Goal: Task Accomplishment & Management: Manage account settings

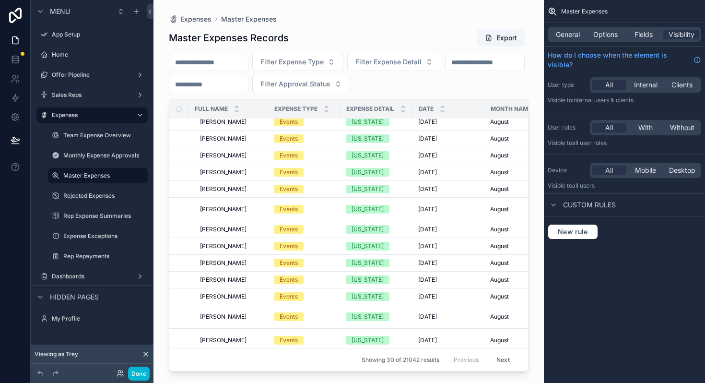
scroll to position [338, 0]
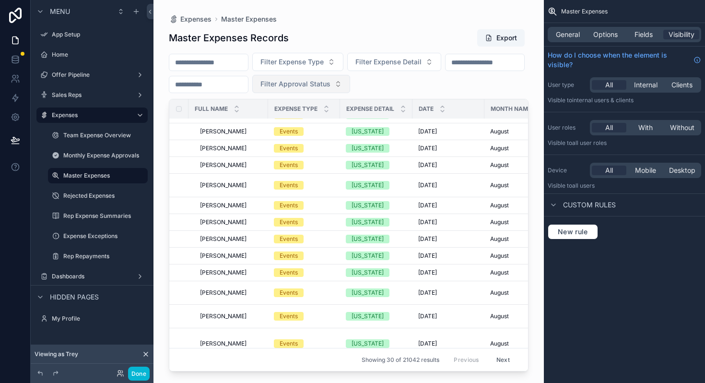
click at [350, 89] on button "Filter Approval Status" at bounding box center [301, 84] width 98 height 18
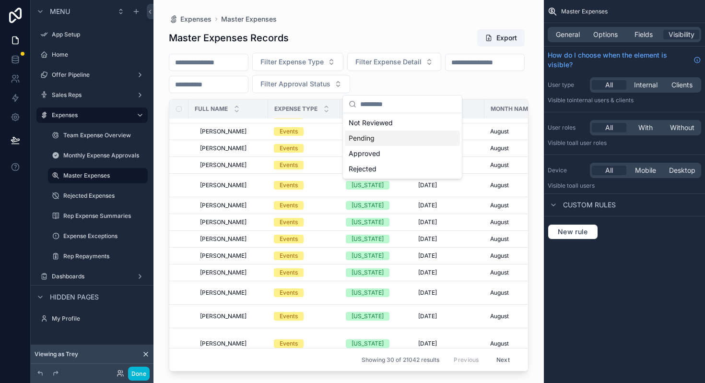
click at [387, 135] on div "Pending" at bounding box center [402, 137] width 115 height 15
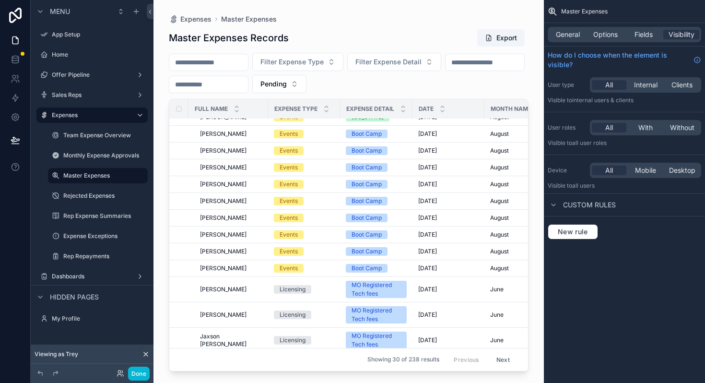
scroll to position [386, 0]
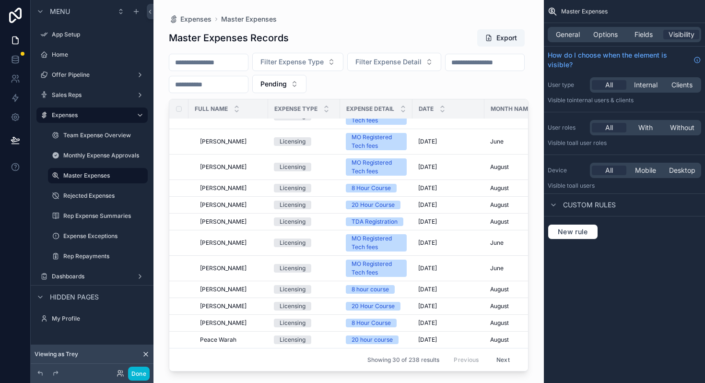
click at [501, 357] on button "Next" at bounding box center [503, 359] width 27 height 15
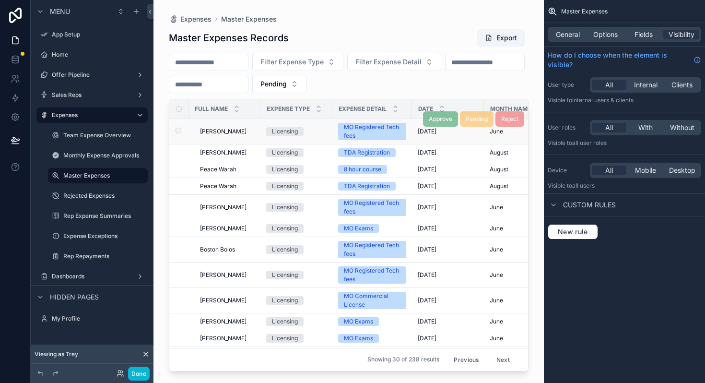
click at [247, 132] on div "Brigham Hill Brigham Hill" at bounding box center [227, 132] width 55 height 8
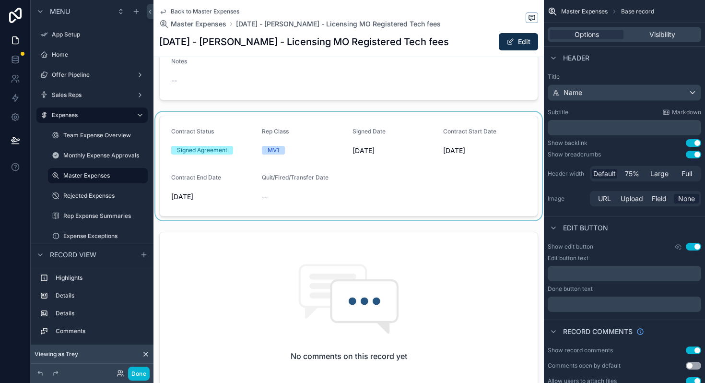
scroll to position [223, 0]
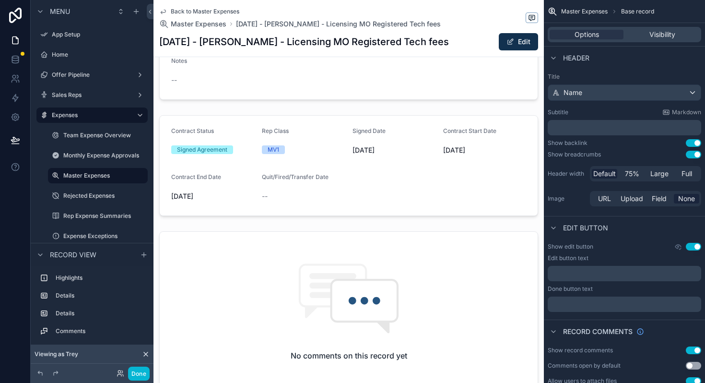
click at [207, 10] on span "Back to Master Expenses" at bounding box center [205, 12] width 69 height 8
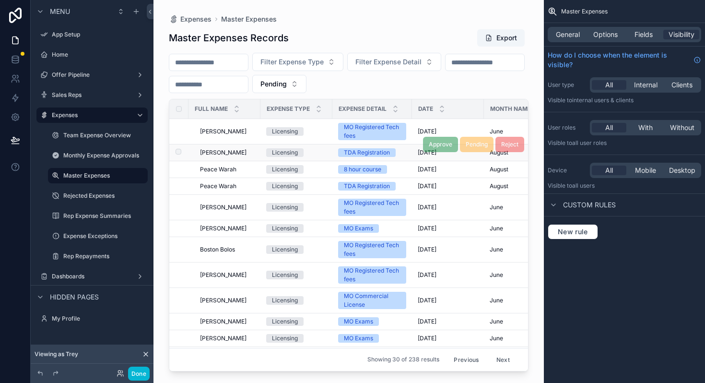
click at [230, 155] on span "Bryan Sierra" at bounding box center [223, 153] width 47 height 8
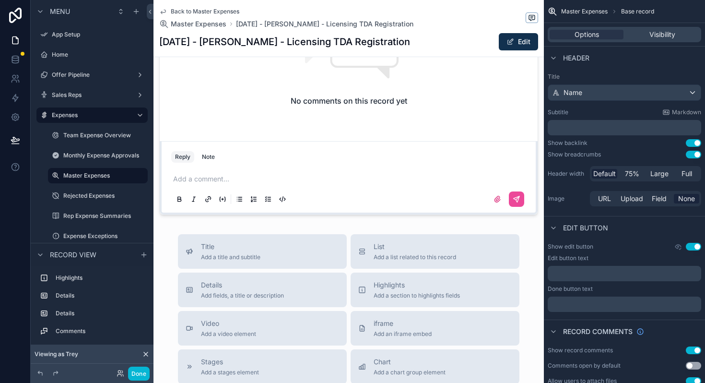
scroll to position [480, 0]
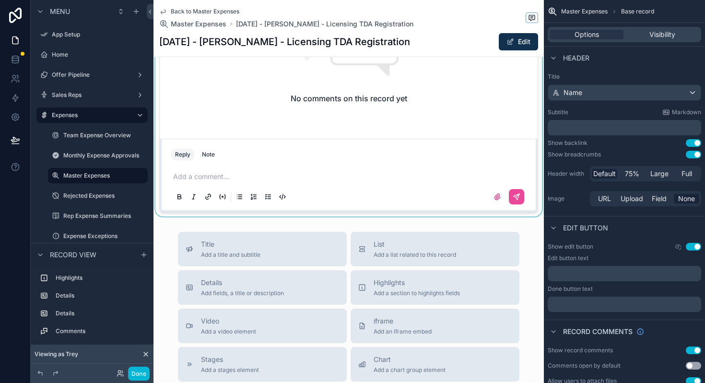
click at [267, 175] on div "scrollable content" at bounding box center [348, 93] width 390 height 246
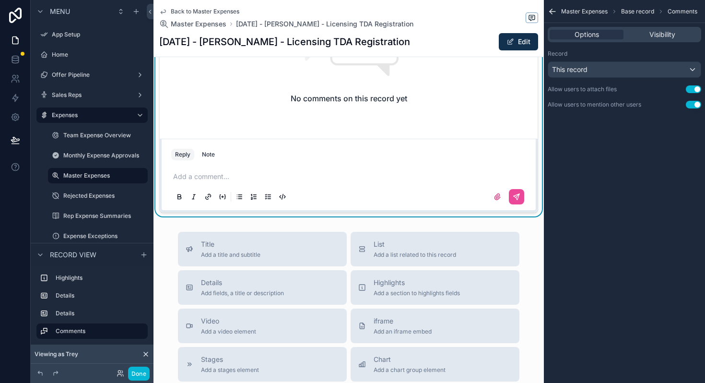
click at [266, 175] on p "scrollable content" at bounding box center [350, 177] width 355 height 10
click at [514, 200] on icon "scrollable content" at bounding box center [517, 197] width 8 height 8
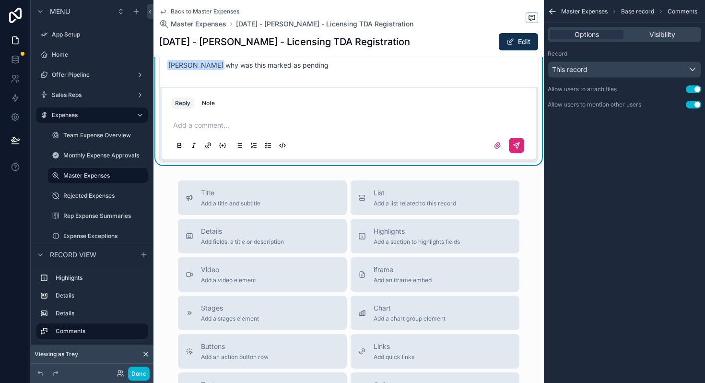
scroll to position [424, 0]
drag, startPoint x: 328, startPoint y: 70, endPoint x: 317, endPoint y: 60, distance: 14.9
click at [328, 70] on div "TS Trey Snavely 12:03 • Today Isaac Smith why was this marked as pending" at bounding box center [349, 56] width 374 height 36
click at [198, 11] on span "Back to Master Expenses" at bounding box center [205, 12] width 69 height 8
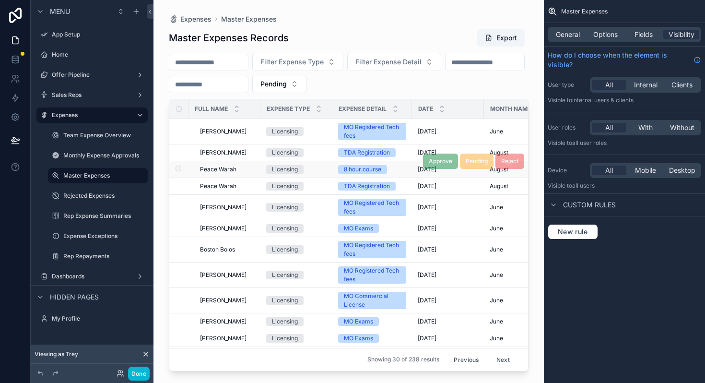
click at [269, 167] on span "Licensing" at bounding box center [284, 169] width 37 height 9
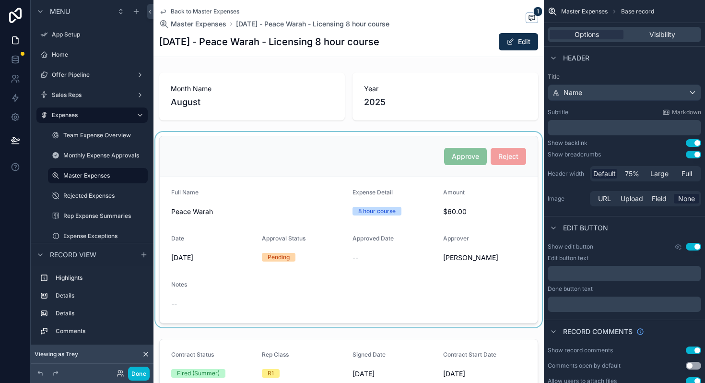
click at [510, 157] on div "scrollable content" at bounding box center [348, 229] width 390 height 195
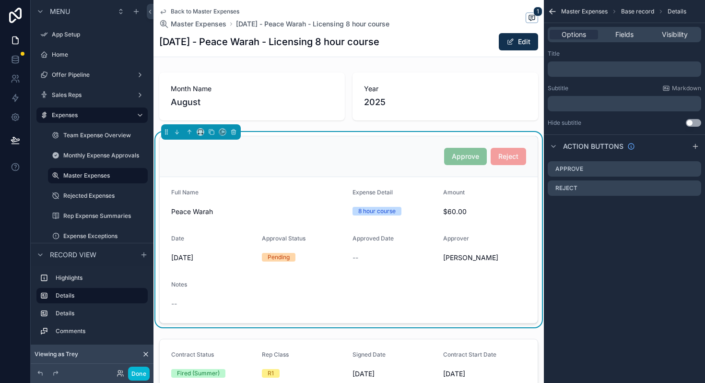
click at [196, 7] on div "Back to Master Expenses Master Expenses August 2025 - Peace Warah - Licensing 8…" at bounding box center [348, 28] width 379 height 57
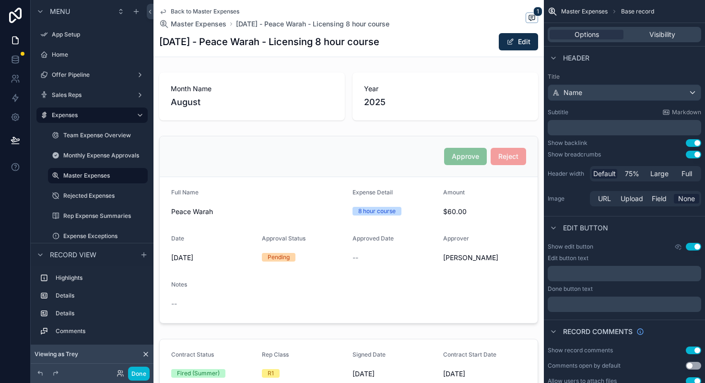
click at [196, 10] on span "Back to Master Expenses" at bounding box center [205, 12] width 69 height 8
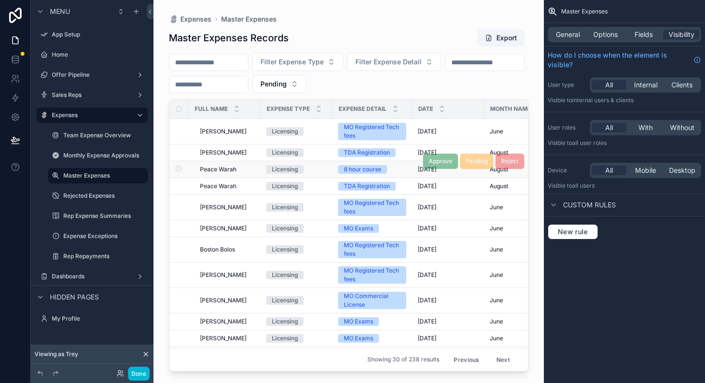
click at [514, 164] on div "Reject" at bounding box center [509, 160] width 29 height 15
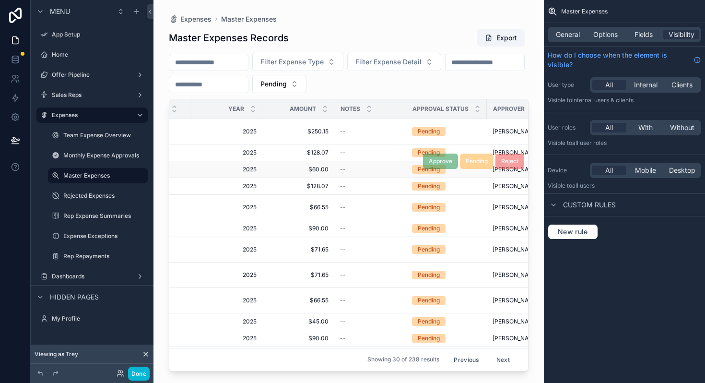
scroll to position [0, 461]
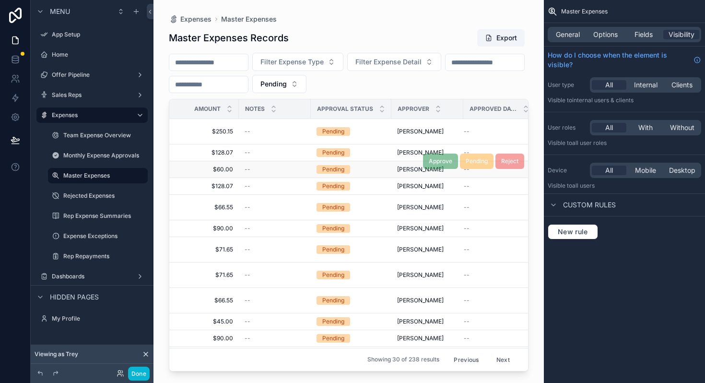
click at [325, 172] on div "Pending" at bounding box center [333, 169] width 22 height 9
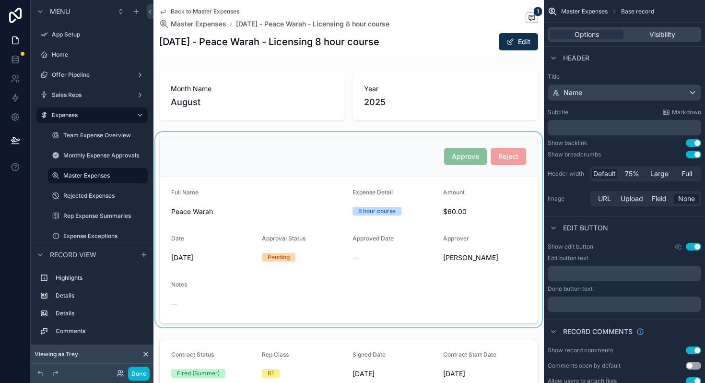
click at [503, 160] on div "scrollable content" at bounding box center [348, 229] width 390 height 195
click at [503, 160] on span "Reject" at bounding box center [507, 156] width 35 height 8
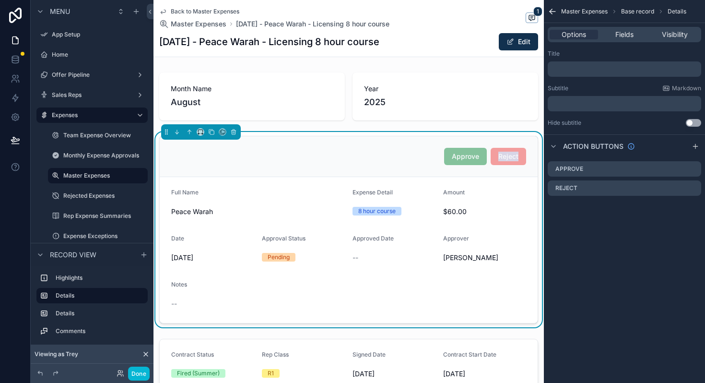
click at [503, 160] on span "Reject" at bounding box center [507, 156] width 35 height 8
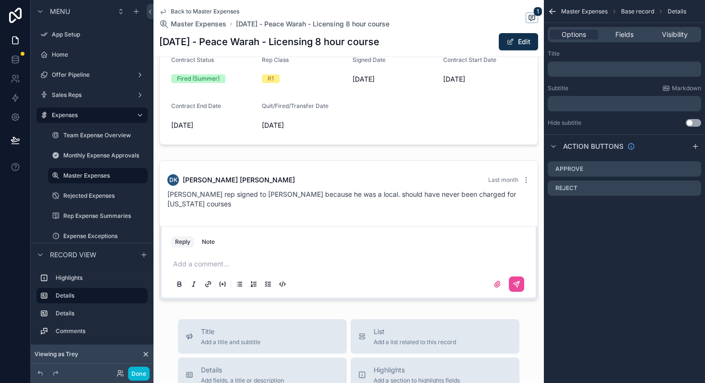
scroll to position [302, 0]
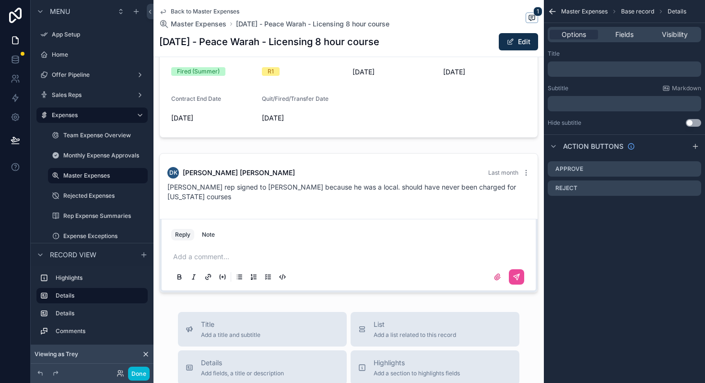
click at [182, 14] on span "Back to Master Expenses" at bounding box center [205, 12] width 69 height 8
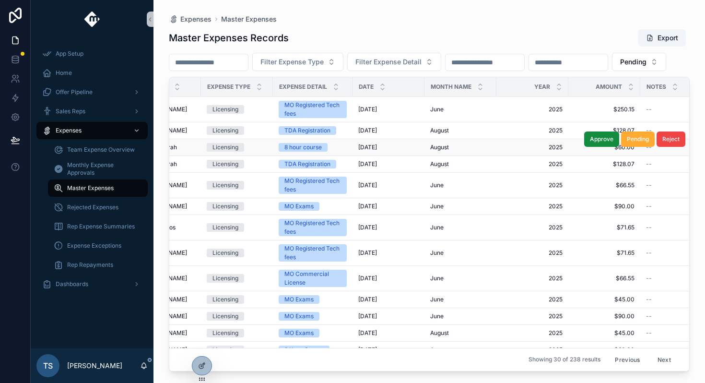
scroll to position [0, 60]
click at [659, 147] on button "Reject" at bounding box center [670, 138] width 29 height 15
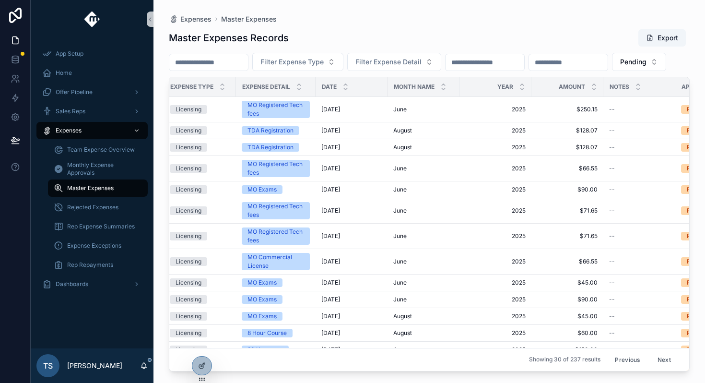
scroll to position [0, 0]
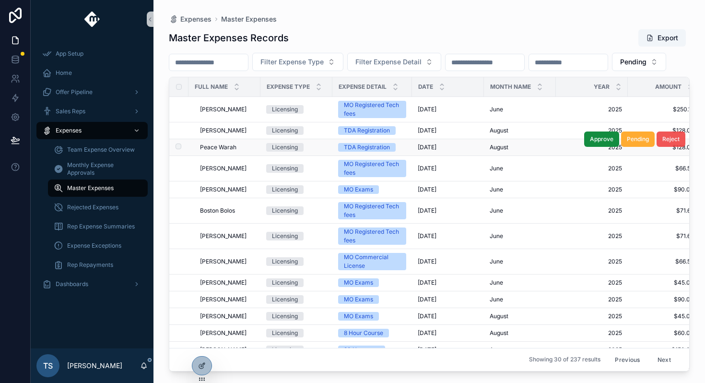
click at [667, 143] on span "Reject" at bounding box center [670, 139] width 17 height 8
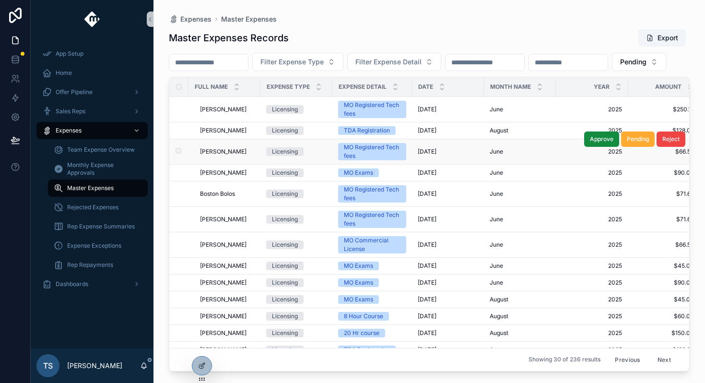
click at [393, 160] on span "MO Registered Tech fees" at bounding box center [372, 151] width 68 height 17
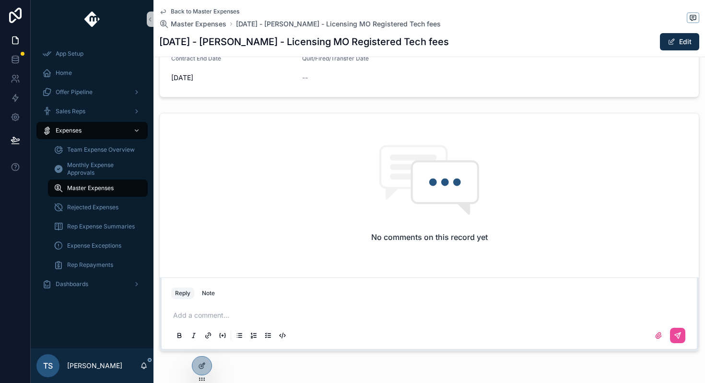
scroll to position [361, 0]
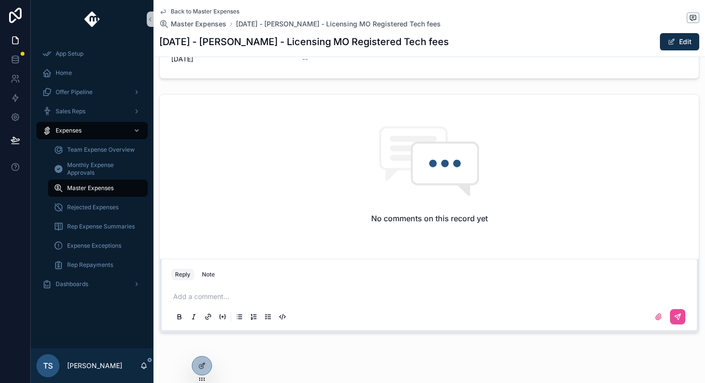
click at [325, 295] on p "scrollable content" at bounding box center [431, 297] width 516 height 10
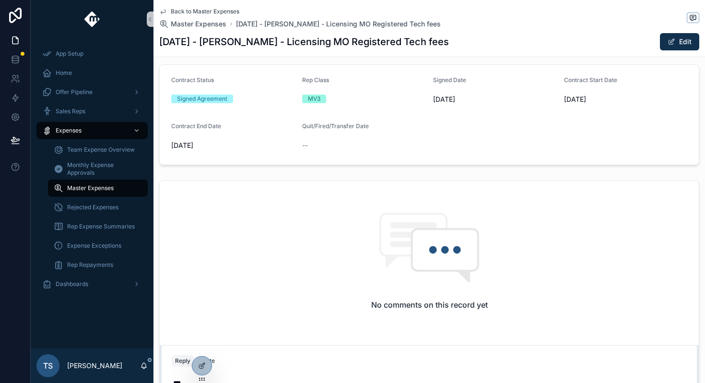
scroll to position [332, 0]
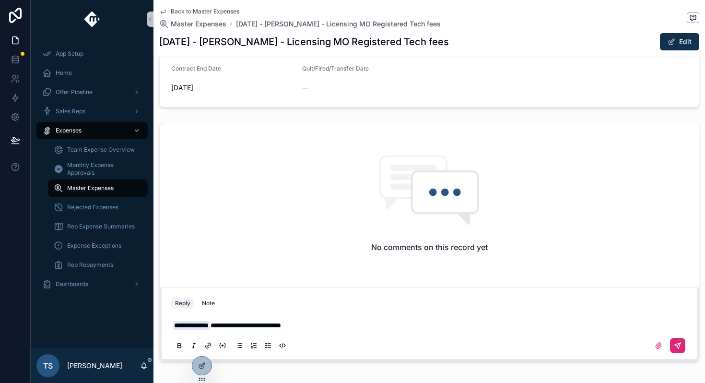
click at [678, 345] on icon "scrollable content" at bounding box center [678, 345] width 8 height 8
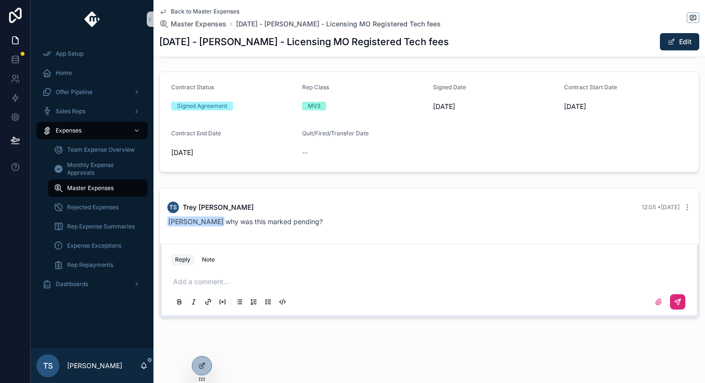
click at [175, 8] on span "Back to Master Expenses" at bounding box center [205, 12] width 69 height 8
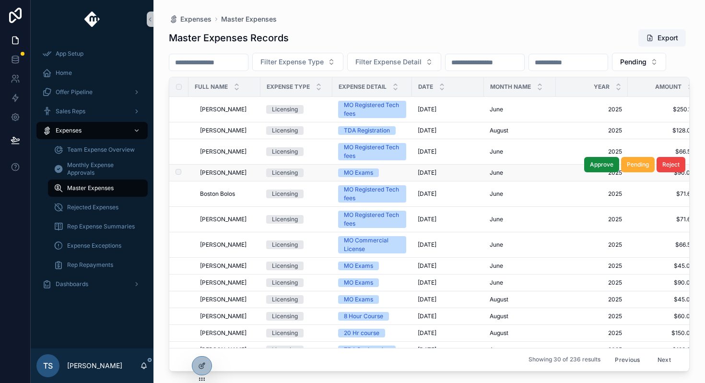
click at [257, 181] on td "[PERSON_NAME] [PERSON_NAME]" at bounding box center [224, 172] width 72 height 17
click at [291, 177] on div "Licensing" at bounding box center [285, 172] width 26 height 9
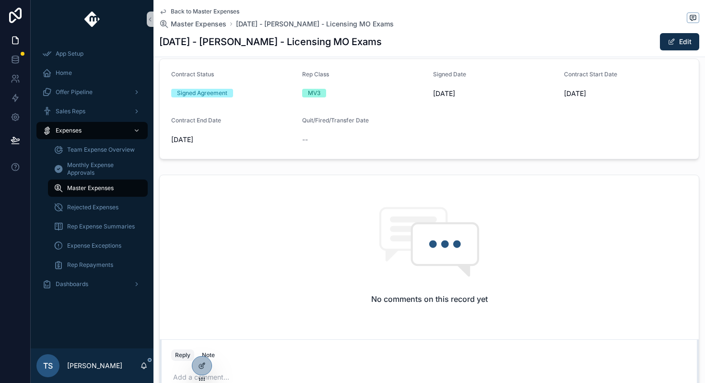
scroll to position [313, 0]
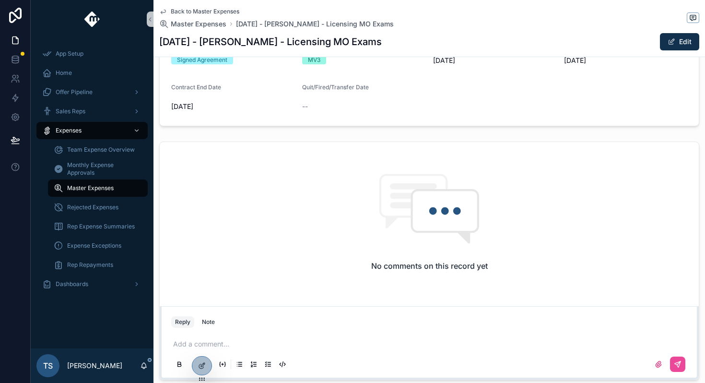
click at [239, 346] on p "scrollable content" at bounding box center [431, 344] width 516 height 10
click at [682, 371] on div "scrollable content" at bounding box center [429, 363] width 516 height 19
click at [680, 366] on icon "scrollable content" at bounding box center [678, 364] width 8 height 8
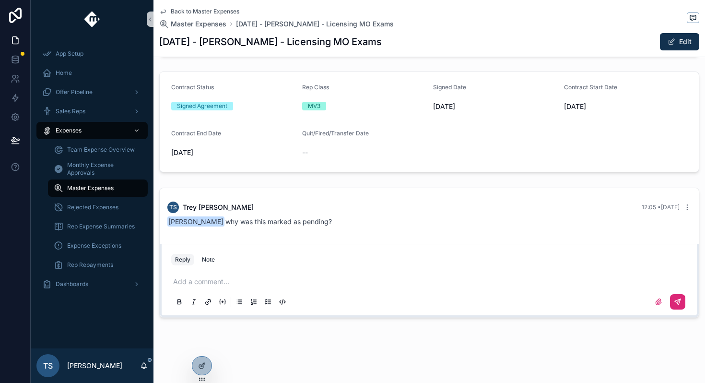
scroll to position [267, 0]
click at [231, 10] on span "Back to Master Expenses" at bounding box center [205, 12] width 69 height 8
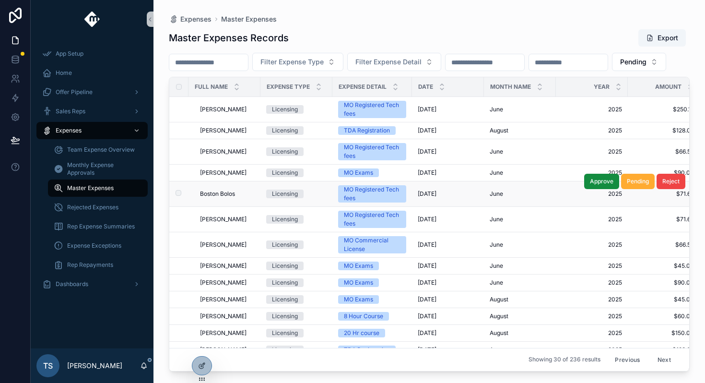
click at [292, 198] on div "Licensing" at bounding box center [285, 193] width 26 height 9
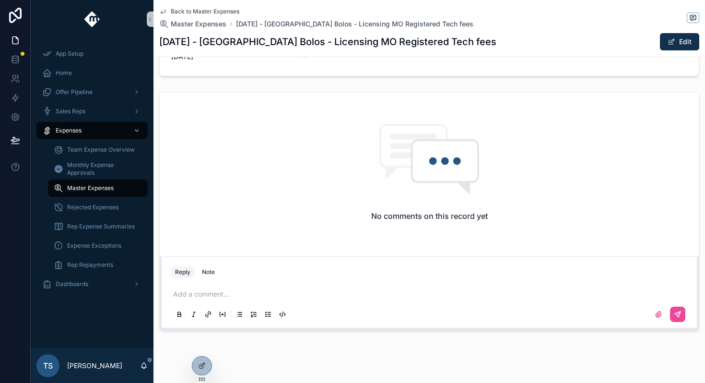
scroll to position [365, 0]
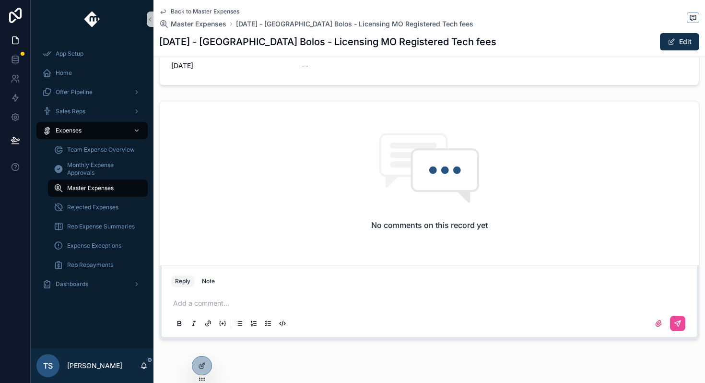
scroll to position [375, 0]
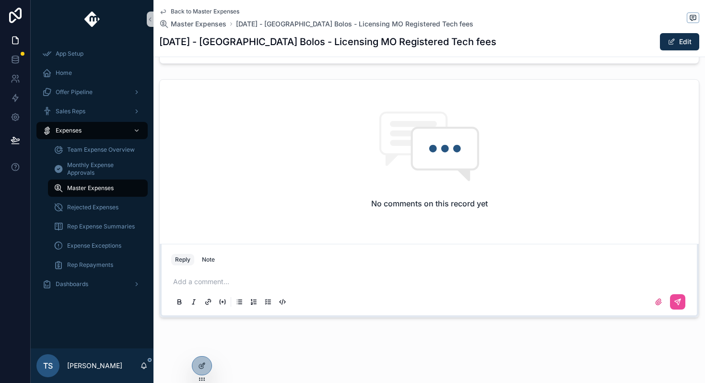
click at [239, 284] on p "scrollable content" at bounding box center [431, 282] width 516 height 10
click at [682, 305] on button "scrollable content" at bounding box center [677, 301] width 15 height 15
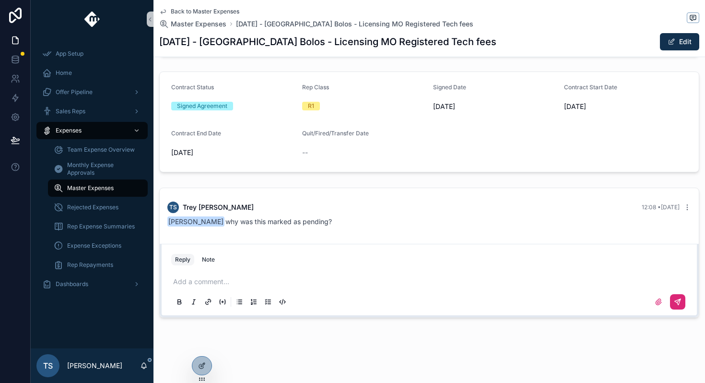
scroll to position [267, 0]
click at [218, 5] on div "Back to Master Expenses Master Expenses June 2025 - Boston Bolos - Licensing MO…" at bounding box center [429, 28] width 540 height 57
click at [218, 11] on span "Back to Master Expenses" at bounding box center [205, 12] width 69 height 8
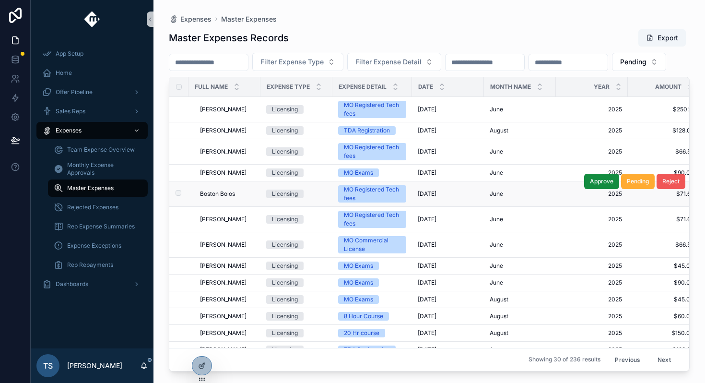
click at [674, 189] on button "Reject" at bounding box center [670, 181] width 29 height 15
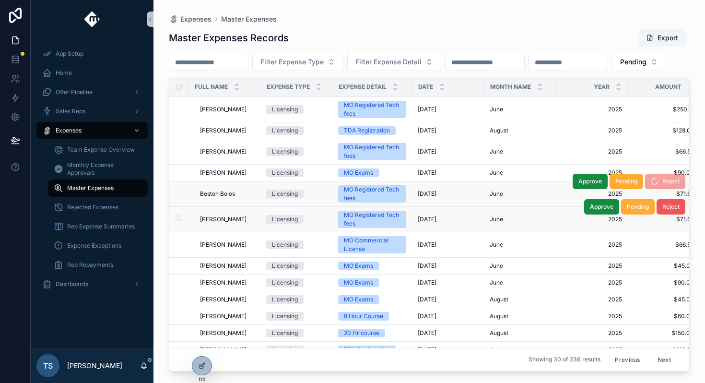
click at [666, 214] on button "Reject" at bounding box center [670, 206] width 29 height 15
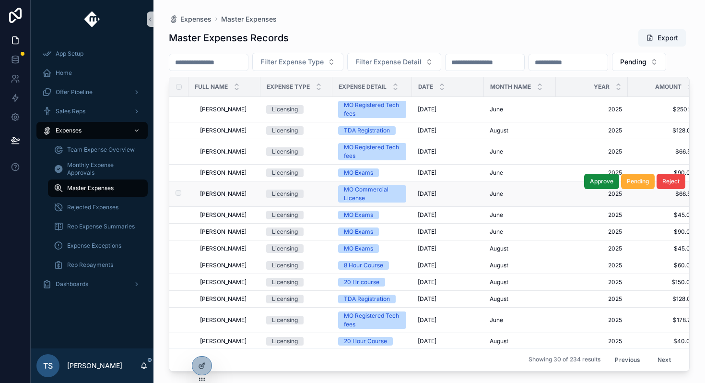
click at [425, 207] on td "5/13/2025 5/13/2025" at bounding box center [448, 193] width 72 height 25
click at [422, 198] on span "5/13/2025" at bounding box center [427, 194] width 19 height 8
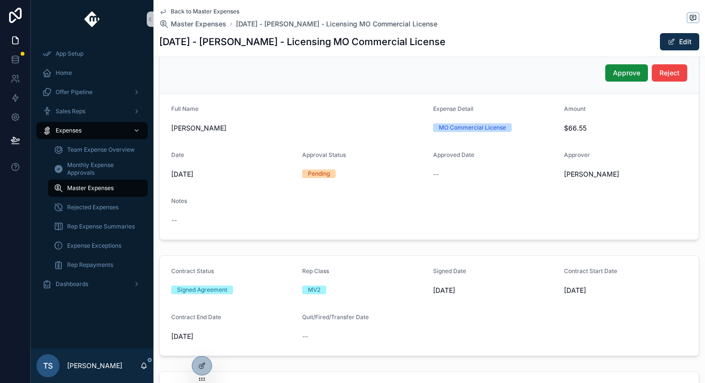
scroll to position [79, 0]
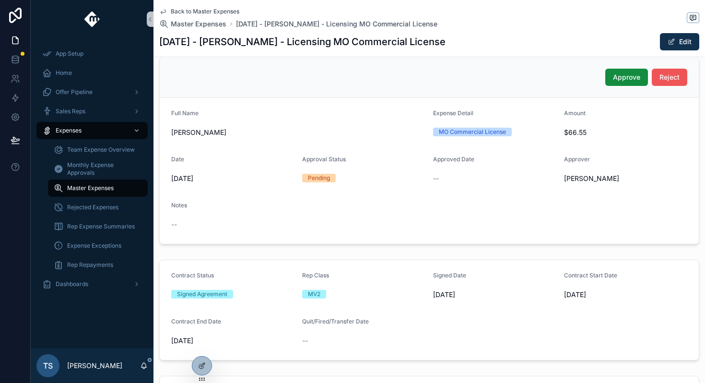
click at [665, 79] on span "Reject" at bounding box center [669, 77] width 20 height 10
click at [197, 13] on span "Back to Master Expenses" at bounding box center [205, 12] width 69 height 8
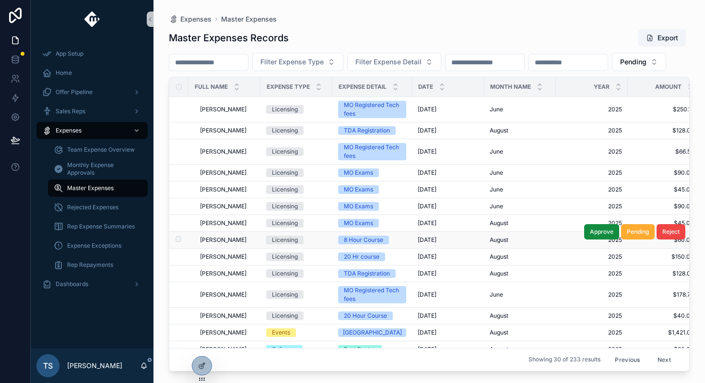
click at [226, 244] on span "Mike Abiola" at bounding box center [223, 240] width 47 height 8
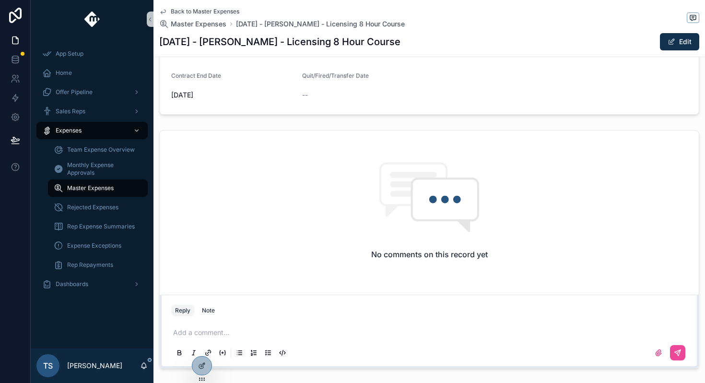
scroll to position [332, 0]
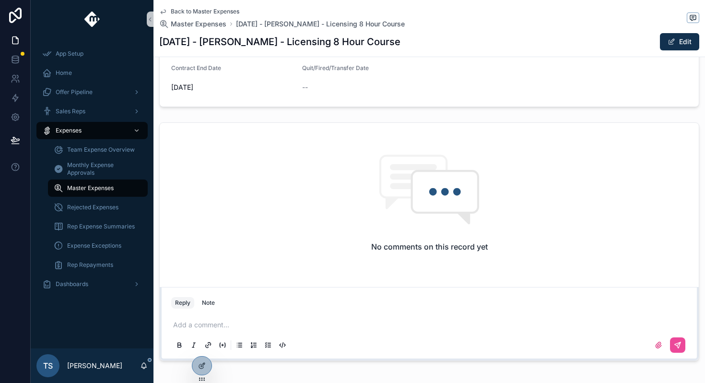
click at [213, 319] on div "Add a comment..." at bounding box center [429, 334] width 516 height 40
click at [213, 320] on p "scrollable content" at bounding box center [431, 325] width 516 height 10
click at [210, 325] on span "**********" at bounding box center [191, 324] width 36 height 9
click at [210, 320] on span "**********" at bounding box center [191, 324] width 36 height 9
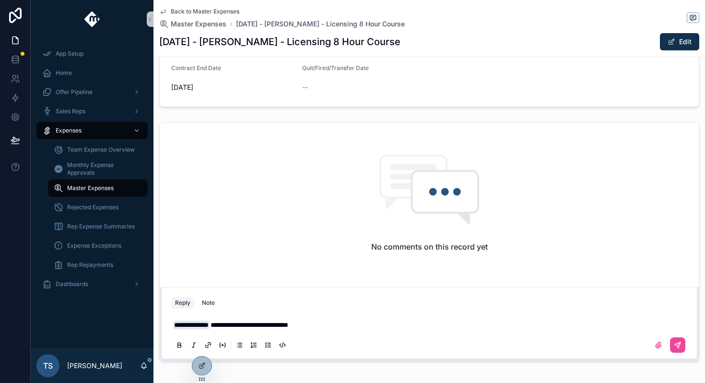
click at [210, 321] on span "**********" at bounding box center [191, 324] width 36 height 9
click at [228, 325] on span "**********" at bounding box center [249, 324] width 78 height 7
click at [677, 346] on icon "scrollable content" at bounding box center [678, 345] width 6 height 6
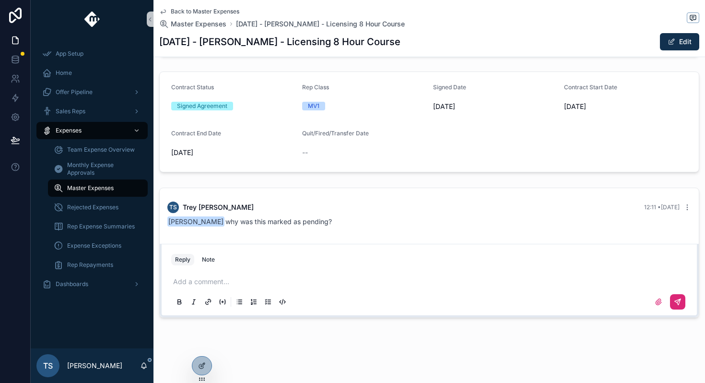
click at [179, 12] on span "Back to Master Expenses" at bounding box center [205, 12] width 69 height 8
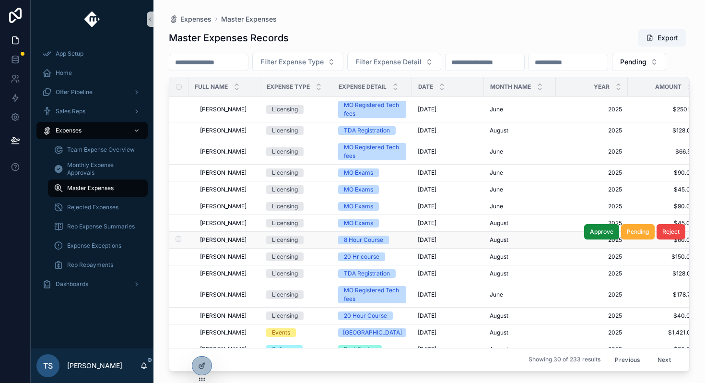
click at [226, 244] on span "Mike Abiola" at bounding box center [223, 240] width 47 height 8
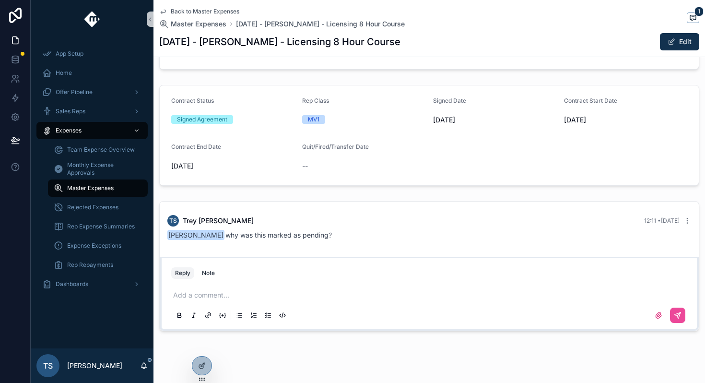
scroll to position [267, 0]
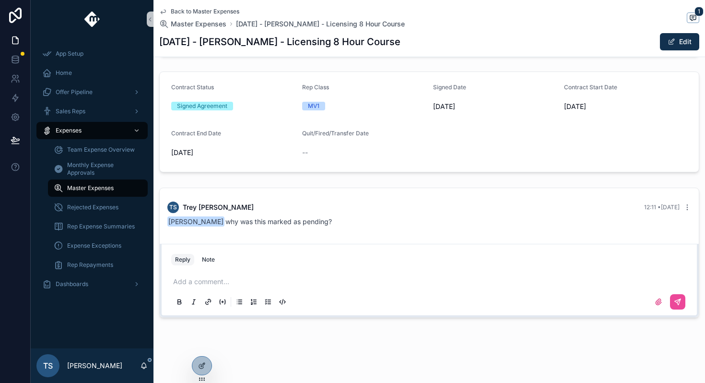
click at [194, 8] on span "Back to Master Expenses" at bounding box center [205, 12] width 69 height 8
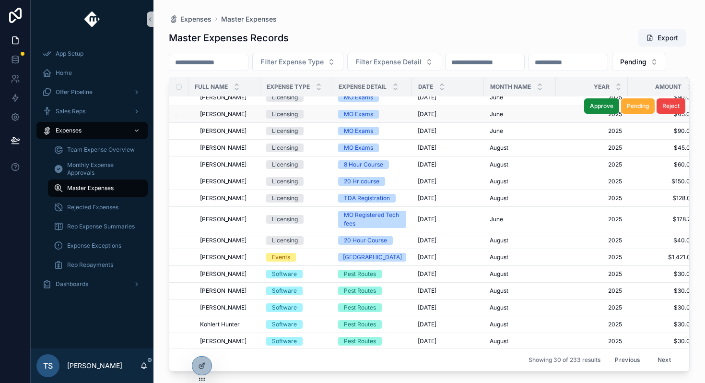
scroll to position [75, 0]
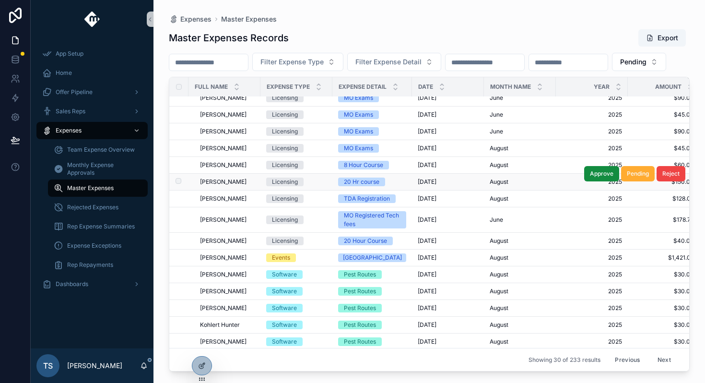
click at [227, 186] on span "Mike Abiola" at bounding box center [223, 182] width 47 height 8
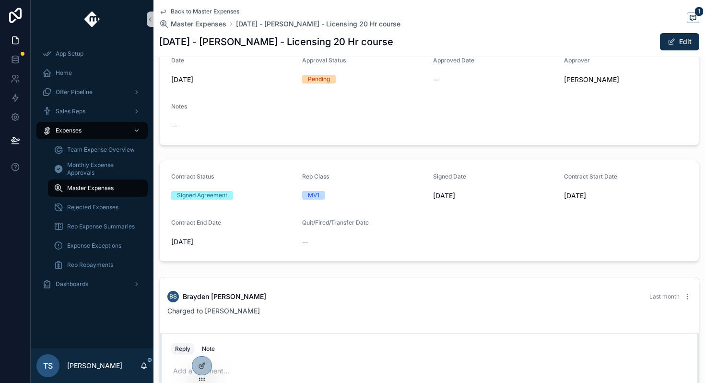
scroll to position [178, 0]
click at [201, 10] on span "Back to Master Expenses" at bounding box center [205, 12] width 69 height 8
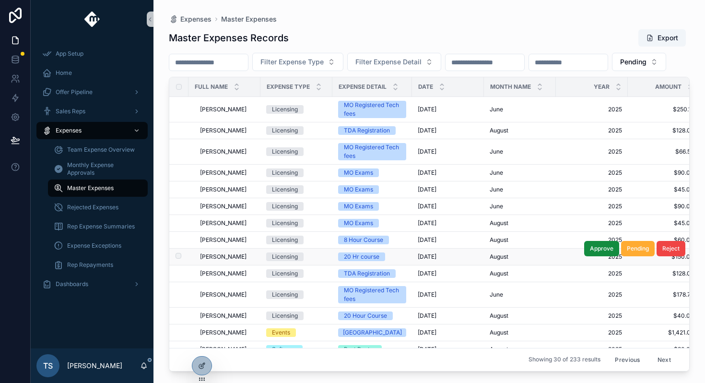
click at [217, 260] on span "Mike Abiola" at bounding box center [223, 257] width 47 height 8
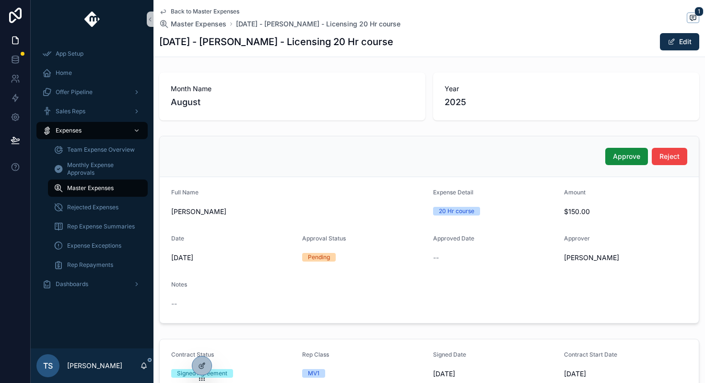
scroll to position [267, 0]
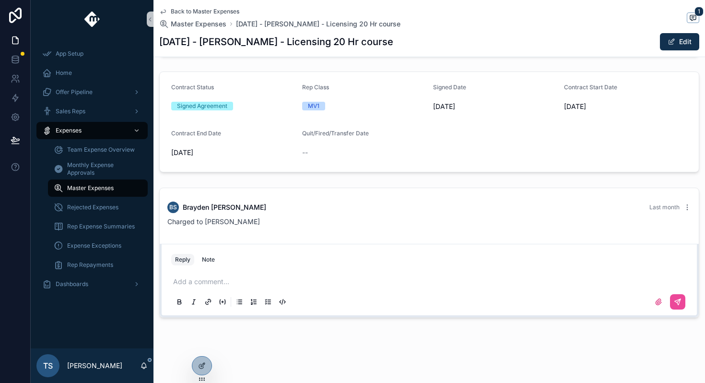
click at [208, 9] on span "Back to Master Expenses" at bounding box center [205, 12] width 69 height 8
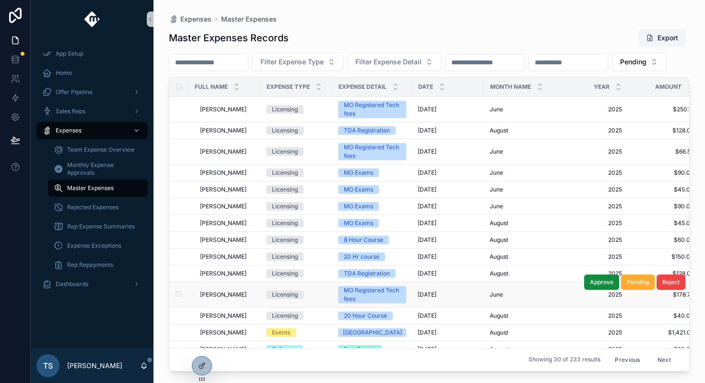
click at [216, 298] on span "Mike Abiola" at bounding box center [223, 295] width 47 height 8
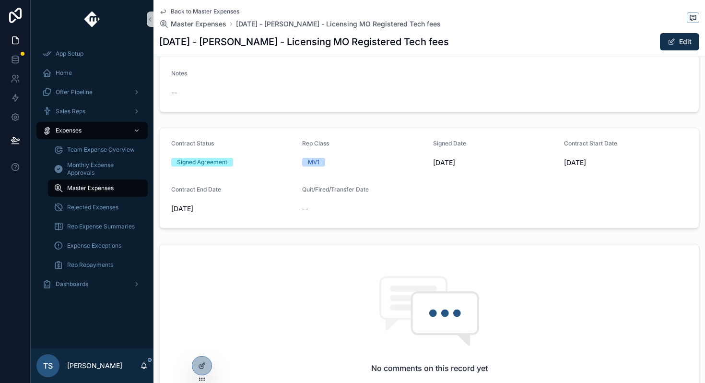
scroll to position [375, 0]
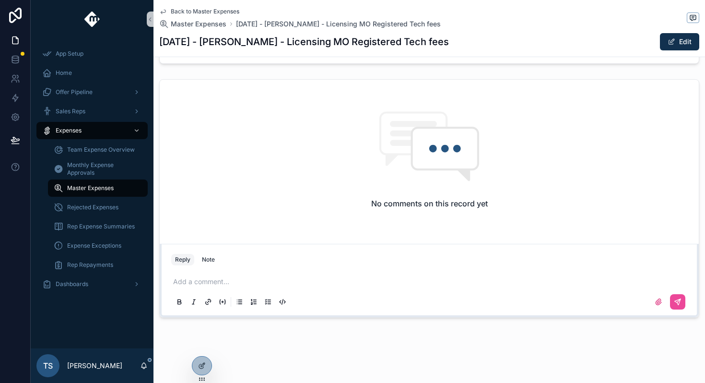
click at [243, 275] on div "Add a comment..." at bounding box center [429, 291] width 516 height 40
click at [242, 280] on p "scrollable content" at bounding box center [431, 282] width 516 height 10
click at [681, 295] on button "scrollable content" at bounding box center [677, 301] width 15 height 15
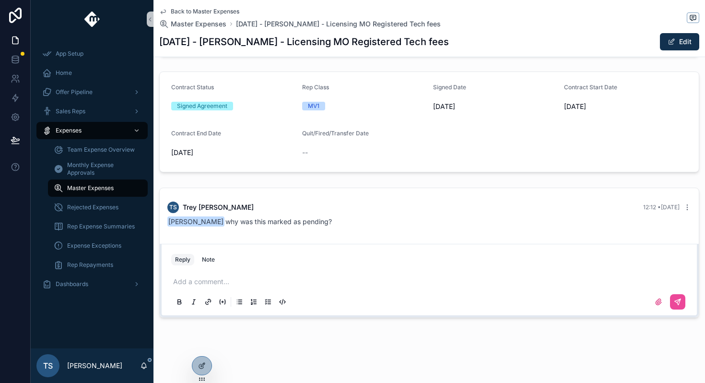
click at [205, 11] on span "Back to Master Expenses" at bounding box center [205, 12] width 69 height 8
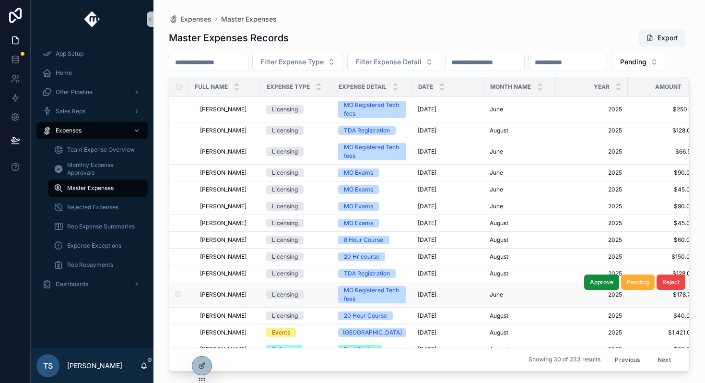
click at [222, 298] on span "Mike Abiola" at bounding box center [223, 295] width 47 height 8
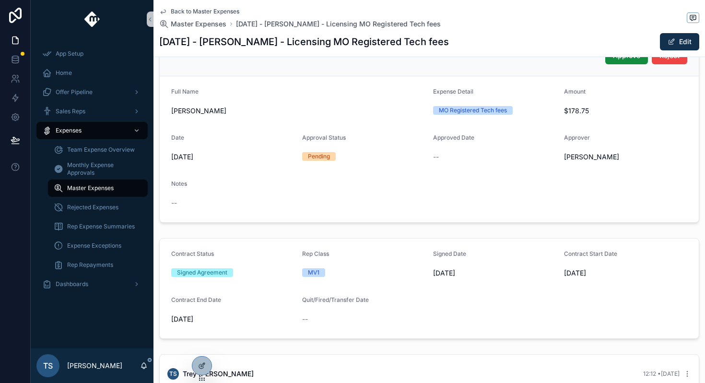
scroll to position [267, 0]
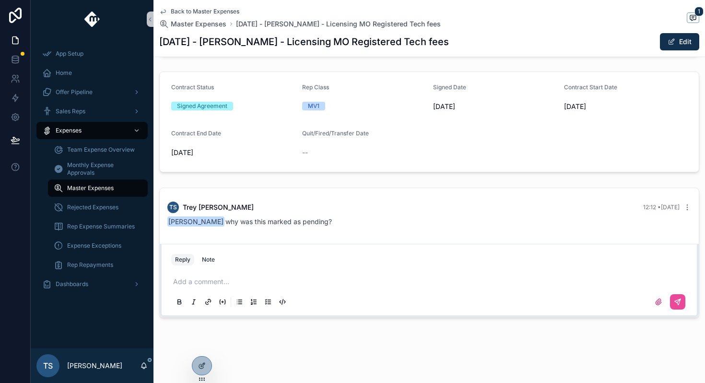
click at [192, 13] on span "Back to Master Expenses" at bounding box center [205, 12] width 69 height 8
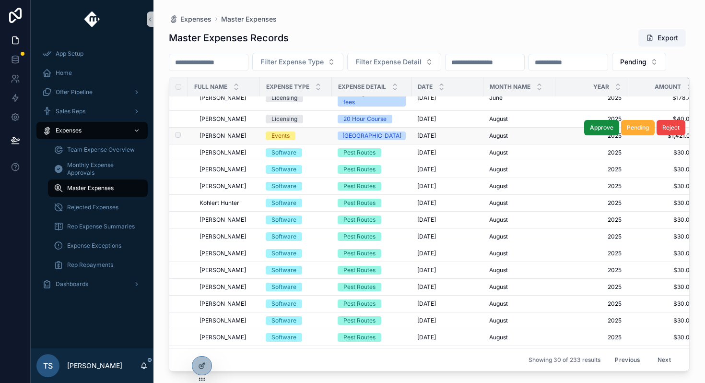
scroll to position [158, 0]
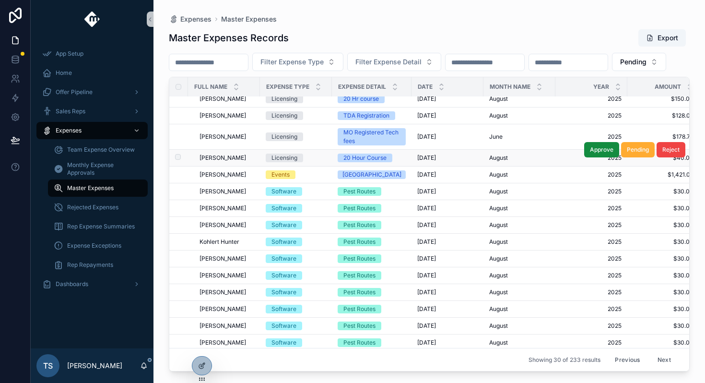
click at [230, 162] on span "Alejandro Morales" at bounding box center [222, 158] width 47 height 8
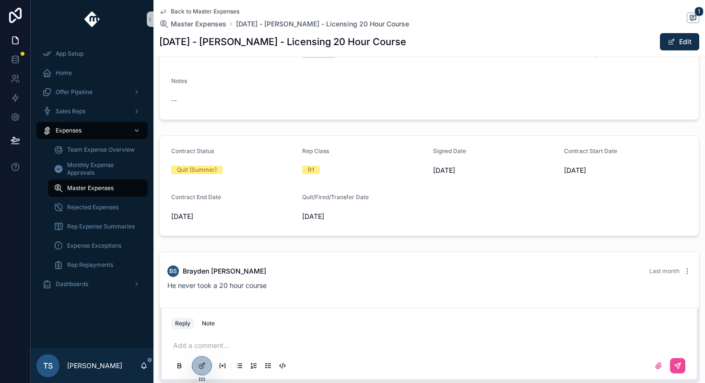
scroll to position [204, 0]
click at [216, 338] on div "Add a comment..." at bounding box center [429, 354] width 516 height 40
click at [223, 345] on p "scrollable content" at bounding box center [431, 344] width 516 height 10
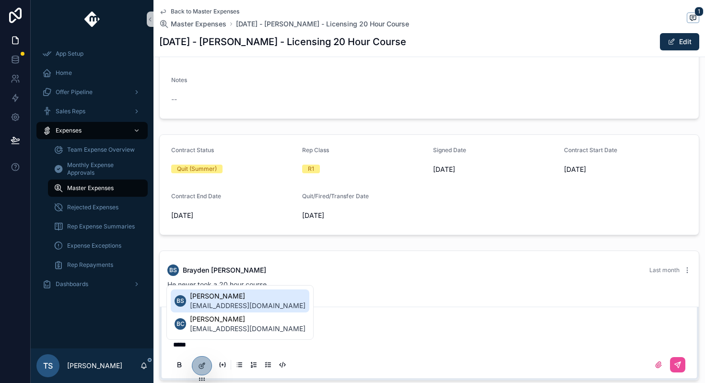
click at [247, 303] on span "[EMAIL_ADDRESS][DOMAIN_NAME]" at bounding box center [248, 306] width 116 height 10
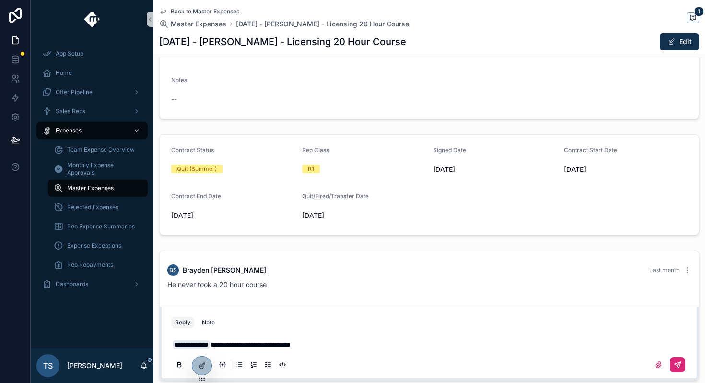
click at [676, 364] on icon "scrollable content" at bounding box center [678, 365] width 8 height 8
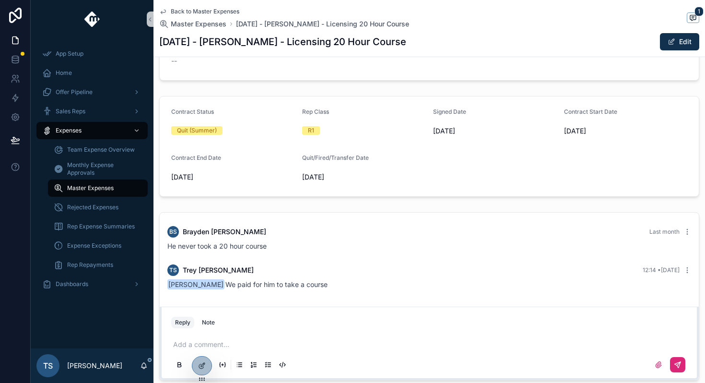
click at [225, 6] on div "Back to Master Expenses Master Expenses August 2025 - Alejandro Morales - Licen…" at bounding box center [429, 28] width 540 height 57
click at [225, 7] on div "Back to Master Expenses Master Expenses August 2025 - Alejandro Morales - Licen…" at bounding box center [429, 28] width 540 height 57
click at [225, 8] on span "Back to Master Expenses" at bounding box center [205, 12] width 69 height 8
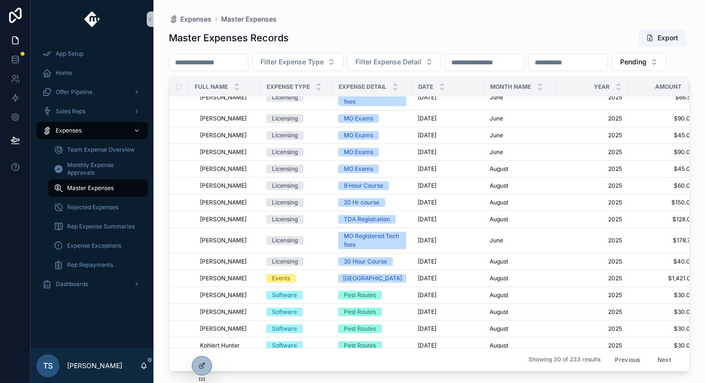
scroll to position [58, 0]
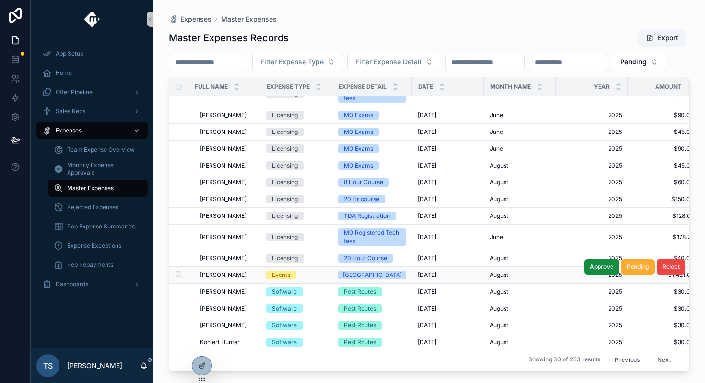
click at [240, 279] on span "Damion Santisteven" at bounding box center [223, 275] width 47 height 8
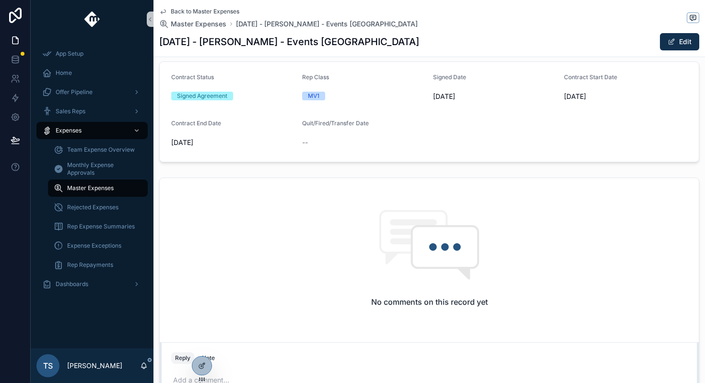
scroll to position [375, 0]
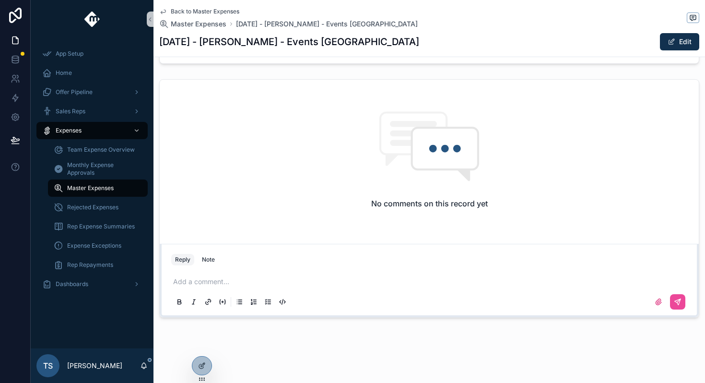
click at [298, 275] on div "Add a comment..." at bounding box center [429, 291] width 516 height 40
click at [280, 287] on div "Add a comment..." at bounding box center [429, 291] width 516 height 40
click at [280, 285] on p "scrollable content" at bounding box center [431, 282] width 516 height 10
click at [685, 296] on button "scrollable content" at bounding box center [677, 301] width 15 height 15
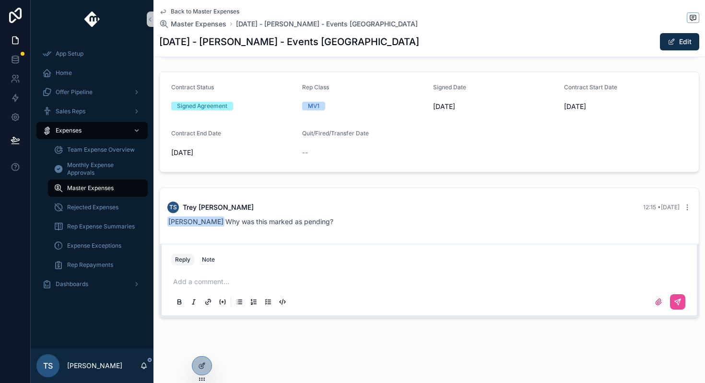
scroll to position [267, 0]
click at [205, 8] on span "Back to Master Expenses" at bounding box center [205, 12] width 69 height 8
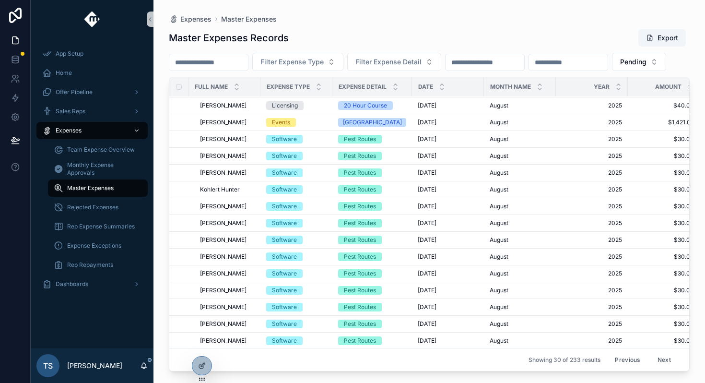
scroll to position [211, 0]
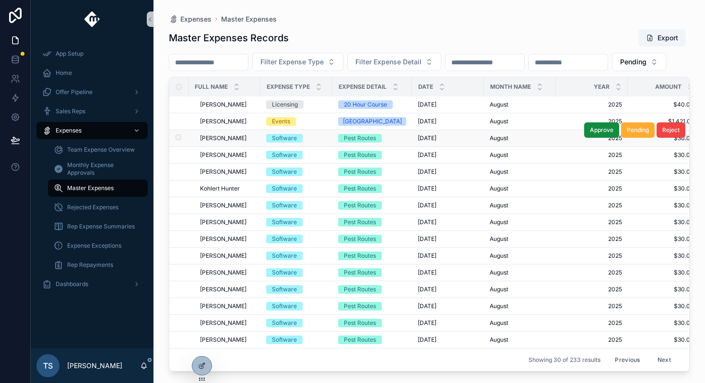
click at [248, 142] on div "Ryan Povar Ryan Povar" at bounding box center [227, 138] width 55 height 8
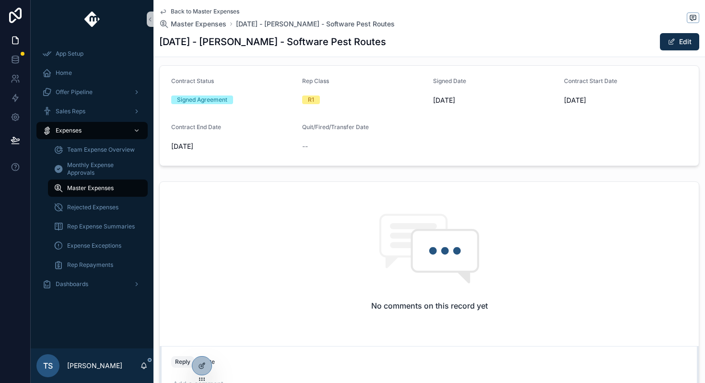
scroll to position [289, 0]
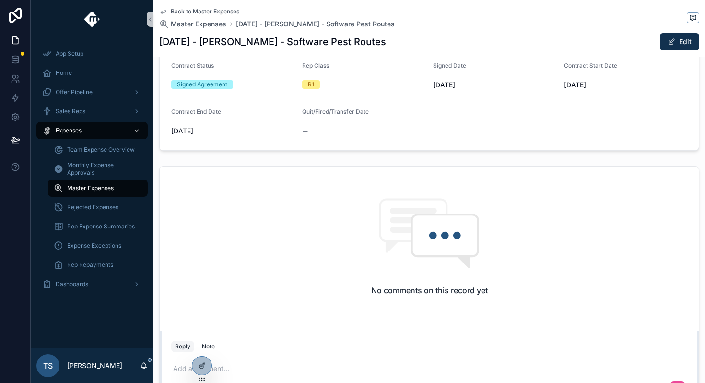
click at [237, 364] on p "scrollable content" at bounding box center [431, 368] width 516 height 10
click at [684, 382] on button "scrollable content" at bounding box center [677, 388] width 15 height 15
click at [676, 381] on div "scrollable content" at bounding box center [666, 388] width 38 height 15
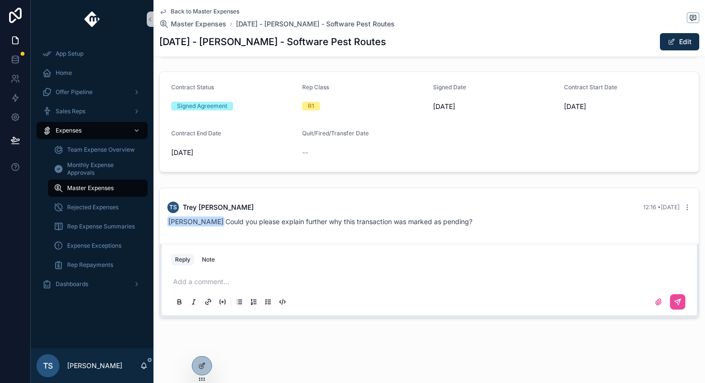
click at [239, 336] on div "Back to Master Expenses Master Expenses August 2025 - Ryan Povar - Software Pes…" at bounding box center [428, 58] width 551 height 650
click at [219, 13] on span "Back to Master Expenses" at bounding box center [205, 12] width 69 height 8
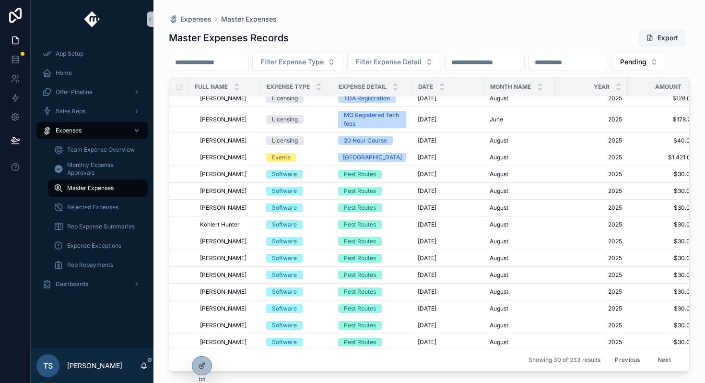
scroll to position [233, 0]
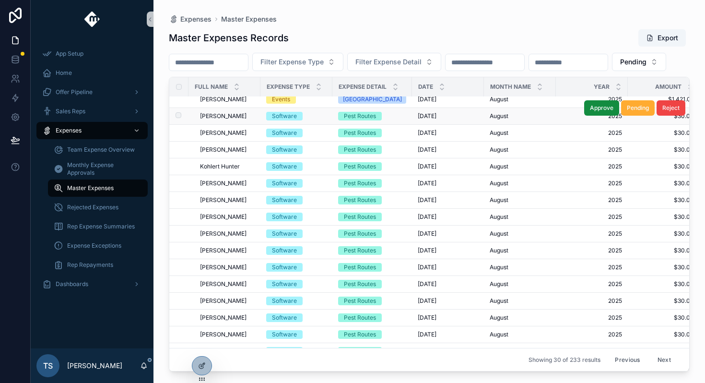
click at [240, 120] on div "Ryan Povar Ryan Povar" at bounding box center [227, 116] width 55 height 8
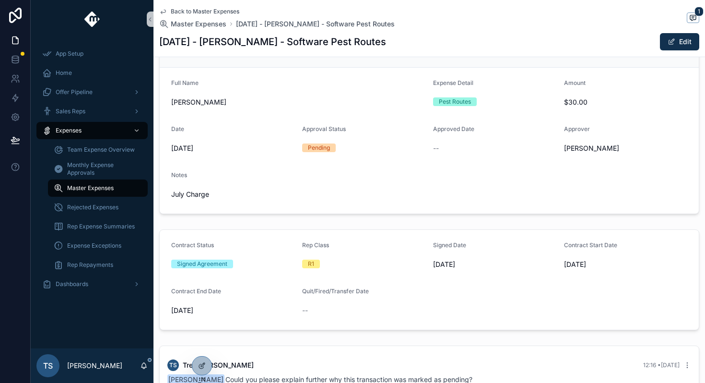
scroll to position [211, 0]
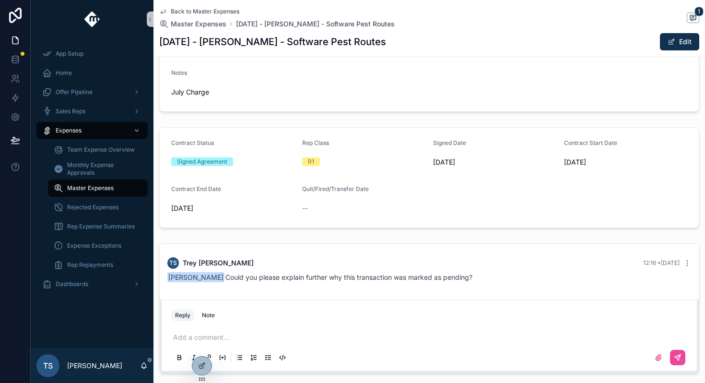
click at [222, 12] on span "Back to Master Expenses" at bounding box center [205, 12] width 69 height 8
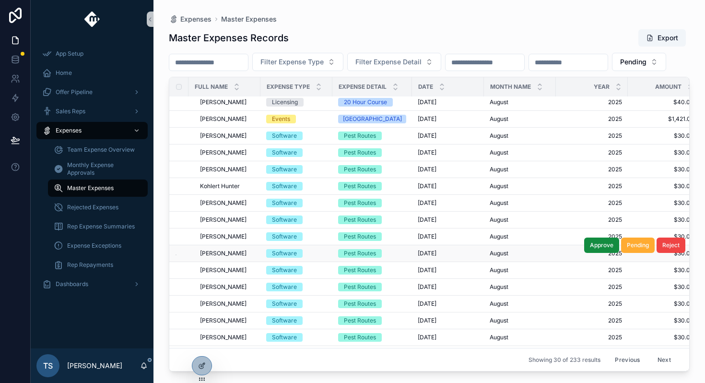
scroll to position [199, 0]
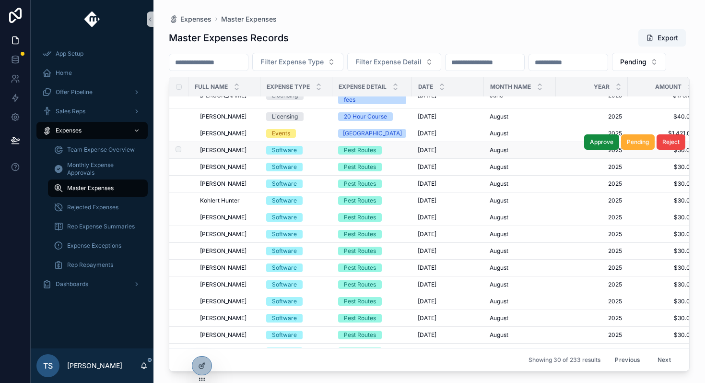
click at [246, 154] on div "Ryan Povar Ryan Povar" at bounding box center [227, 150] width 55 height 8
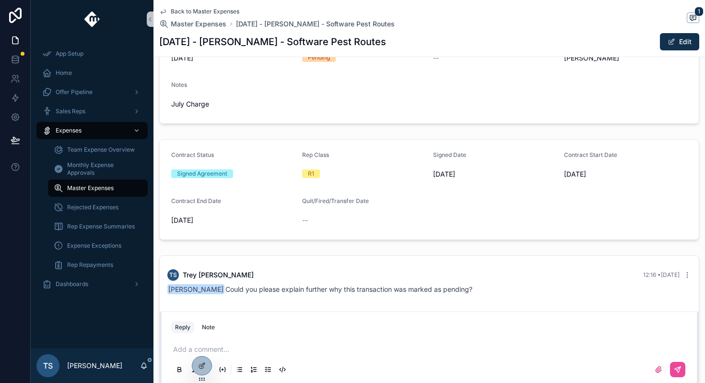
scroll to position [200, 0]
click at [210, 8] on span "Back to Master Expenses" at bounding box center [205, 12] width 69 height 8
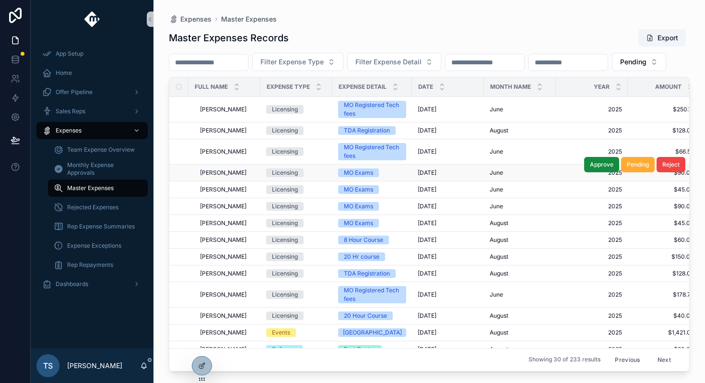
scroll to position [75, 0]
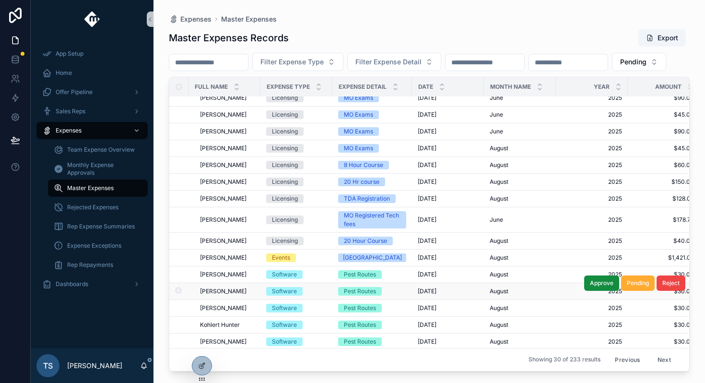
click at [237, 295] on div "Ryan Stewart Ryan Stewart" at bounding box center [227, 291] width 55 height 8
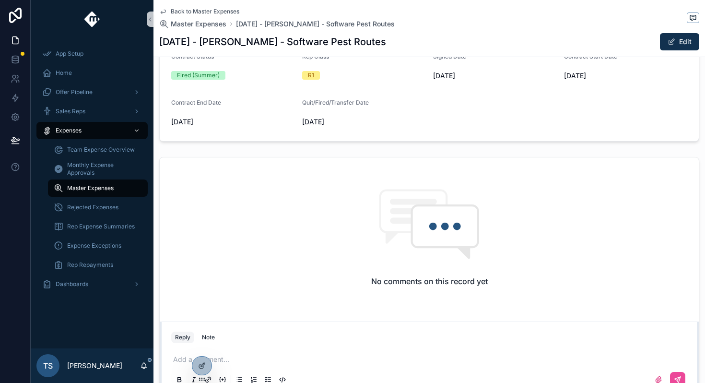
scroll to position [375, 0]
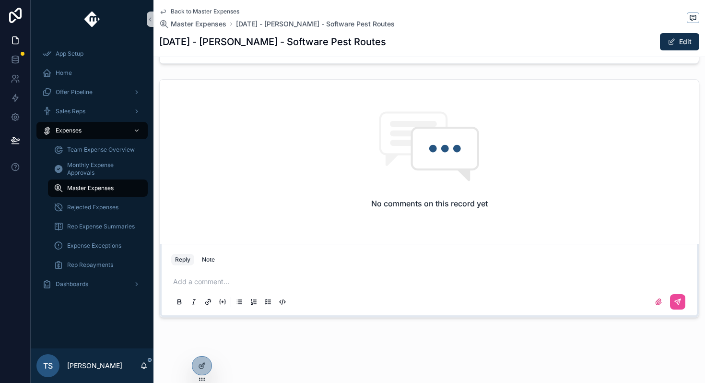
click at [309, 286] on p "scrollable content" at bounding box center [431, 282] width 516 height 10
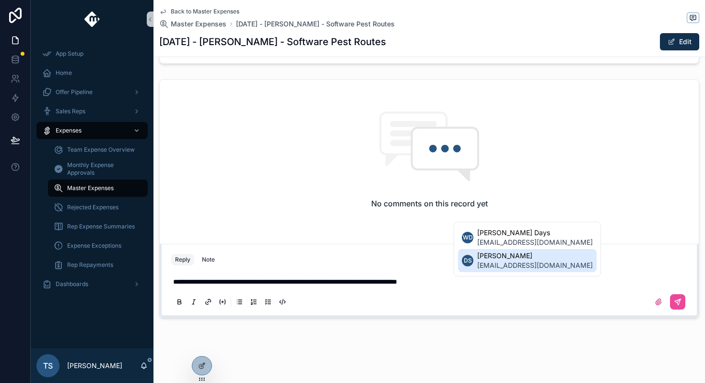
click at [531, 257] on span "[PERSON_NAME]" at bounding box center [535, 256] width 116 height 10
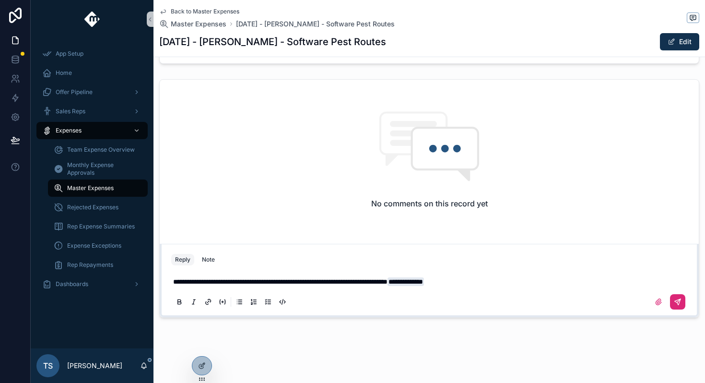
click at [680, 300] on icon "scrollable content" at bounding box center [678, 302] width 6 height 6
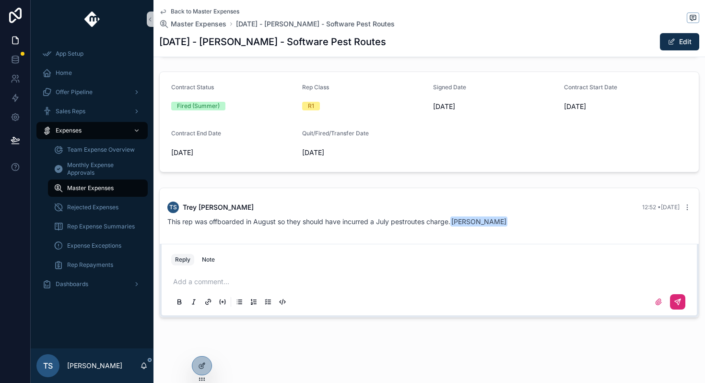
scroll to position [267, 0]
click at [209, 8] on span "Back to Master Expenses" at bounding box center [205, 12] width 69 height 8
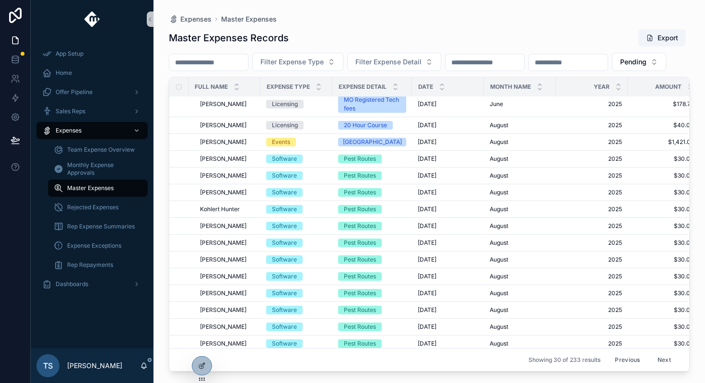
scroll to position [192, 0]
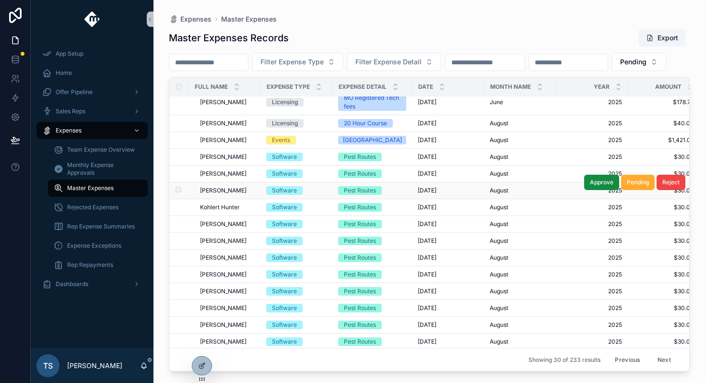
click at [243, 194] on div "Wyatt Johnson Wyatt Johnson" at bounding box center [227, 191] width 55 height 8
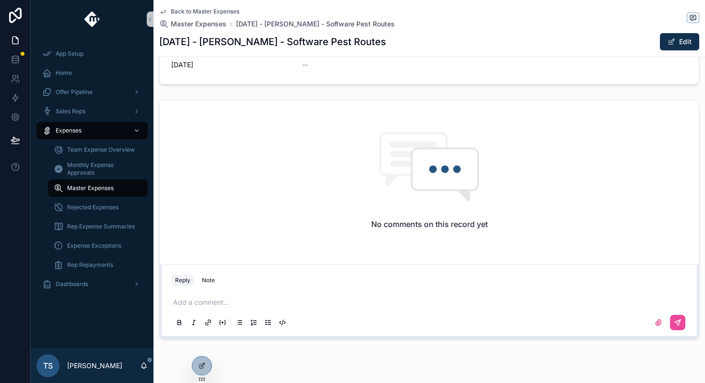
scroll to position [370, 0]
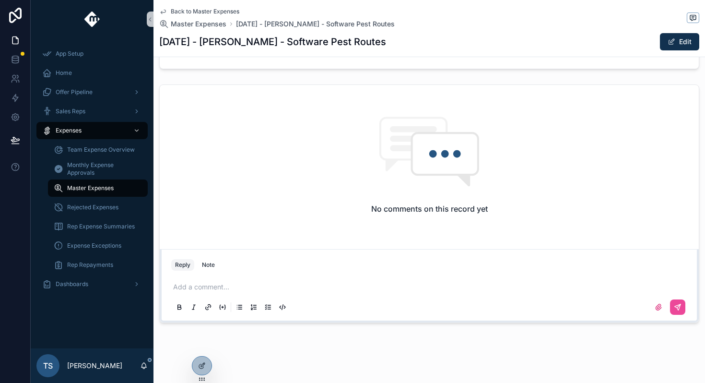
click at [212, 283] on p "scrollable content" at bounding box center [431, 287] width 516 height 10
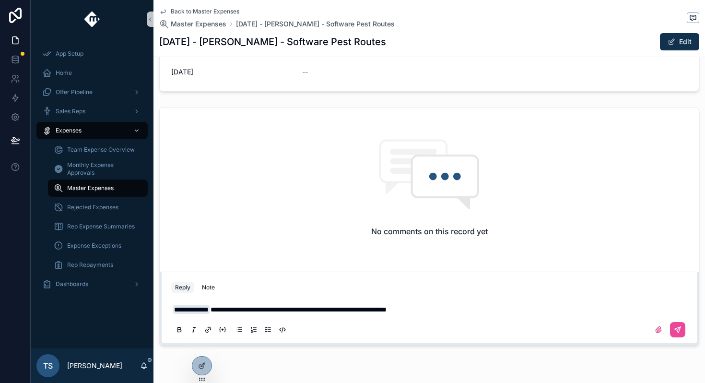
scroll to position [359, 0]
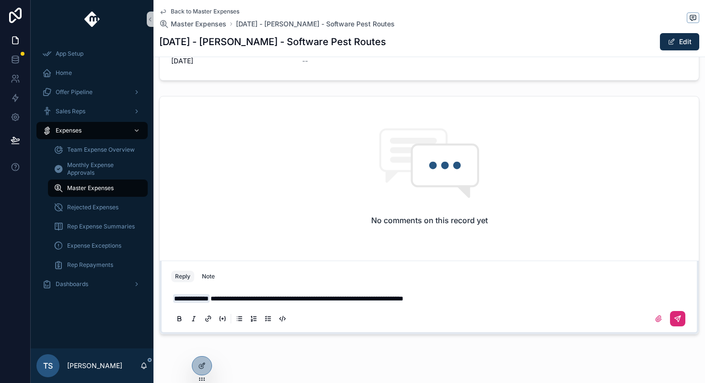
click at [676, 324] on button "scrollable content" at bounding box center [677, 318] width 15 height 15
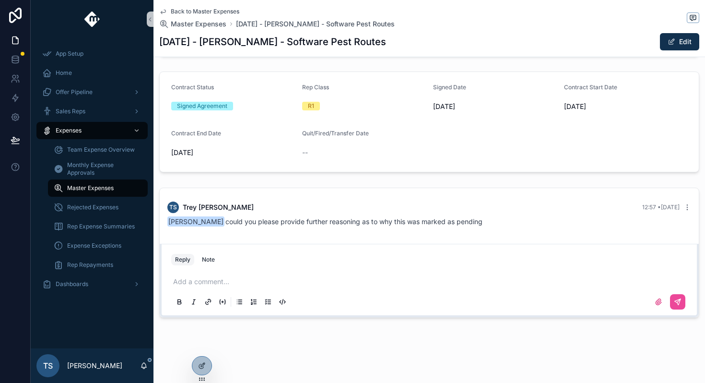
scroll to position [267, 0]
click at [193, 13] on span "Back to Master Expenses" at bounding box center [205, 12] width 69 height 8
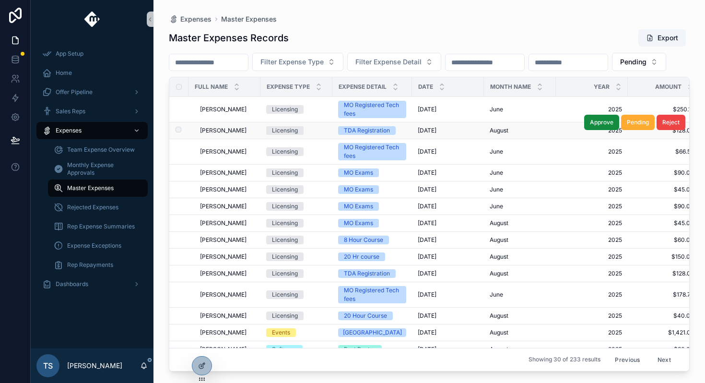
scroll to position [300, 0]
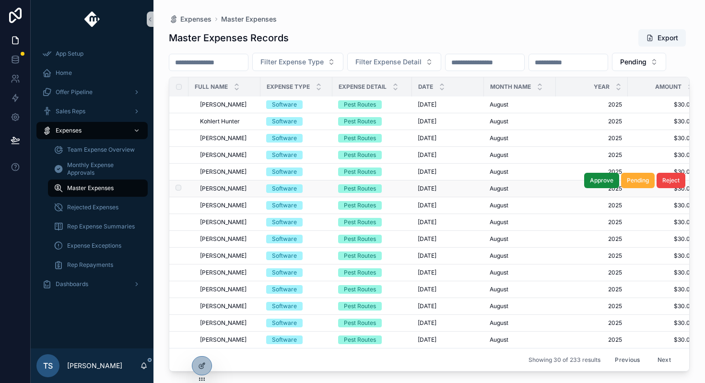
click at [266, 186] on span "Software" at bounding box center [284, 188] width 36 height 9
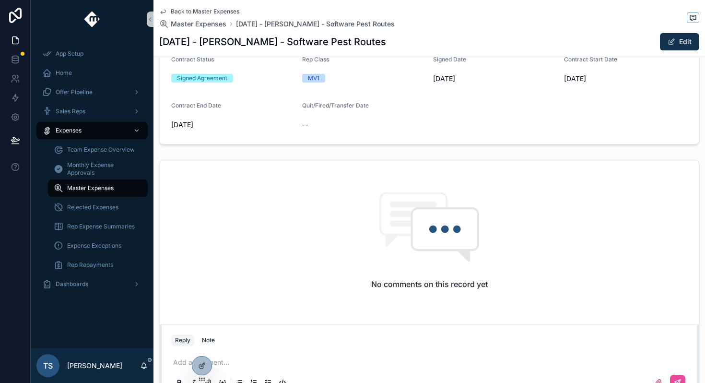
scroll to position [359, 0]
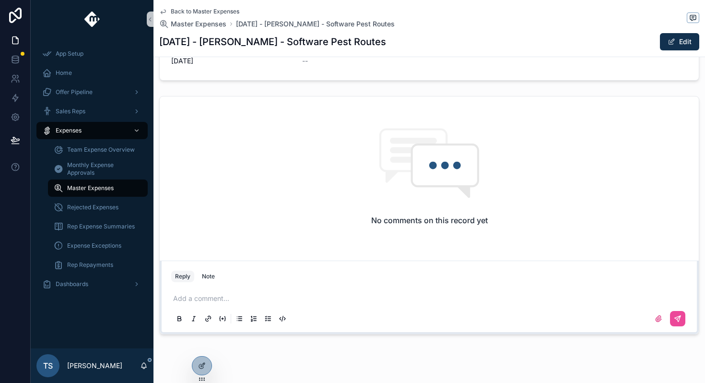
click at [229, 298] on p "scrollable content" at bounding box center [431, 298] width 516 height 10
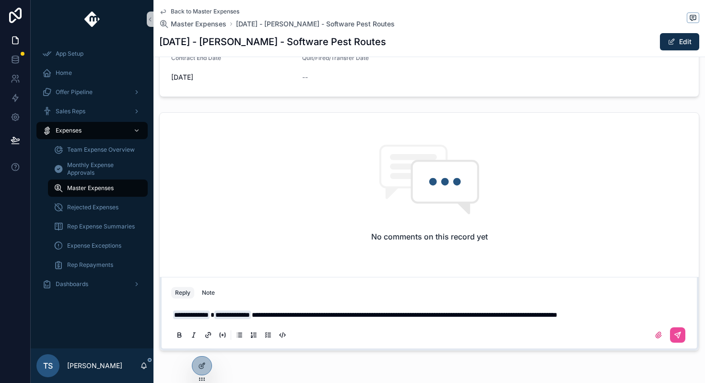
scroll to position [375, 0]
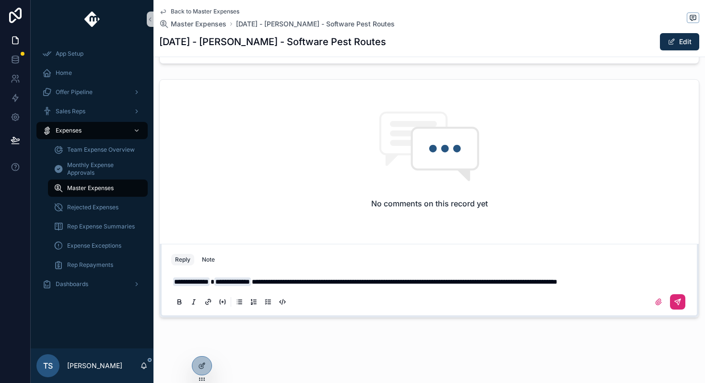
click at [681, 301] on icon "scrollable content" at bounding box center [678, 302] width 8 height 8
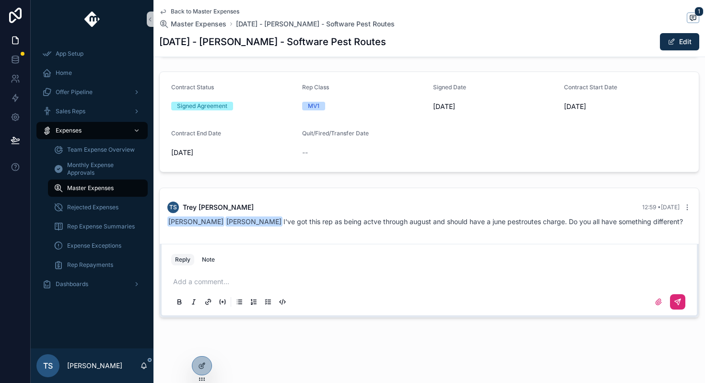
click at [238, 8] on span "Back to Master Expenses" at bounding box center [205, 12] width 69 height 8
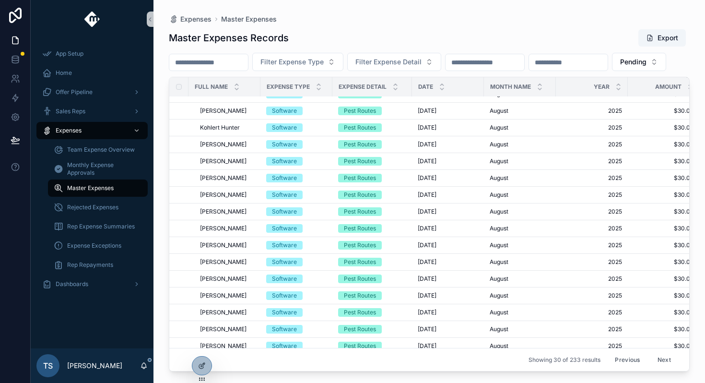
scroll to position [273, 0]
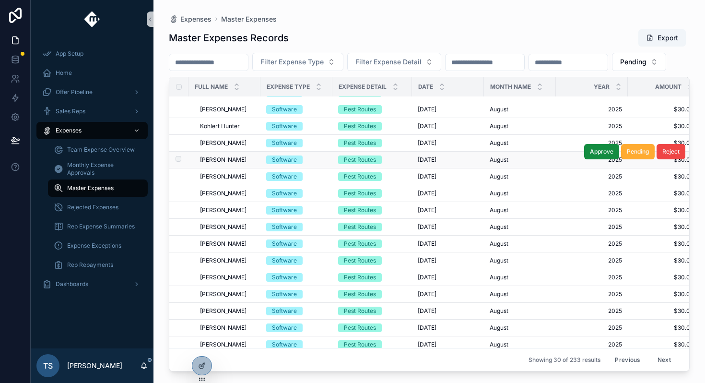
click at [300, 164] on span "Software" at bounding box center [284, 159] width 36 height 9
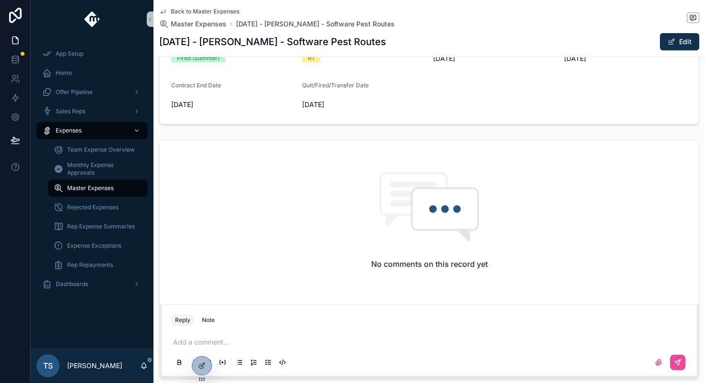
scroll to position [375, 0]
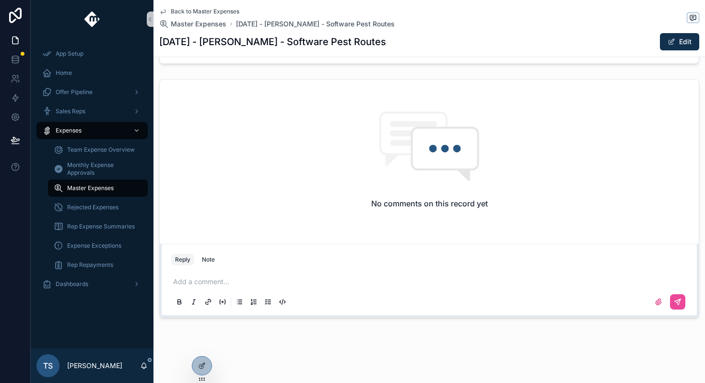
click at [282, 271] on div "Add a comment..." at bounding box center [429, 291] width 516 height 40
click at [277, 282] on p "scrollable content" at bounding box center [431, 282] width 516 height 10
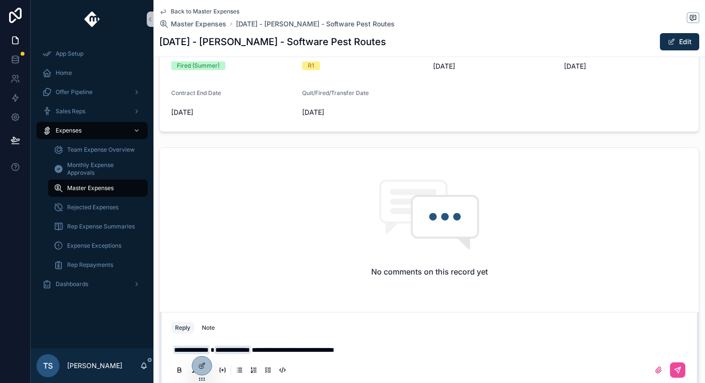
scroll to position [330, 0]
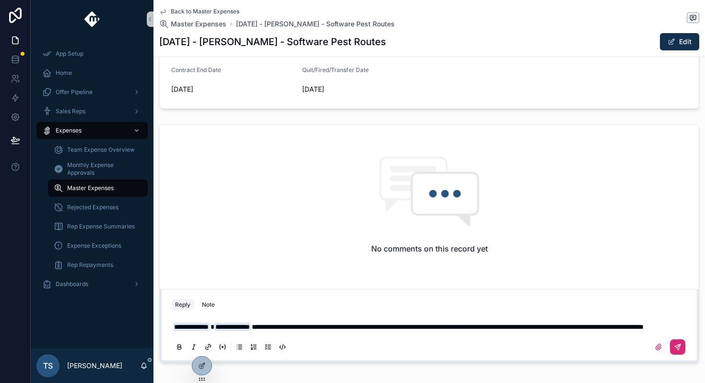
click at [677, 350] on icon "scrollable content" at bounding box center [678, 347] width 8 height 8
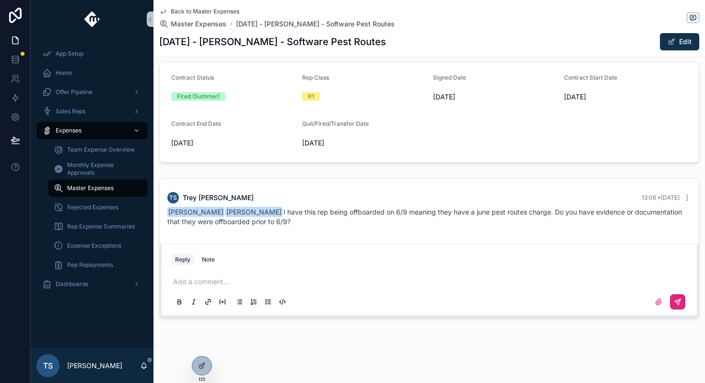
click at [211, 14] on span "Back to Master Expenses" at bounding box center [205, 12] width 69 height 8
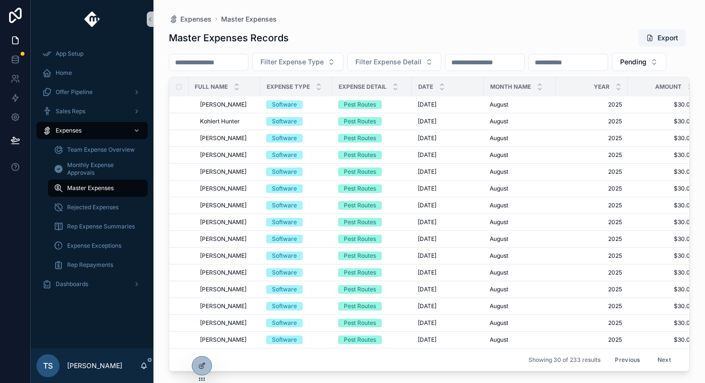
scroll to position [300, 0]
click at [233, 171] on span "[PERSON_NAME]" at bounding box center [223, 172] width 47 height 8
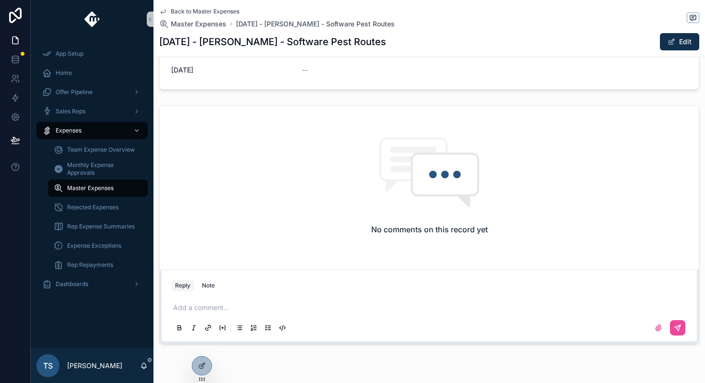
scroll to position [375, 0]
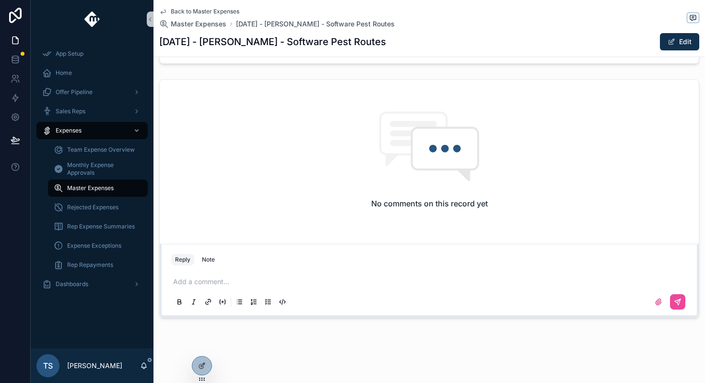
click at [260, 285] on p "scrollable content" at bounding box center [431, 282] width 516 height 10
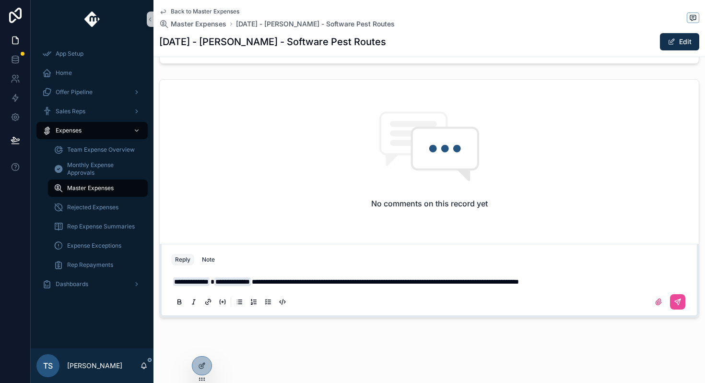
click at [687, 304] on div "**********" at bounding box center [428, 291] width 527 height 48
click at [677, 305] on button "scrollable content" at bounding box center [677, 301] width 15 height 15
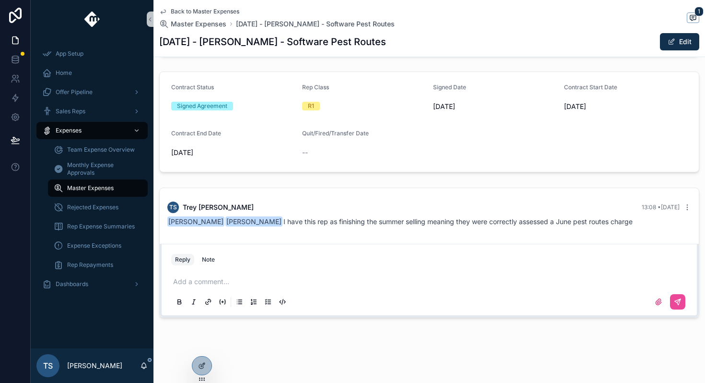
click at [205, 11] on span "Back to Master Expenses" at bounding box center [205, 12] width 69 height 8
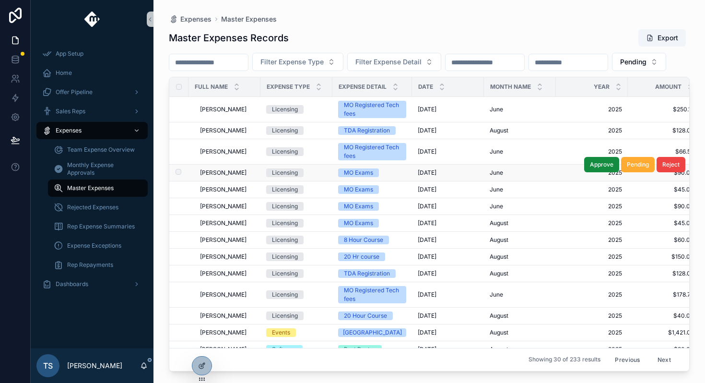
scroll to position [300, 0]
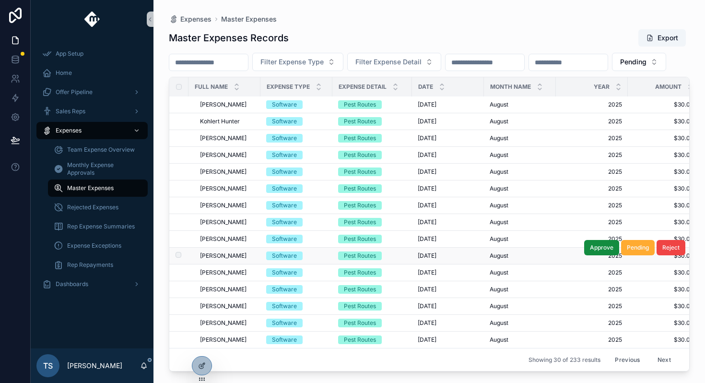
click at [239, 256] on div "Adrian Berroa Adrian Berroa" at bounding box center [227, 256] width 55 height 8
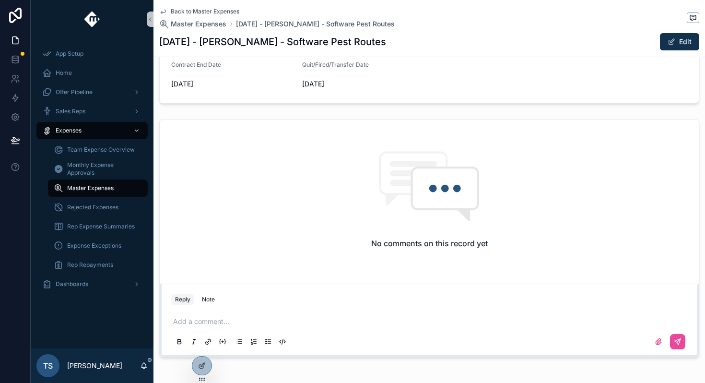
scroll to position [368, 0]
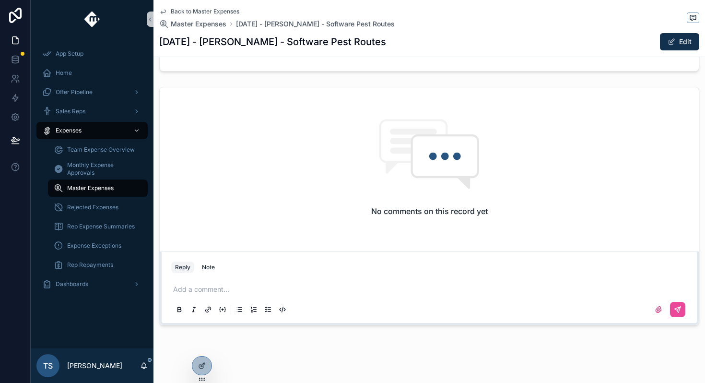
click at [316, 294] on div "Add a comment..." at bounding box center [429, 299] width 516 height 40
click at [327, 275] on div "Add a comment..." at bounding box center [428, 299] width 527 height 48
click at [308, 285] on p "scrollable content" at bounding box center [431, 289] width 516 height 10
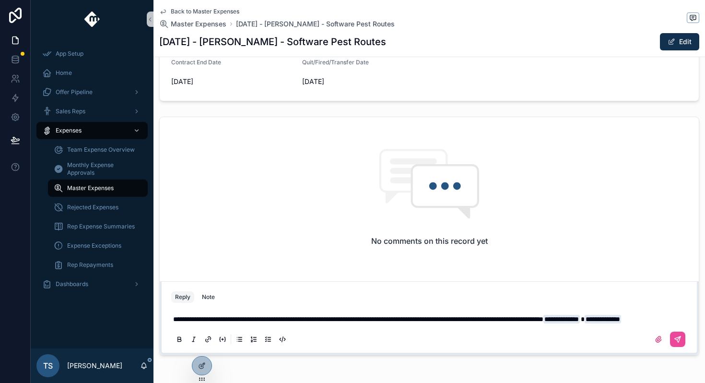
scroll to position [385, 0]
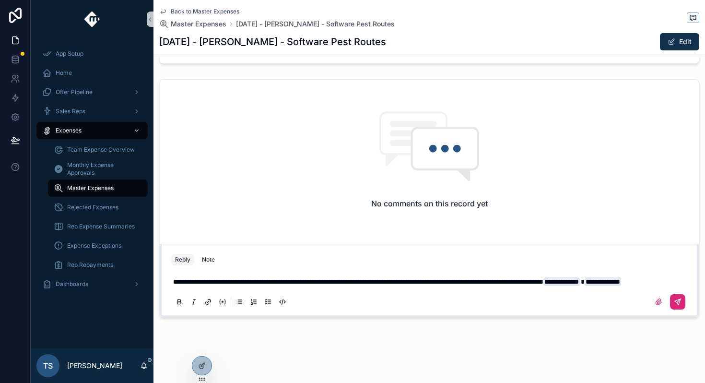
click at [677, 303] on icon "scrollable content" at bounding box center [678, 302] width 6 height 6
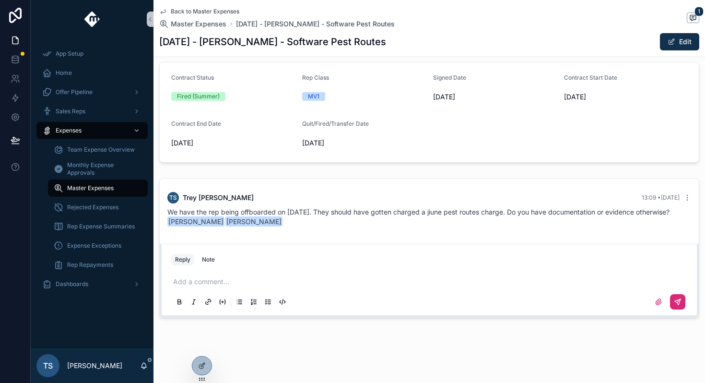
click at [217, 12] on span "Back to Master Expenses" at bounding box center [205, 12] width 69 height 8
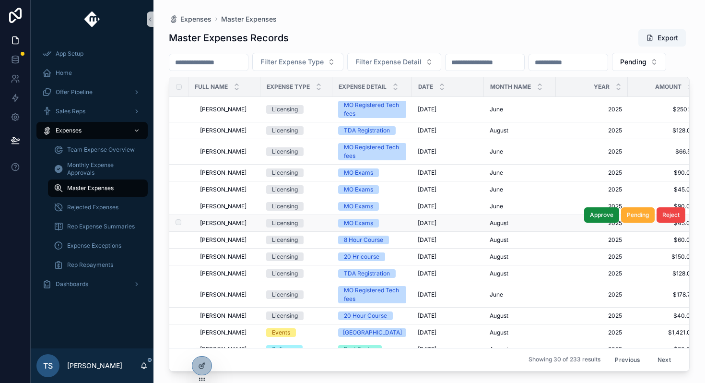
scroll to position [300, 0]
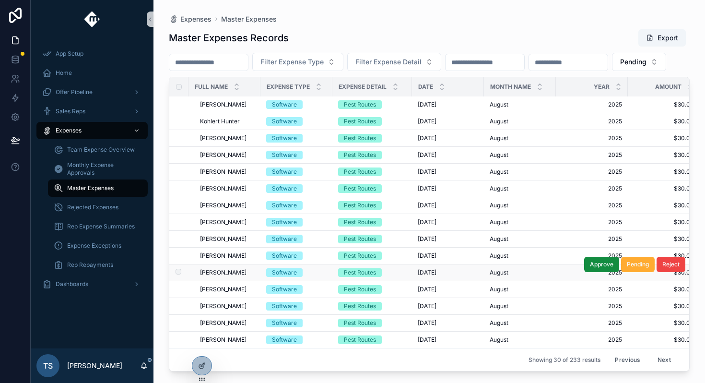
click at [237, 274] on span "[PERSON_NAME]" at bounding box center [223, 272] width 47 height 8
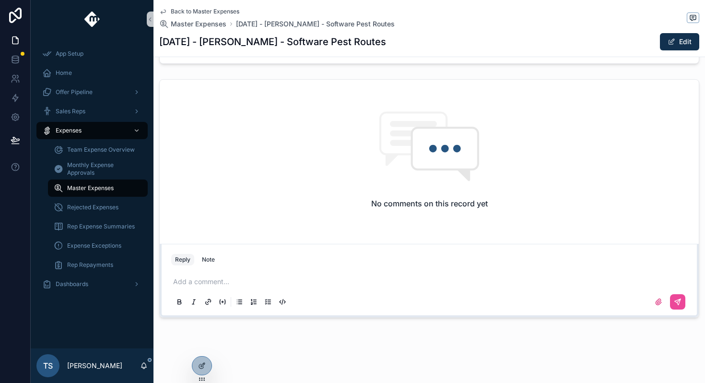
scroll to position [373, 0]
click at [314, 281] on p "scrollable content" at bounding box center [431, 284] width 516 height 10
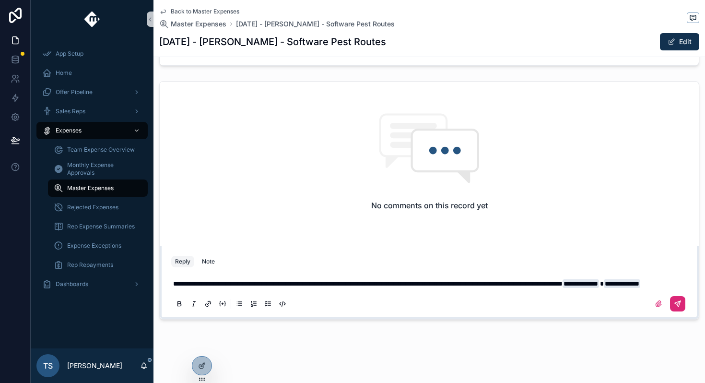
click at [681, 307] on icon "scrollable content" at bounding box center [678, 304] width 8 height 8
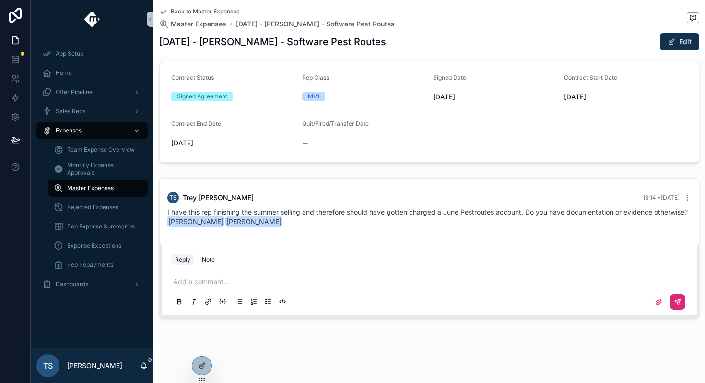
click at [205, 14] on span "Back to Master Expenses" at bounding box center [205, 12] width 69 height 8
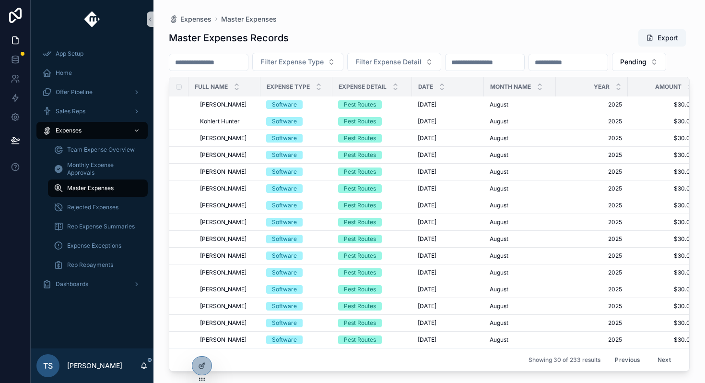
scroll to position [300, 0]
click at [231, 286] on span "[PERSON_NAME]" at bounding box center [223, 289] width 47 height 8
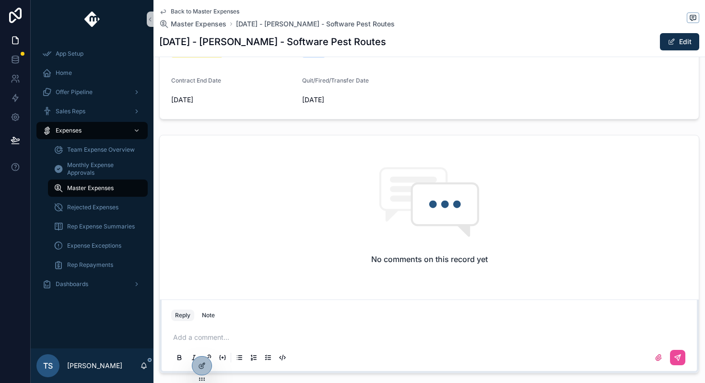
scroll to position [375, 0]
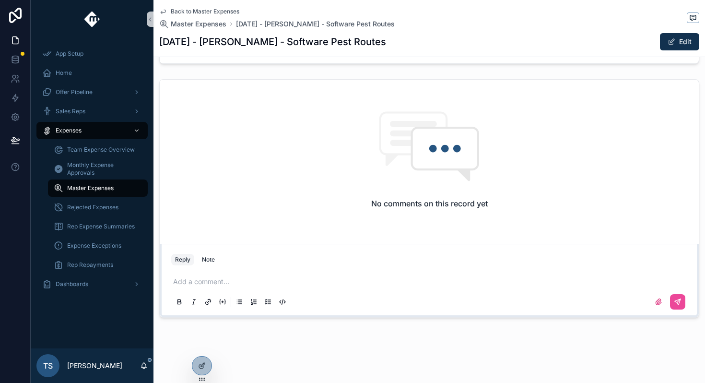
click at [246, 272] on div "Add a comment..." at bounding box center [429, 291] width 516 height 40
click at [239, 289] on div "Add a comment..." at bounding box center [429, 291] width 516 height 40
click at [242, 285] on p "scrollable content" at bounding box center [431, 282] width 516 height 10
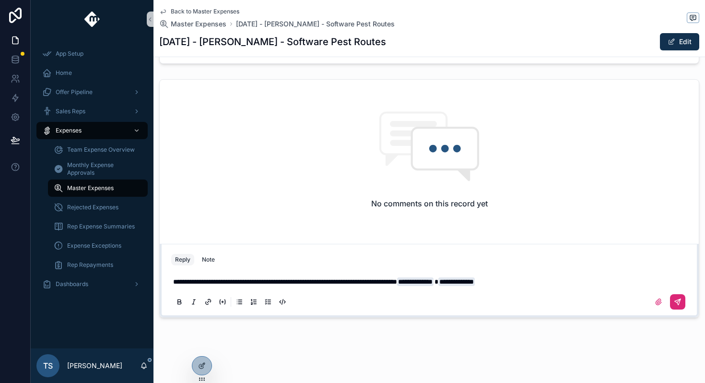
click at [674, 303] on icon "scrollable content" at bounding box center [678, 302] width 8 height 8
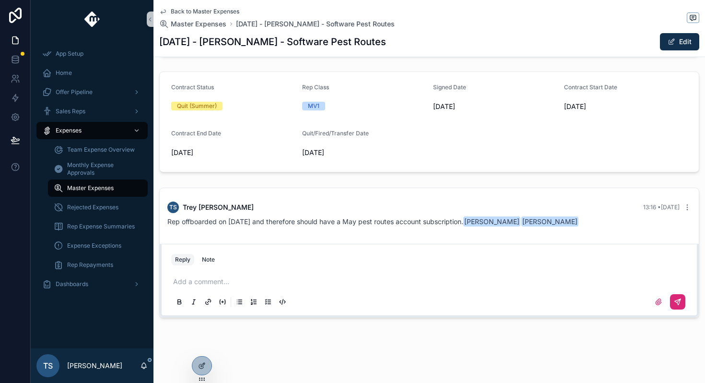
scroll to position [267, 0]
click at [213, 12] on span "Back to Master Expenses" at bounding box center [205, 12] width 69 height 8
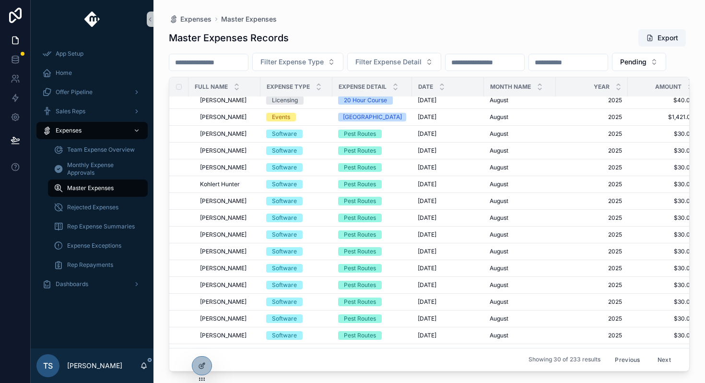
scroll to position [300, 0]
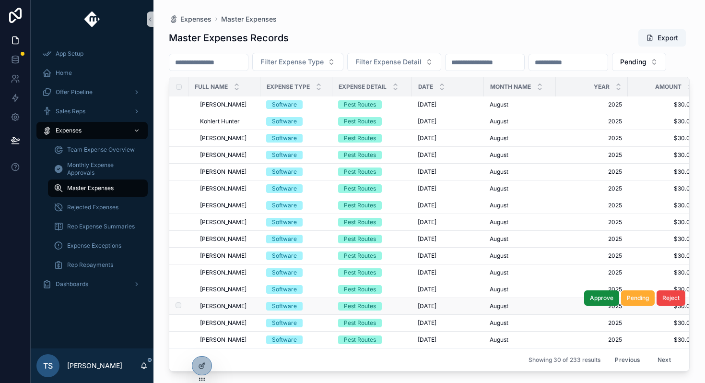
click at [221, 304] on span "[PERSON_NAME]" at bounding box center [223, 306] width 47 height 8
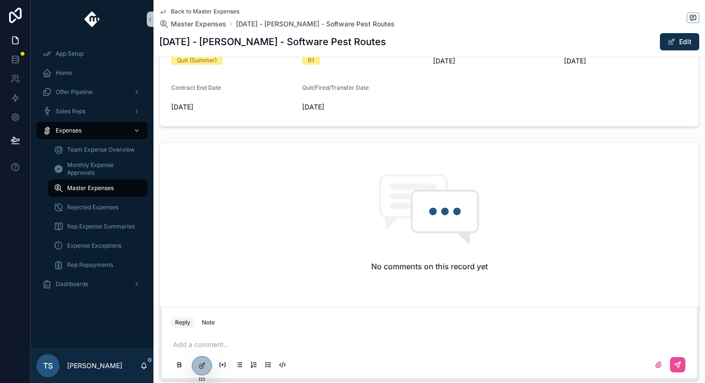
scroll to position [336, 0]
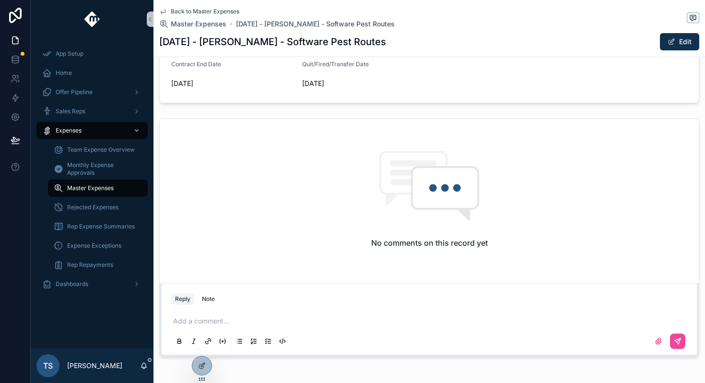
click at [255, 317] on p "scrollable content" at bounding box center [431, 321] width 516 height 10
click at [469, 276] on div "No comments on this record yet" at bounding box center [429, 199] width 539 height 160
click at [448, 309] on div "**********" at bounding box center [428, 330] width 527 height 48
click at [443, 320] on p "**********" at bounding box center [431, 321] width 516 height 10
click at [677, 341] on icon "scrollable content" at bounding box center [678, 341] width 6 height 6
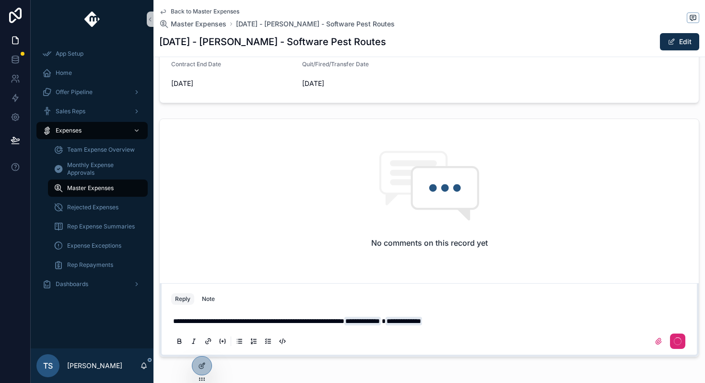
scroll to position [267, 0]
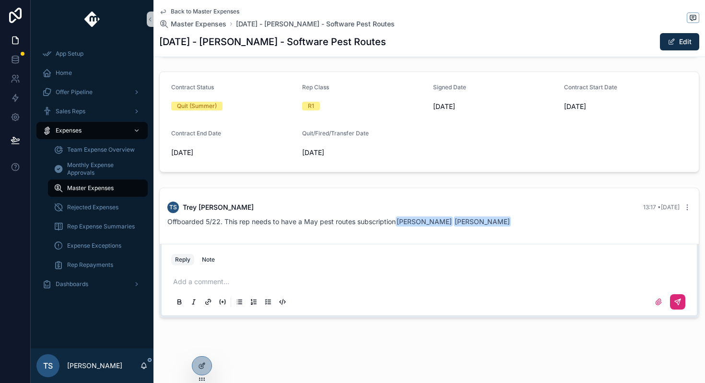
click at [224, 12] on span "Back to Master Expenses" at bounding box center [205, 12] width 69 height 8
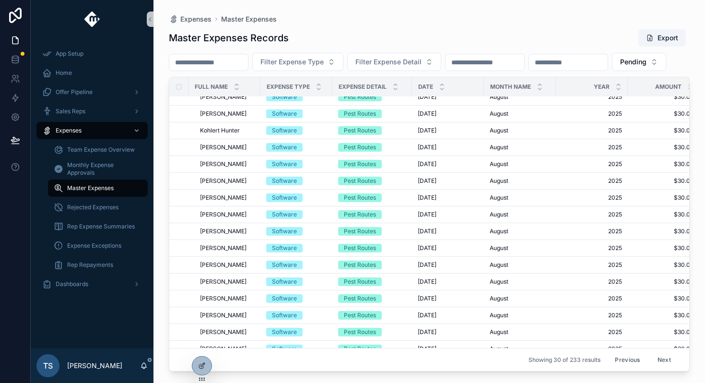
scroll to position [300, 0]
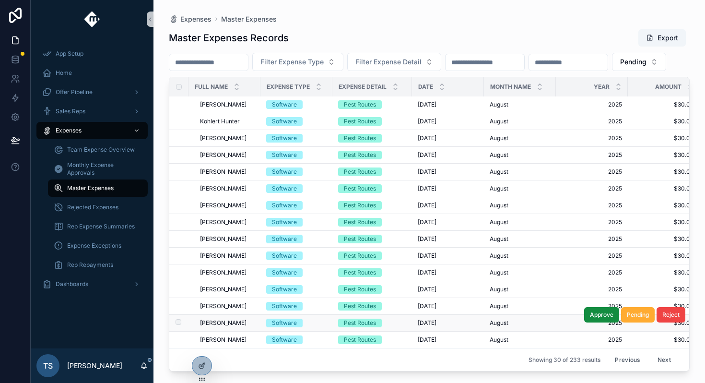
click at [228, 324] on span "[PERSON_NAME]" at bounding box center [223, 323] width 47 height 8
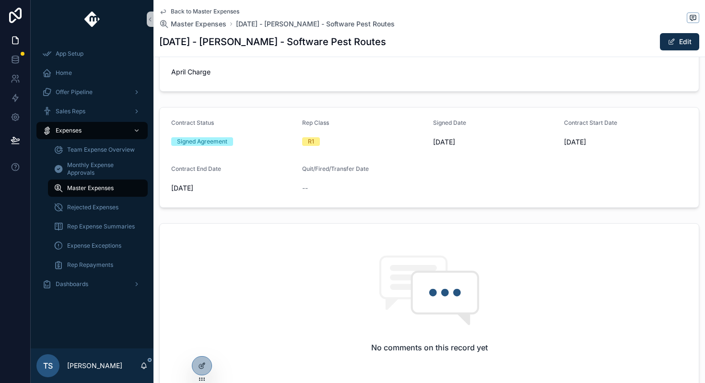
scroll to position [320, 0]
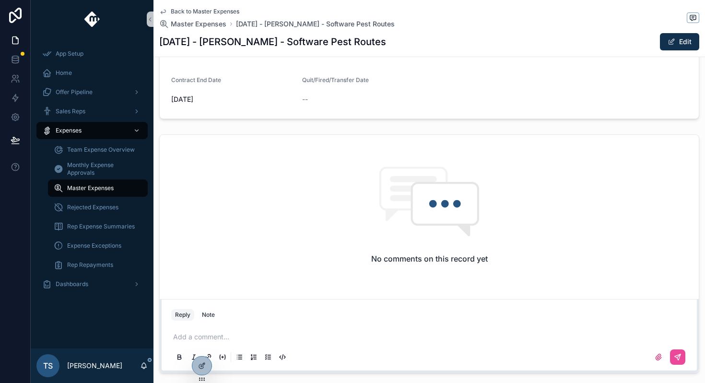
click at [251, 335] on p "scrollable content" at bounding box center [431, 337] width 516 height 10
click at [552, 336] on p "**********" at bounding box center [431, 337] width 516 height 10
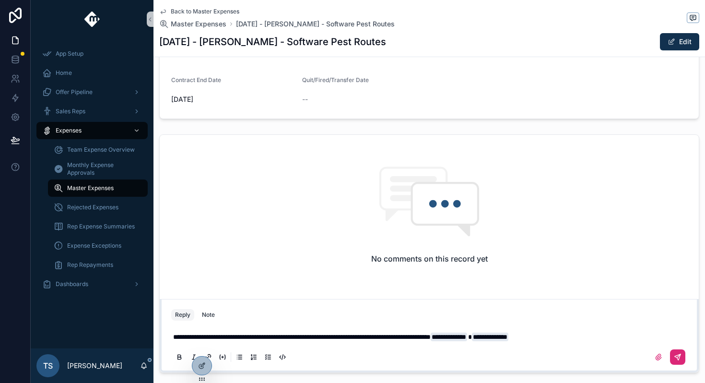
click at [680, 357] on icon "scrollable content" at bounding box center [678, 357] width 8 height 8
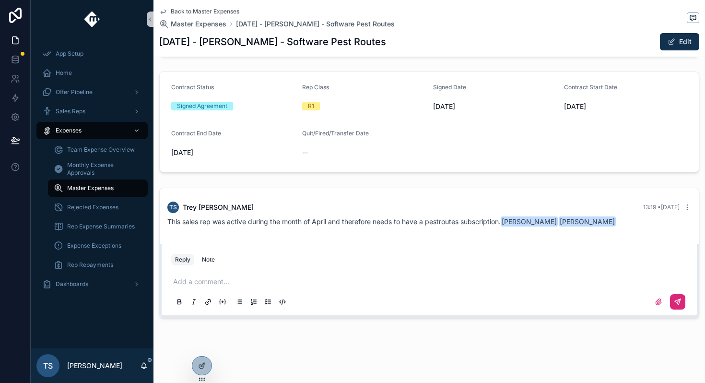
click at [178, 8] on span "Back to Master Expenses" at bounding box center [205, 12] width 69 height 8
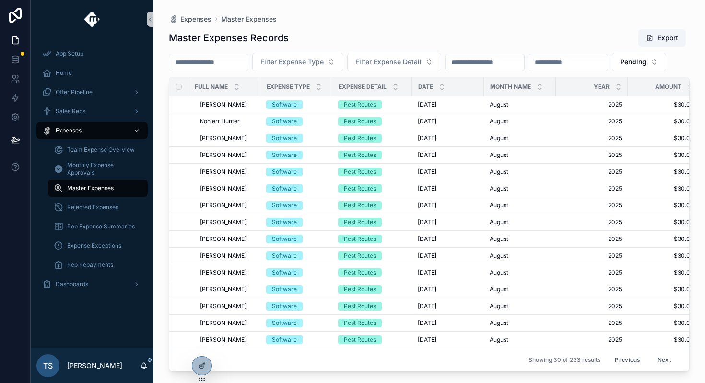
scroll to position [300, 0]
click at [231, 341] on span "Adan Molinar" at bounding box center [223, 340] width 47 height 8
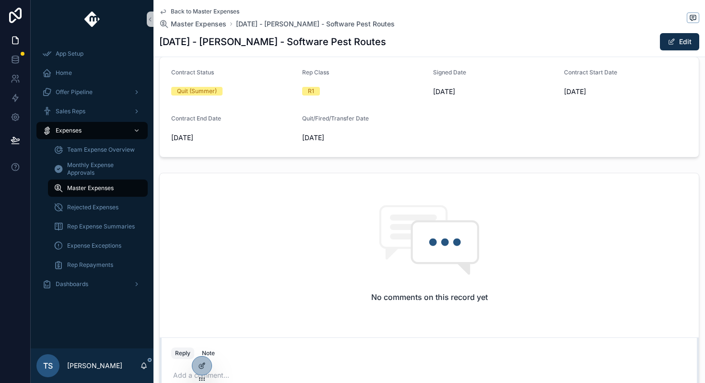
scroll to position [375, 0]
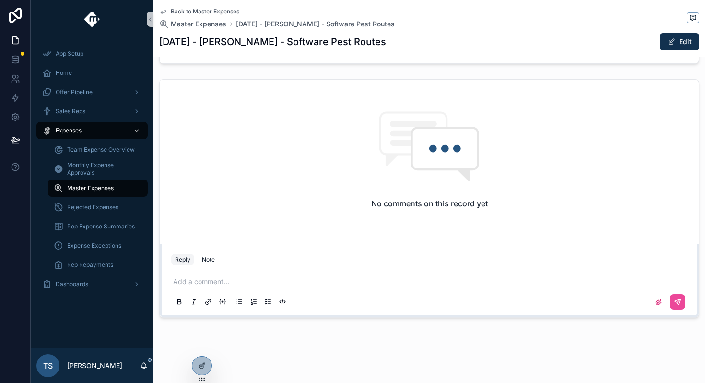
click at [251, 286] on p "scrollable content" at bounding box center [431, 282] width 516 height 10
click at [678, 304] on icon "scrollable content" at bounding box center [678, 302] width 8 height 8
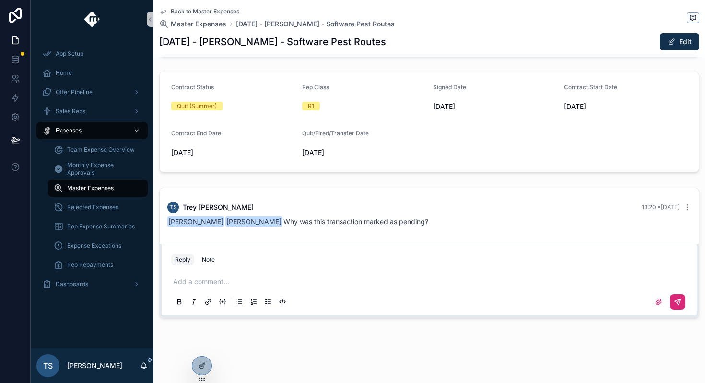
scroll to position [267, 0]
click at [229, 10] on span "Back to Master Expenses" at bounding box center [205, 12] width 69 height 8
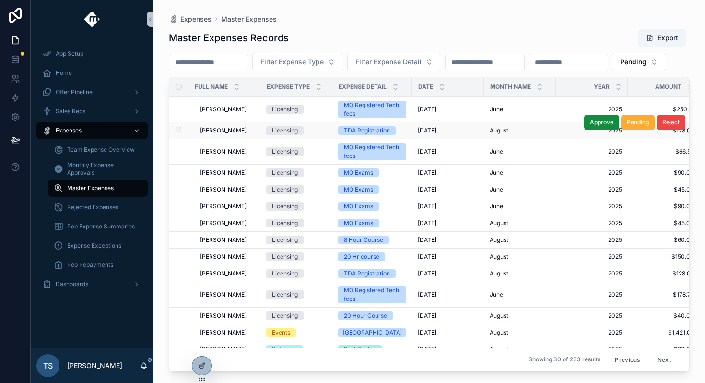
scroll to position [300, 0]
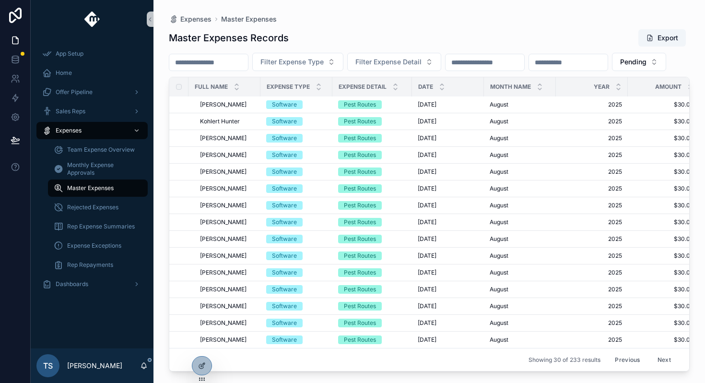
click at [665, 361] on button "Next" at bounding box center [664, 359] width 27 height 15
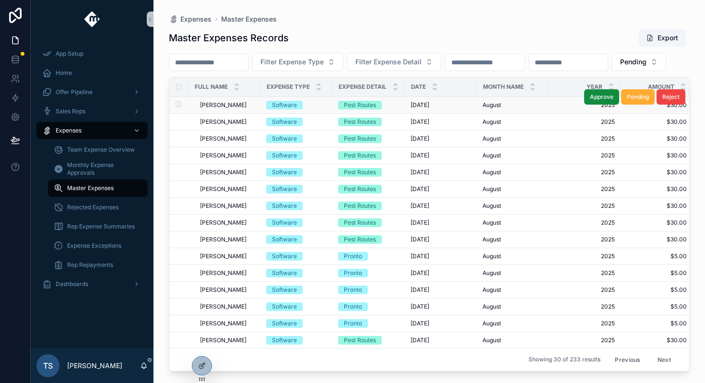
click at [369, 109] on div "Pest Routes" at bounding box center [360, 105] width 32 height 9
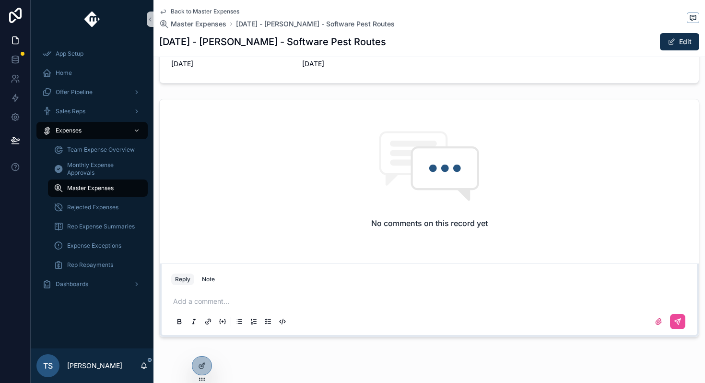
scroll to position [356, 0]
click at [273, 308] on div "Add a comment..." at bounding box center [429, 310] width 516 height 40
click at [269, 304] on p "scrollable content" at bounding box center [431, 301] width 516 height 10
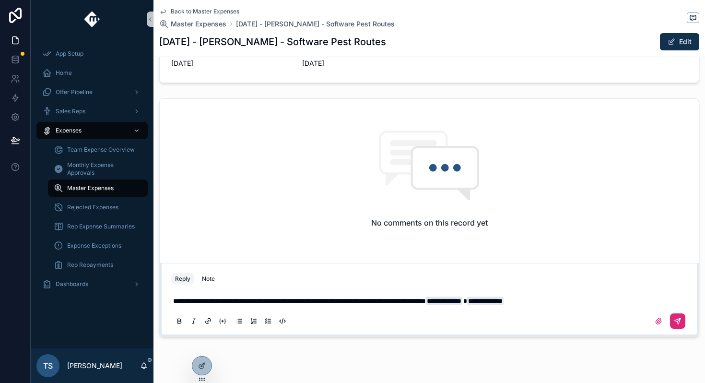
click at [679, 325] on button "scrollable content" at bounding box center [677, 320] width 15 height 15
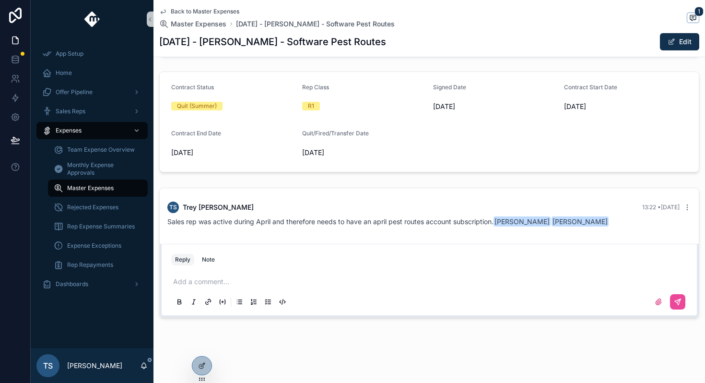
click at [215, 8] on span "Back to Master Expenses" at bounding box center [205, 12] width 69 height 8
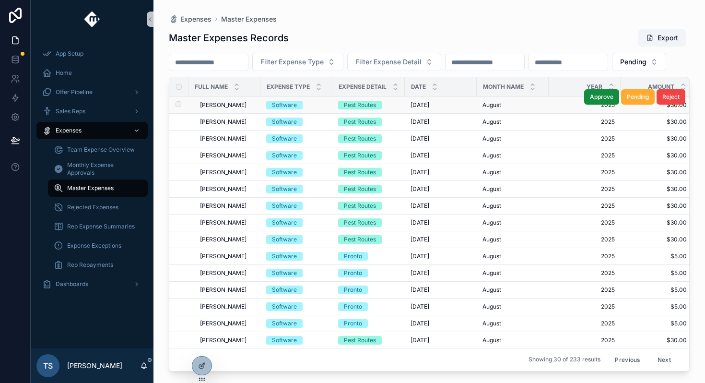
click at [288, 109] on div "Software" at bounding box center [284, 105] width 25 height 9
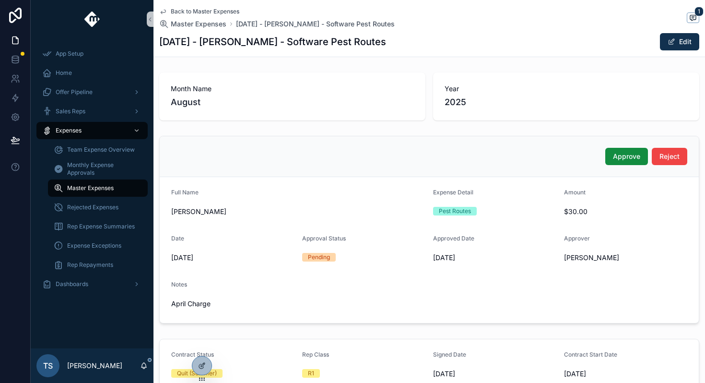
scroll to position [267, 0]
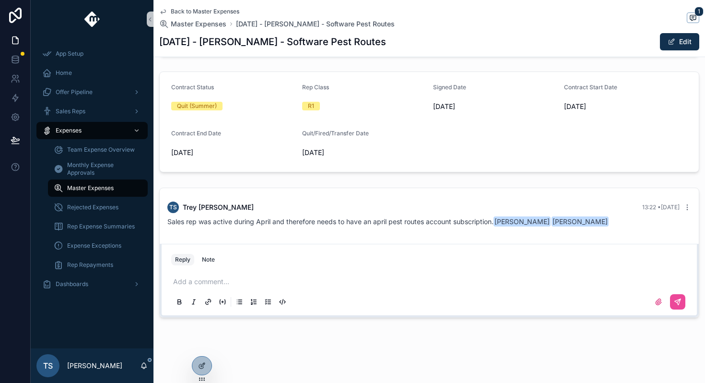
click at [203, 12] on span "Back to Master Expenses" at bounding box center [205, 12] width 69 height 8
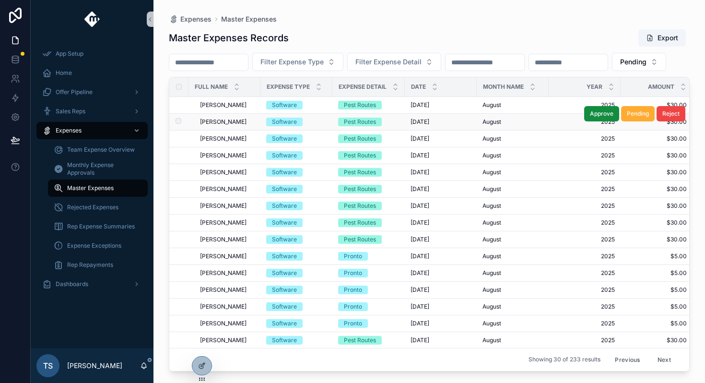
click at [246, 126] on div "[PERSON_NAME] [PERSON_NAME]" at bounding box center [227, 122] width 55 height 8
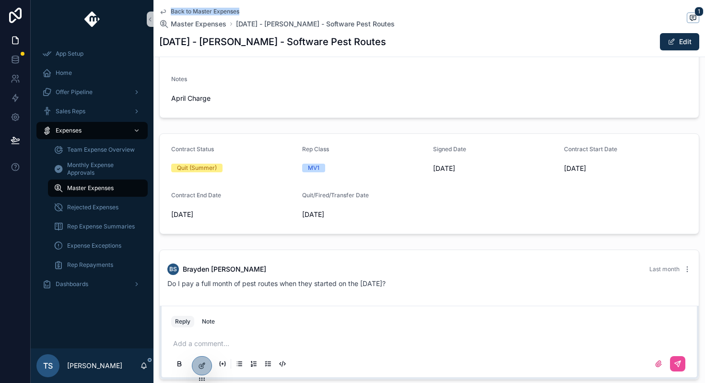
scroll to position [207, 0]
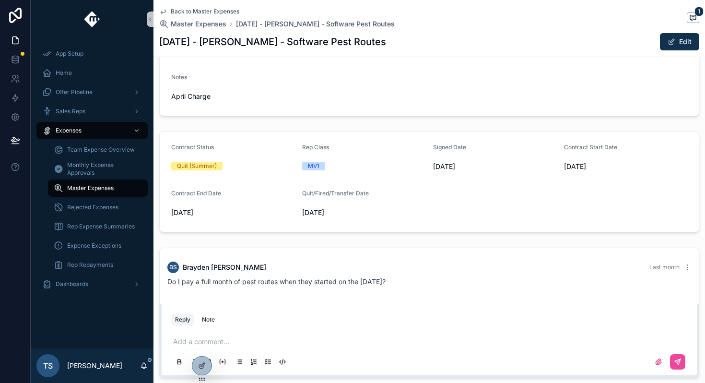
click at [198, 343] on p "scrollable content" at bounding box center [431, 342] width 516 height 10
click at [673, 356] on button "scrollable content" at bounding box center [677, 361] width 15 height 15
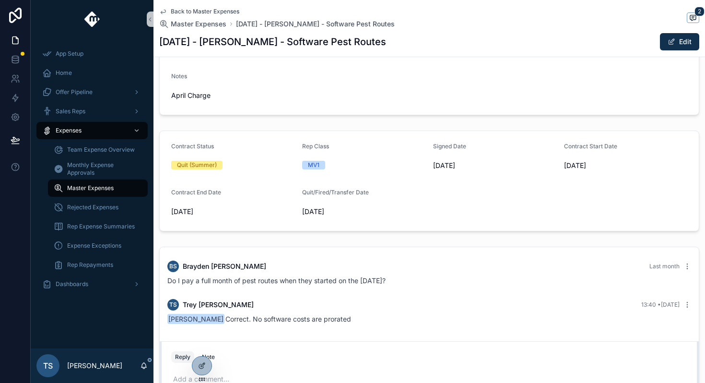
click at [204, 9] on span "Back to Master Expenses" at bounding box center [205, 12] width 69 height 8
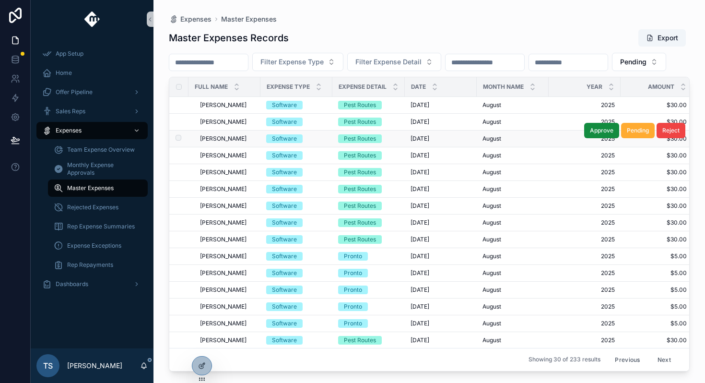
click at [252, 142] on div "[PERSON_NAME] [PERSON_NAME]" at bounding box center [227, 139] width 55 height 8
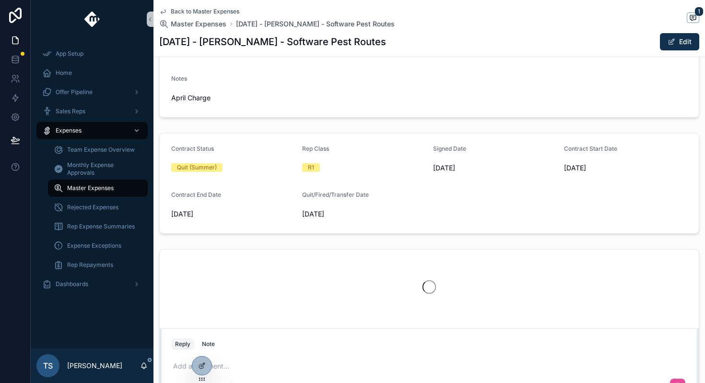
scroll to position [212, 0]
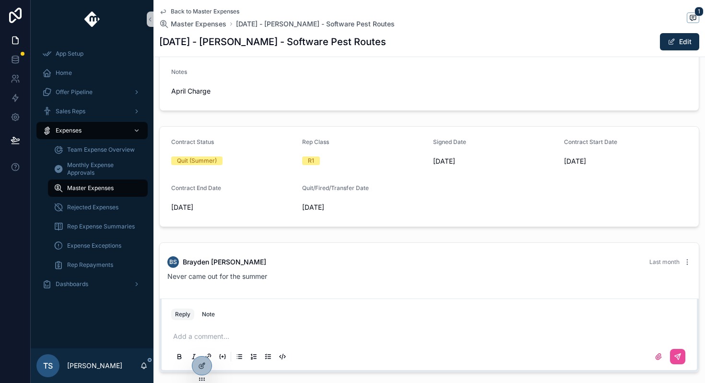
click at [213, 332] on p "scrollable content" at bounding box center [431, 336] width 516 height 10
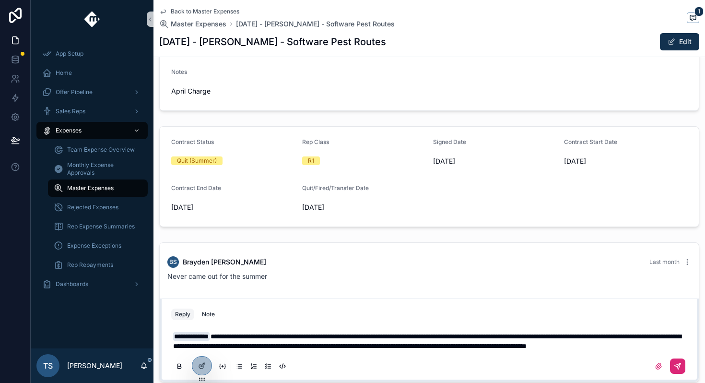
click at [678, 370] on icon "scrollable content" at bounding box center [678, 366] width 8 height 8
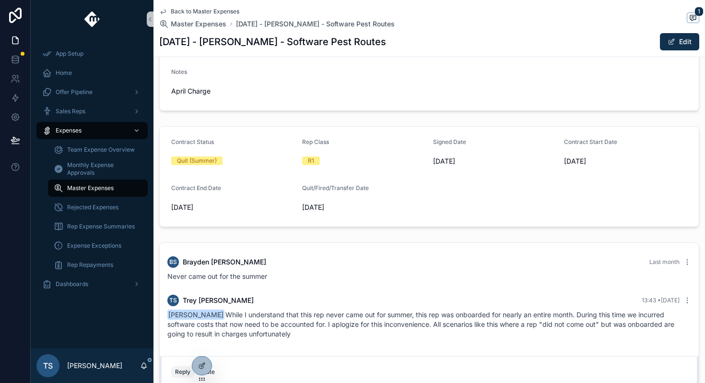
scroll to position [227, 0]
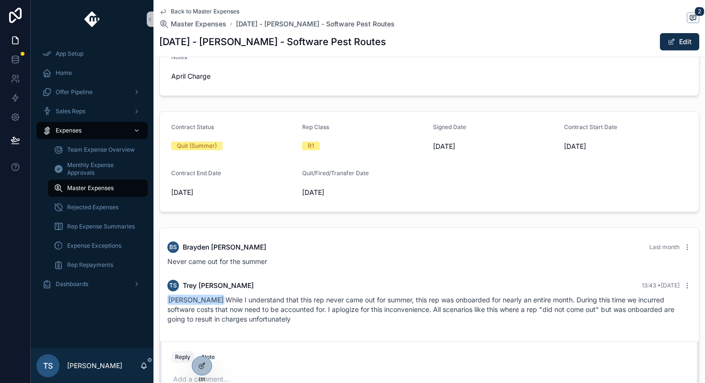
click at [192, 13] on span "Back to Master Expenses" at bounding box center [205, 12] width 69 height 8
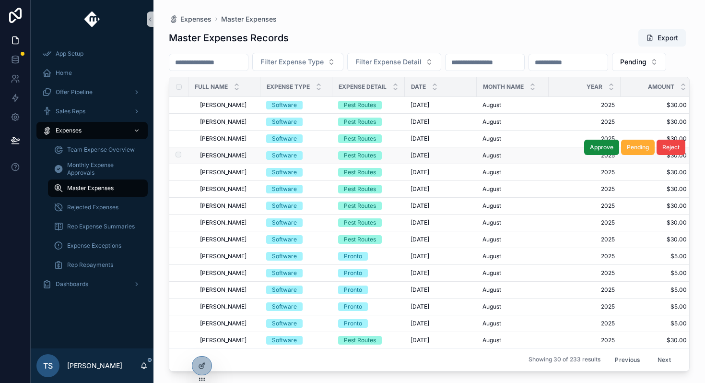
click at [232, 159] on span "[PERSON_NAME]" at bounding box center [223, 156] width 47 height 8
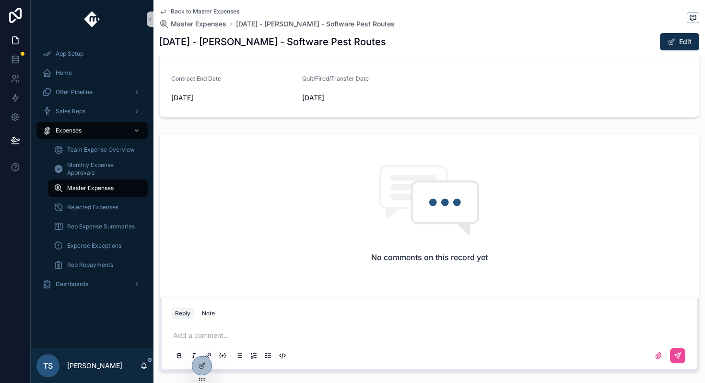
scroll to position [375, 0]
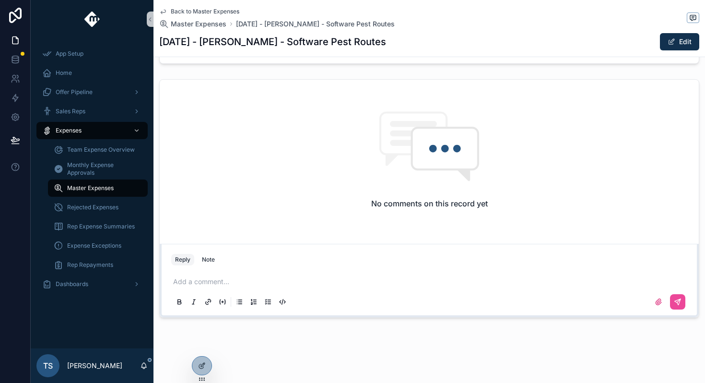
click at [226, 288] on div "Add a comment..." at bounding box center [429, 291] width 516 height 40
click at [227, 286] on div "Add a comment..." at bounding box center [429, 291] width 516 height 40
click at [229, 284] on p "scrollable content" at bounding box center [431, 282] width 516 height 10
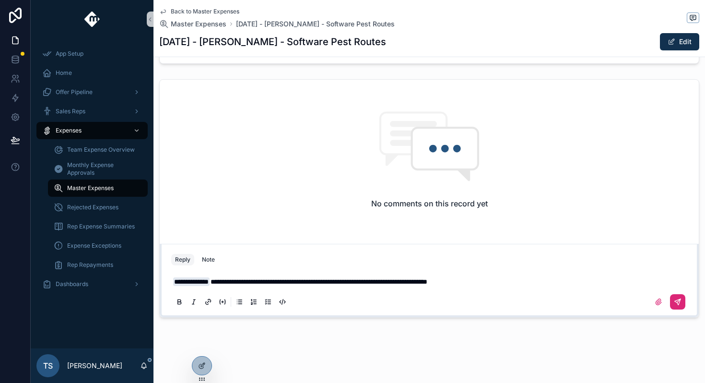
click at [679, 305] on icon "scrollable content" at bounding box center [678, 302] width 8 height 8
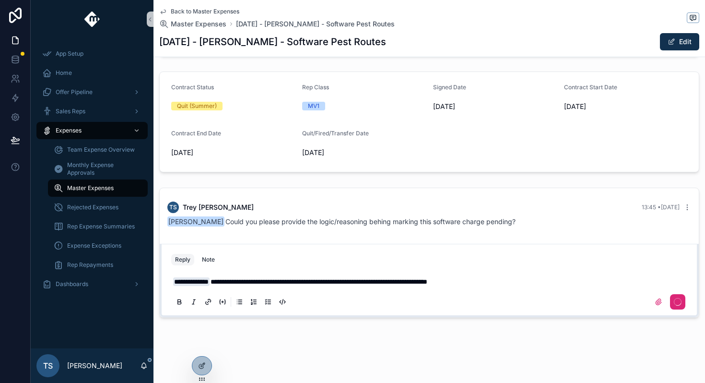
scroll to position [267, 0]
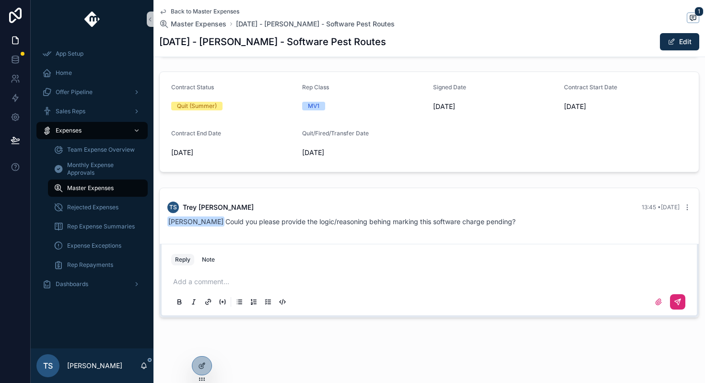
click at [203, 12] on span "Back to Master Expenses" at bounding box center [205, 12] width 69 height 8
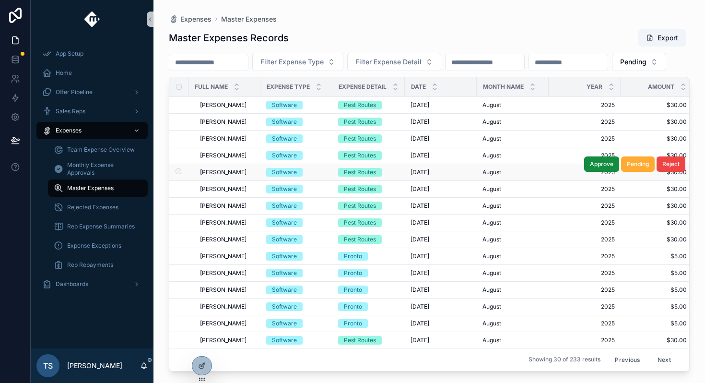
click at [248, 176] on div "Annie Skousen Annie Skousen" at bounding box center [227, 172] width 55 height 8
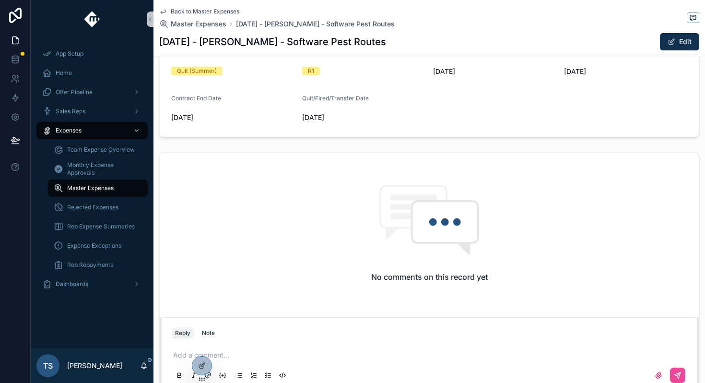
scroll to position [375, 0]
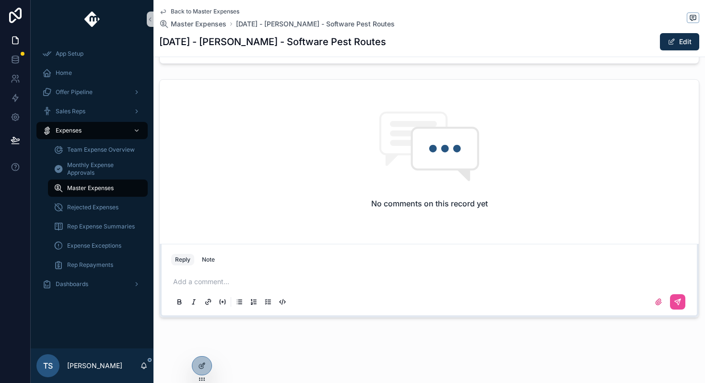
click at [226, 284] on p "scrollable content" at bounding box center [431, 282] width 516 height 10
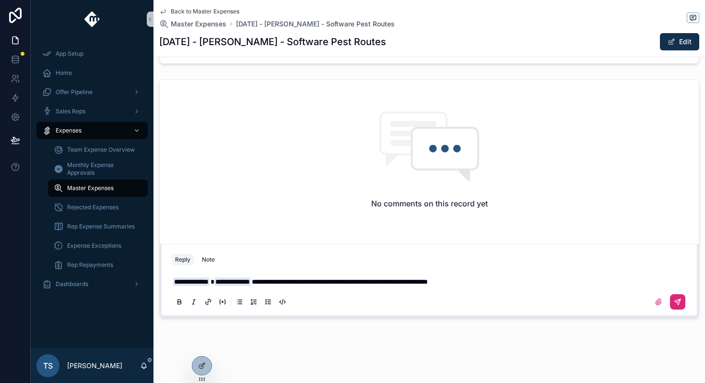
click at [683, 297] on button "scrollable content" at bounding box center [677, 301] width 15 height 15
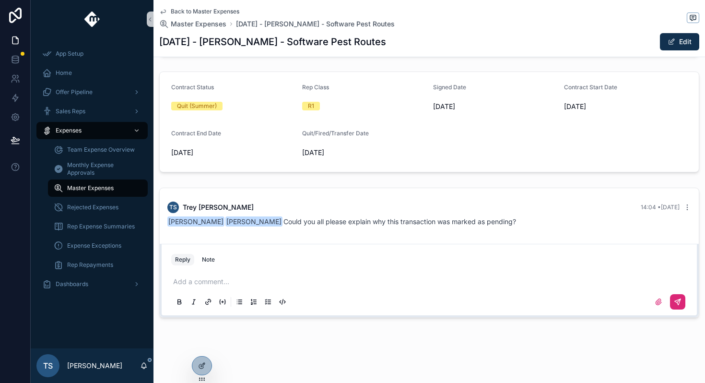
scroll to position [267, 0]
click at [187, 11] on span "Back to Master Expenses" at bounding box center [205, 12] width 69 height 8
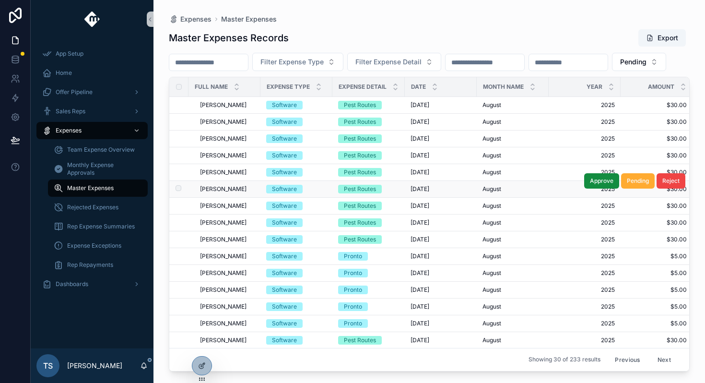
click at [230, 198] on td "Wyatt Johnson Wyatt Johnson" at bounding box center [224, 189] width 72 height 17
click at [230, 193] on span "[PERSON_NAME]" at bounding box center [223, 189] width 47 height 8
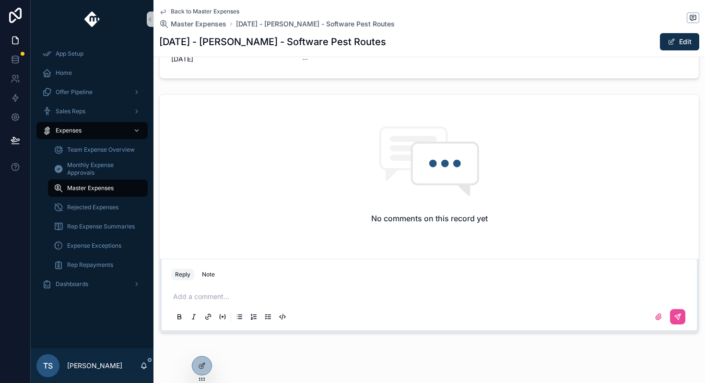
scroll to position [375, 0]
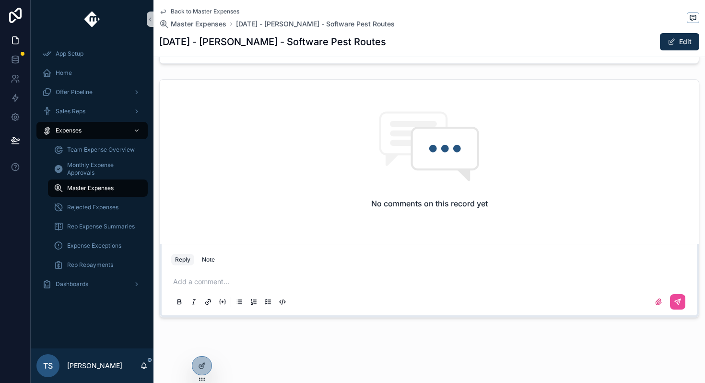
click at [226, 292] on div "scrollable content" at bounding box center [429, 301] width 516 height 19
click at [233, 284] on p "scrollable content" at bounding box center [431, 282] width 516 height 10
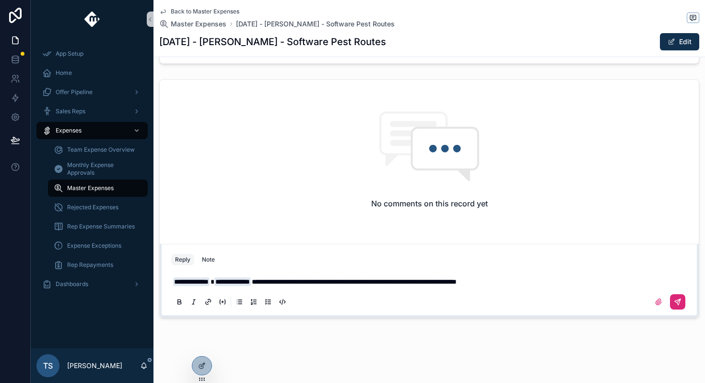
click at [681, 296] on button "scrollable content" at bounding box center [677, 301] width 15 height 15
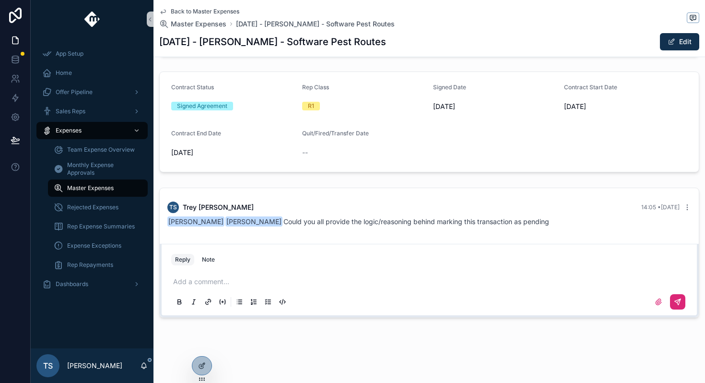
scroll to position [267, 0]
click at [224, 7] on div "Back to Master Expenses Master Expenses August 2025 - Wyatt Johnson - Software …" at bounding box center [429, 28] width 540 height 57
click at [224, 8] on span "Back to Master Expenses" at bounding box center [205, 12] width 69 height 8
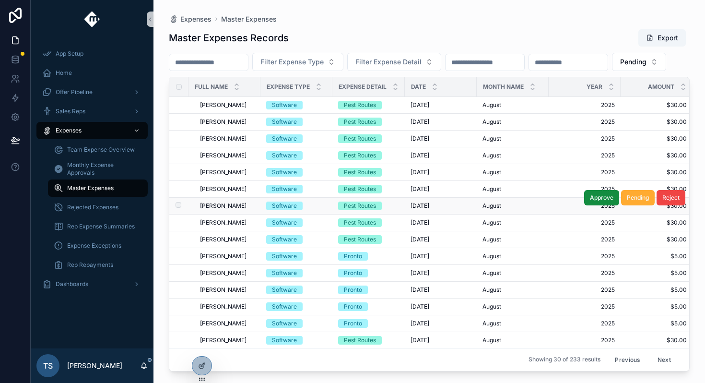
click at [242, 210] on span "[PERSON_NAME]" at bounding box center [223, 206] width 47 height 8
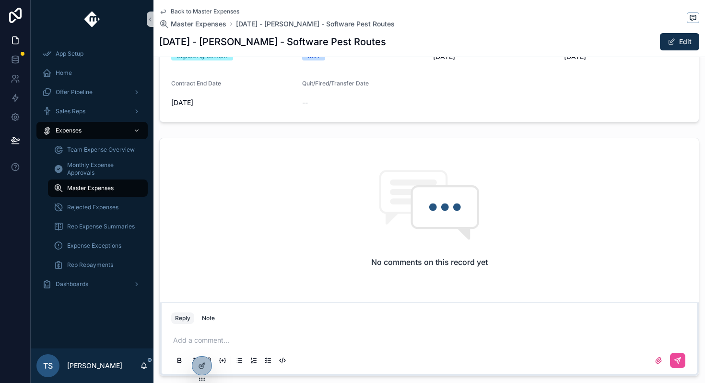
scroll to position [324, 0]
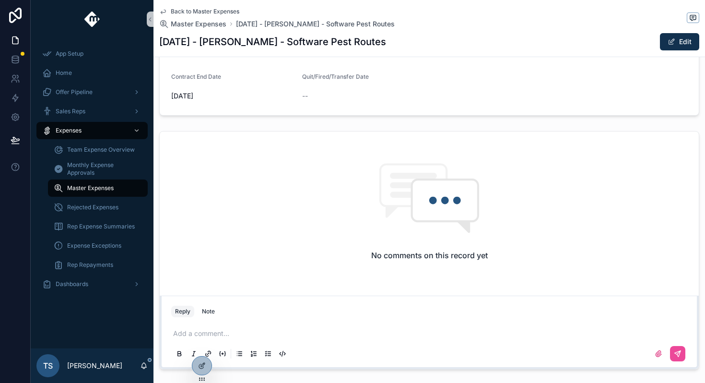
click at [210, 332] on p "scrollable content" at bounding box center [431, 333] width 516 height 10
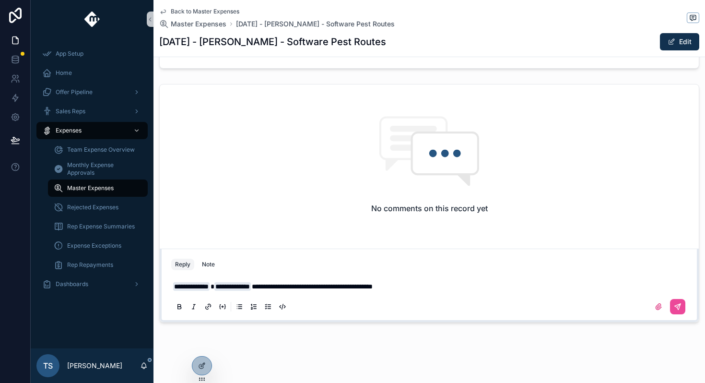
scroll to position [375, 0]
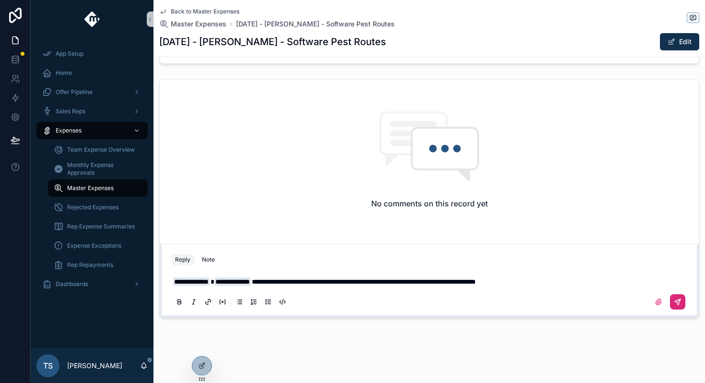
click at [674, 294] on button "scrollable content" at bounding box center [677, 301] width 15 height 15
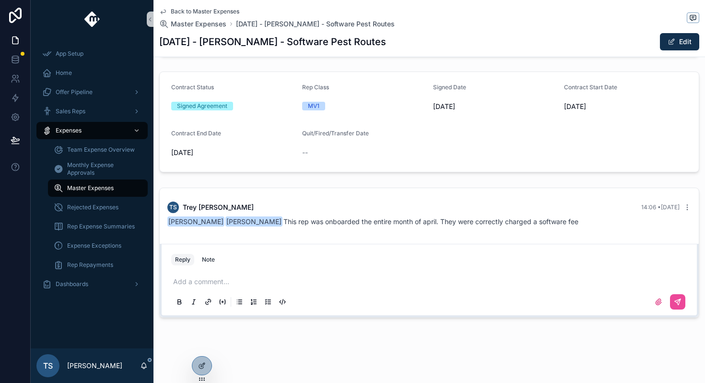
click at [219, 14] on span "Back to Master Expenses" at bounding box center [205, 12] width 69 height 8
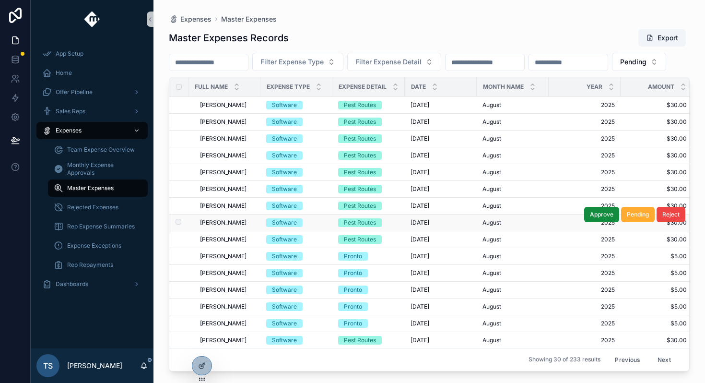
click at [217, 226] on span "[PERSON_NAME]" at bounding box center [223, 223] width 47 height 8
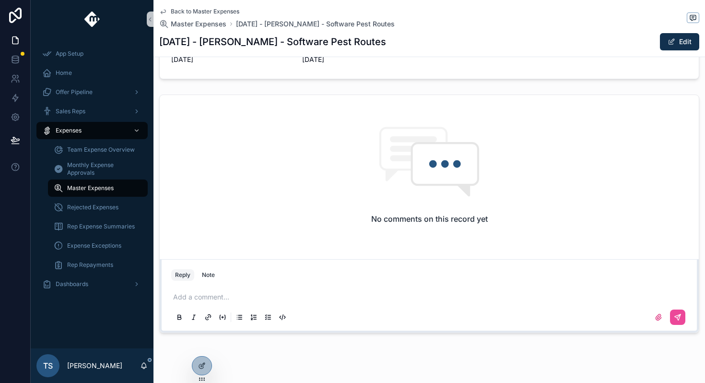
scroll to position [360, 0]
click at [220, 310] on div "scrollable content" at bounding box center [429, 317] width 516 height 19
click at [237, 301] on p "scrollable content" at bounding box center [431, 297] width 516 height 10
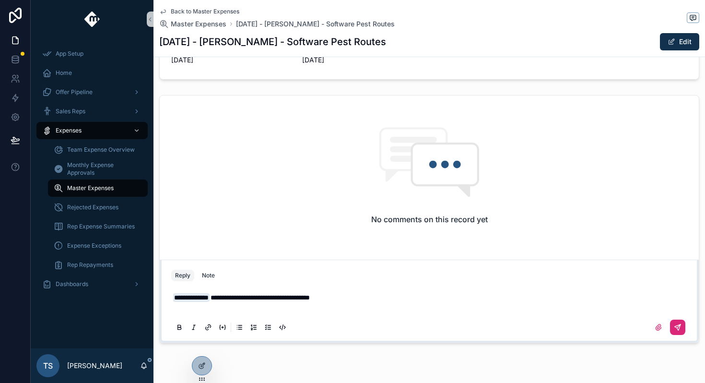
click at [682, 329] on button "scrollable content" at bounding box center [677, 326] width 15 height 15
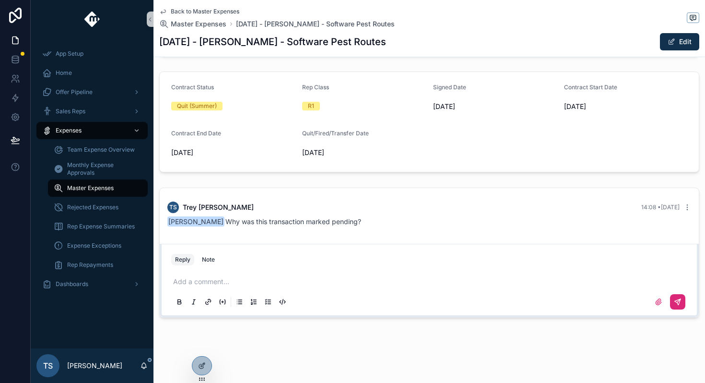
scroll to position [267, 0]
click at [682, 329] on div "Back to Master Expenses Master Expenses August 2025 - Aiden Larsen - Software P…" at bounding box center [428, 58] width 551 height 650
click at [231, 7] on div "Back to Master Expenses Master Expenses August 2025 - Aiden Larsen - Software P…" at bounding box center [429, 28] width 540 height 57
click at [231, 9] on span "Back to Master Expenses" at bounding box center [205, 12] width 69 height 8
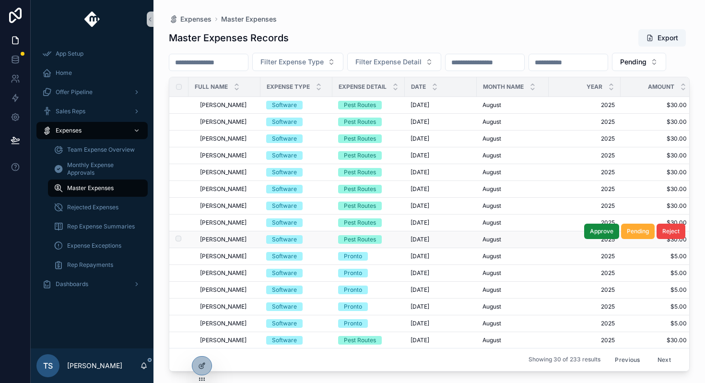
click at [234, 243] on span "[PERSON_NAME]" at bounding box center [223, 239] width 47 height 8
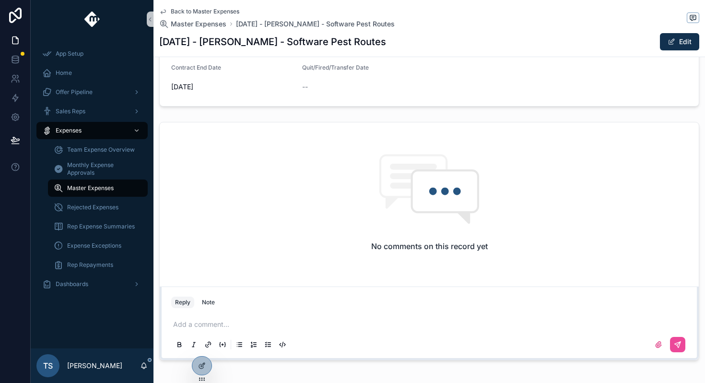
scroll to position [333, 0]
click at [256, 325] on p "scrollable content" at bounding box center [431, 324] width 516 height 10
click at [673, 339] on button "scrollable content" at bounding box center [677, 343] width 15 height 15
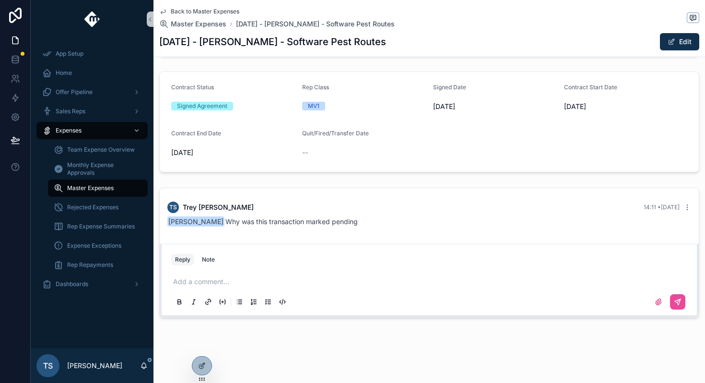
scroll to position [267, 0]
click at [229, 11] on span "Back to Master Expenses" at bounding box center [205, 12] width 69 height 8
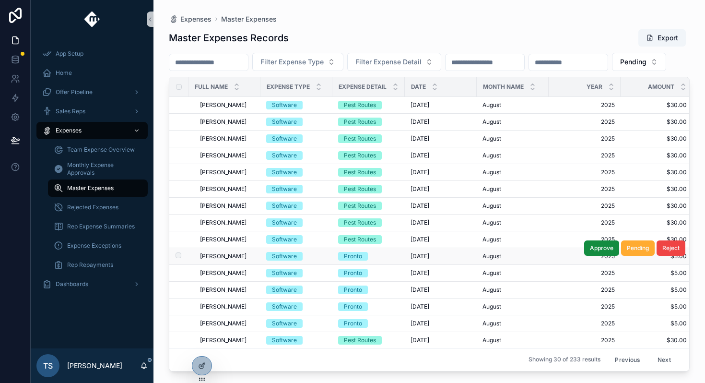
click at [240, 260] on div "[PERSON_NAME] [PERSON_NAME]" at bounding box center [227, 256] width 55 height 8
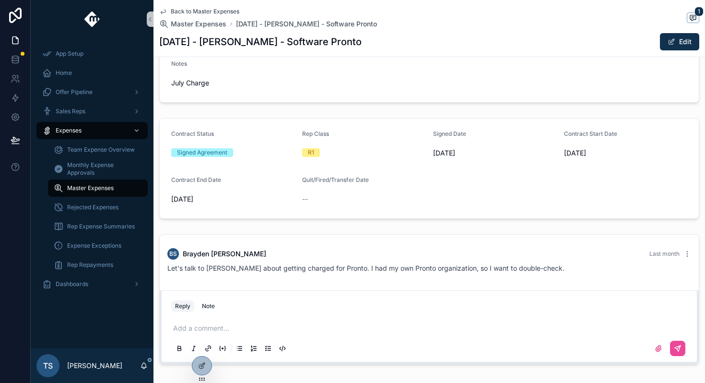
scroll to position [248, 0]
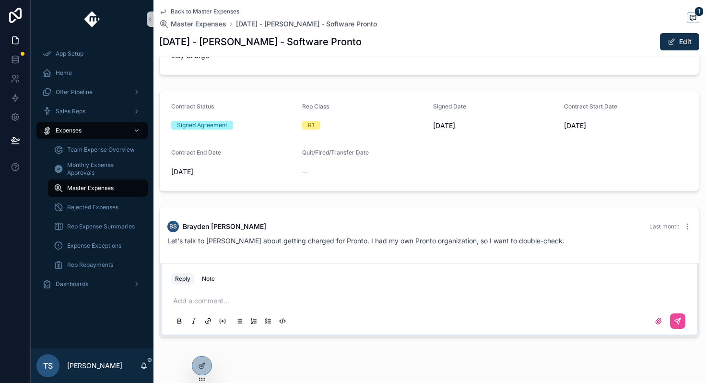
click at [271, 298] on p "scrollable content" at bounding box center [431, 301] width 516 height 10
click at [676, 320] on icon "scrollable content" at bounding box center [678, 321] width 8 height 8
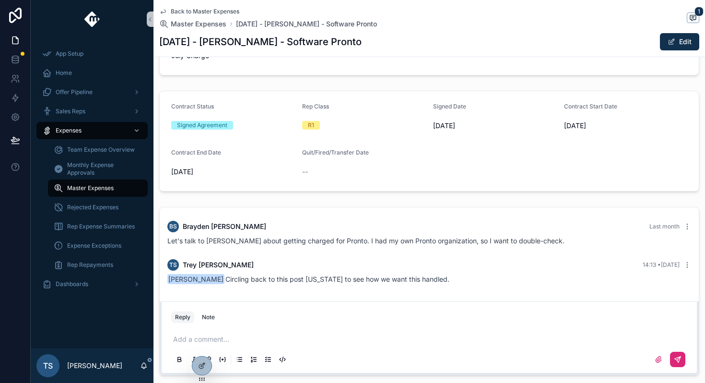
click at [164, 14] on icon "scrollable content" at bounding box center [163, 12] width 8 height 8
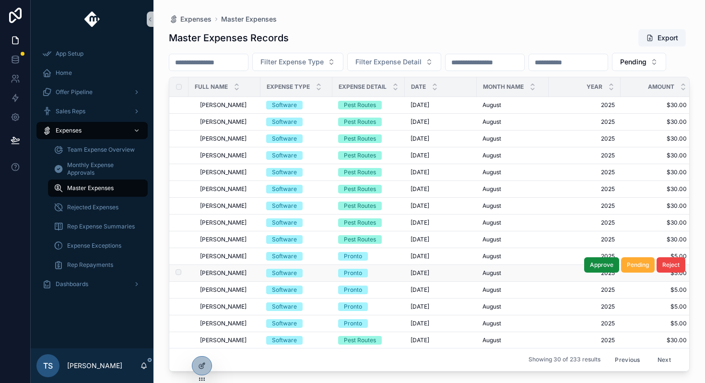
click at [228, 277] on span "Klaudio Grilo" at bounding box center [223, 273] width 47 height 8
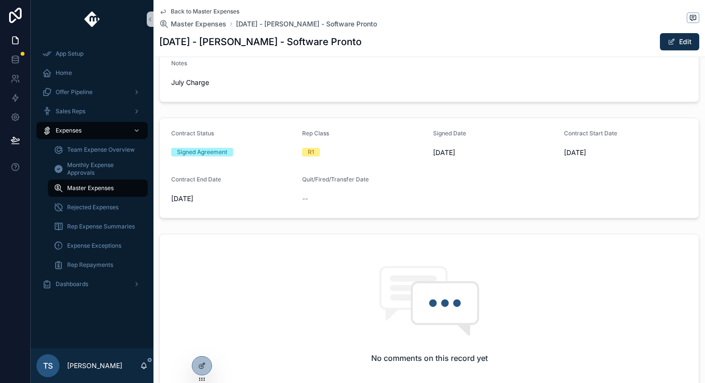
scroll to position [177, 0]
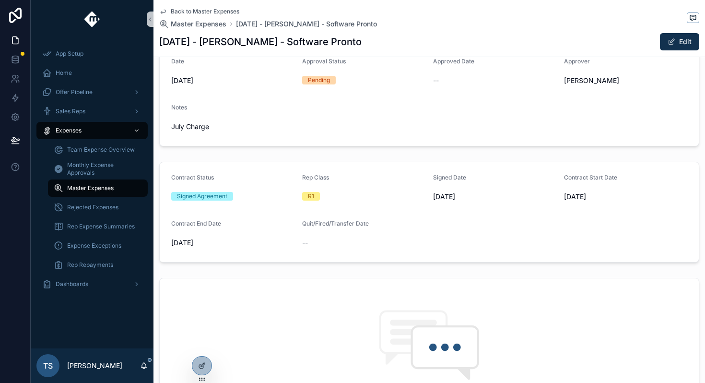
click at [221, 15] on span "Back to Master Expenses" at bounding box center [205, 12] width 69 height 8
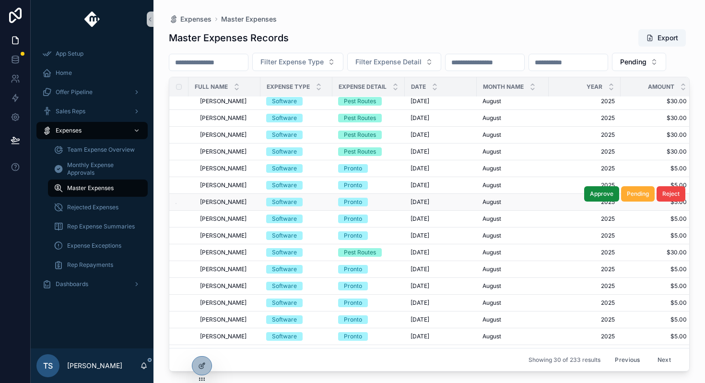
scroll to position [93, 0]
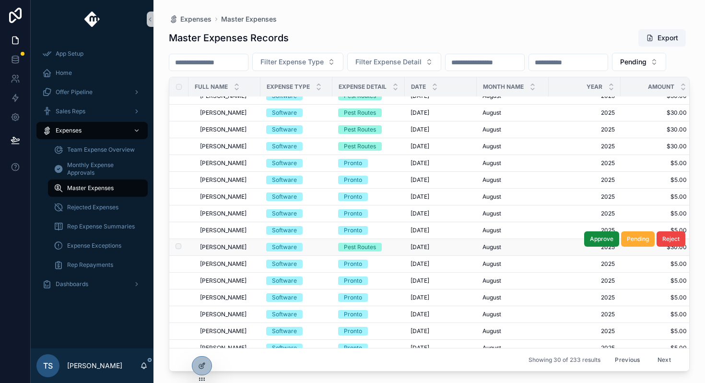
click at [245, 251] on div "[PERSON_NAME] [PERSON_NAME]" at bounding box center [227, 247] width 55 height 8
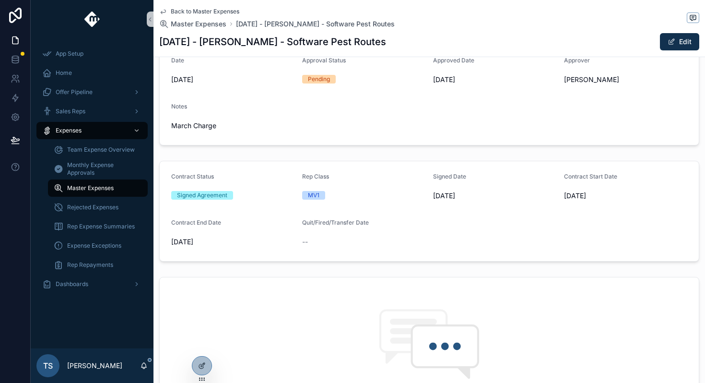
scroll to position [180, 0]
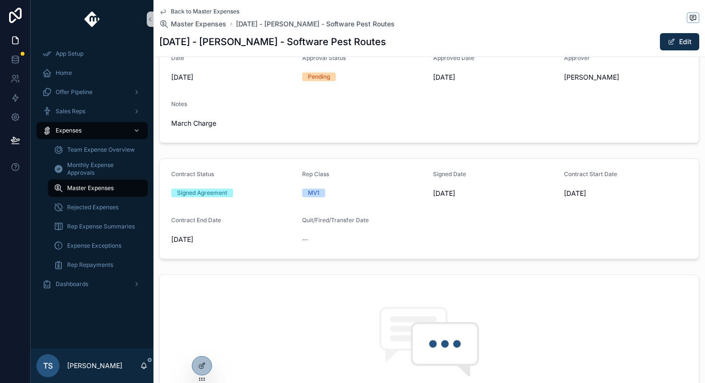
click at [166, 12] on icon "scrollable content" at bounding box center [163, 12] width 8 height 8
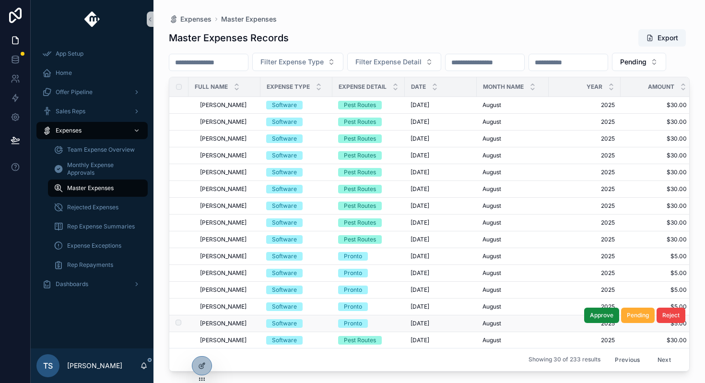
click at [213, 327] on span "[PERSON_NAME]" at bounding box center [223, 323] width 47 height 8
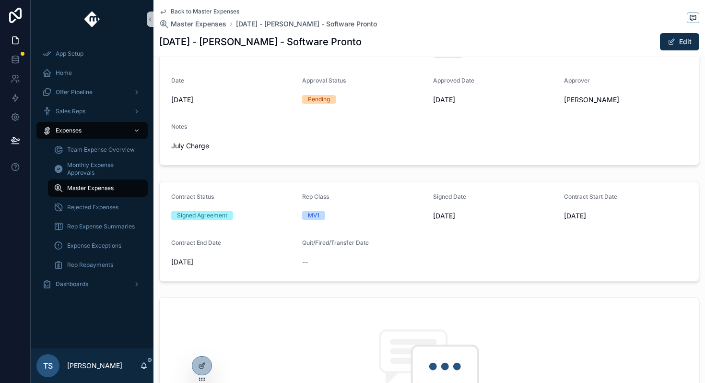
scroll to position [158, 0]
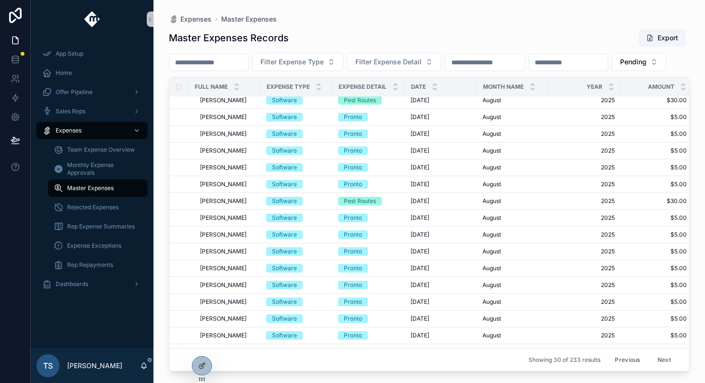
scroll to position [140, 0]
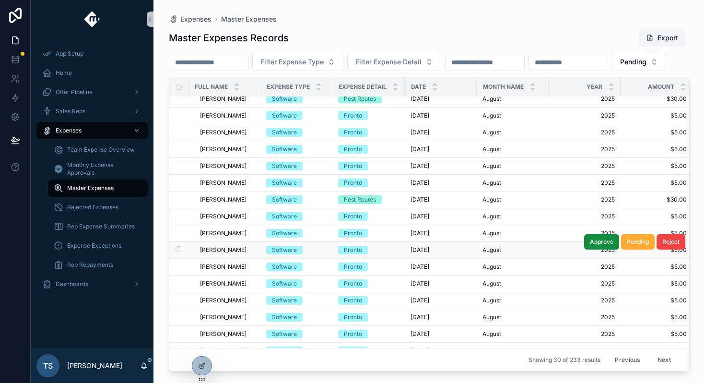
click at [233, 254] on span "Cory Thomsen" at bounding box center [223, 250] width 47 height 8
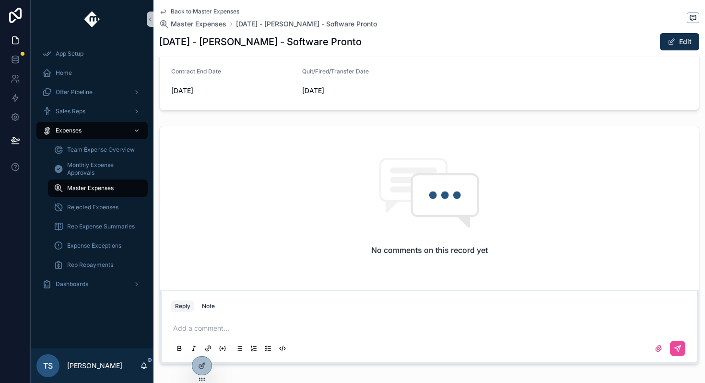
scroll to position [327, 0]
click at [246, 335] on div "Add a comment..." at bounding box center [429, 339] width 516 height 40
click at [246, 334] on div "Add a comment..." at bounding box center [429, 339] width 516 height 40
click at [226, 330] on p "scrollable content" at bounding box center [431, 330] width 516 height 10
click at [678, 355] on button "scrollable content" at bounding box center [677, 349] width 15 height 15
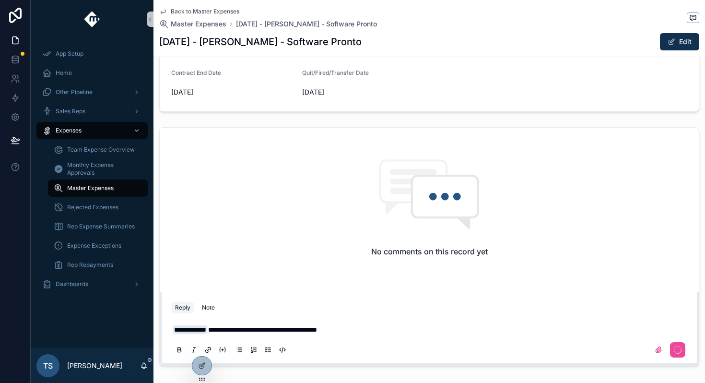
scroll to position [267, 0]
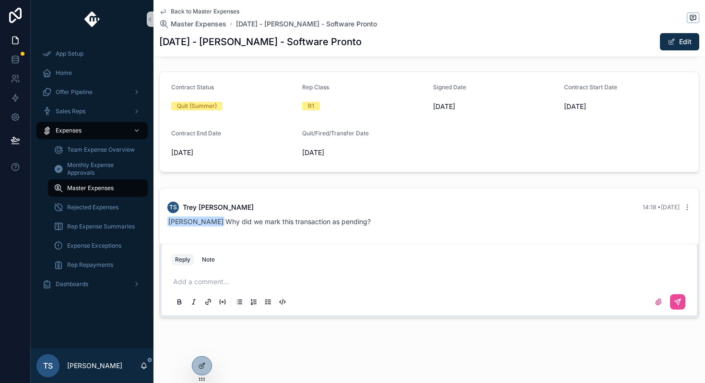
click at [210, 13] on span "Back to Master Expenses" at bounding box center [205, 12] width 69 height 8
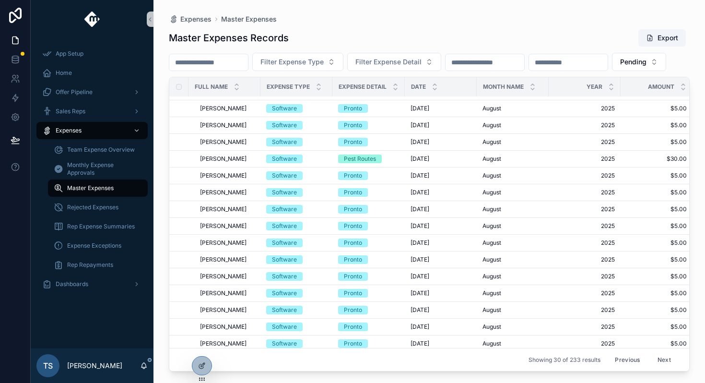
scroll to position [186, 0]
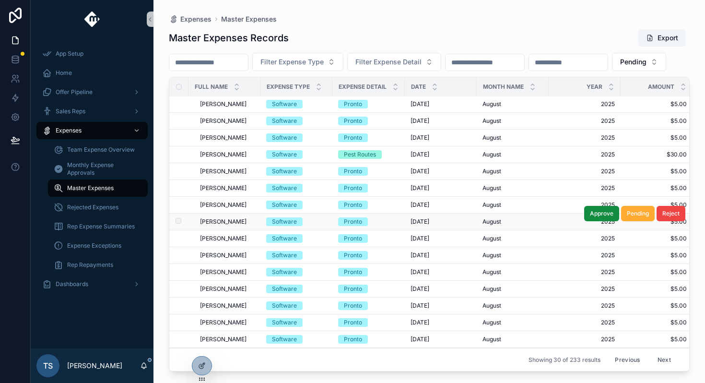
click at [234, 225] on span "[PERSON_NAME]" at bounding box center [223, 222] width 47 height 8
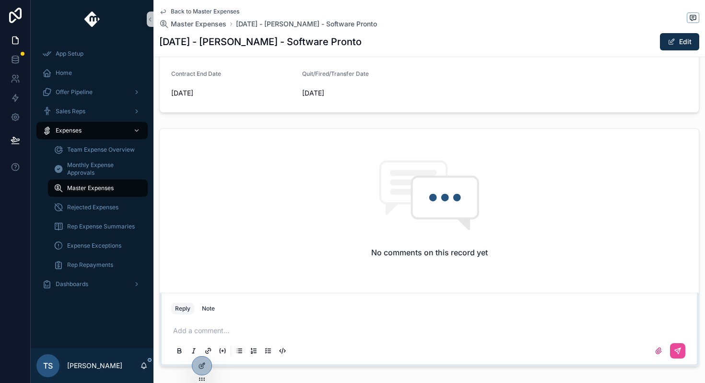
scroll to position [375, 0]
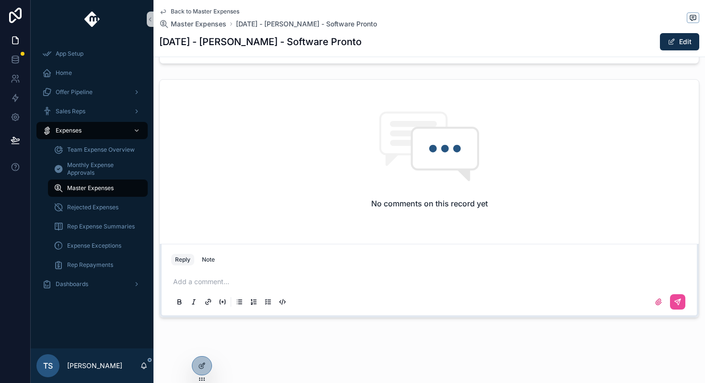
click at [364, 278] on p "scrollable content" at bounding box center [431, 282] width 516 height 10
click at [683, 303] on button "scrollable content" at bounding box center [677, 301] width 15 height 15
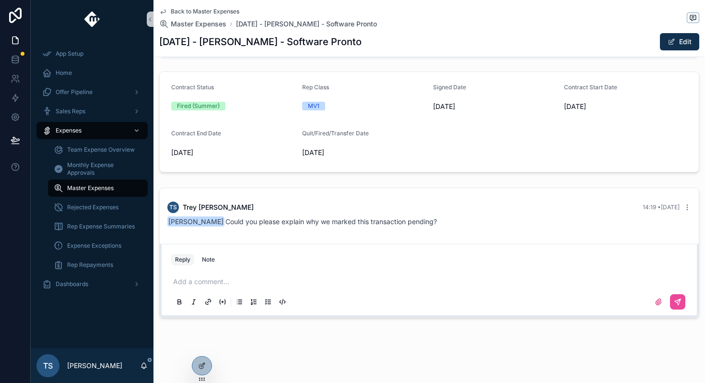
scroll to position [267, 0]
click at [203, 8] on span "Back to Master Expenses" at bounding box center [205, 12] width 69 height 8
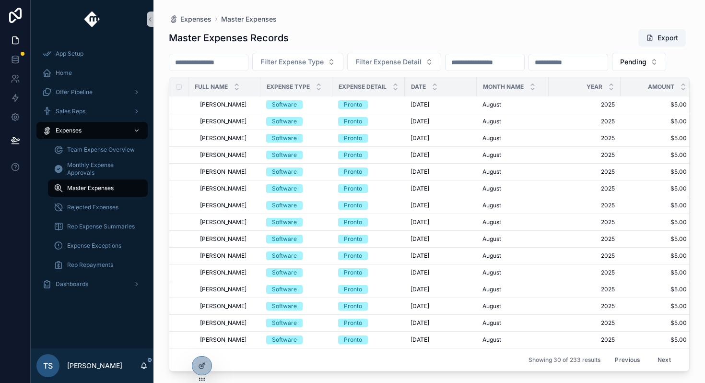
scroll to position [274, 0]
click at [235, 169] on span "Gabriel Plass" at bounding box center [223, 172] width 47 height 8
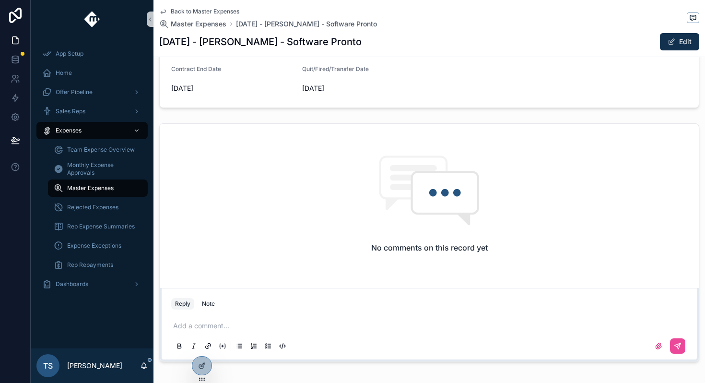
scroll to position [375, 0]
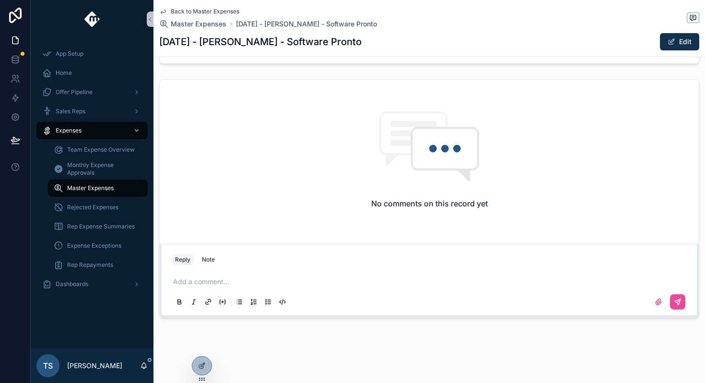
click at [229, 292] on div "Add a comment..." at bounding box center [429, 291] width 516 height 40
click at [232, 288] on div "Add a comment..." at bounding box center [429, 291] width 516 height 40
click at [233, 285] on p "scrollable content" at bounding box center [431, 282] width 516 height 10
click at [682, 306] on button "scrollable content" at bounding box center [677, 301] width 15 height 15
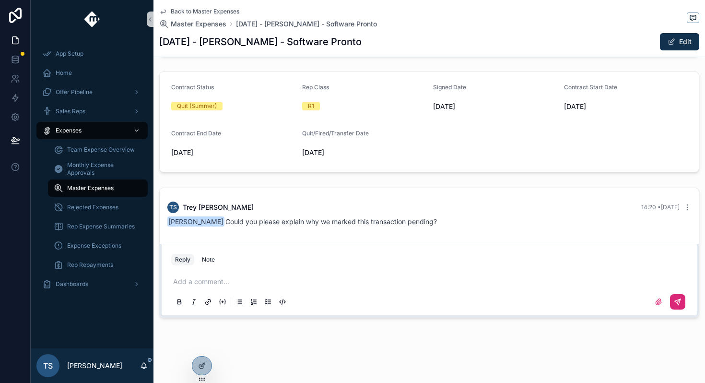
scroll to position [267, 0]
click at [196, 10] on span "Back to Master Expenses" at bounding box center [205, 12] width 69 height 8
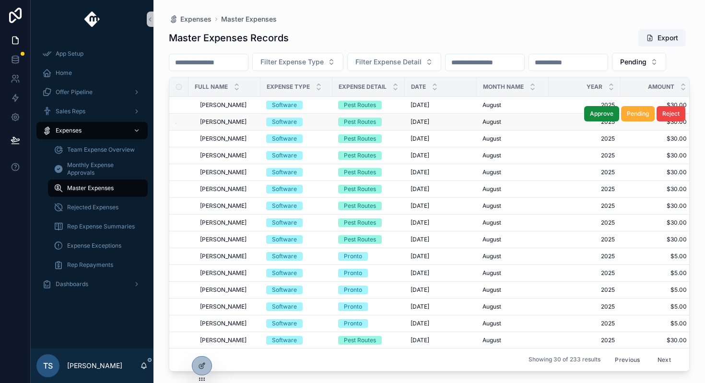
scroll to position [274, 0]
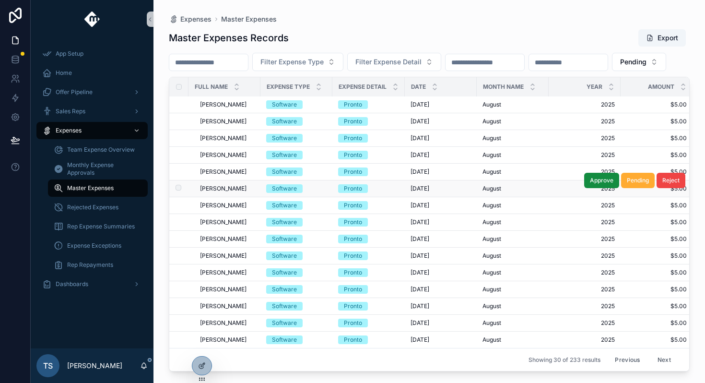
click at [241, 185] on div "Adrian Berroa Adrian Berroa" at bounding box center [227, 189] width 55 height 8
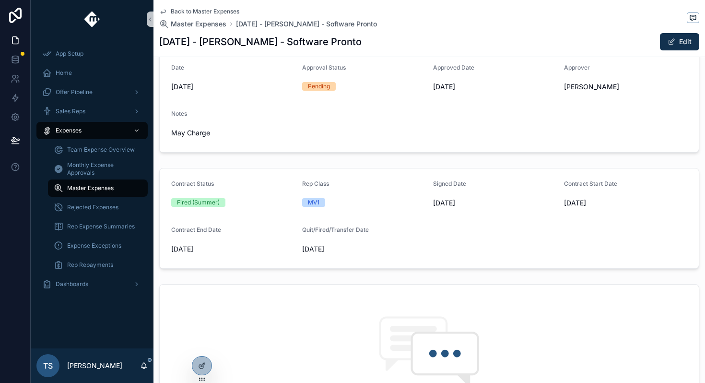
scroll to position [375, 0]
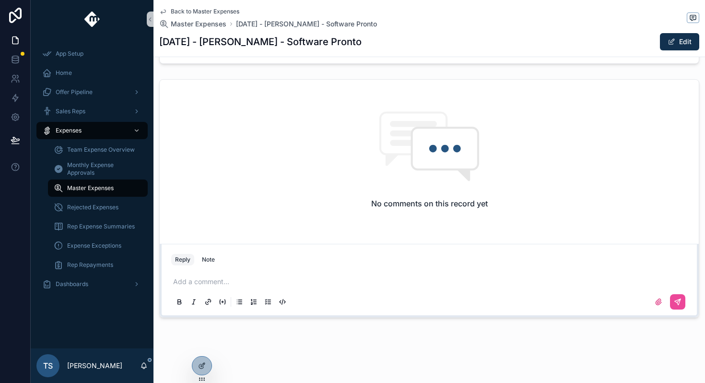
click at [221, 286] on div "Add a comment..." at bounding box center [429, 291] width 516 height 40
click at [227, 282] on p "scrollable content" at bounding box center [431, 282] width 516 height 10
click at [675, 300] on icon "scrollable content" at bounding box center [678, 302] width 8 height 8
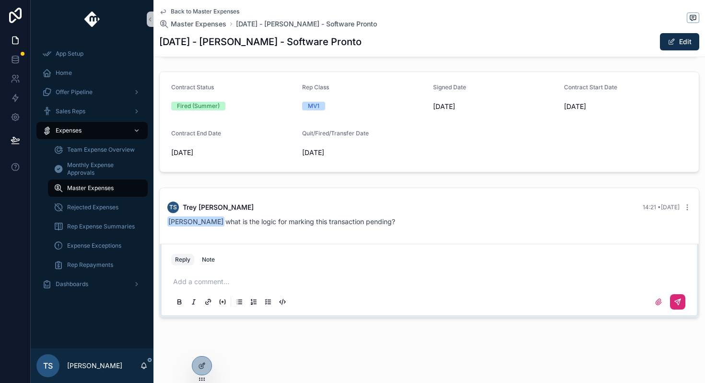
click at [220, 11] on span "Back to Master Expenses" at bounding box center [205, 12] width 69 height 8
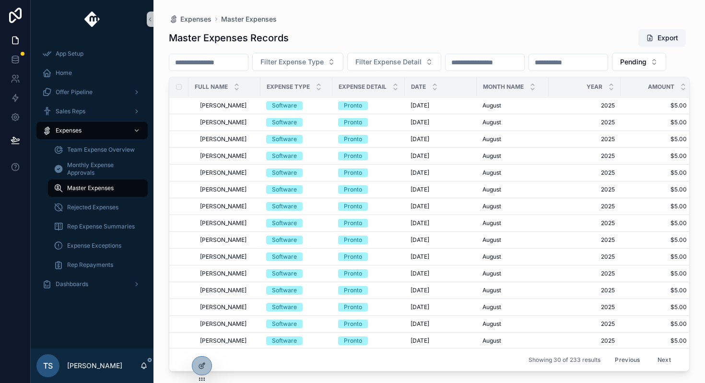
scroll to position [274, 0]
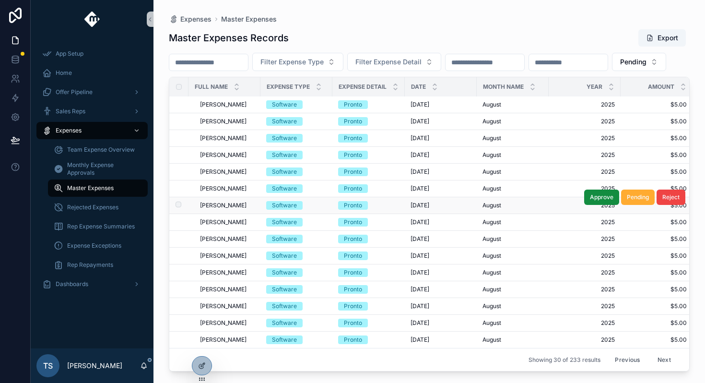
click at [239, 201] on span "[PERSON_NAME]" at bounding box center [223, 205] width 47 height 8
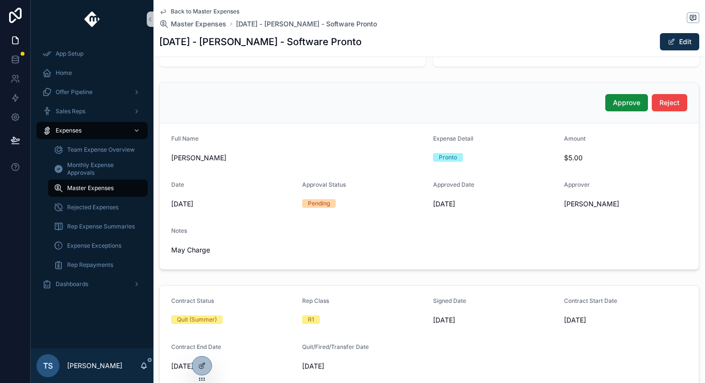
scroll to position [41, 0]
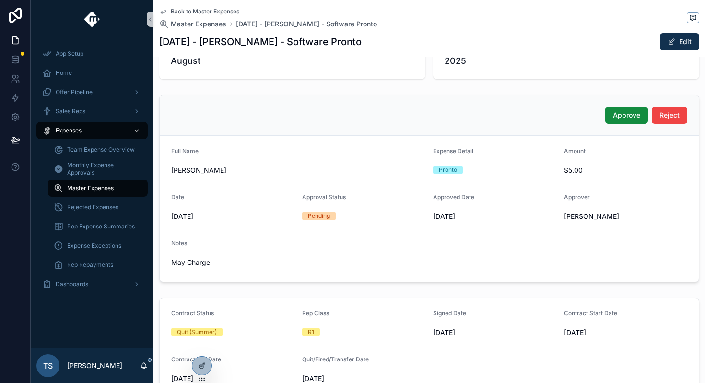
click at [210, 8] on span "Back to Master Expenses" at bounding box center [205, 12] width 69 height 8
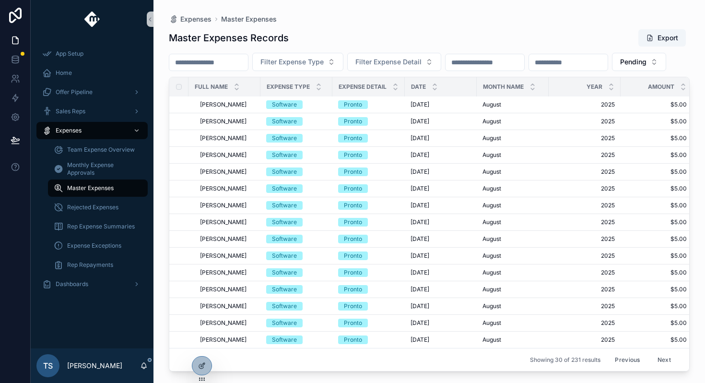
scroll to position [274, 0]
click at [237, 187] on span "[PERSON_NAME]" at bounding box center [223, 189] width 47 height 8
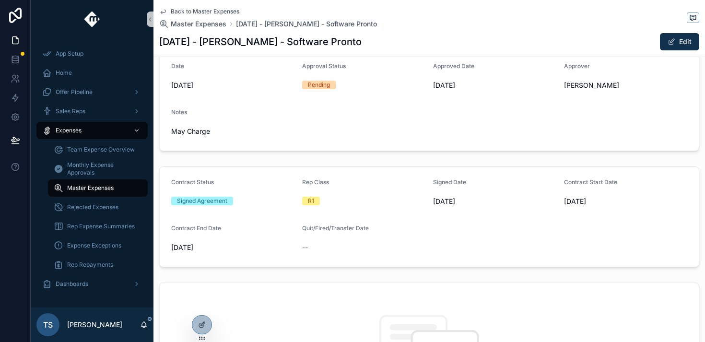
scroll to position [174, 0]
click at [190, 6] on div "Back to Master Expenses Master Expenses August 2025 - Wyatt Johnson - Software …" at bounding box center [429, 28] width 540 height 57
click at [191, 8] on span "Back to Master Expenses" at bounding box center [205, 12] width 69 height 8
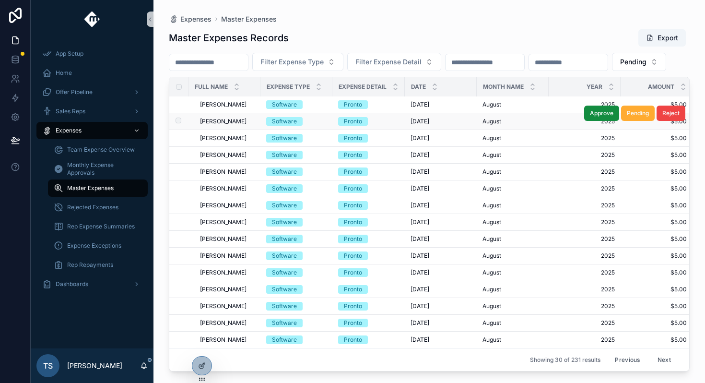
scroll to position [274, 0]
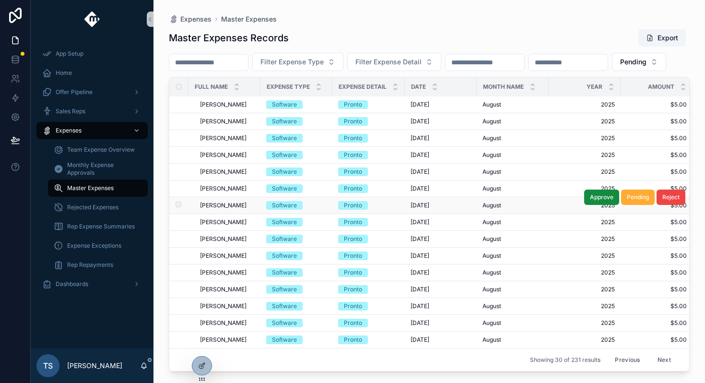
click at [242, 202] on div "Weston Mcleod Weston Mcleod" at bounding box center [227, 205] width 55 height 8
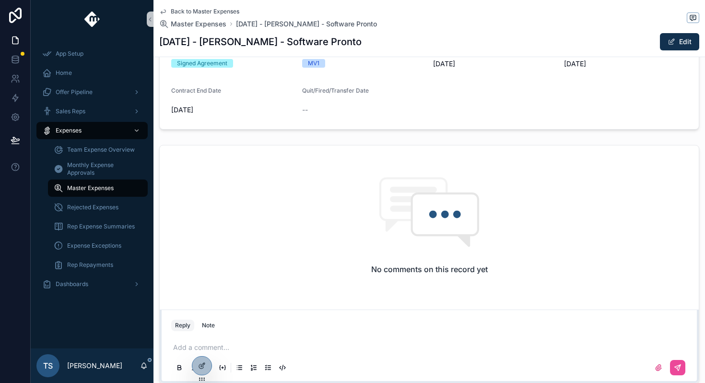
scroll to position [375, 0]
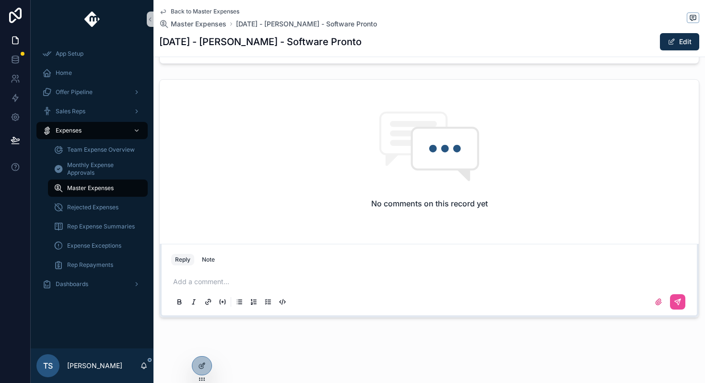
click at [206, 291] on div "Add a comment..." at bounding box center [429, 291] width 516 height 40
click at [217, 286] on div "Add a comment..." at bounding box center [429, 291] width 516 height 40
click at [219, 284] on p "scrollable content" at bounding box center [431, 282] width 516 height 10
click at [682, 293] on div "scrollable content" at bounding box center [429, 301] width 516 height 19
click at [681, 295] on button "scrollable content" at bounding box center [677, 301] width 15 height 15
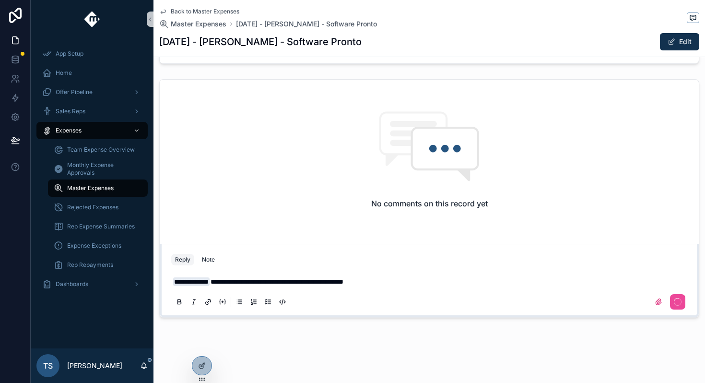
scroll to position [267, 0]
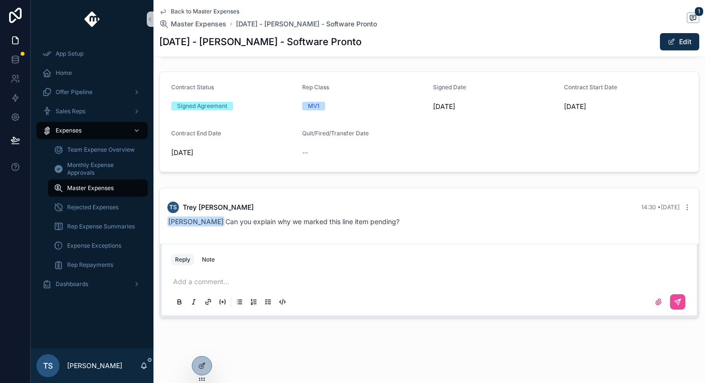
click at [228, 12] on span "Back to Master Expenses" at bounding box center [205, 12] width 69 height 8
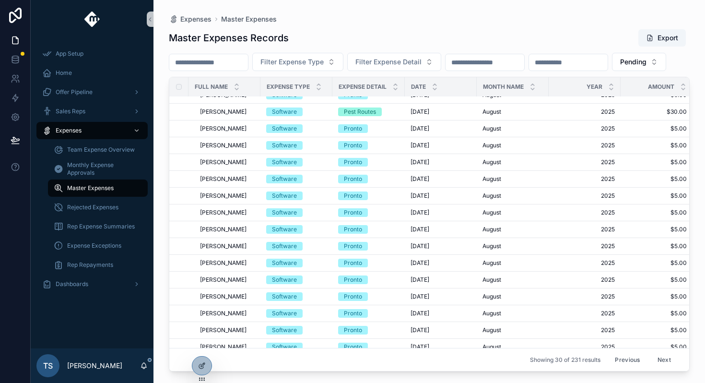
scroll to position [228, 0]
click at [229, 233] on span "[PERSON_NAME]" at bounding box center [223, 230] width 47 height 8
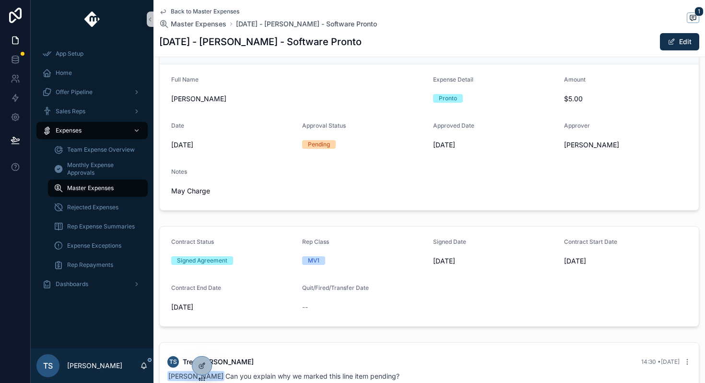
scroll to position [267, 0]
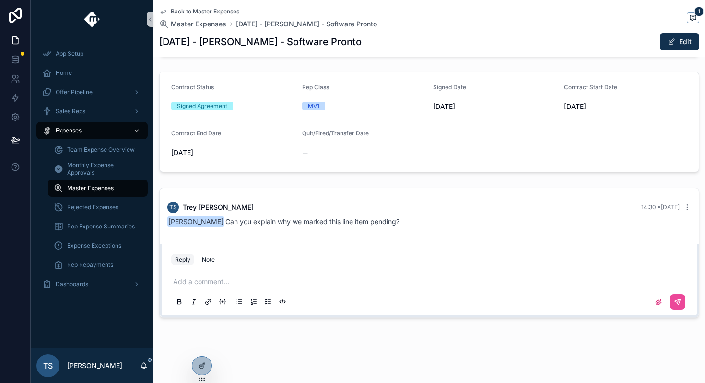
click at [225, 8] on span "Back to Master Expenses" at bounding box center [205, 12] width 69 height 8
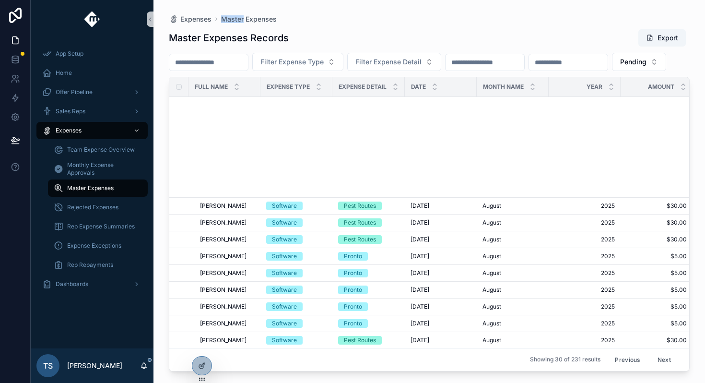
scroll to position [274, 0]
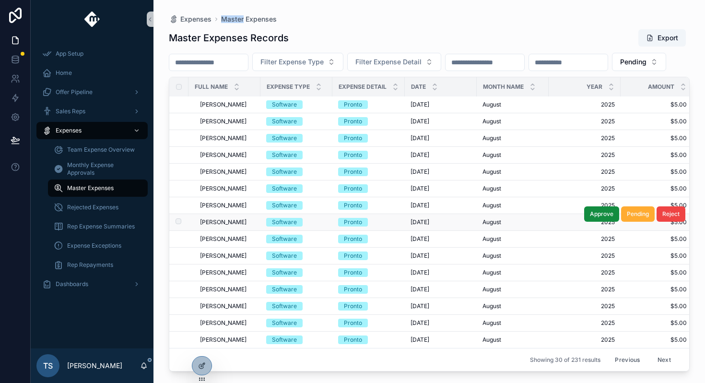
click at [233, 218] on span "[PERSON_NAME]" at bounding box center [223, 222] width 47 height 8
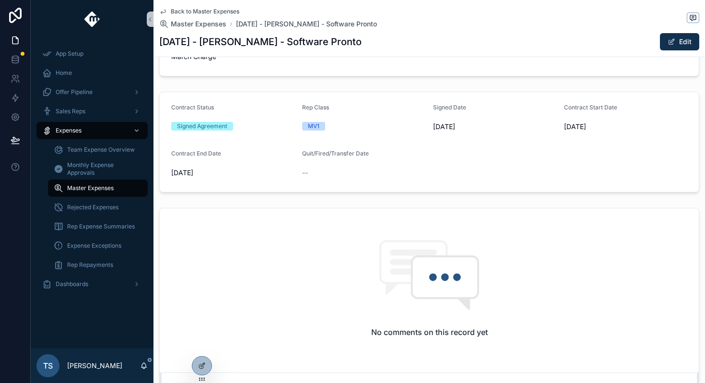
scroll to position [375, 0]
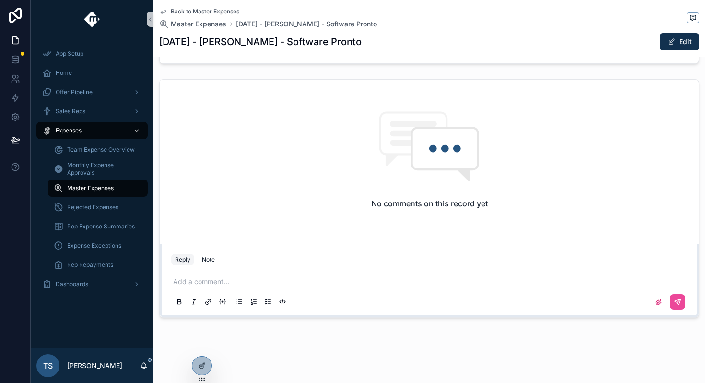
click at [218, 292] on div "scrollable content" at bounding box center [429, 301] width 516 height 19
click at [229, 283] on p "scrollable content" at bounding box center [431, 282] width 516 height 10
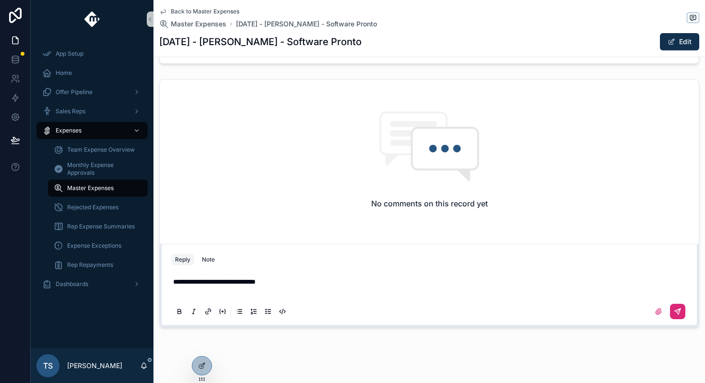
click at [675, 316] on button "scrollable content" at bounding box center [677, 310] width 15 height 15
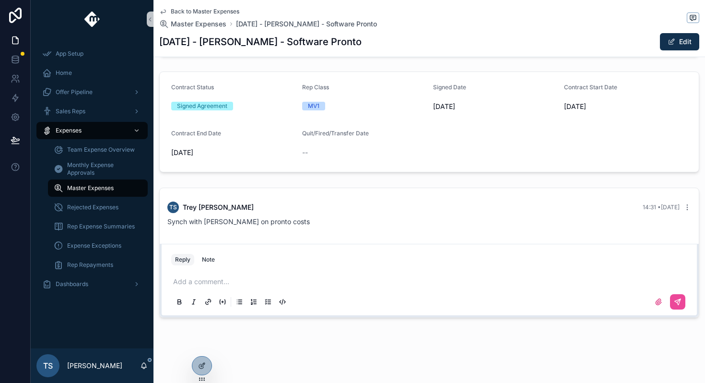
click at [216, 9] on span "Back to Master Expenses" at bounding box center [205, 12] width 69 height 8
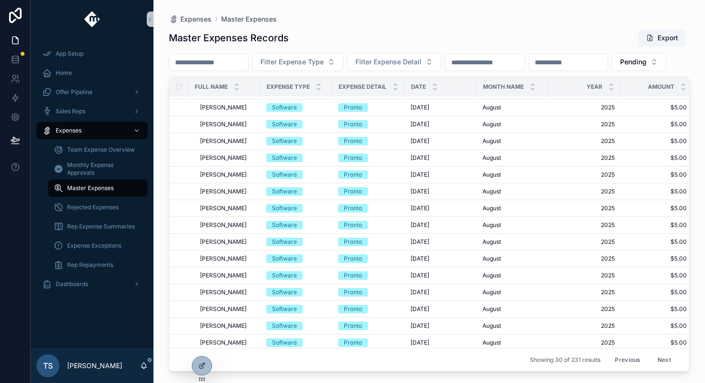
scroll to position [274, 0]
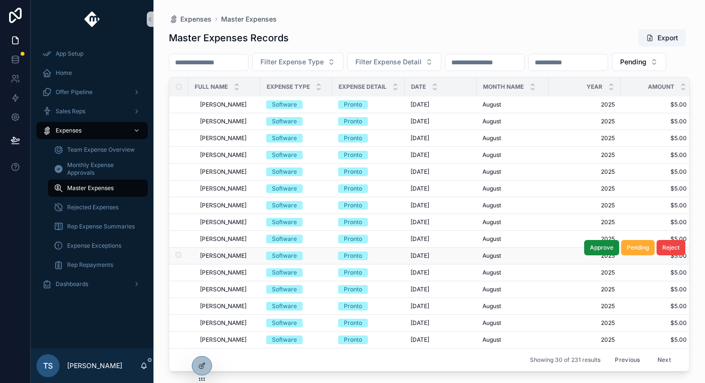
click at [240, 253] on span "[PERSON_NAME]" at bounding box center [223, 256] width 47 height 8
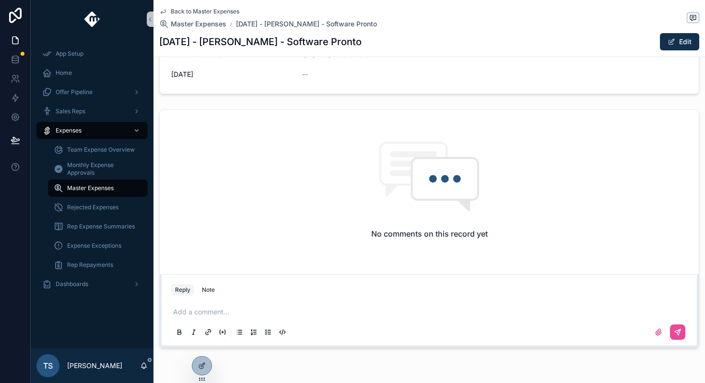
scroll to position [375, 0]
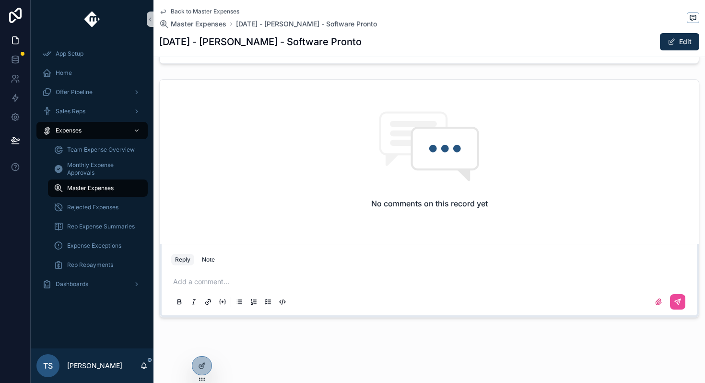
click at [233, 289] on div "Add a comment..." at bounding box center [429, 291] width 516 height 40
click at [244, 281] on p "scrollable content" at bounding box center [431, 282] width 516 height 10
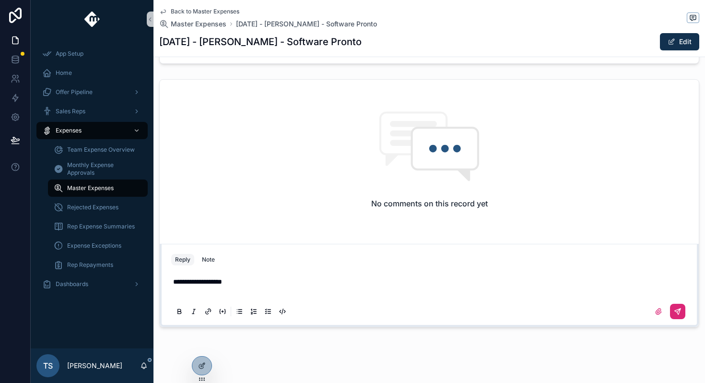
click at [680, 308] on icon "scrollable content" at bounding box center [678, 311] width 6 height 6
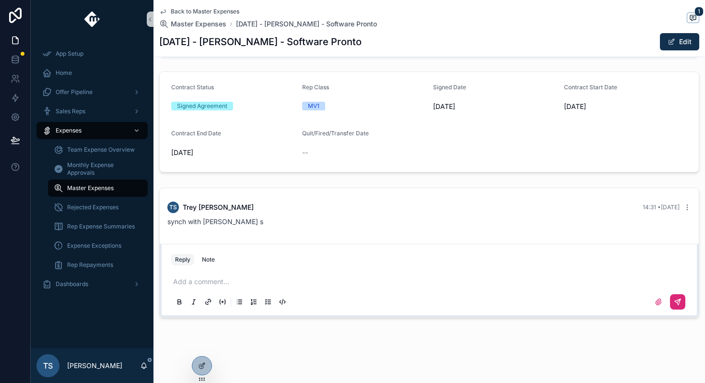
click at [217, 12] on span "Back to Master Expenses" at bounding box center [205, 12] width 69 height 8
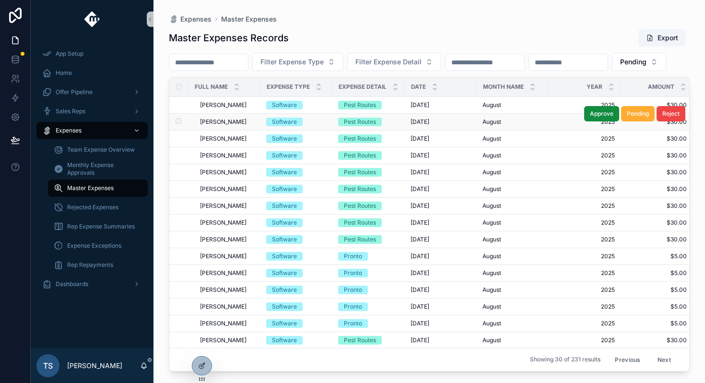
scroll to position [274, 0]
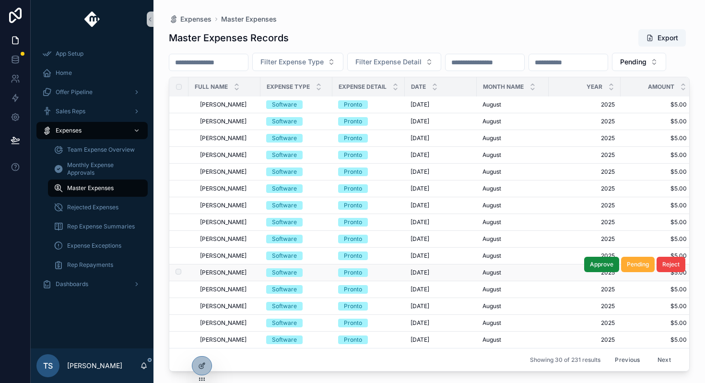
click at [230, 269] on span "[PERSON_NAME]" at bounding box center [223, 272] width 47 height 8
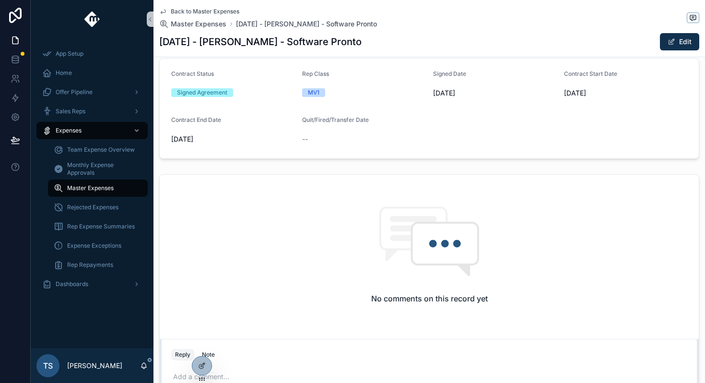
scroll to position [375, 0]
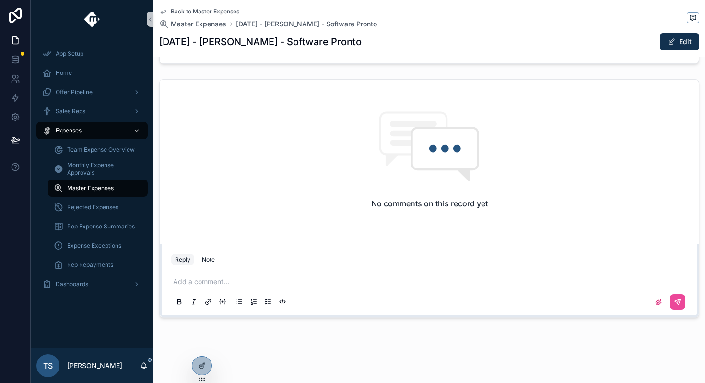
click at [223, 281] on p "scrollable content" at bounding box center [431, 282] width 516 height 10
click at [675, 301] on icon "scrollable content" at bounding box center [678, 302] width 6 height 6
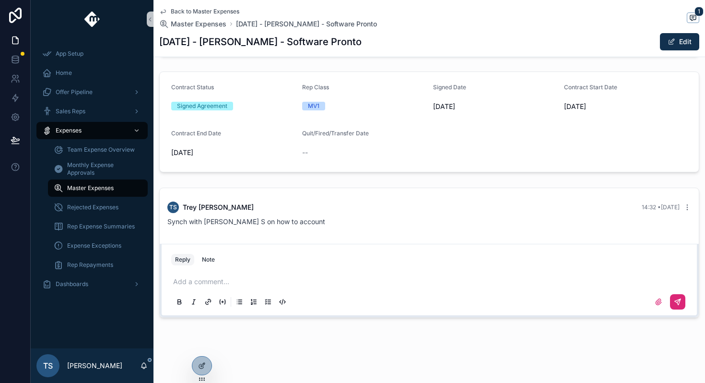
click at [229, 12] on span "Back to Master Expenses" at bounding box center [205, 12] width 69 height 8
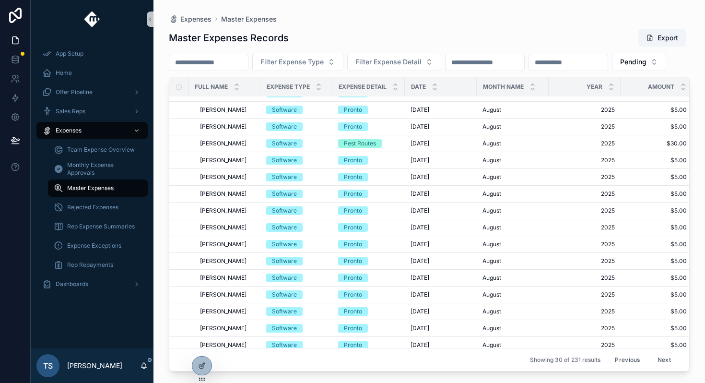
scroll to position [274, 0]
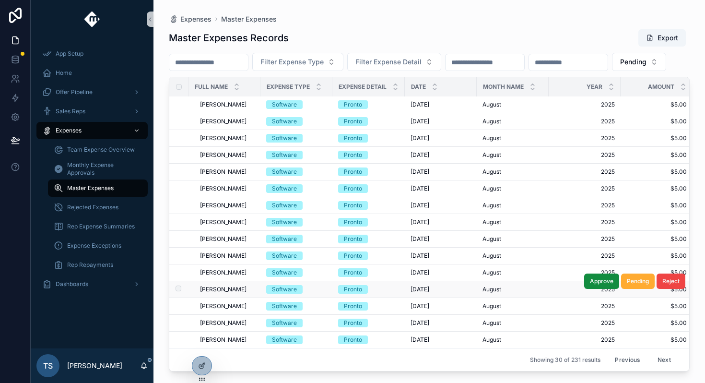
click at [240, 288] on span "[PERSON_NAME]" at bounding box center [223, 289] width 47 height 8
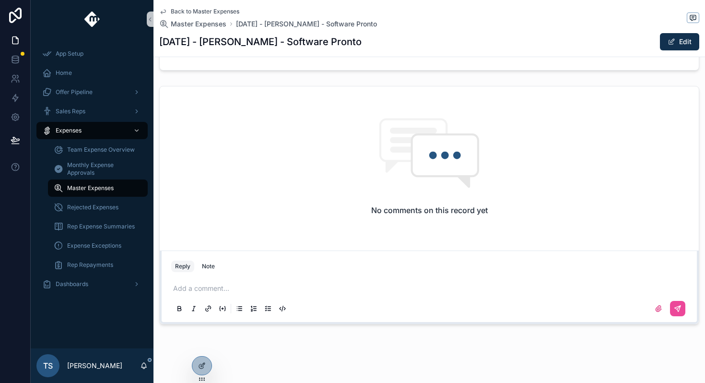
scroll to position [375, 0]
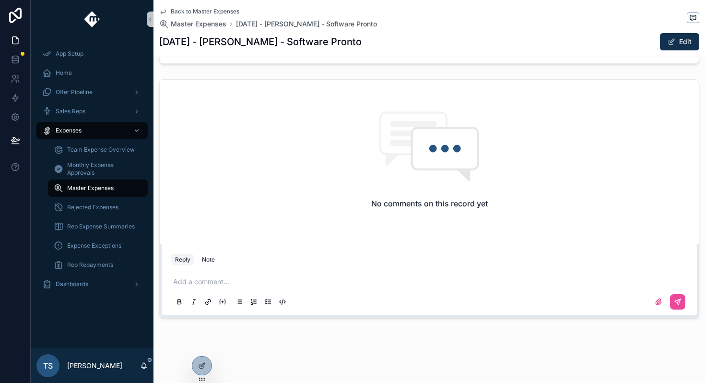
click at [240, 288] on div "Add a comment..." at bounding box center [429, 291] width 516 height 40
click at [229, 12] on span "Back to Master Expenses" at bounding box center [205, 12] width 69 height 8
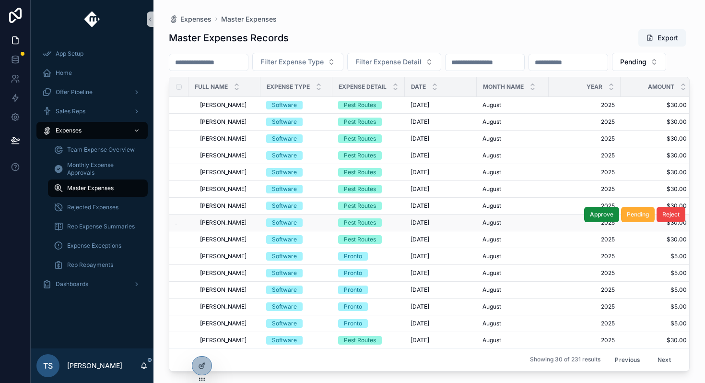
scroll to position [274, 0]
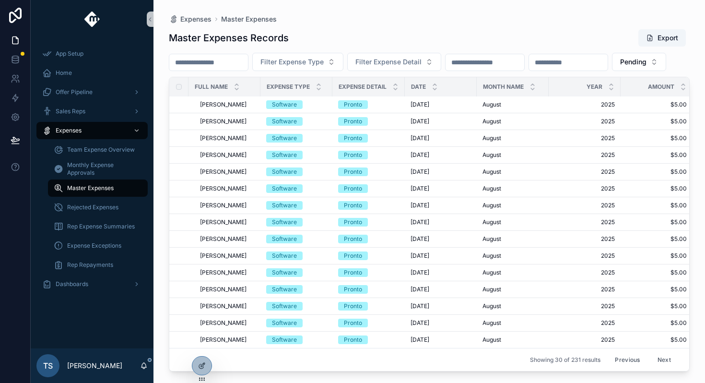
click at [664, 358] on button "Next" at bounding box center [664, 359] width 27 height 15
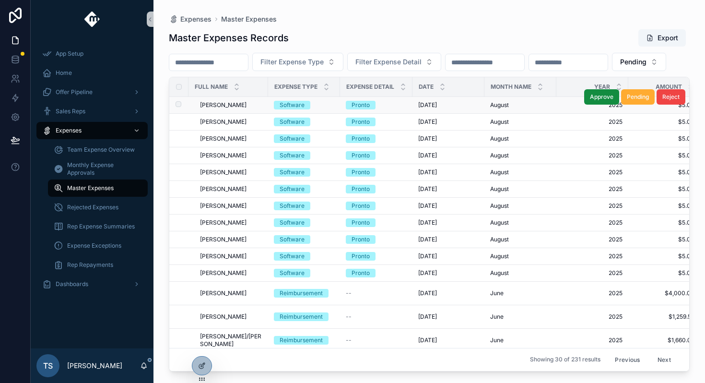
click at [240, 114] on td "Cory Thomsen Cory Thomsen" at bounding box center [228, 105] width 80 height 17
click at [237, 109] on span "Cory Thomsen" at bounding box center [223, 105] width 47 height 8
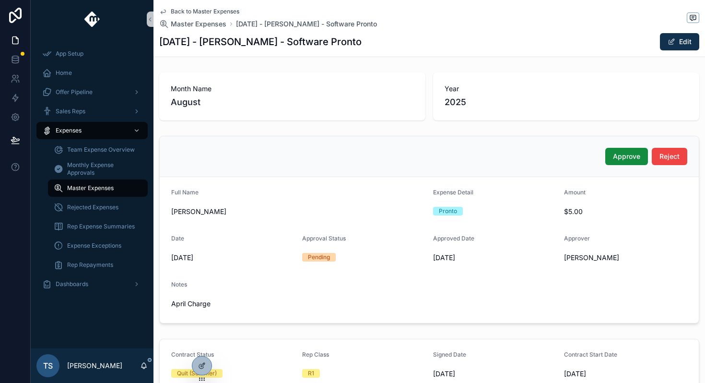
click at [177, 12] on span "Back to Master Expenses" at bounding box center [205, 12] width 69 height 8
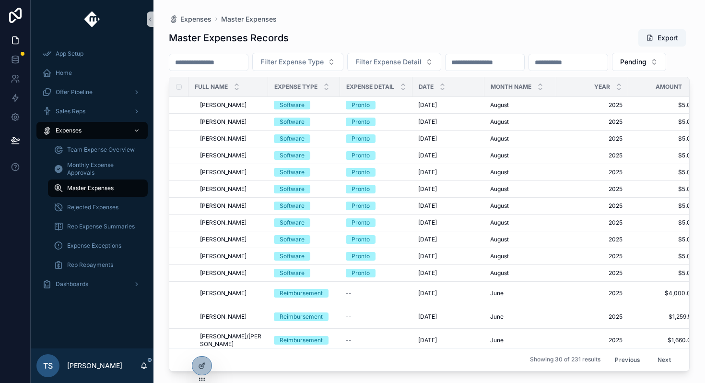
click at [623, 360] on button "Previous" at bounding box center [627, 359] width 38 height 15
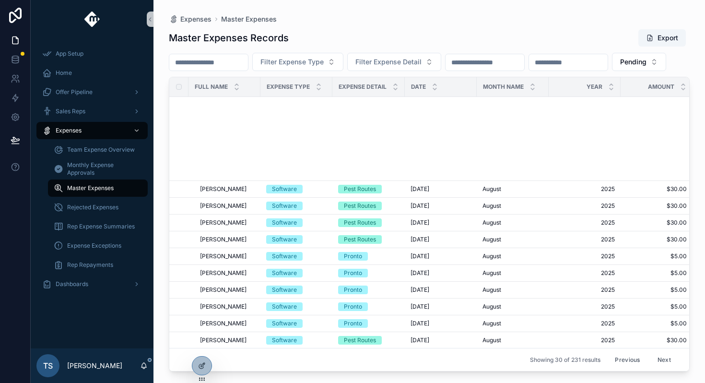
scroll to position [274, 0]
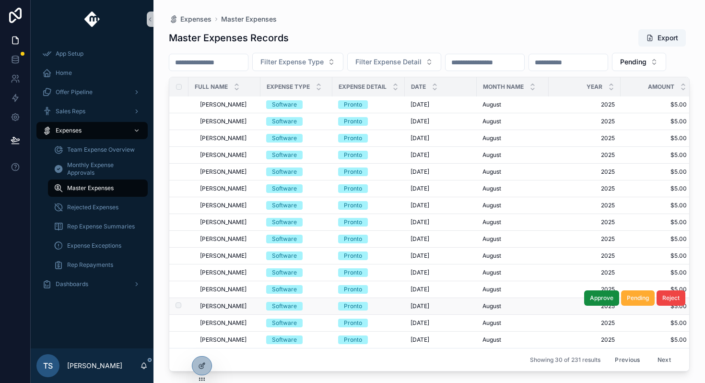
click at [237, 307] on span "Zackery Larsen" at bounding box center [223, 306] width 47 height 8
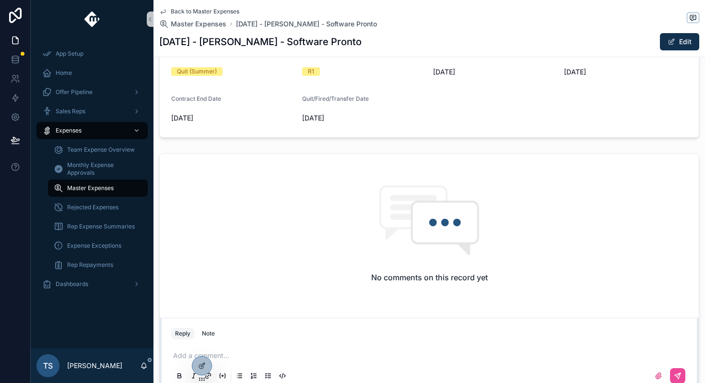
scroll to position [375, 0]
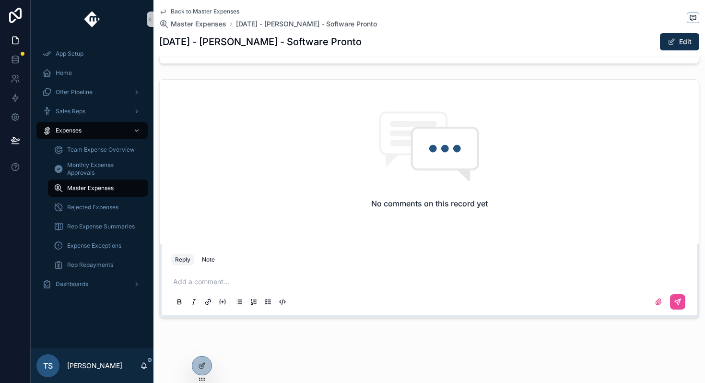
click at [213, 284] on p "scrollable content" at bounding box center [431, 282] width 516 height 10
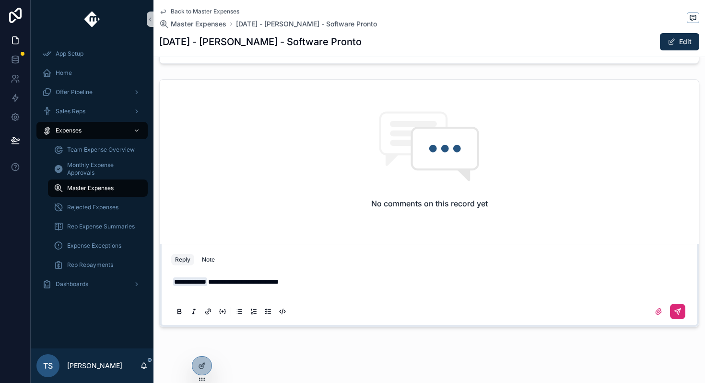
click at [680, 311] on icon "scrollable content" at bounding box center [678, 311] width 8 height 8
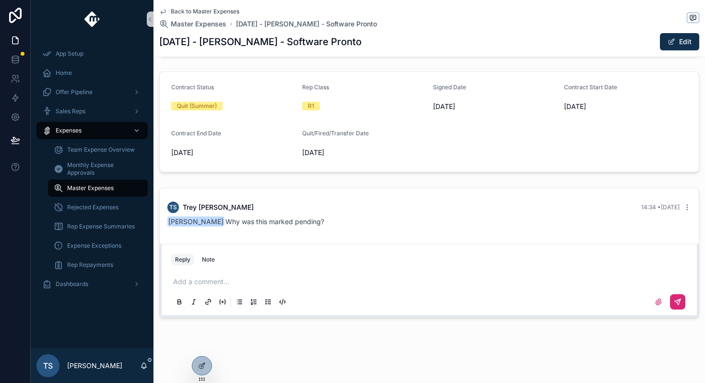
scroll to position [267, 0]
click at [222, 11] on span "Back to Master Expenses" at bounding box center [205, 12] width 69 height 8
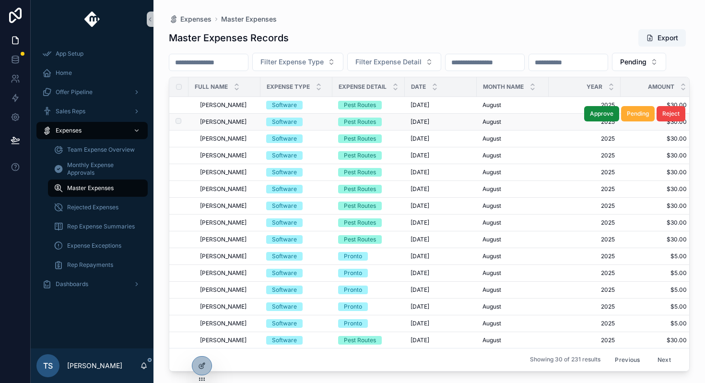
scroll to position [274, 0]
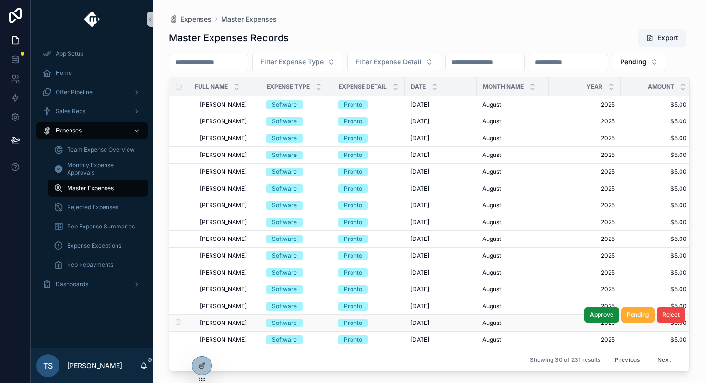
click at [231, 322] on span "[PERSON_NAME]" at bounding box center [223, 323] width 47 height 8
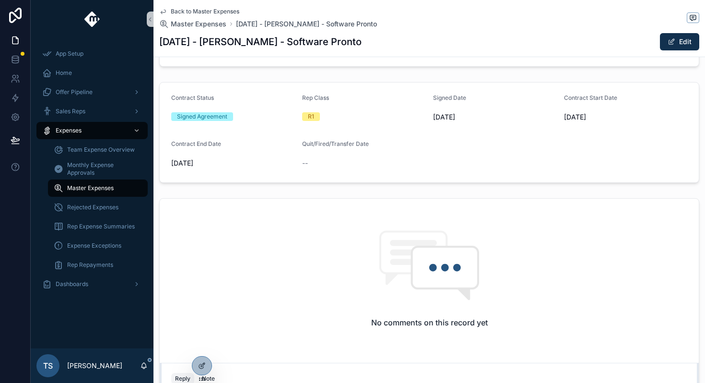
scroll to position [375, 0]
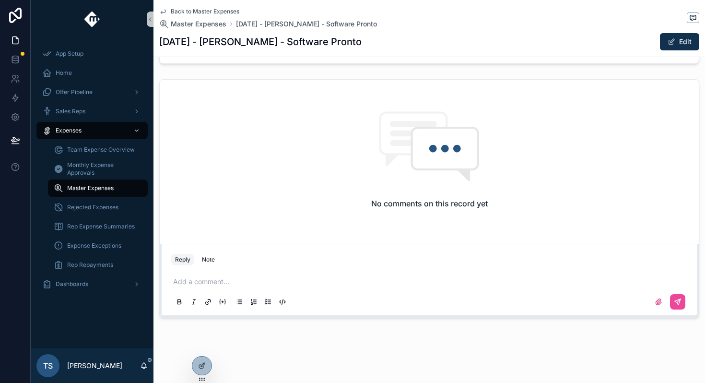
click at [262, 273] on div "Add a comment..." at bounding box center [429, 291] width 516 height 40
click at [259, 282] on p "scrollable content" at bounding box center [431, 282] width 516 height 10
click at [677, 300] on icon "scrollable content" at bounding box center [678, 302] width 8 height 8
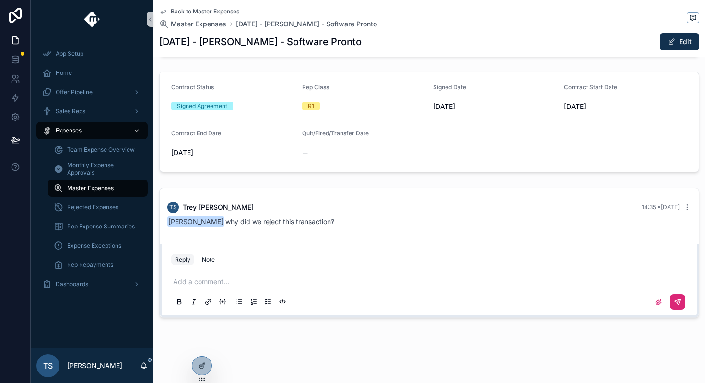
scroll to position [267, 0]
click at [192, 9] on span "Back to Master Expenses" at bounding box center [205, 12] width 69 height 8
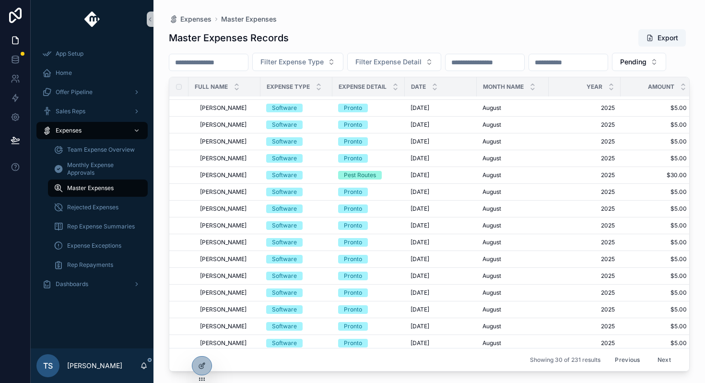
scroll to position [274, 0]
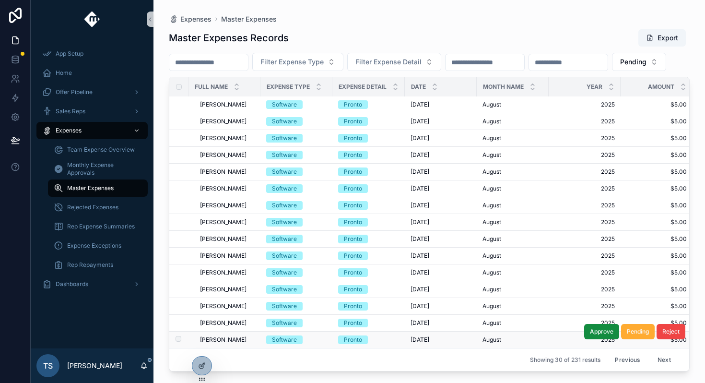
click at [229, 337] on span "[PERSON_NAME]" at bounding box center [223, 340] width 47 height 8
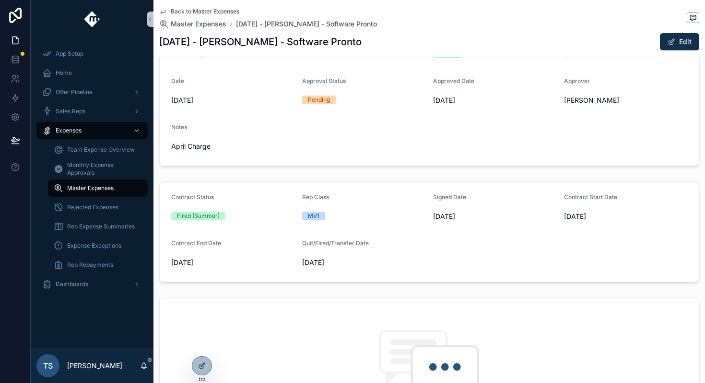
scroll to position [375, 0]
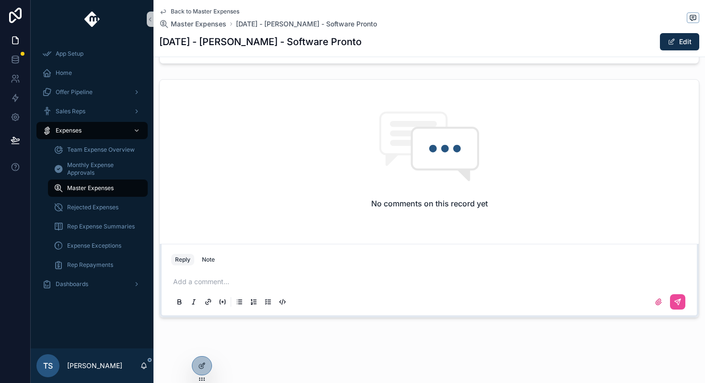
click at [299, 271] on div "Add a comment..." at bounding box center [429, 291] width 516 height 40
click at [294, 284] on p "scrollable content" at bounding box center [431, 282] width 516 height 10
click at [673, 303] on button "scrollable content" at bounding box center [677, 301] width 15 height 15
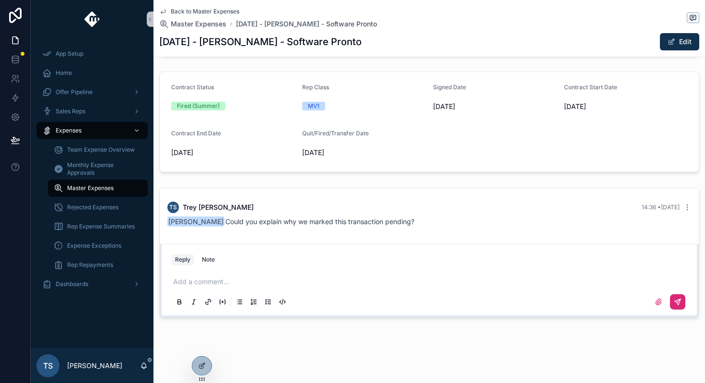
scroll to position [267, 0]
click at [202, 13] on span "Back to Master Expenses" at bounding box center [205, 12] width 69 height 8
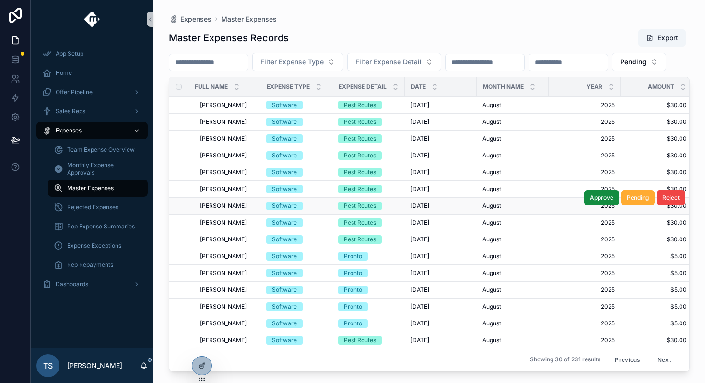
scroll to position [274, 0]
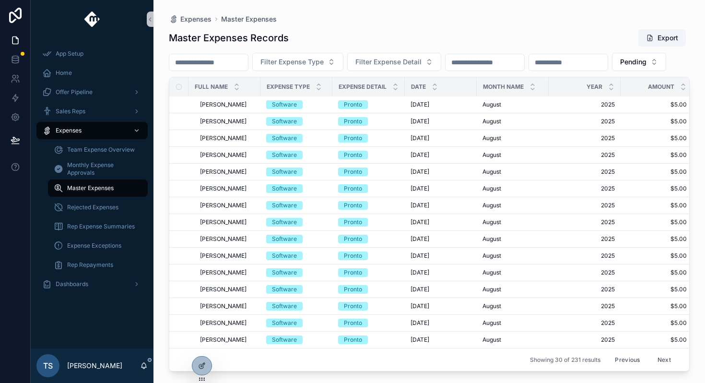
click at [664, 361] on button "Next" at bounding box center [664, 359] width 27 height 15
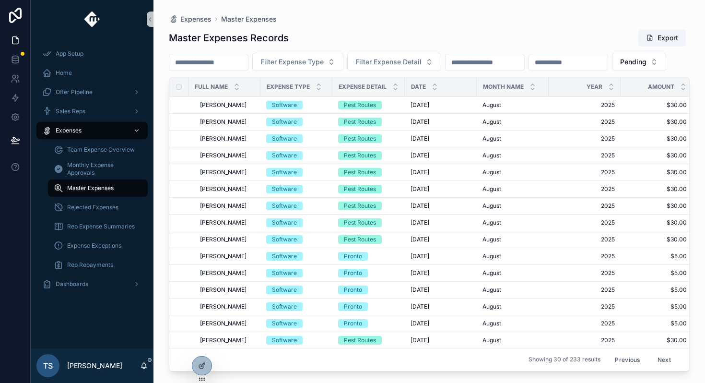
click at [211, 51] on div "Master Expenses Records Export Filter Expense Type Filter Expense Detail Pendin…" at bounding box center [429, 197] width 521 height 348
click at [210, 58] on input "scrollable content" at bounding box center [208, 62] width 79 height 13
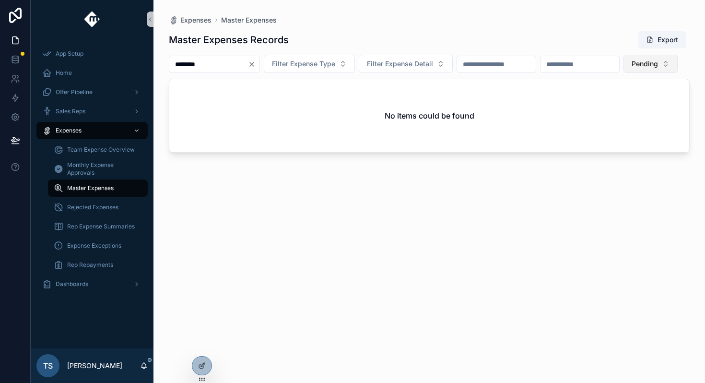
type input "********"
click at [623, 73] on button "Pending" at bounding box center [650, 64] width 54 height 18
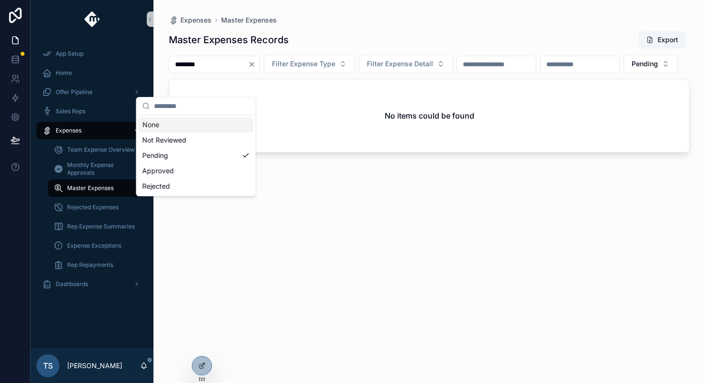
click at [195, 125] on div "None" at bounding box center [196, 124] width 115 height 15
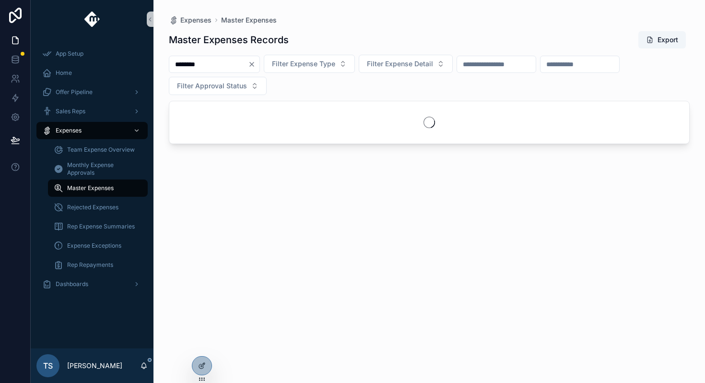
click at [238, 67] on input "********" at bounding box center [208, 64] width 79 height 13
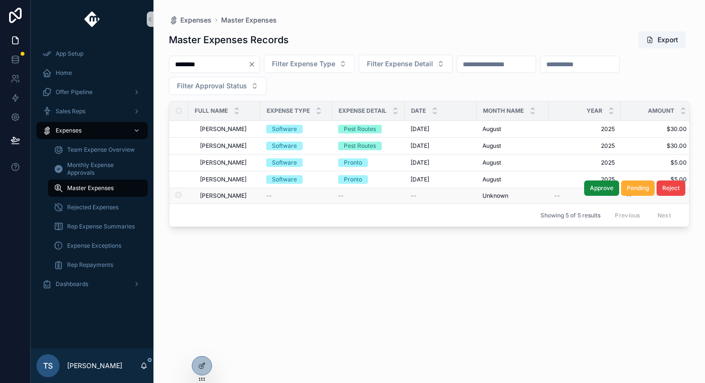
click at [277, 194] on div "--" at bounding box center [296, 196] width 60 height 8
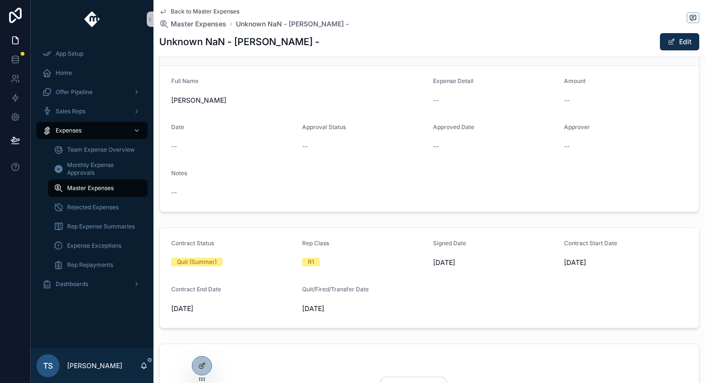
scroll to position [112, 0]
click at [225, 8] on span "Back to Master Expenses" at bounding box center [205, 12] width 69 height 8
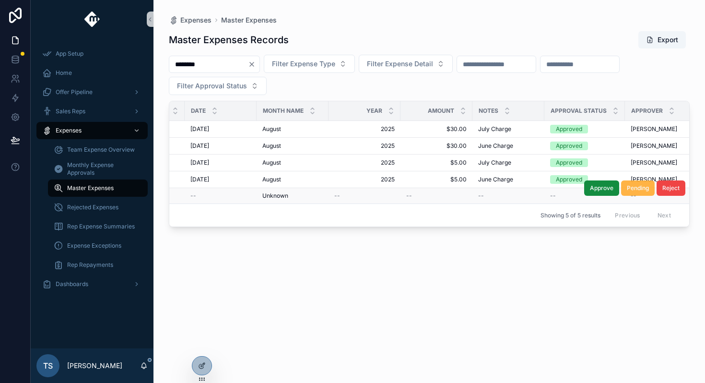
scroll to position [0, 300]
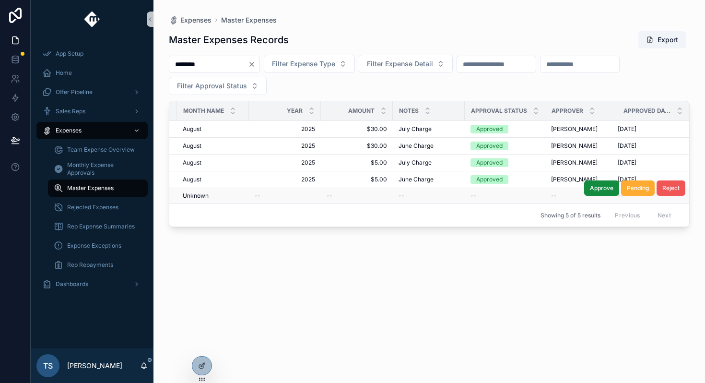
click at [663, 188] on span "Reject" at bounding box center [670, 188] width 17 height 8
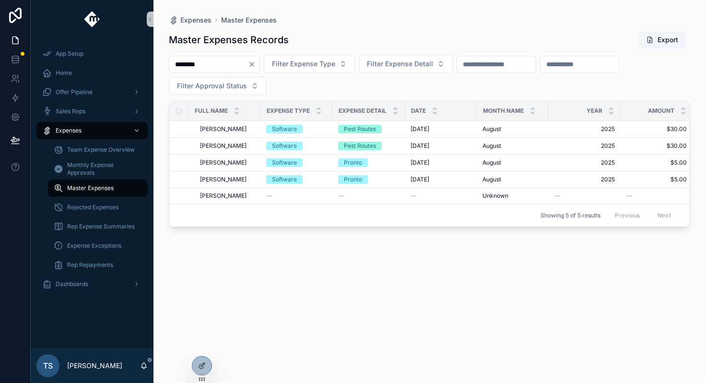
scroll to position [0, 300]
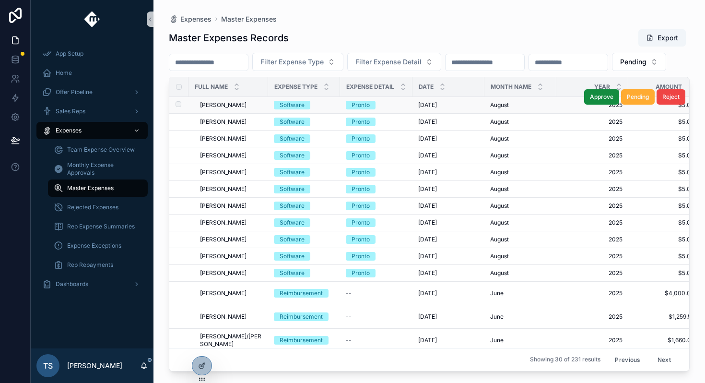
click at [238, 109] on span "[PERSON_NAME]" at bounding box center [223, 105] width 47 height 8
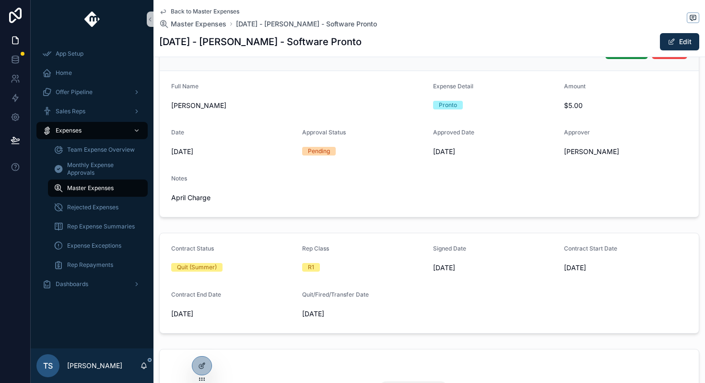
scroll to position [375, 0]
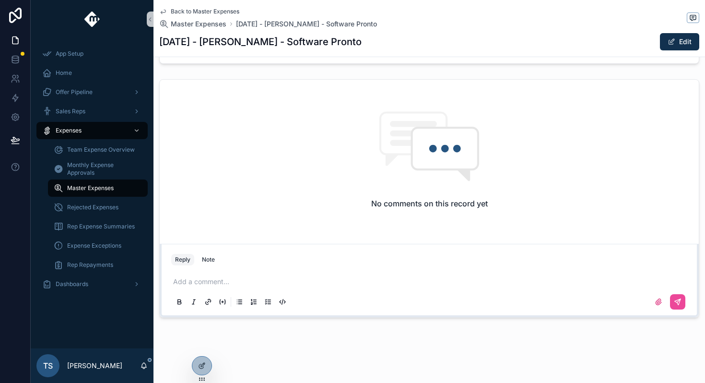
click at [218, 292] on div "scrollable content" at bounding box center [429, 301] width 516 height 19
click at [230, 276] on div "Add a comment..." at bounding box center [429, 291] width 516 height 40
click at [230, 278] on p "scrollable content" at bounding box center [431, 282] width 516 height 10
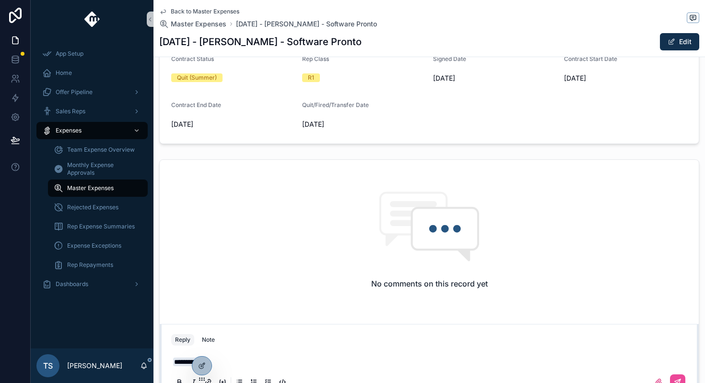
scroll to position [371, 0]
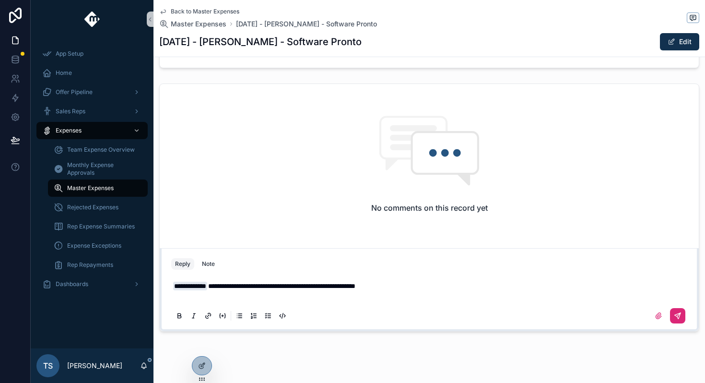
click at [677, 316] on icon "scrollable content" at bounding box center [678, 314] width 3 height 3
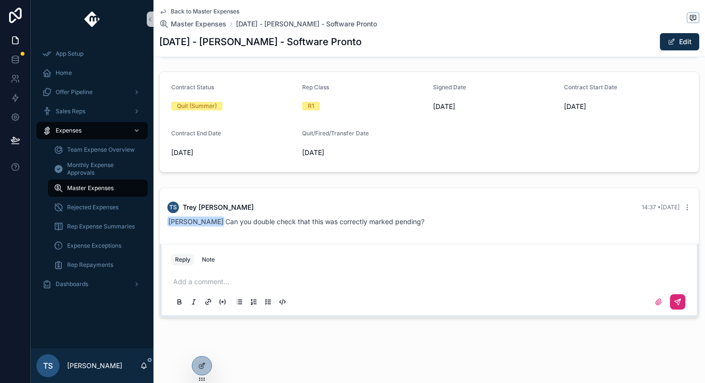
click at [213, 5] on div "Back to Master Expenses Master Expenses [DATE] - [PERSON_NAME] - Software Pront…" at bounding box center [429, 28] width 540 height 57
click at [213, 10] on span "Back to Master Expenses" at bounding box center [205, 12] width 69 height 8
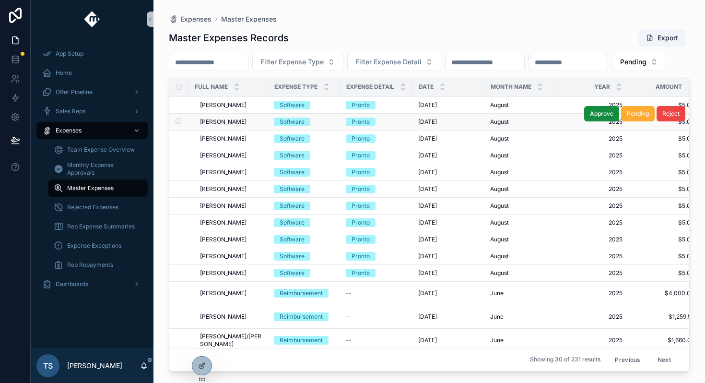
click at [238, 126] on div "[PERSON_NAME] [PERSON_NAME]" at bounding box center [231, 122] width 62 height 8
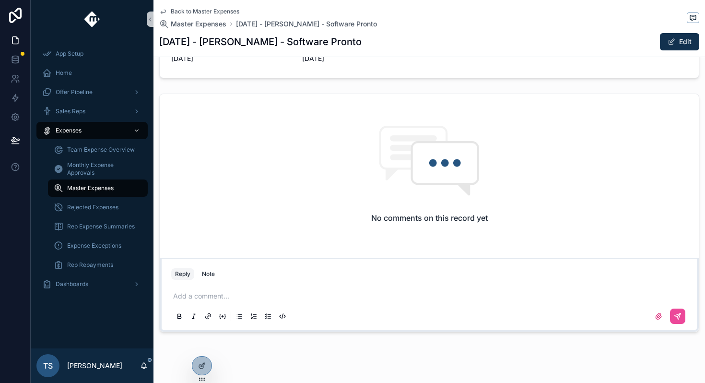
scroll to position [375, 0]
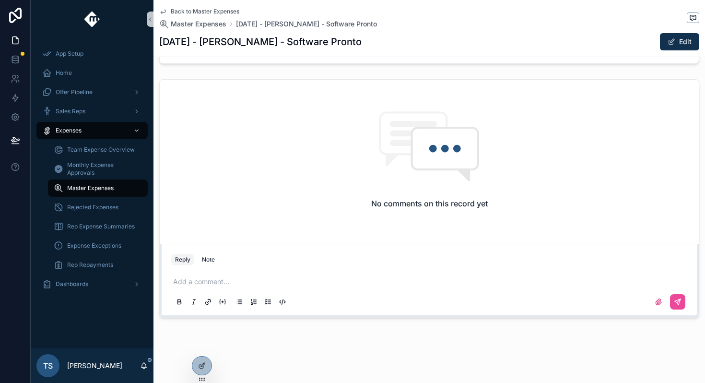
click at [209, 288] on div "Add a comment..." at bounding box center [429, 291] width 516 height 40
click at [219, 283] on p "scrollable content" at bounding box center [431, 282] width 516 height 10
click at [685, 303] on div "scrollable content" at bounding box center [429, 301] width 516 height 19
click at [684, 303] on button "scrollable content" at bounding box center [677, 301] width 15 height 15
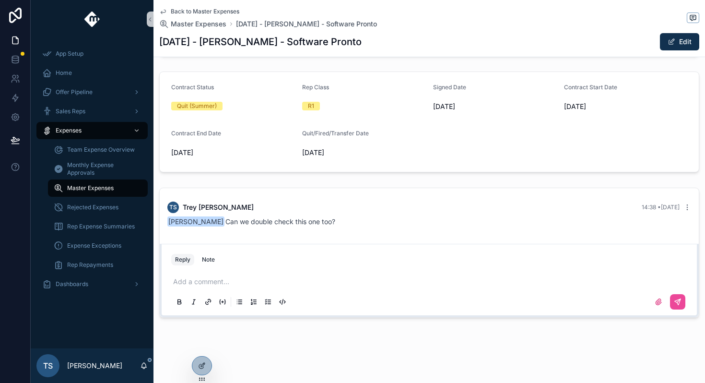
scroll to position [267, 0]
click at [198, 12] on span "Back to Master Expenses" at bounding box center [205, 12] width 69 height 8
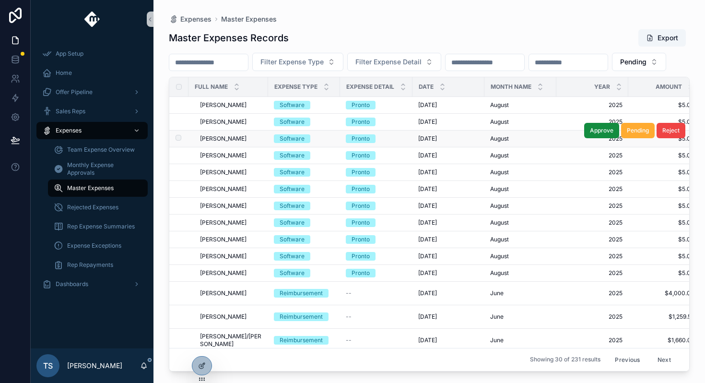
click at [229, 142] on span "Adan Molinar" at bounding box center [223, 139] width 47 height 8
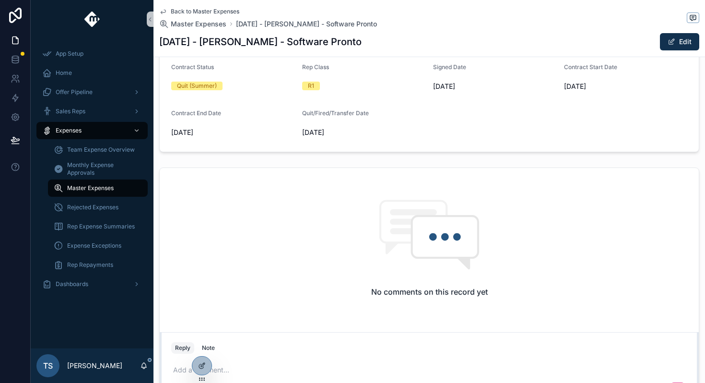
scroll to position [308, 0]
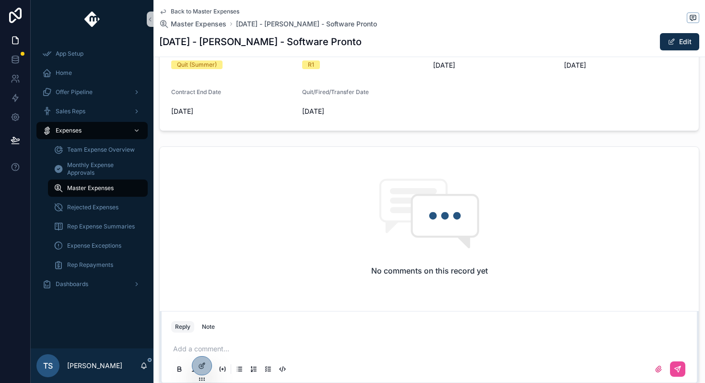
click at [256, 339] on div "Add a comment..." at bounding box center [429, 358] width 516 height 40
click at [250, 350] on p "scrollable content" at bounding box center [431, 349] width 516 height 10
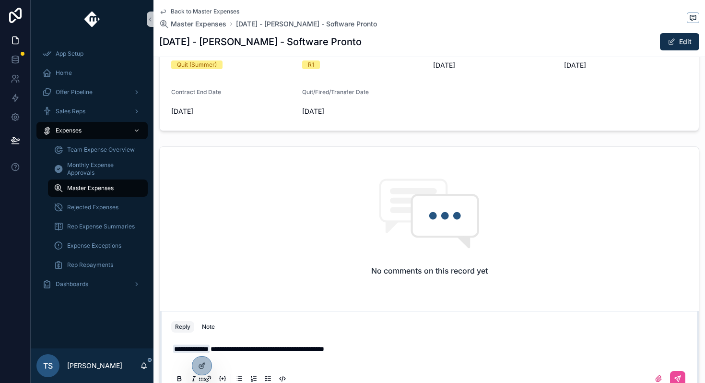
click at [682, 369] on div "scrollable content" at bounding box center [429, 378] width 516 height 19
click at [682, 370] on div "scrollable content" at bounding box center [429, 378] width 516 height 19
click at [680, 373] on button "scrollable content" at bounding box center [677, 378] width 15 height 15
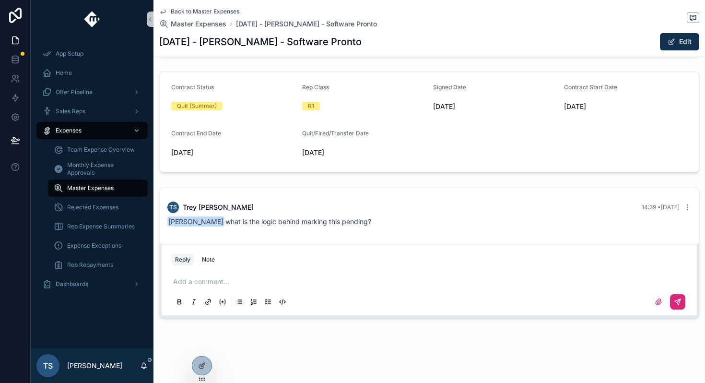
scroll to position [267, 0]
click at [183, 12] on span "Back to Master Expenses" at bounding box center [205, 12] width 69 height 8
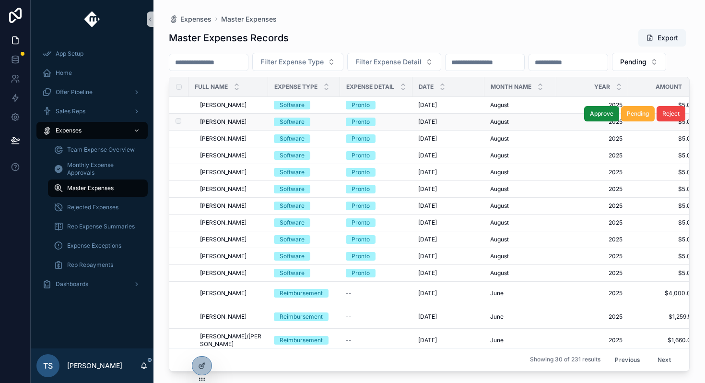
click at [235, 126] on span "Gabriel Plass" at bounding box center [223, 122] width 47 height 8
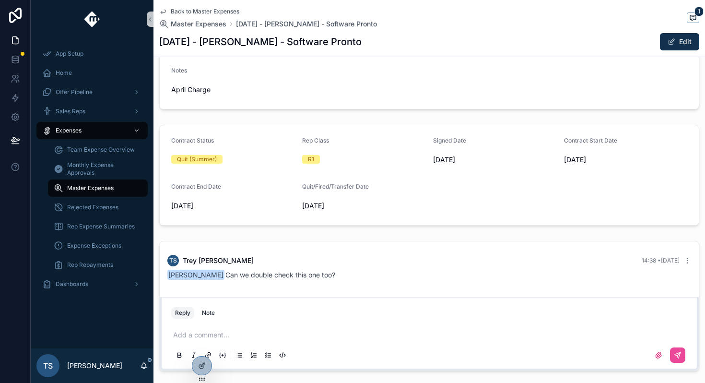
scroll to position [267, 0]
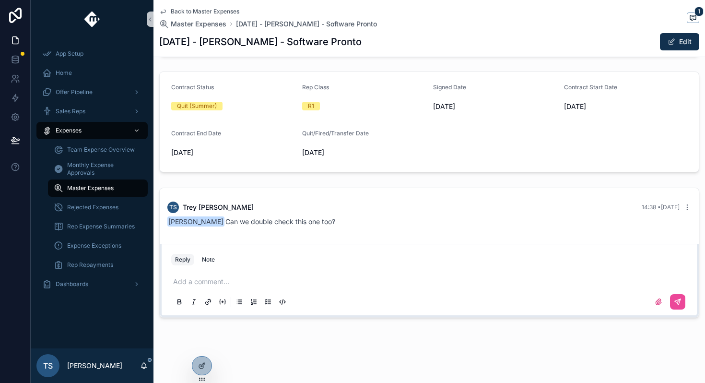
click at [207, 9] on span "Back to Master Expenses" at bounding box center [205, 12] width 69 height 8
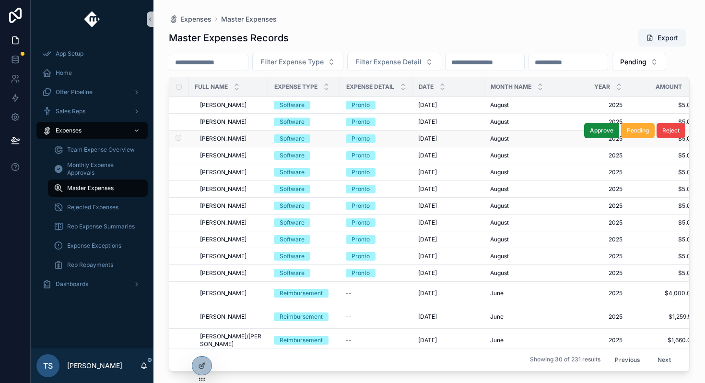
click at [225, 142] on span "Adan Molinar" at bounding box center [223, 139] width 47 height 8
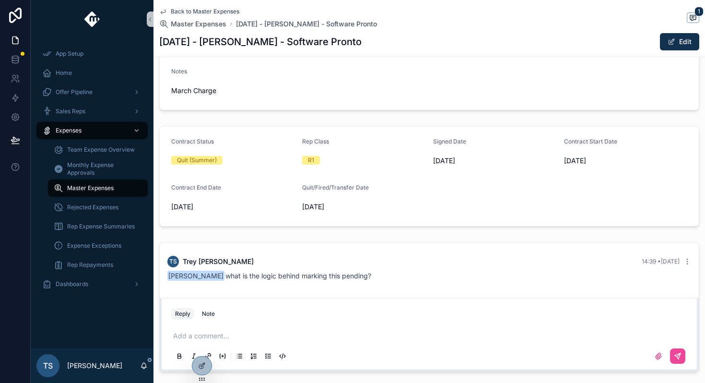
scroll to position [215, 0]
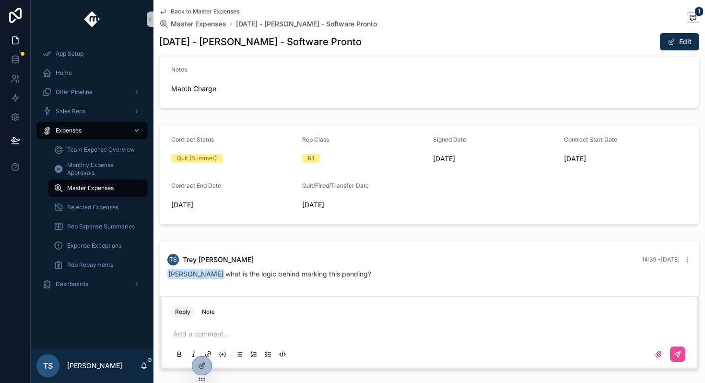
click at [217, 14] on span "Back to Master Expenses" at bounding box center [205, 12] width 69 height 8
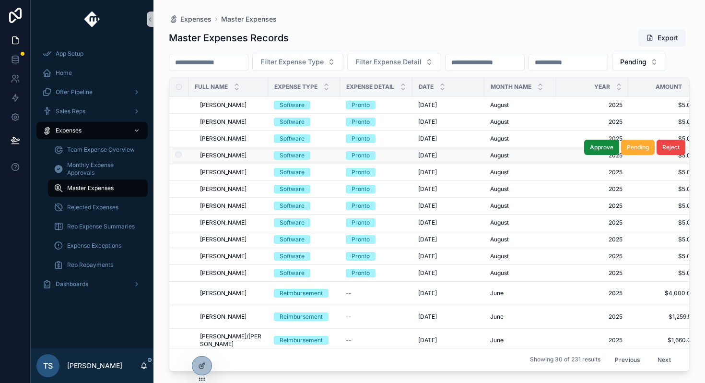
click at [224, 159] on span "[PERSON_NAME]" at bounding box center [223, 156] width 47 height 8
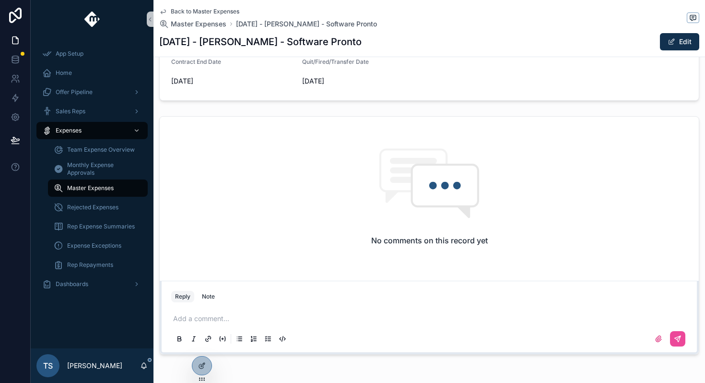
scroll to position [375, 0]
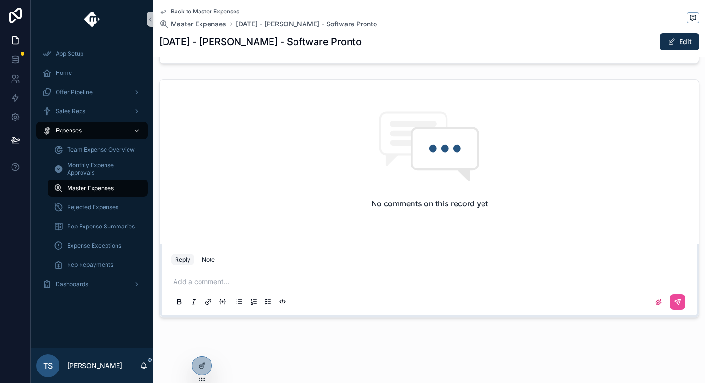
click at [236, 282] on p "scrollable content" at bounding box center [431, 282] width 516 height 10
click at [678, 301] on icon "scrollable content" at bounding box center [678, 302] width 8 height 8
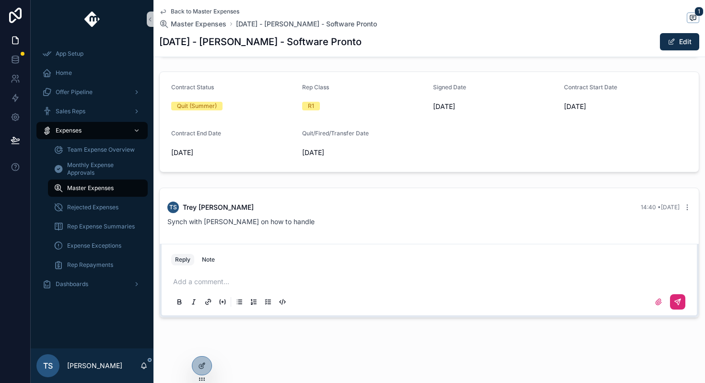
click at [210, 13] on span "Back to Master Expenses" at bounding box center [205, 12] width 69 height 8
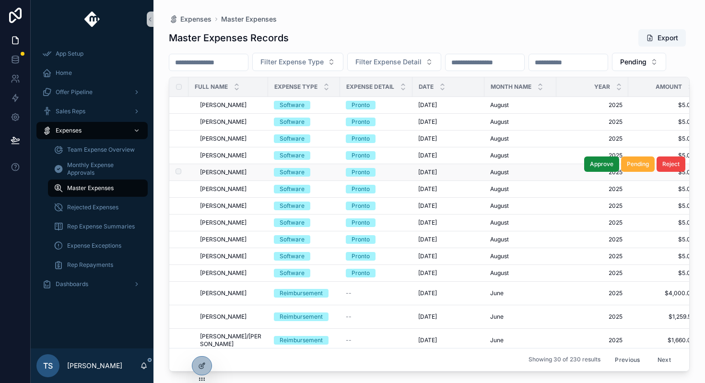
click at [231, 176] on span "Alejandro Morales" at bounding box center [223, 172] width 47 height 8
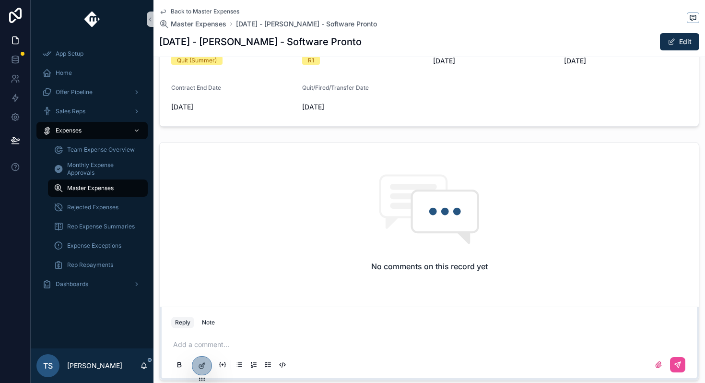
scroll to position [375, 0]
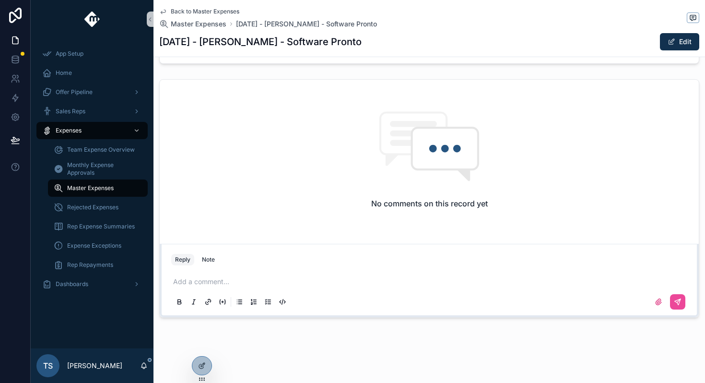
click at [272, 275] on div "Add a comment..." at bounding box center [429, 291] width 516 height 40
click at [265, 288] on div "Add a comment..." at bounding box center [429, 291] width 516 height 40
click at [264, 282] on p "scrollable content" at bounding box center [431, 282] width 516 height 10
click at [679, 300] on icon "scrollable content" at bounding box center [678, 302] width 6 height 6
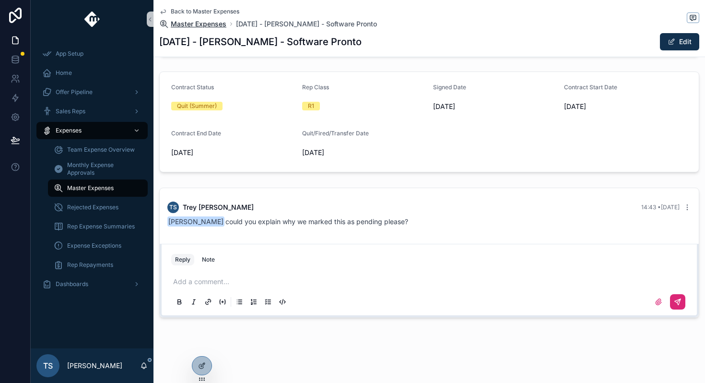
scroll to position [267, 0]
click at [222, 12] on span "Back to Master Expenses" at bounding box center [205, 12] width 69 height 8
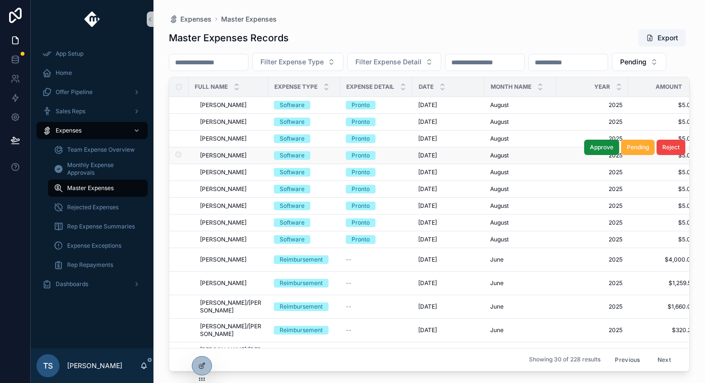
click at [230, 159] on span "[PERSON_NAME]" at bounding box center [223, 156] width 47 height 8
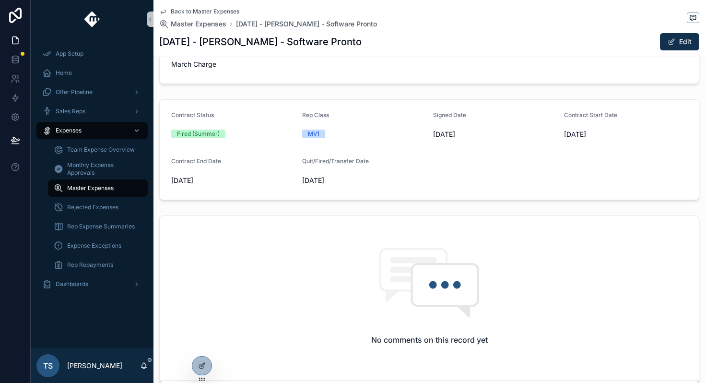
scroll to position [375, 0]
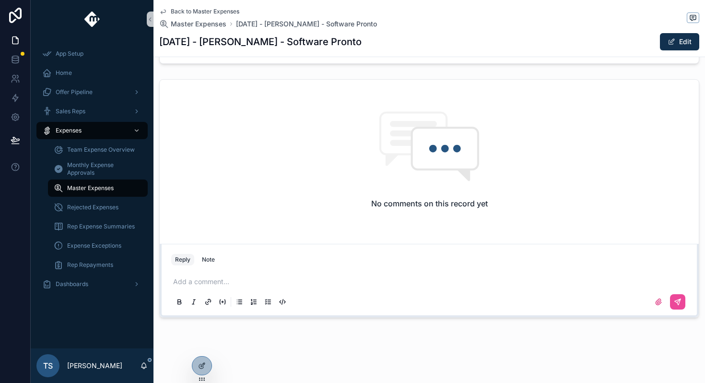
click at [221, 283] on p "scrollable content" at bounding box center [431, 282] width 516 height 10
click at [680, 295] on button "scrollable content" at bounding box center [677, 301] width 15 height 15
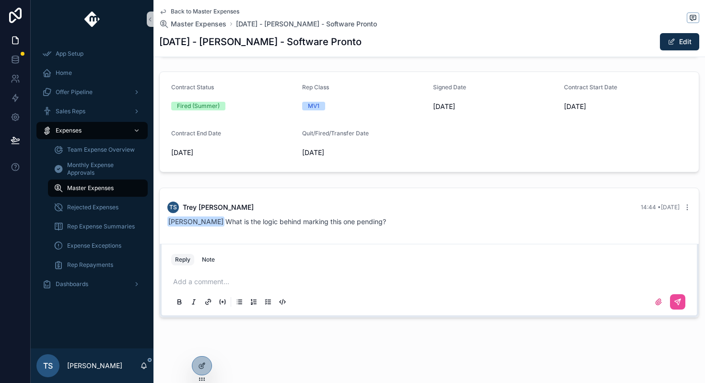
click at [212, 14] on span "Back to Master Expenses" at bounding box center [205, 12] width 69 height 8
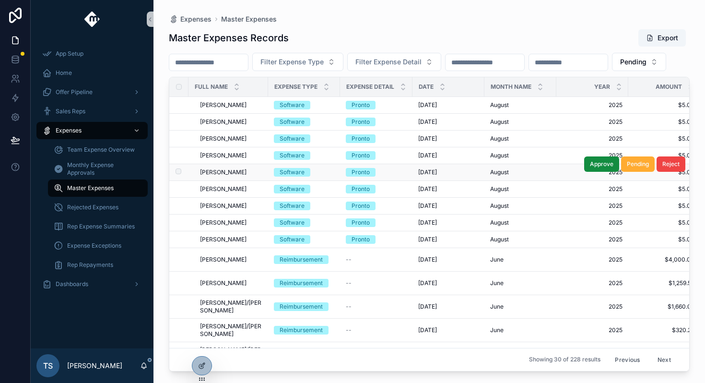
click at [233, 176] on span "Aaron Biggins" at bounding box center [223, 172] width 47 height 8
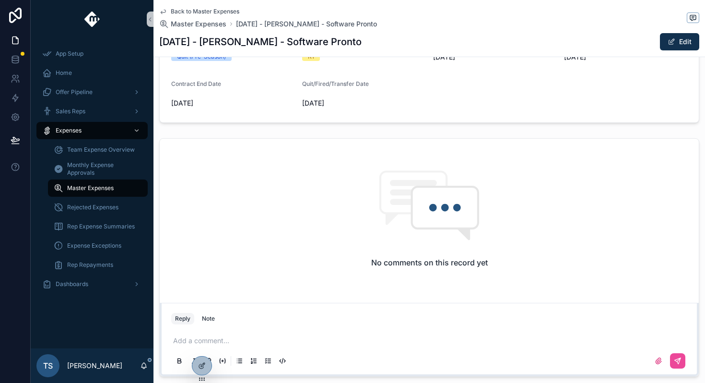
scroll to position [328, 0]
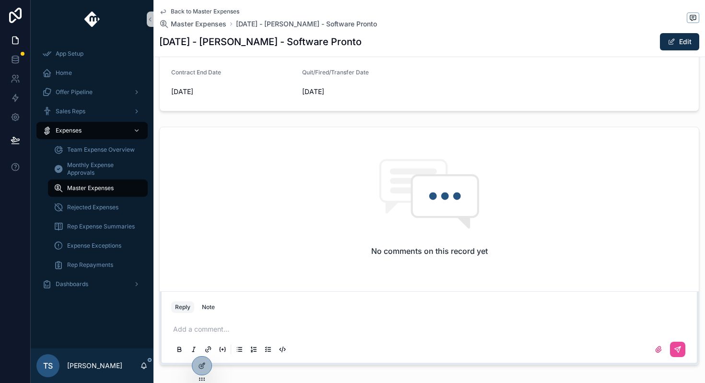
click at [209, 338] on div "Add a comment..." at bounding box center [429, 338] width 516 height 40
click at [218, 328] on p "scrollable content" at bounding box center [431, 329] width 516 height 10
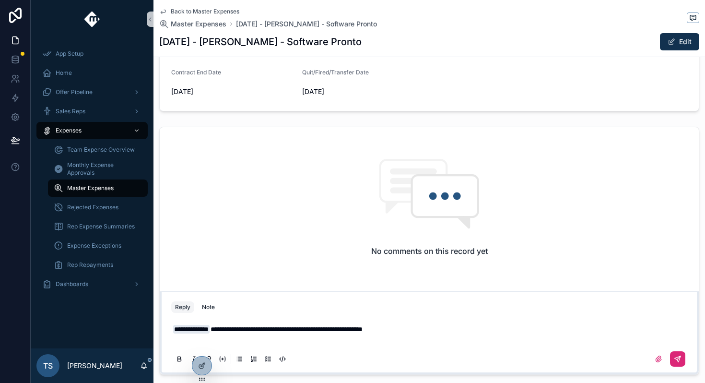
click at [677, 356] on icon "scrollable content" at bounding box center [678, 359] width 8 height 8
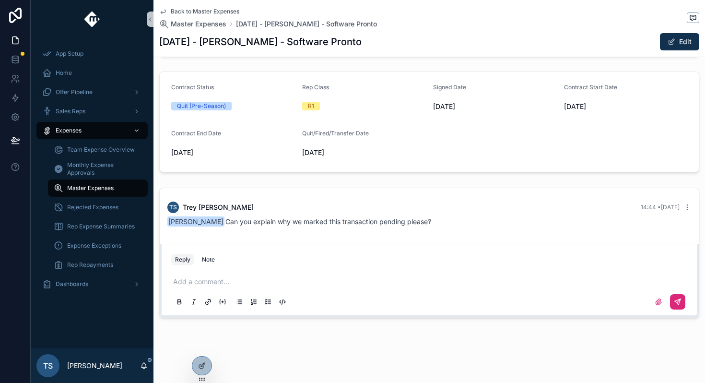
scroll to position [267, 0]
click at [204, 10] on span "Back to Master Expenses" at bounding box center [205, 12] width 69 height 8
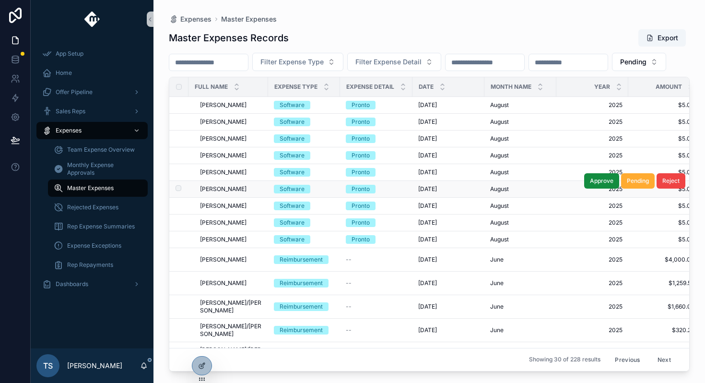
click at [240, 193] on div "Adrian Berroa Adrian Berroa" at bounding box center [231, 189] width 62 height 8
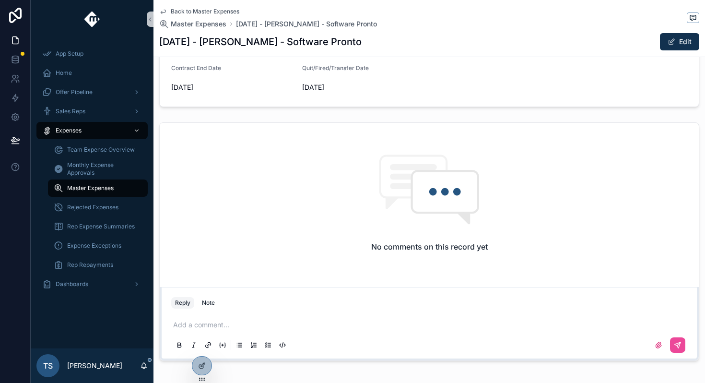
scroll to position [343, 0]
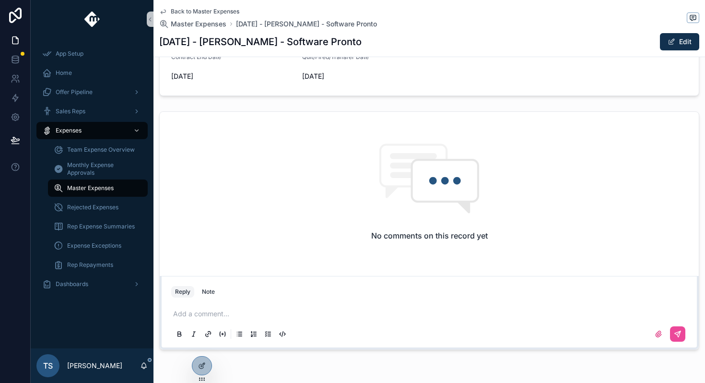
click at [225, 316] on p "scrollable content" at bounding box center [431, 314] width 516 height 10
click at [674, 337] on icon "scrollable content" at bounding box center [678, 334] width 8 height 8
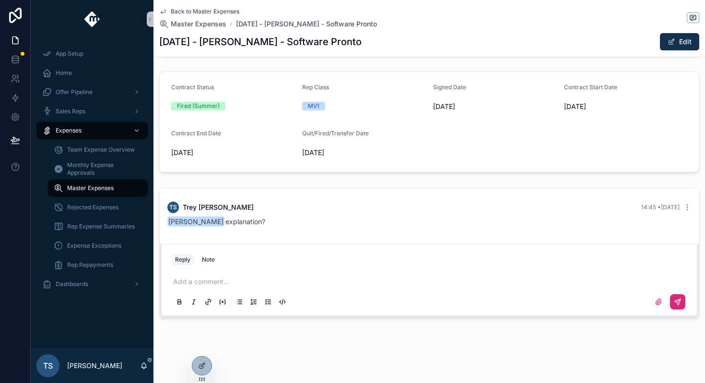
click at [209, 14] on span "Back to Master Expenses" at bounding box center [205, 12] width 69 height 8
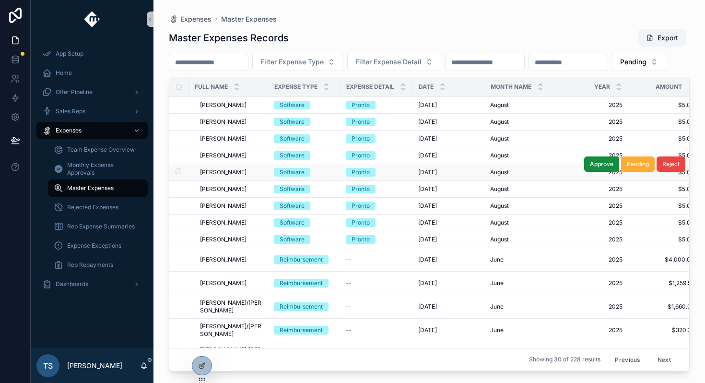
click at [239, 176] on div "Aaron Biggins Aaron Biggins" at bounding box center [231, 172] width 62 height 8
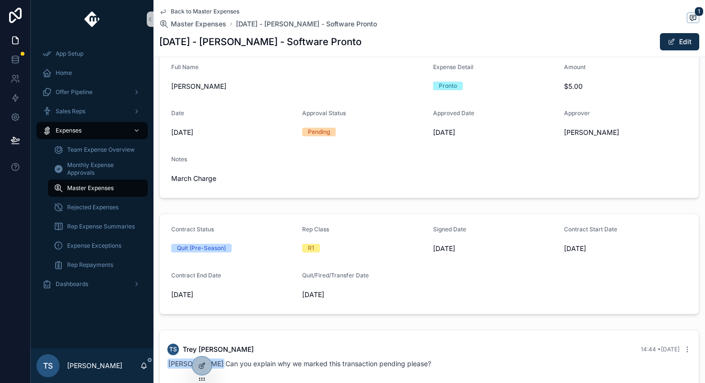
scroll to position [98, 0]
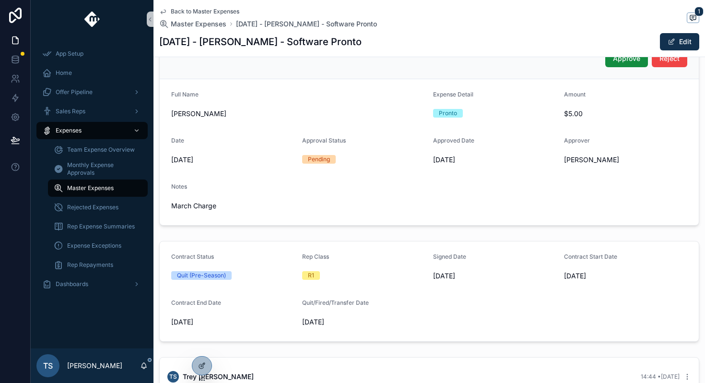
click at [215, 12] on span "Back to Master Expenses" at bounding box center [205, 12] width 69 height 8
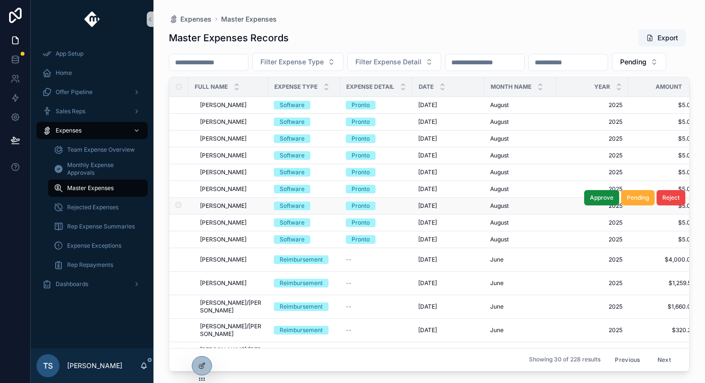
click at [235, 210] on span "Aaron Biggins" at bounding box center [223, 206] width 47 height 8
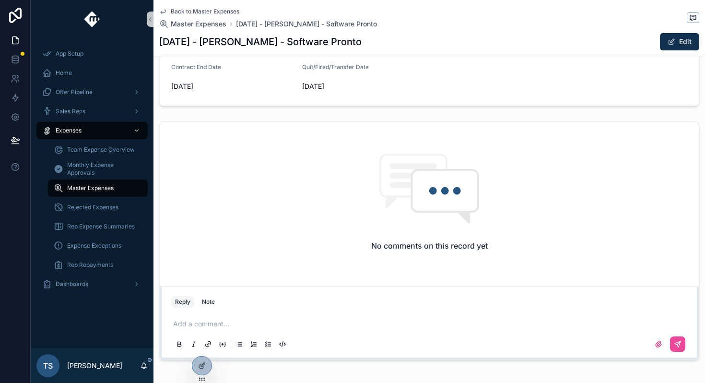
scroll to position [375, 0]
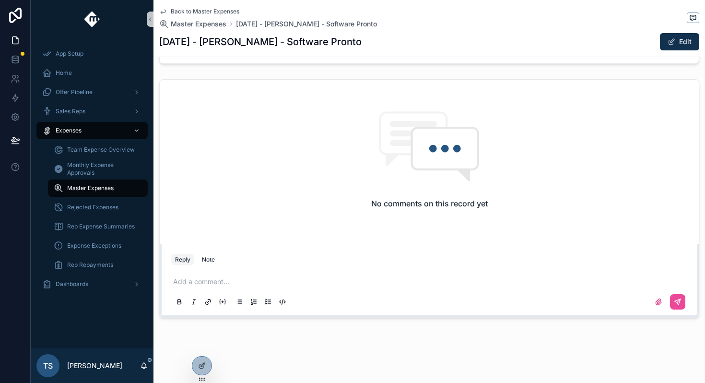
click at [228, 275] on div "Add a comment..." at bounding box center [429, 291] width 516 height 40
click at [224, 288] on div "Add a comment..." at bounding box center [429, 291] width 516 height 40
click at [224, 285] on p "scrollable content" at bounding box center [431, 282] width 516 height 10
click at [677, 305] on icon "scrollable content" at bounding box center [678, 302] width 8 height 8
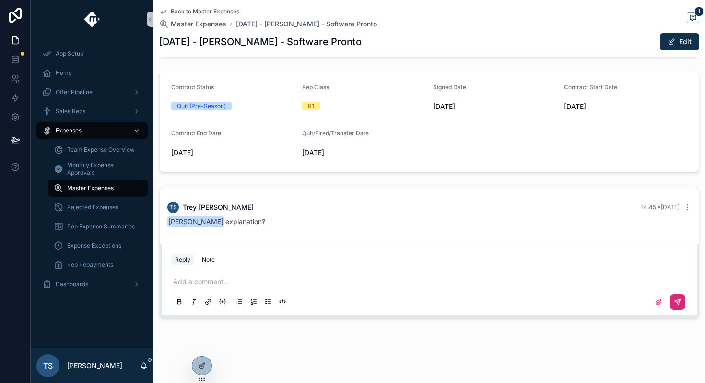
click at [211, 12] on span "Back to Master Expenses" at bounding box center [205, 12] width 69 height 8
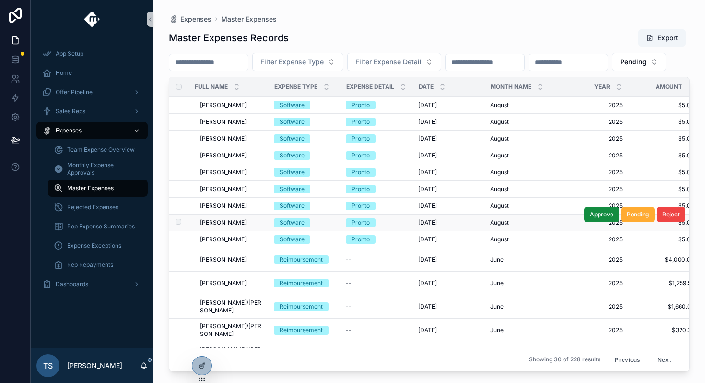
click at [236, 231] on td "Weston Mcleod Weston Mcleod" at bounding box center [228, 222] width 80 height 17
click at [236, 226] on span "[PERSON_NAME]" at bounding box center [223, 223] width 47 height 8
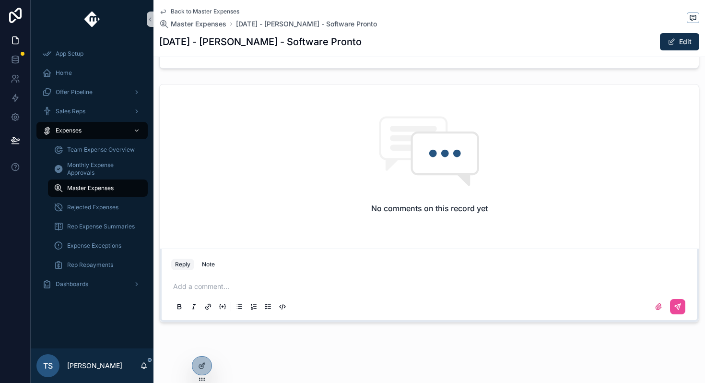
scroll to position [375, 0]
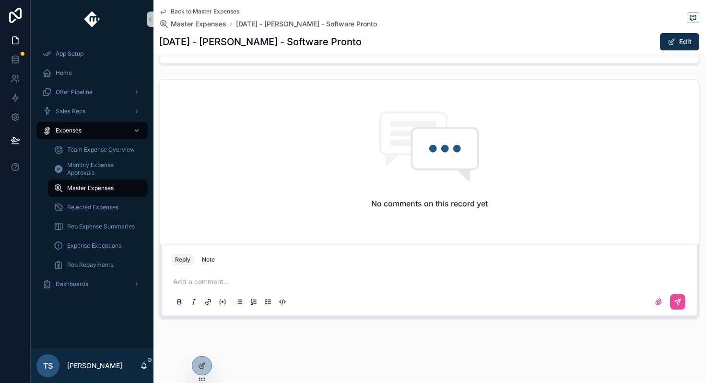
click at [227, 279] on p "scrollable content" at bounding box center [431, 282] width 516 height 10
click at [680, 302] on icon "scrollable content" at bounding box center [678, 302] width 8 height 8
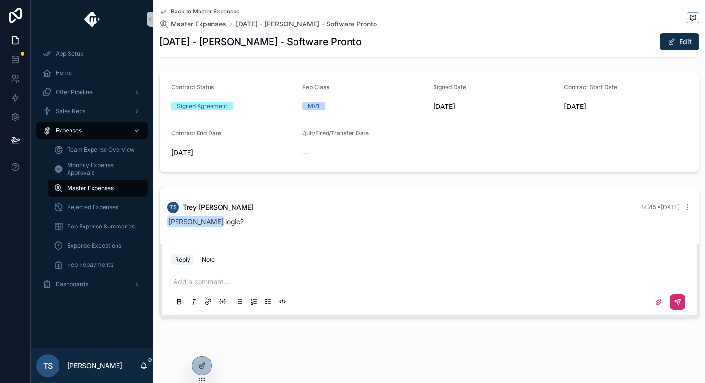
click at [232, 7] on div "Back to Master Expenses Master Expenses August 2025 - Weston Mcleod - Software …" at bounding box center [429, 28] width 540 height 57
click at [224, 10] on span "Back to Master Expenses" at bounding box center [205, 12] width 69 height 8
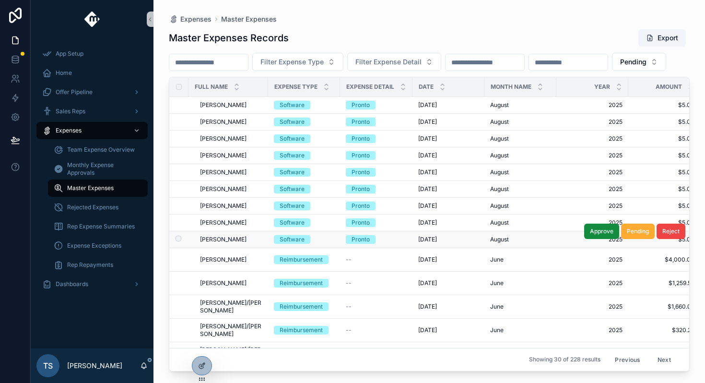
click at [226, 243] on span "[PERSON_NAME]" at bounding box center [223, 239] width 47 height 8
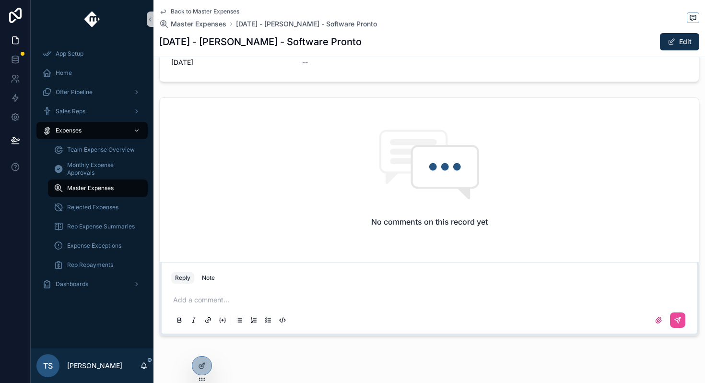
scroll to position [375, 0]
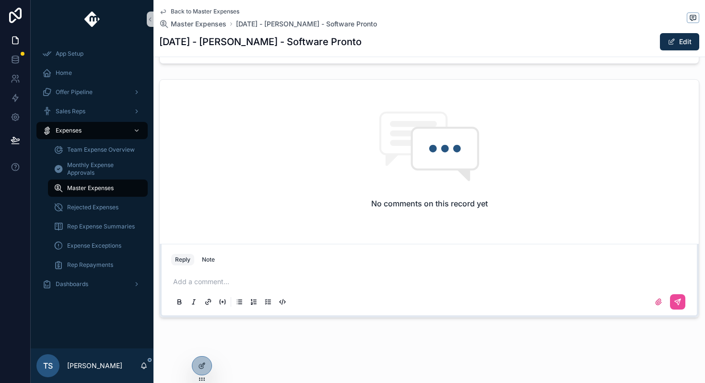
click at [215, 277] on p "scrollable content" at bounding box center [431, 282] width 516 height 10
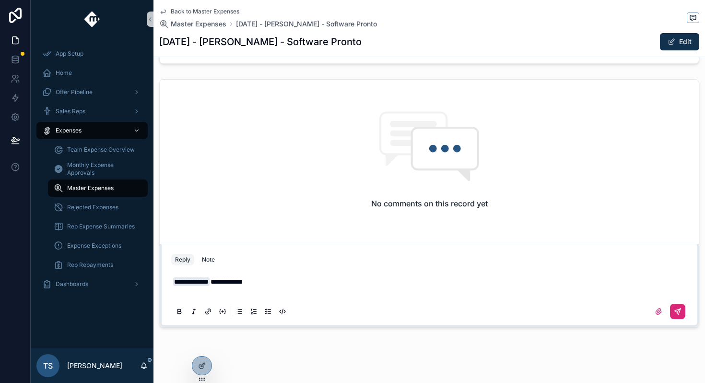
click at [676, 309] on icon "scrollable content" at bounding box center [678, 311] width 6 height 6
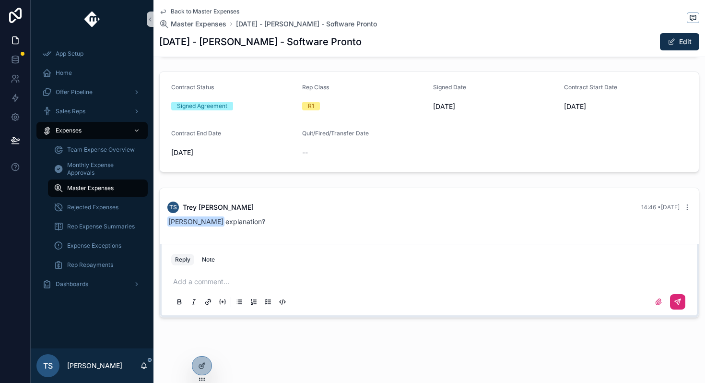
click at [186, 13] on span "Back to Master Expenses" at bounding box center [205, 12] width 69 height 8
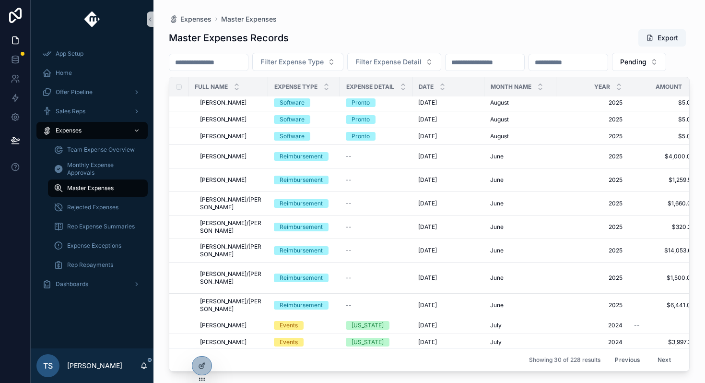
scroll to position [112, 0]
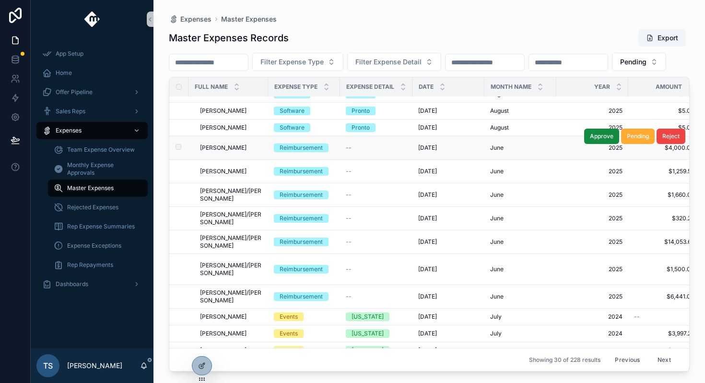
click at [263, 160] on td "Ryan Jensen Ryan Jensen" at bounding box center [228, 147] width 80 height 23
click at [254, 160] on td "Ryan Jensen Ryan Jensen" at bounding box center [228, 147] width 80 height 23
click at [237, 152] on div "Ryan Jensen Ryan Jensen" at bounding box center [231, 148] width 62 height 8
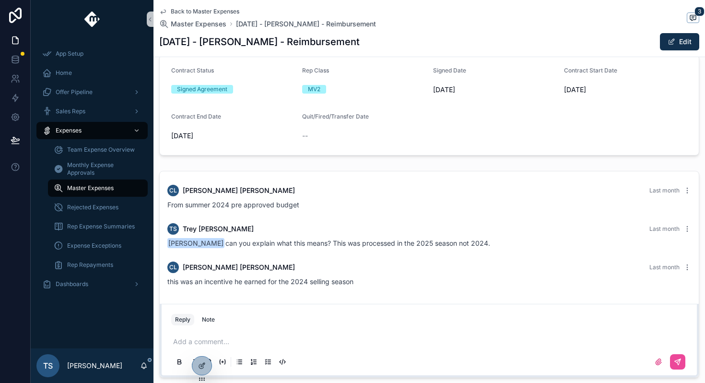
scroll to position [284, 0]
click at [203, 14] on span "Back to Master Expenses" at bounding box center [205, 12] width 69 height 8
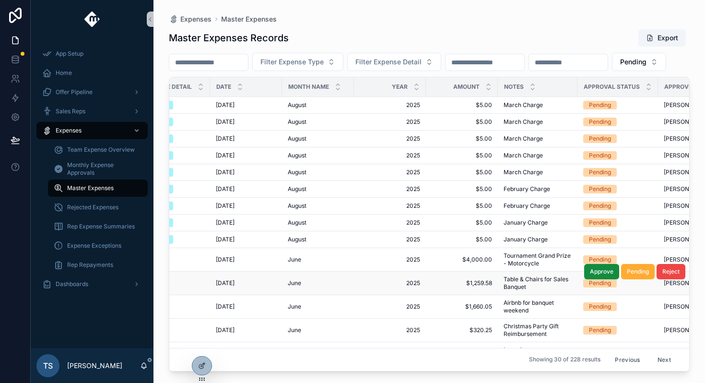
scroll to position [0, 203]
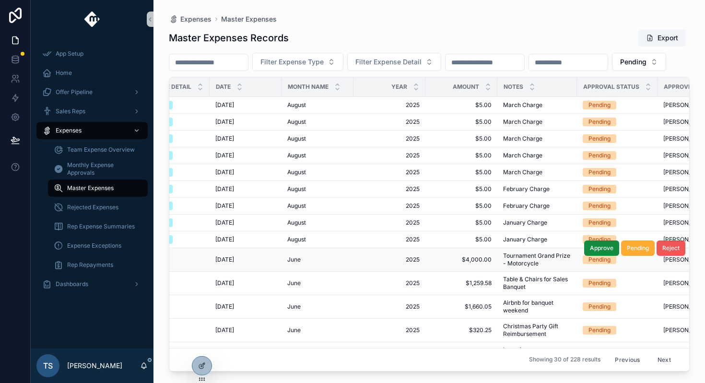
click at [667, 252] on span "Reject" at bounding box center [670, 248] width 17 height 8
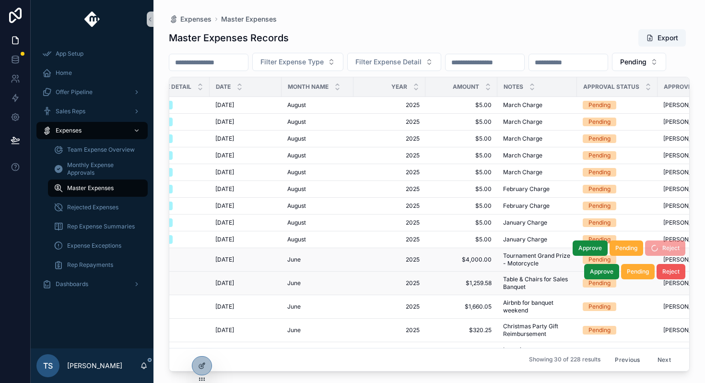
click at [670, 275] on span "Reject" at bounding box center [670, 272] width 17 height 8
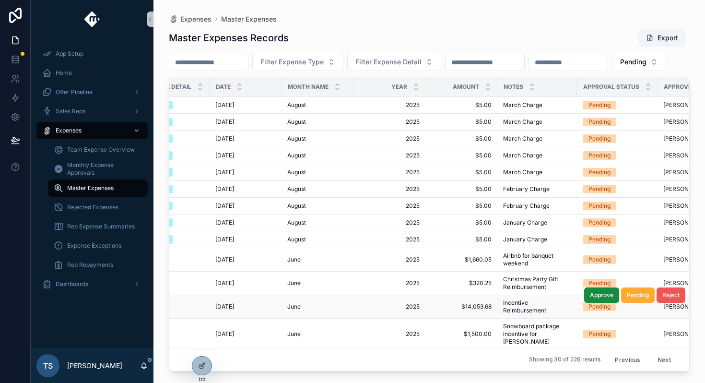
click at [671, 299] on span "Reject" at bounding box center [670, 295] width 17 height 8
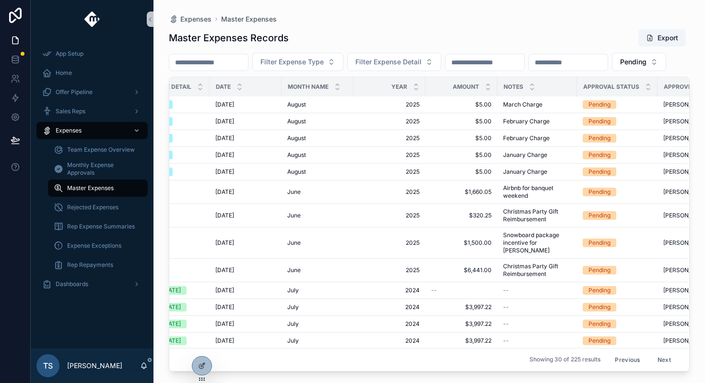
scroll to position [69, 203]
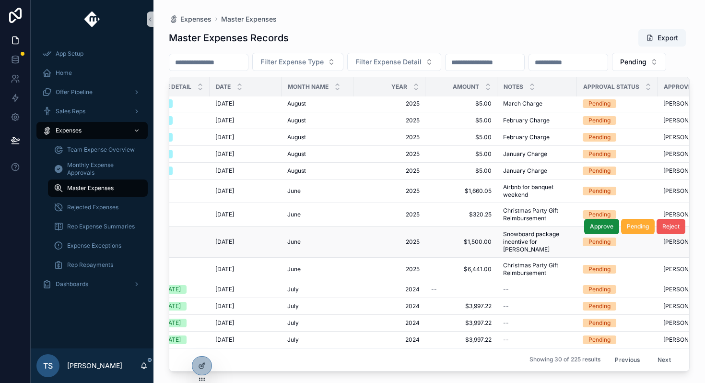
click at [667, 230] on span "Reject" at bounding box center [670, 226] width 17 height 8
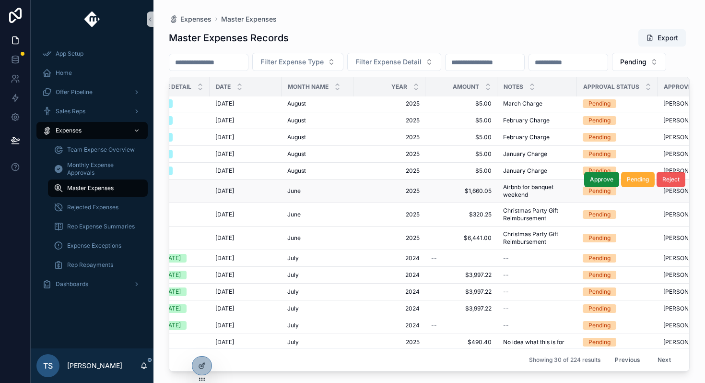
click at [671, 183] on span "Reject" at bounding box center [670, 179] width 17 height 8
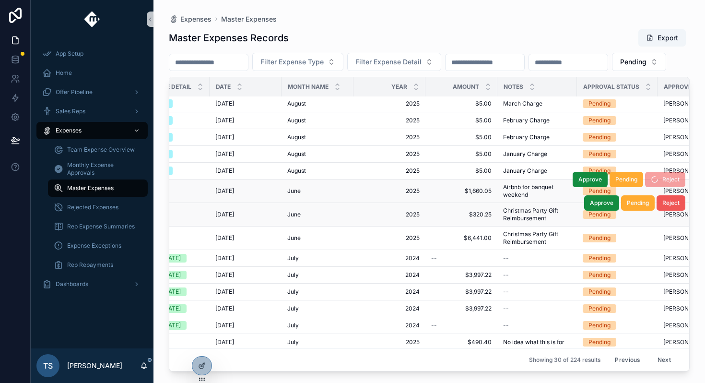
click at [664, 207] on span "Reject" at bounding box center [670, 203] width 17 height 8
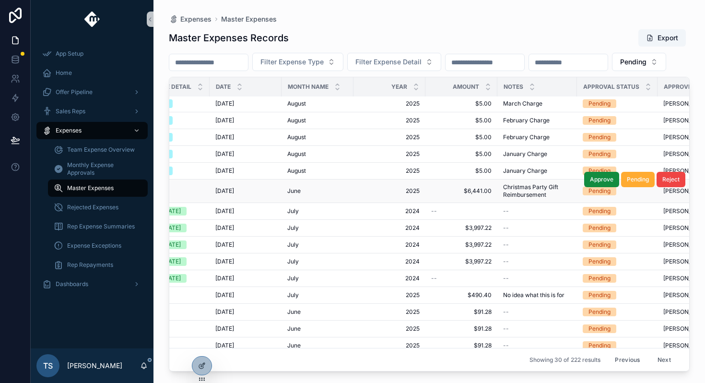
click at [518, 198] on span "Christmas Party Gift Reimbursement" at bounding box center [537, 190] width 68 height 15
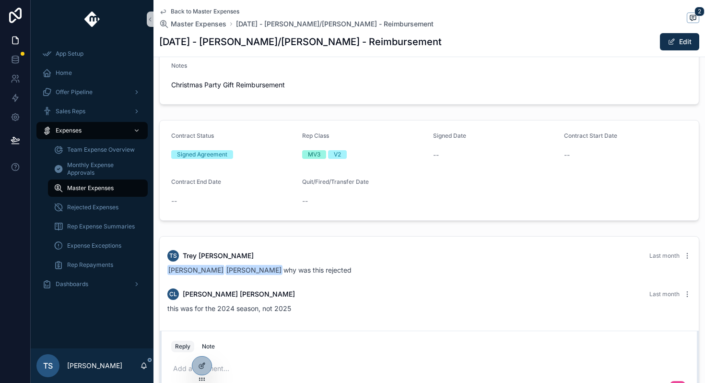
scroll to position [230, 0]
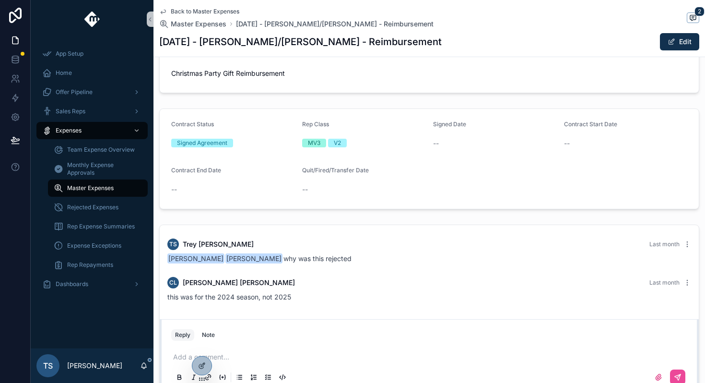
click at [205, 12] on span "Back to Master Expenses" at bounding box center [205, 12] width 69 height 8
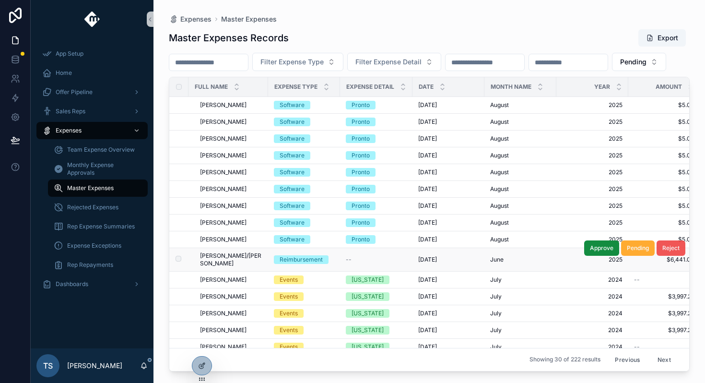
click at [667, 252] on span "Reject" at bounding box center [670, 248] width 17 height 8
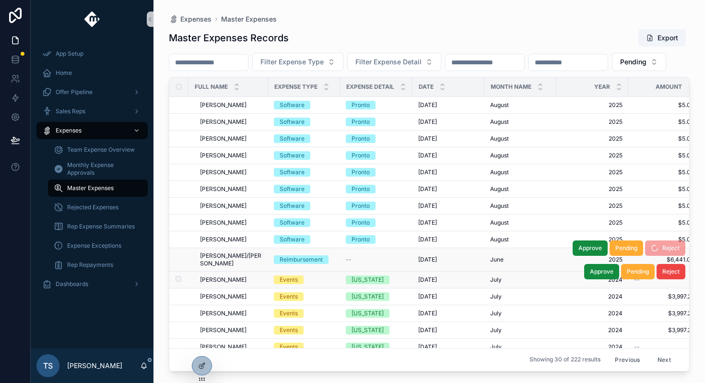
click at [530, 283] on div "July July" at bounding box center [520, 280] width 60 height 8
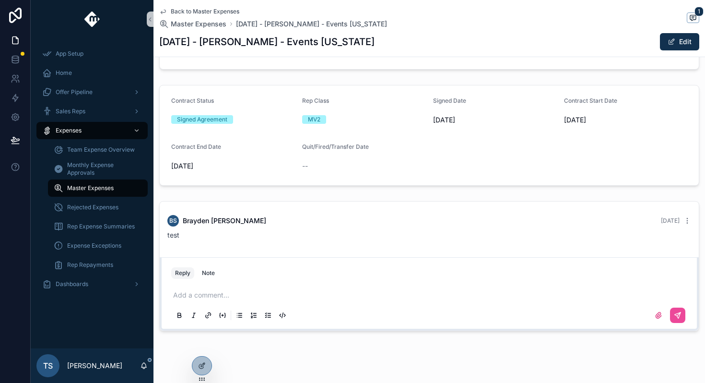
scroll to position [262, 0]
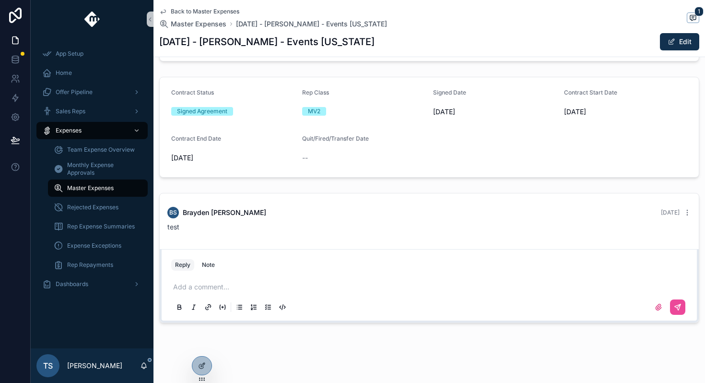
click at [321, 286] on p "scrollable content" at bounding box center [431, 287] width 516 height 10
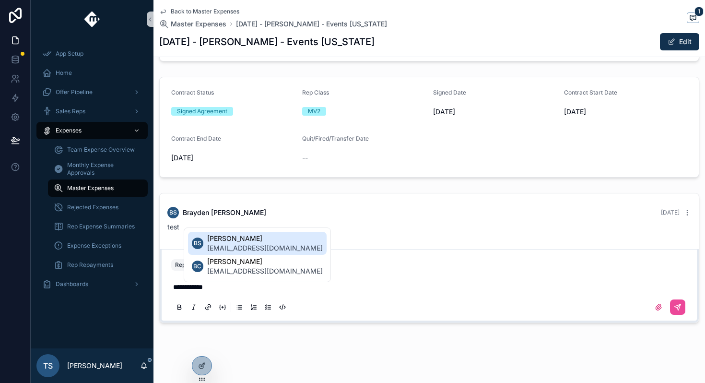
click at [282, 239] on span "[PERSON_NAME]" at bounding box center [265, 238] width 116 height 10
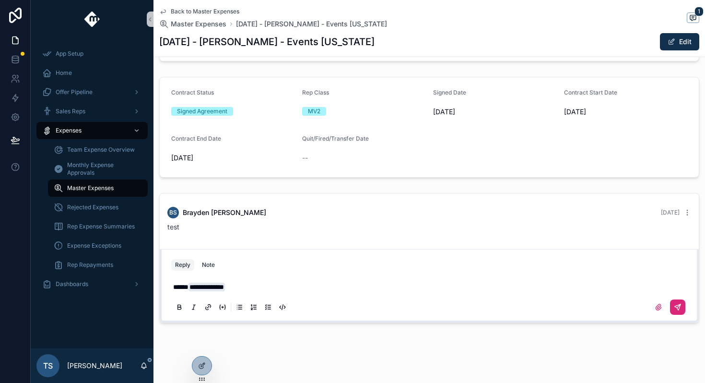
click at [678, 303] on icon "scrollable content" at bounding box center [678, 307] width 8 height 8
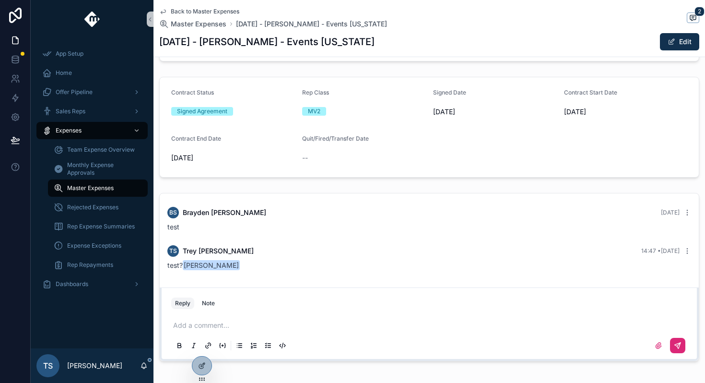
click at [179, 11] on span "Back to Master Expenses" at bounding box center [205, 12] width 69 height 8
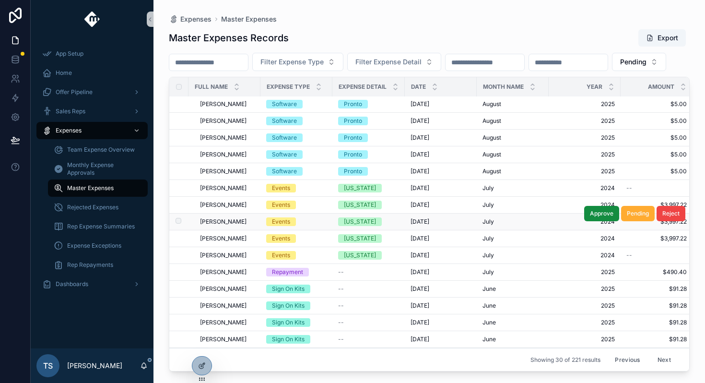
scroll to position [72, 0]
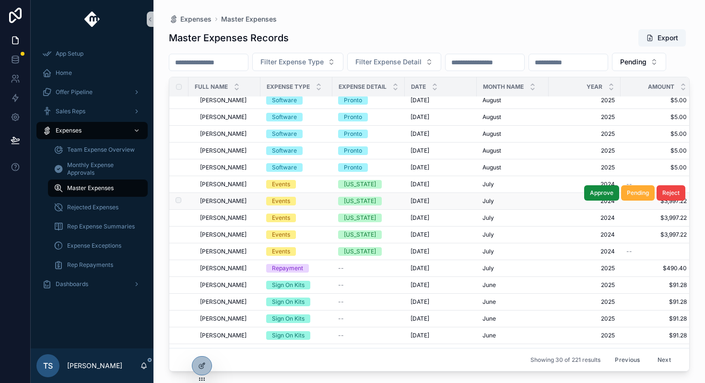
click at [229, 205] on span "[PERSON_NAME]" at bounding box center [223, 201] width 47 height 8
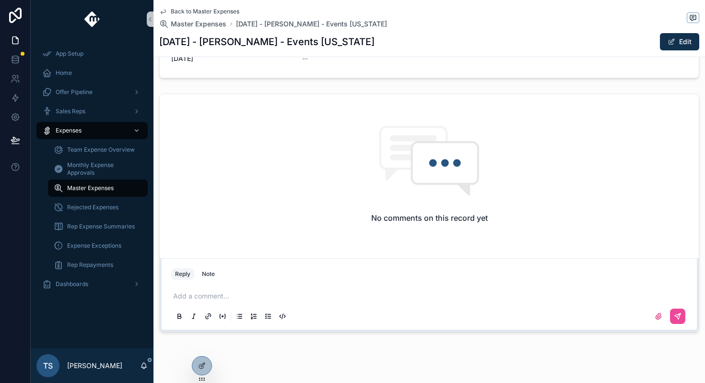
scroll to position [375, 0]
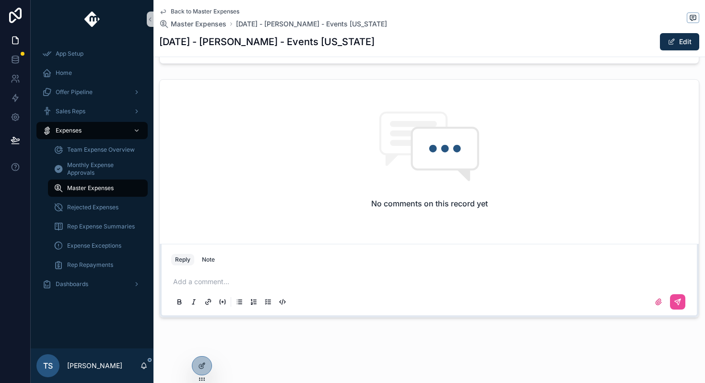
click at [237, 288] on div "Add a comment..." at bounding box center [429, 291] width 516 height 40
click at [242, 281] on p "scrollable content" at bounding box center [431, 282] width 516 height 10
click at [677, 307] on button "scrollable content" at bounding box center [677, 301] width 15 height 15
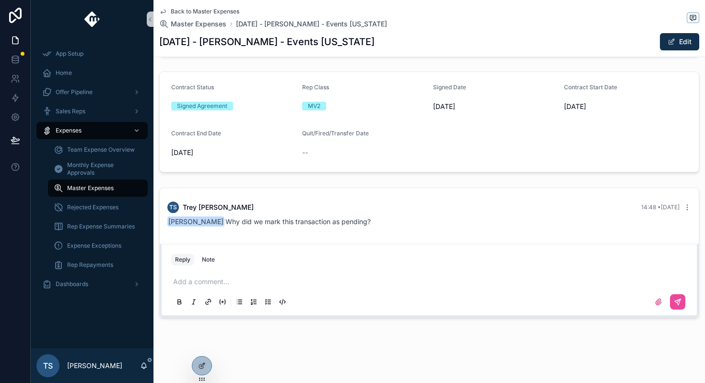
scroll to position [267, 0]
click at [207, 10] on span "Back to Master Expenses" at bounding box center [205, 12] width 69 height 8
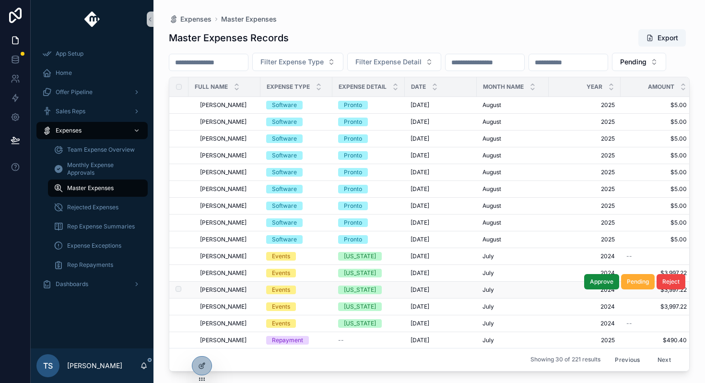
click at [230, 293] on span "[PERSON_NAME]" at bounding box center [223, 290] width 47 height 8
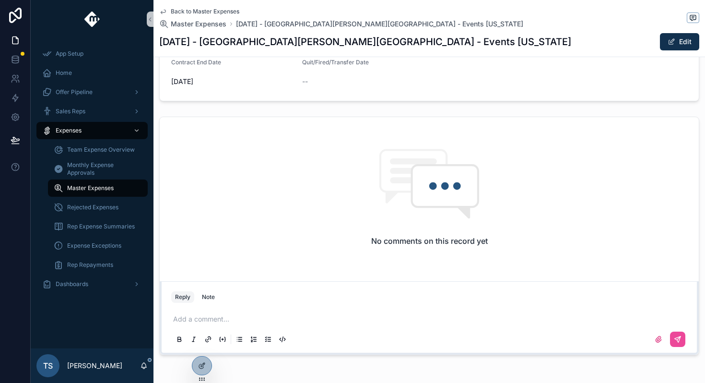
scroll to position [375, 0]
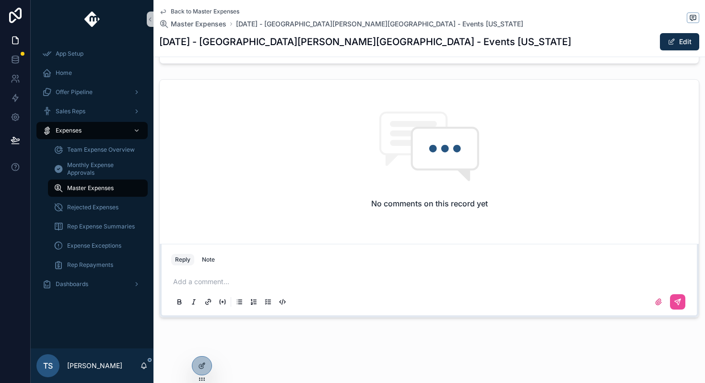
click at [239, 275] on div "Add a comment..." at bounding box center [429, 291] width 516 height 40
click at [239, 274] on div "Add a comment..." at bounding box center [429, 291] width 516 height 40
click at [240, 280] on p "scrollable content" at bounding box center [431, 282] width 516 height 10
click at [682, 303] on button "scrollable content" at bounding box center [677, 301] width 15 height 15
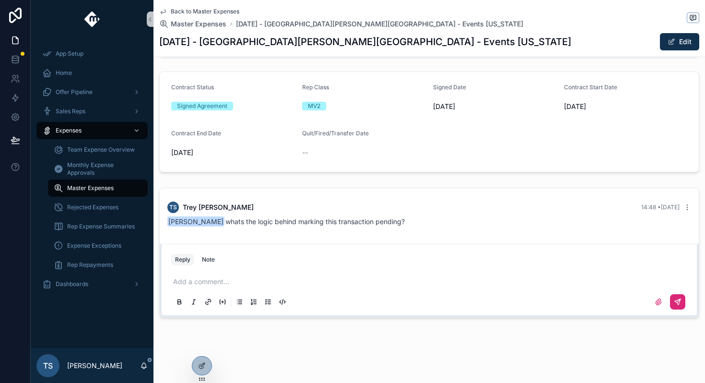
scroll to position [267, 0]
click at [191, 14] on span "Back to Master Expenses" at bounding box center [205, 12] width 69 height 8
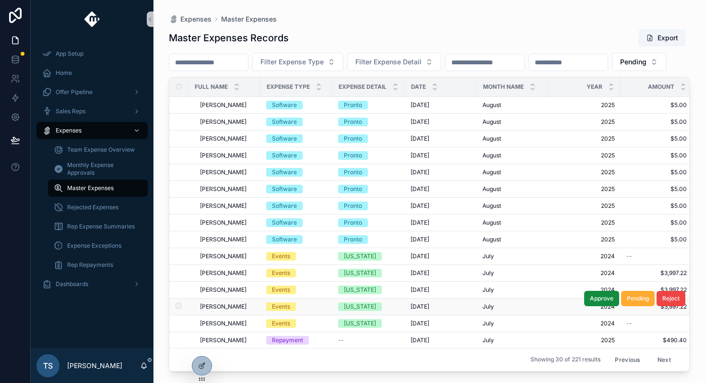
click at [240, 310] on span "[PERSON_NAME]" at bounding box center [223, 307] width 47 height 8
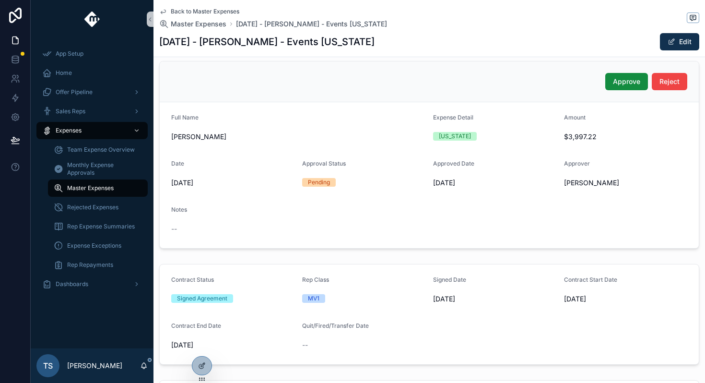
scroll to position [375, 0]
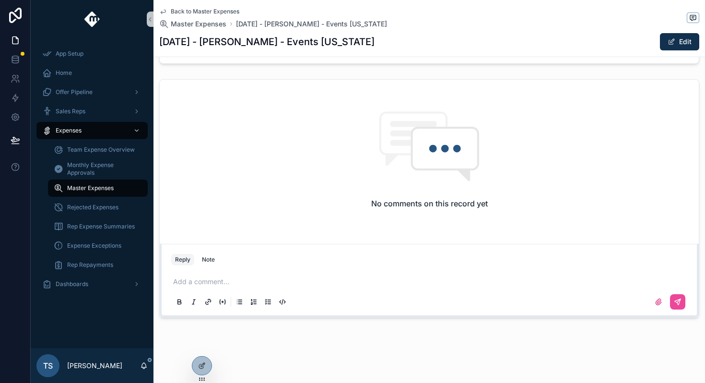
click at [258, 282] on p "scrollable content" at bounding box center [431, 282] width 516 height 10
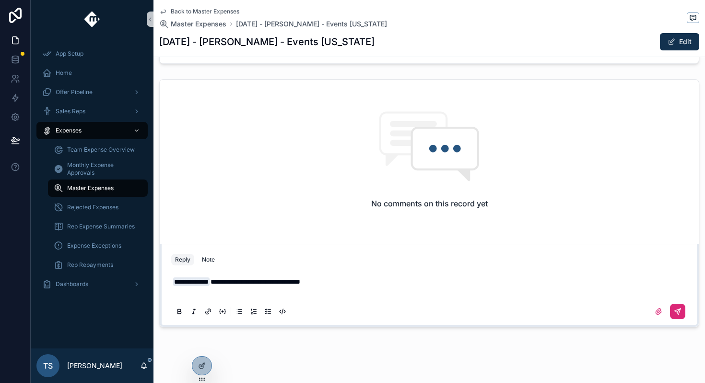
click at [684, 313] on button "scrollable content" at bounding box center [677, 310] width 15 height 15
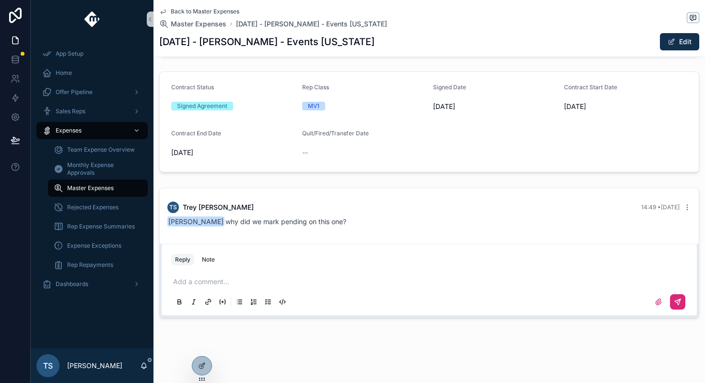
scroll to position [267, 0]
click at [164, 10] on icon "scrollable content" at bounding box center [163, 12] width 8 height 8
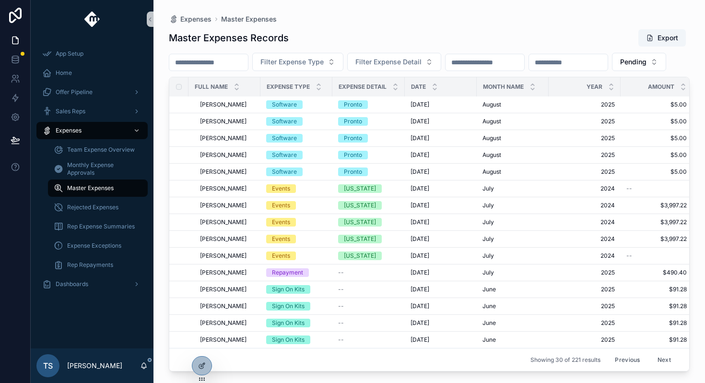
scroll to position [68, 0]
click at [225, 259] on span "[PERSON_NAME]" at bounding box center [223, 255] width 47 height 8
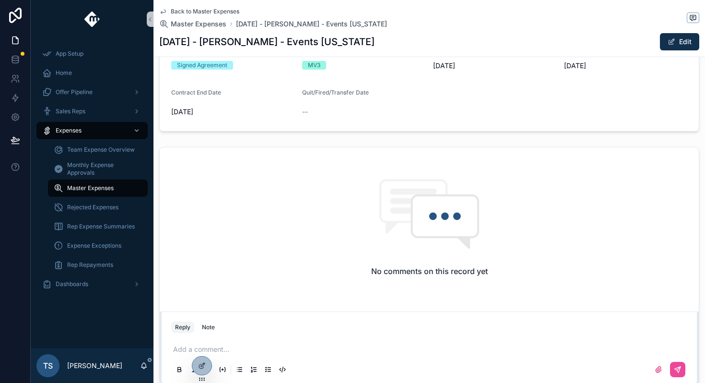
scroll to position [360, 0]
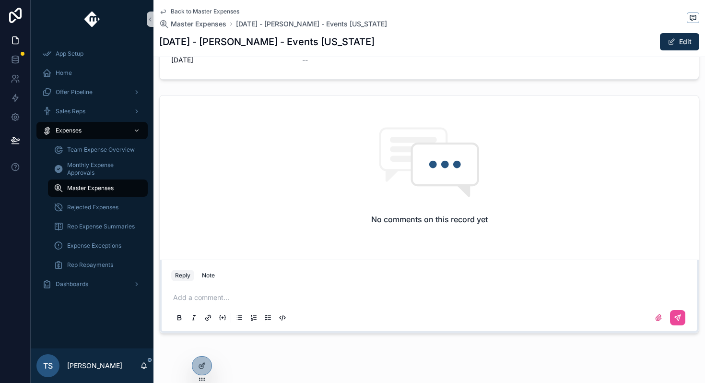
click at [219, 300] on p "scrollable content" at bounding box center [431, 297] width 516 height 10
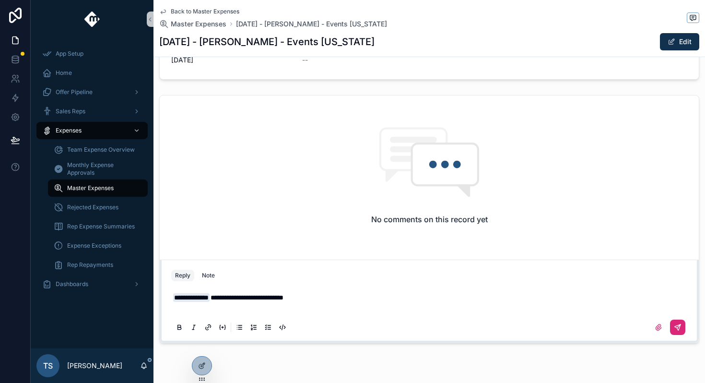
click at [674, 327] on icon "scrollable content" at bounding box center [678, 327] width 8 height 8
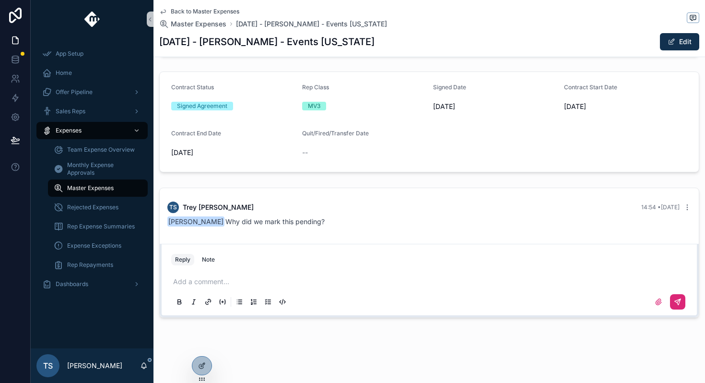
click at [226, 12] on span "Back to Master Expenses" at bounding box center [205, 12] width 69 height 8
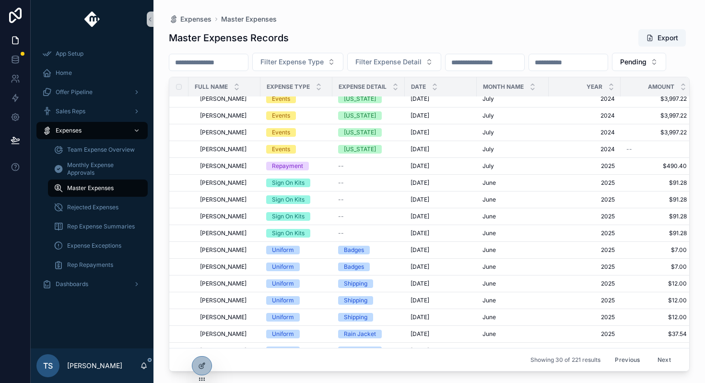
scroll to position [178, 0]
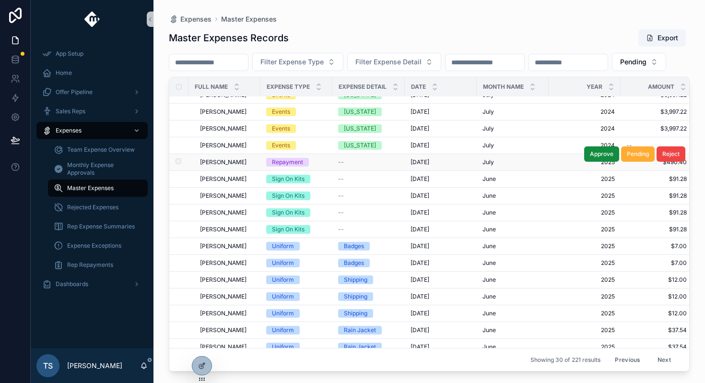
click at [253, 166] on div "Noe Trujillo Noe Trujillo" at bounding box center [227, 162] width 55 height 8
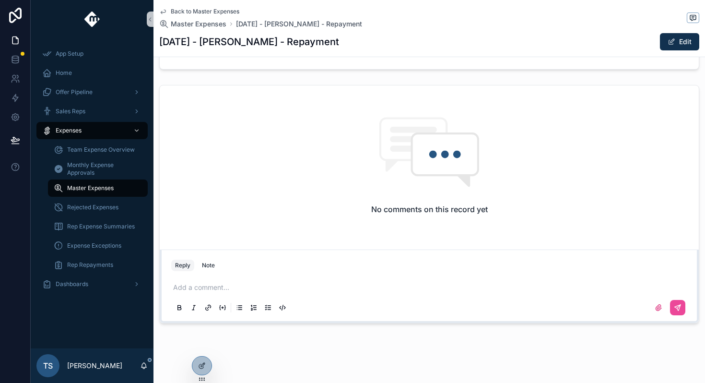
scroll to position [375, 0]
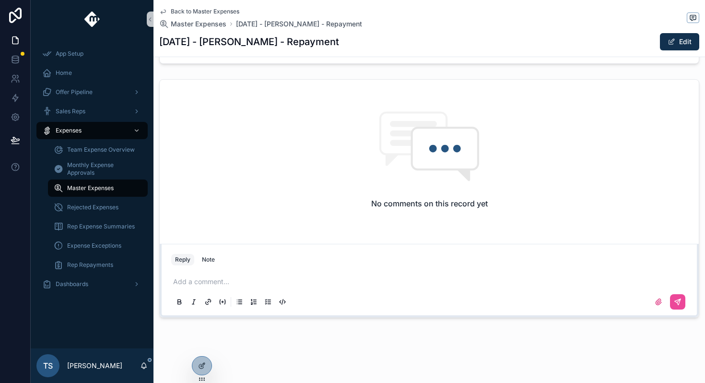
click at [236, 280] on p "scrollable content" at bounding box center [431, 282] width 516 height 10
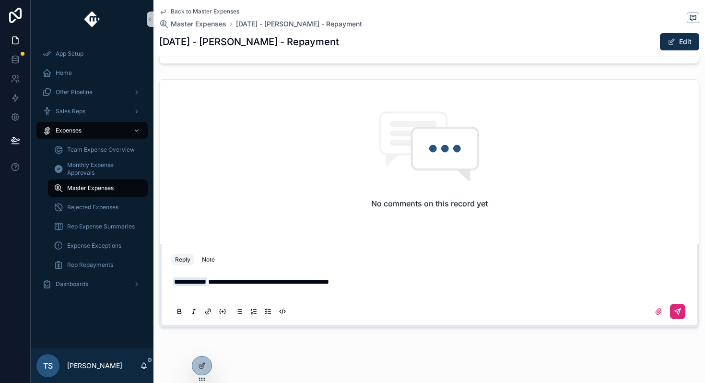
click at [678, 318] on button "scrollable content" at bounding box center [677, 310] width 15 height 15
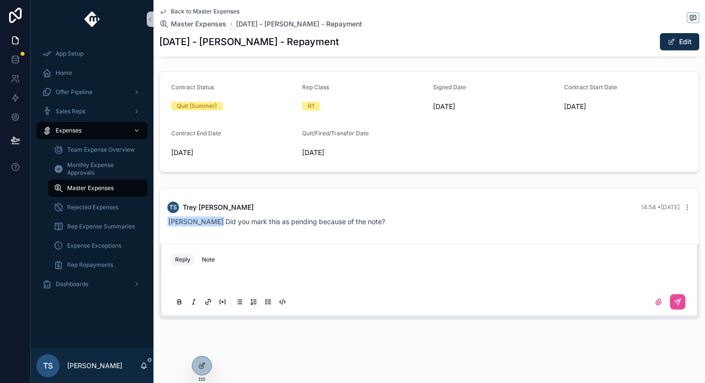
scroll to position [267, 0]
click at [176, 13] on span "Back to Master Expenses" at bounding box center [205, 12] width 69 height 8
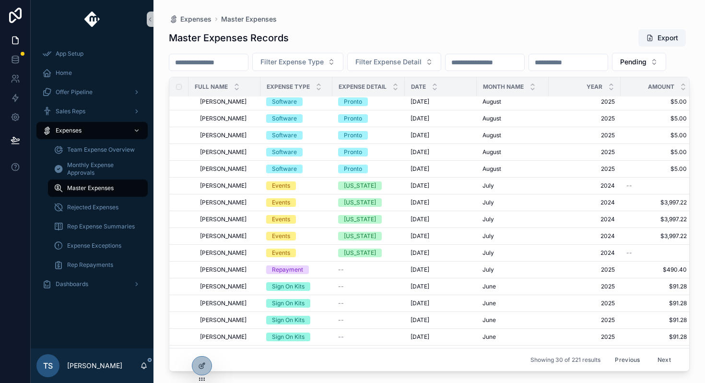
scroll to position [88, 0]
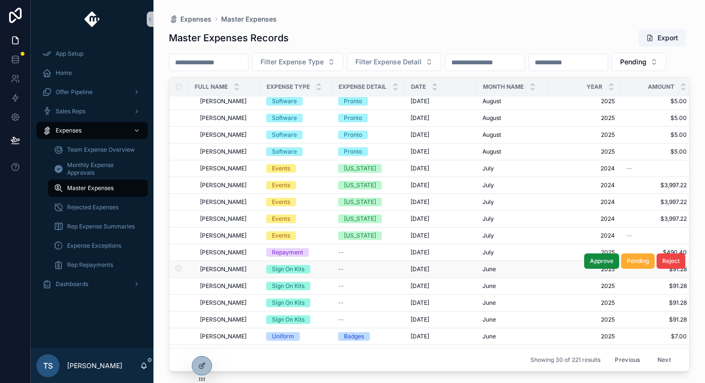
click at [236, 273] on span "Ethan Crittenden" at bounding box center [223, 269] width 47 height 8
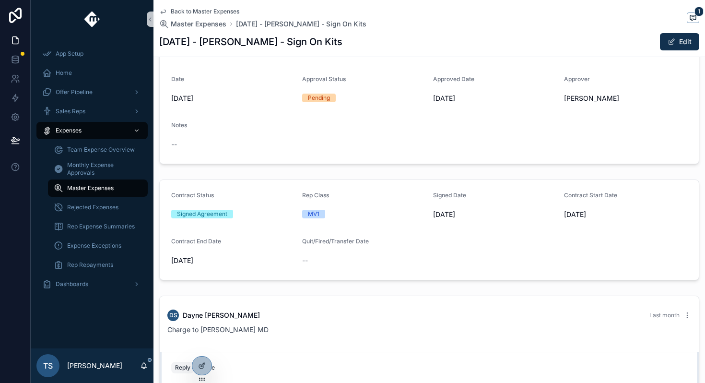
scroll to position [227, 0]
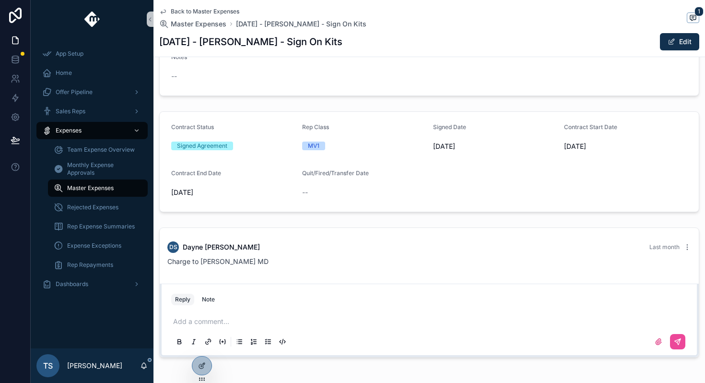
click at [263, 323] on p "scrollable content" at bounding box center [431, 321] width 516 height 10
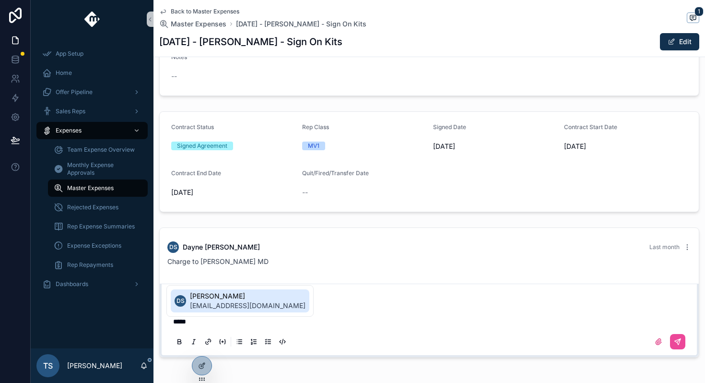
click at [196, 13] on span "Back to Master Expenses" at bounding box center [205, 12] width 69 height 8
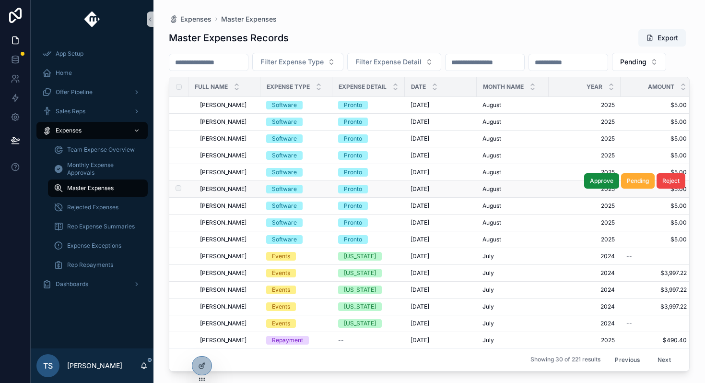
scroll to position [281, 0]
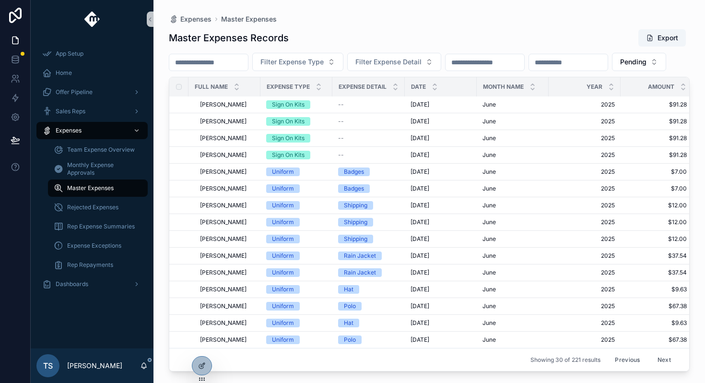
click at [661, 358] on button "Next" at bounding box center [664, 359] width 27 height 15
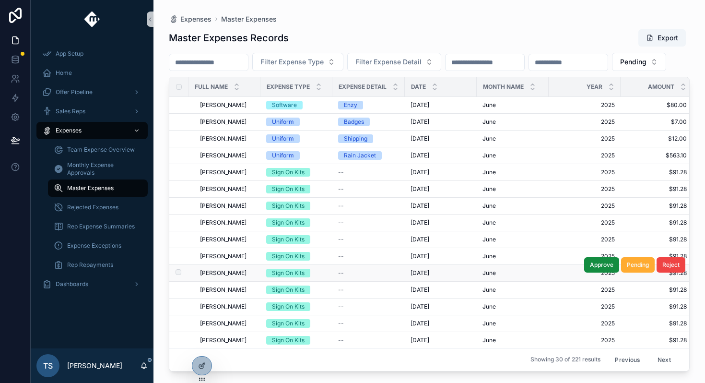
scroll to position [281, 0]
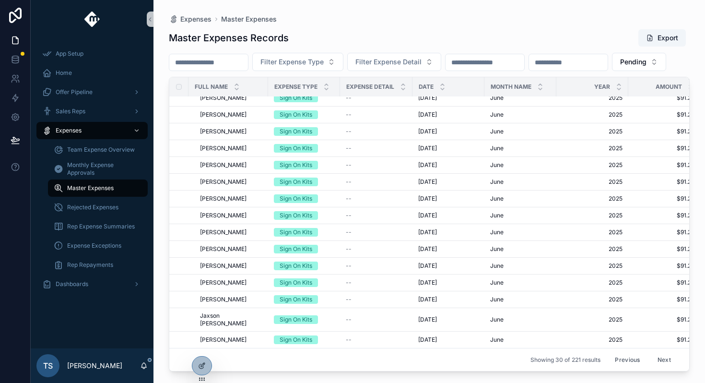
click at [623, 359] on button "Previous" at bounding box center [627, 359] width 38 height 15
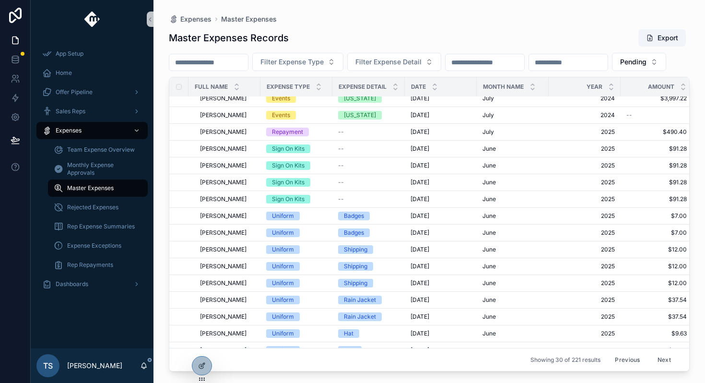
scroll to position [207, 0]
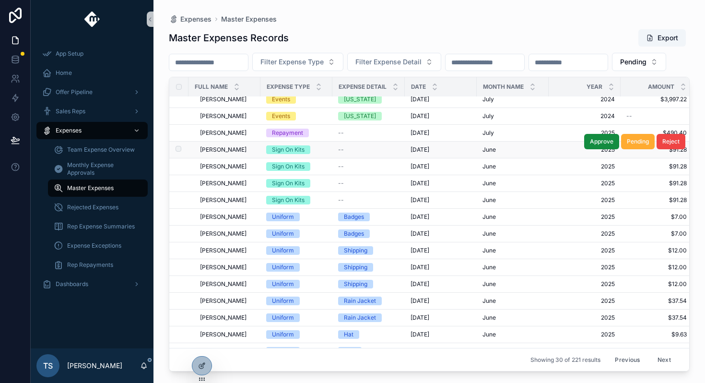
click at [344, 153] on span "--" at bounding box center [341, 150] width 6 height 8
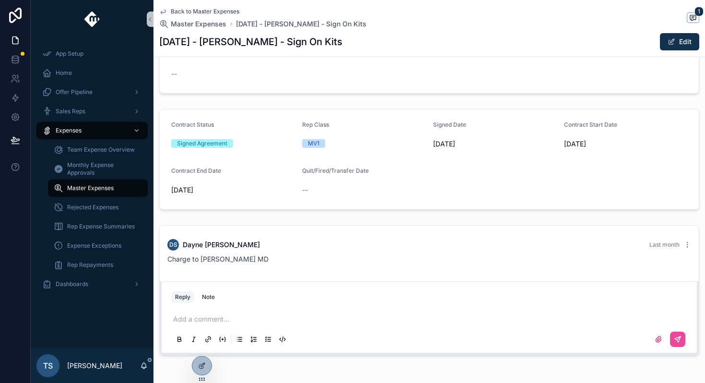
scroll to position [267, 0]
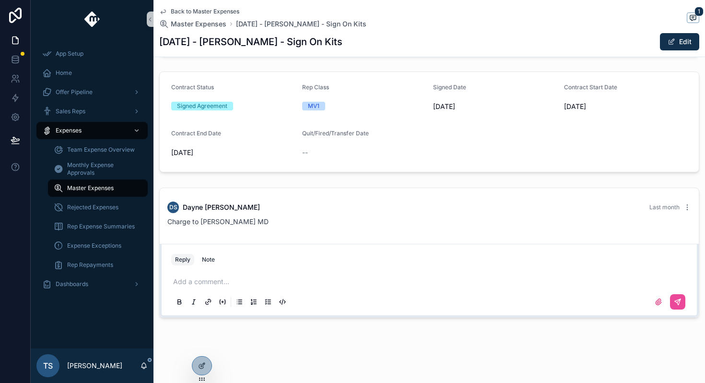
click at [305, 264] on div "Reply Note" at bounding box center [428, 259] width 527 height 15
click at [299, 271] on div "Add a comment..." at bounding box center [429, 291] width 516 height 40
click at [286, 278] on p "scrollable content" at bounding box center [431, 282] width 516 height 10
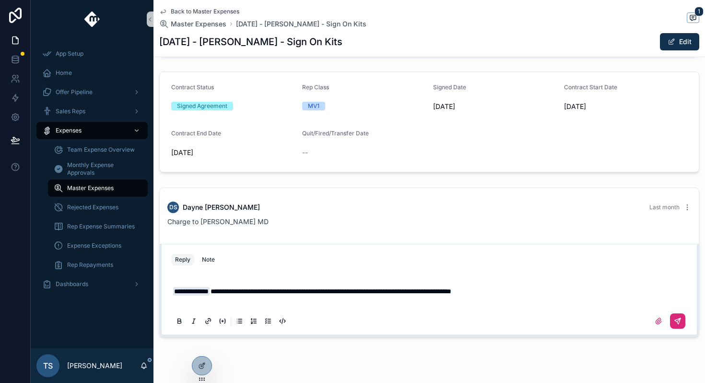
click at [682, 326] on button "scrollable content" at bounding box center [677, 320] width 15 height 15
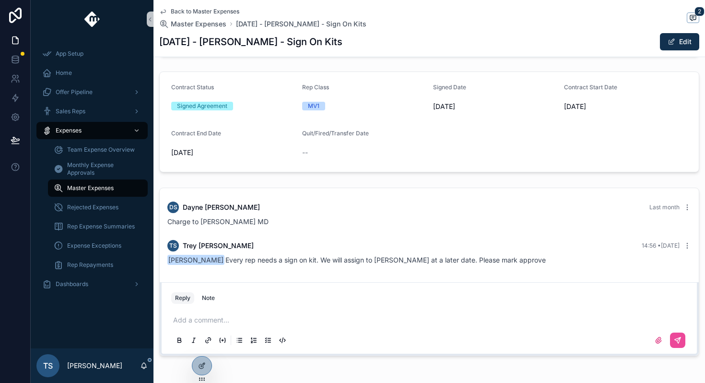
click at [202, 11] on span "Back to Master Expenses" at bounding box center [205, 12] width 69 height 8
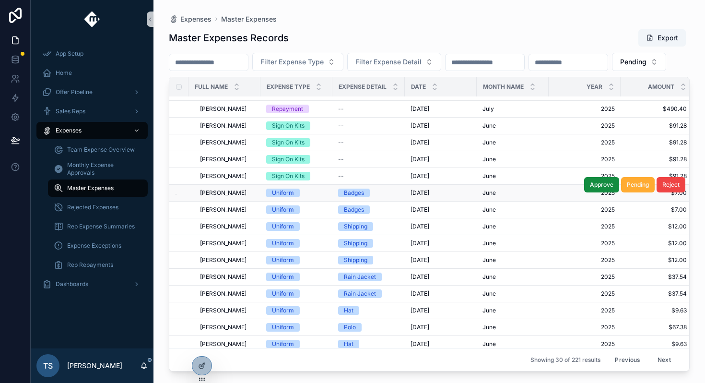
scroll to position [231, 0]
click at [243, 147] on span "Emmanuel Reyes Prado" at bounding box center [223, 143] width 47 height 8
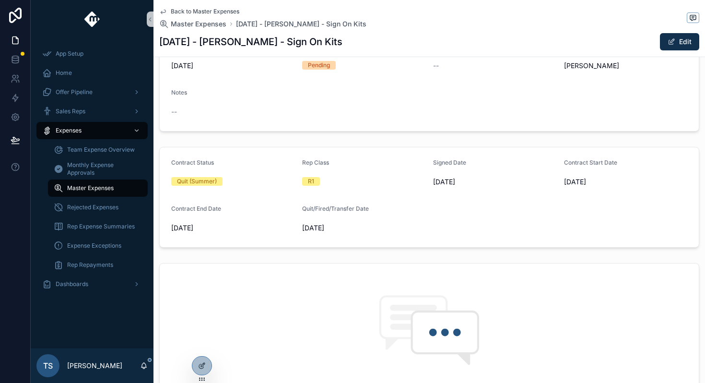
scroll to position [375, 0]
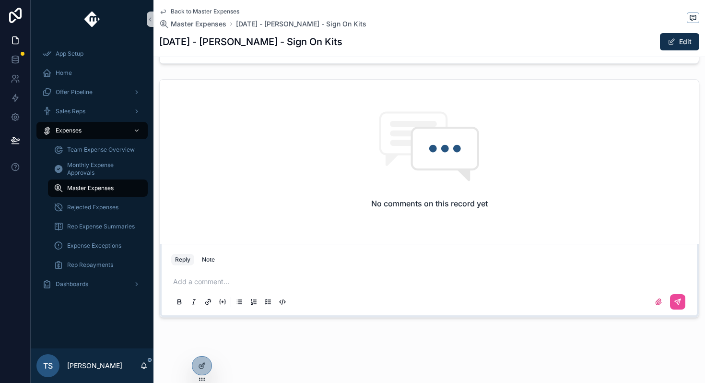
click at [231, 277] on p "scrollable content" at bounding box center [431, 282] width 516 height 10
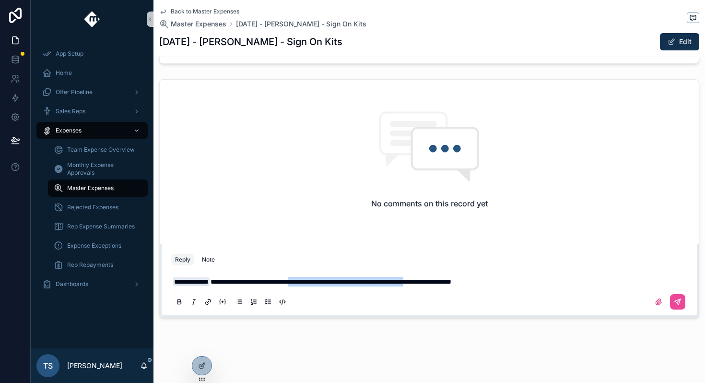
drag, startPoint x: 327, startPoint y: 280, endPoint x: 469, endPoint y: 284, distance: 142.5
click at [451, 284] on span "**********" at bounding box center [330, 281] width 241 height 7
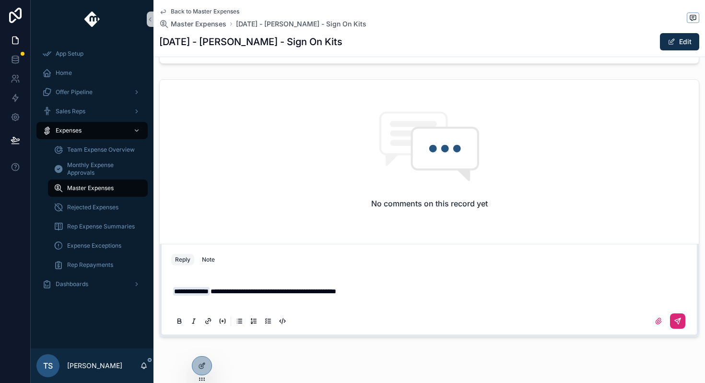
click at [676, 326] on button "scrollable content" at bounding box center [677, 320] width 15 height 15
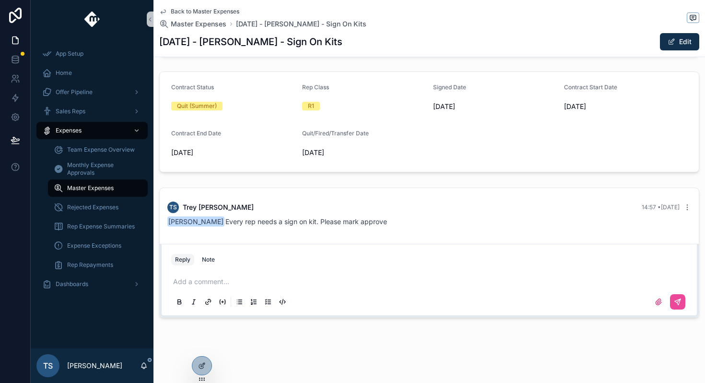
click at [206, 11] on span "Back to Master Expenses" at bounding box center [205, 12] width 69 height 8
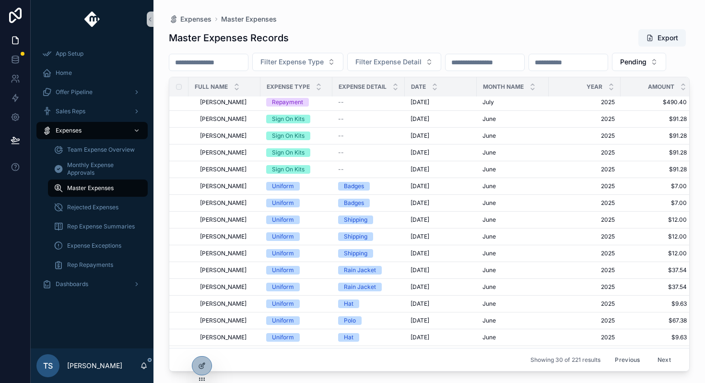
scroll to position [272, 0]
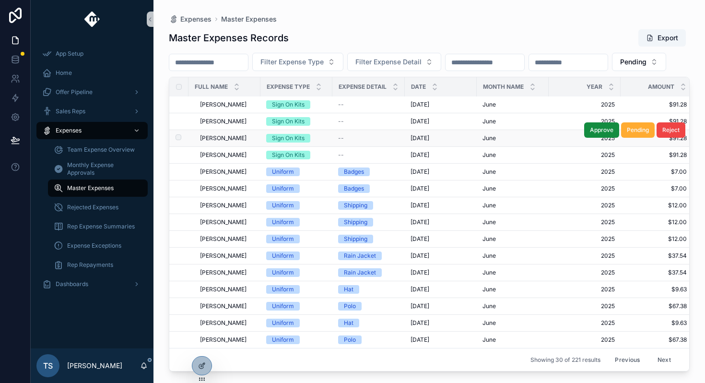
click at [246, 142] on span "Alejandro Morales" at bounding box center [223, 138] width 47 height 8
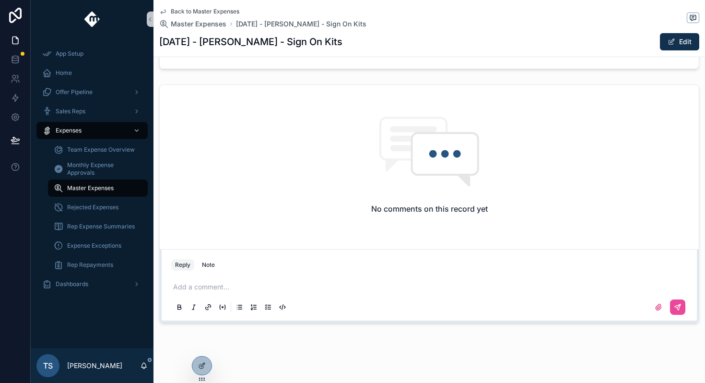
scroll to position [375, 0]
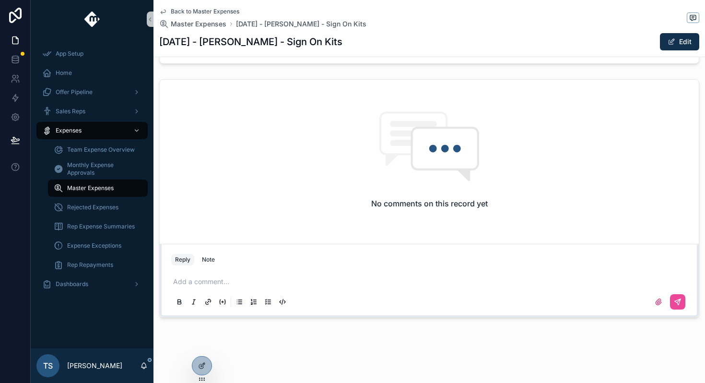
click at [241, 290] on div "Add a comment..." at bounding box center [429, 291] width 516 height 40
click at [259, 281] on p "scrollable content" at bounding box center [431, 282] width 516 height 10
click at [673, 303] on button "scrollable content" at bounding box center [677, 301] width 15 height 15
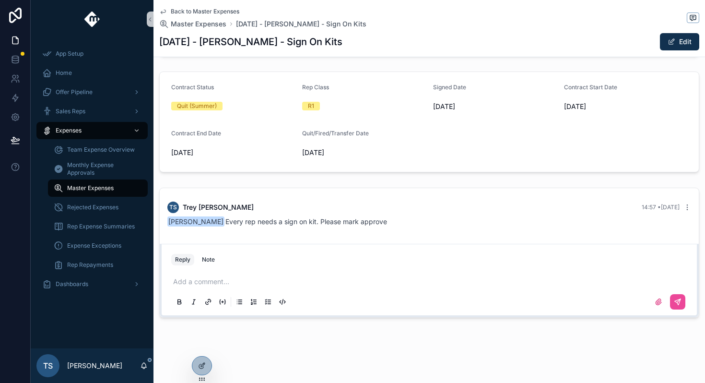
click at [198, 10] on span "Back to Master Expenses" at bounding box center [205, 12] width 69 height 8
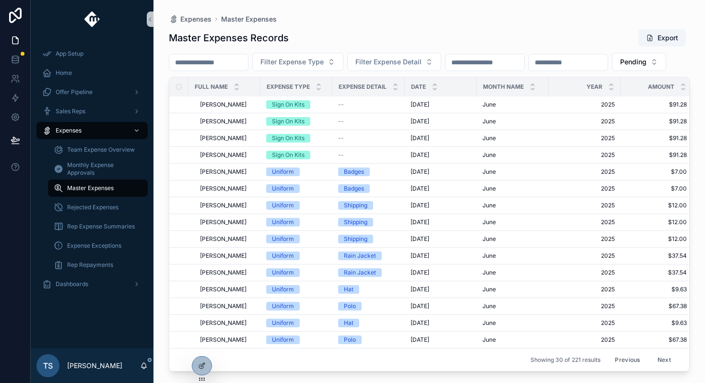
scroll to position [261, 0]
click at [231, 159] on span "Kaden Morris" at bounding box center [223, 155] width 47 height 8
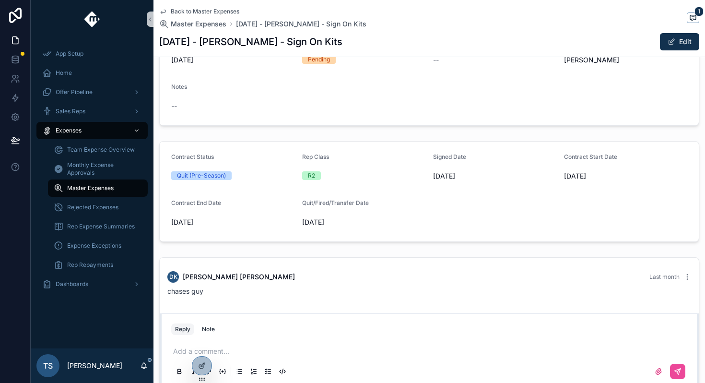
scroll to position [267, 0]
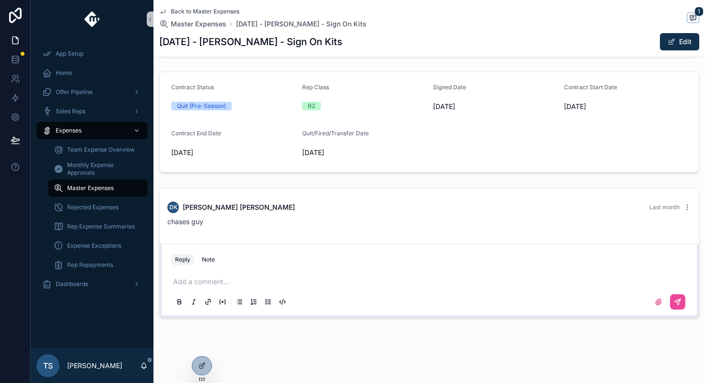
click at [275, 272] on div "Add a comment..." at bounding box center [429, 291] width 516 height 40
click at [265, 280] on p "scrollable content" at bounding box center [431, 282] width 516 height 10
click at [237, 10] on span "Back to Master Expenses" at bounding box center [205, 12] width 69 height 8
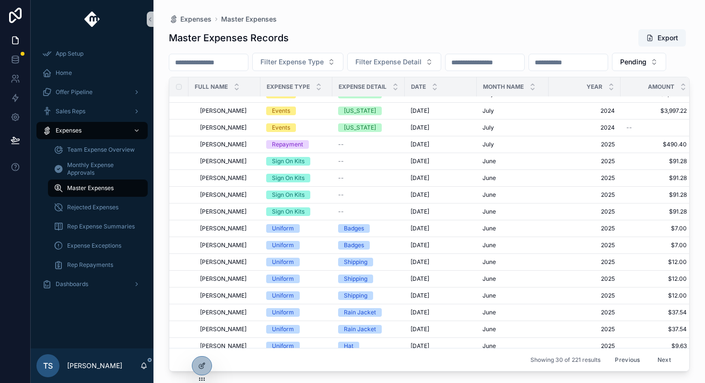
scroll to position [243, 0]
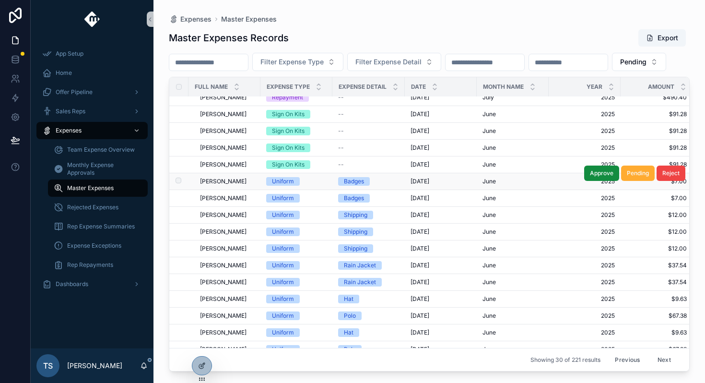
click at [249, 190] on td "Garland Ledbetter Garland Ledbetter" at bounding box center [224, 181] width 72 height 17
click at [246, 185] on span "Garland Ledbetter" at bounding box center [223, 181] width 47 height 8
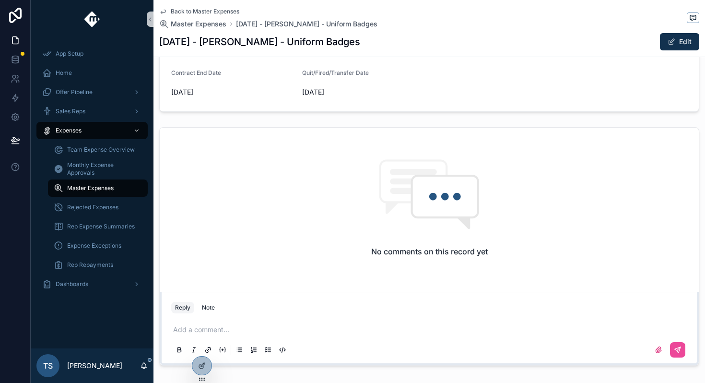
scroll to position [339, 0]
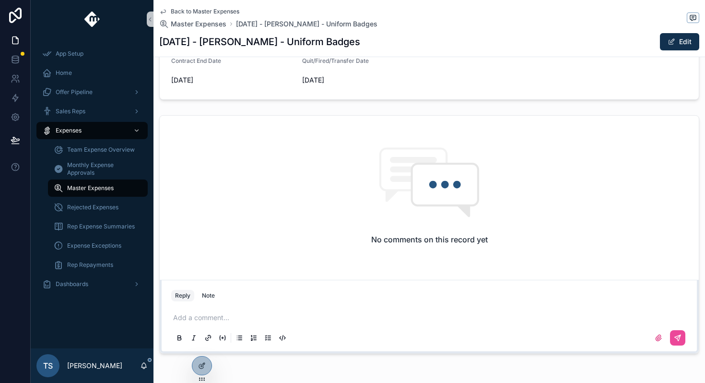
click at [242, 313] on p "scrollable content" at bounding box center [431, 318] width 516 height 10
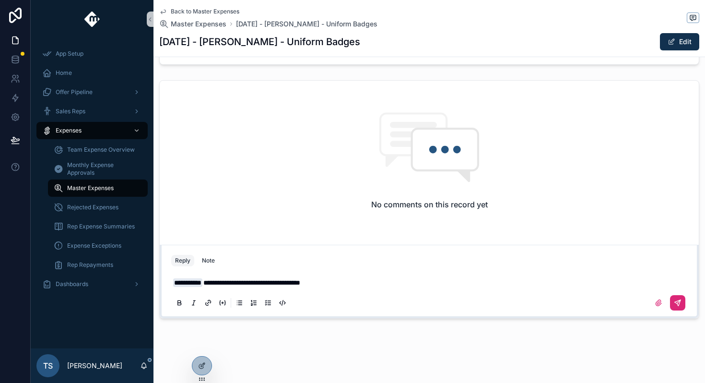
click at [681, 299] on icon "scrollable content" at bounding box center [678, 303] width 8 height 8
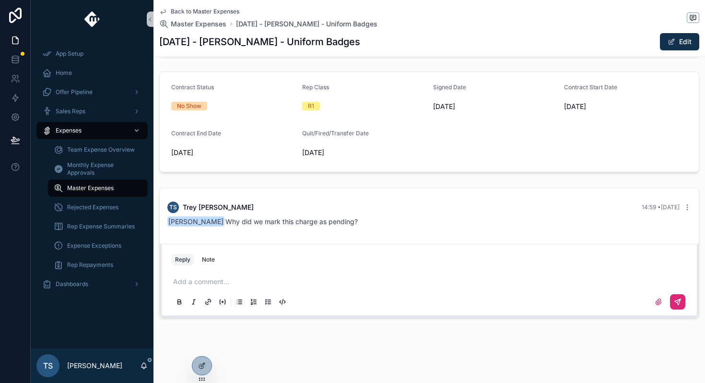
scroll to position [267, 0]
click at [187, 13] on span "Back to Master Expenses" at bounding box center [205, 12] width 69 height 8
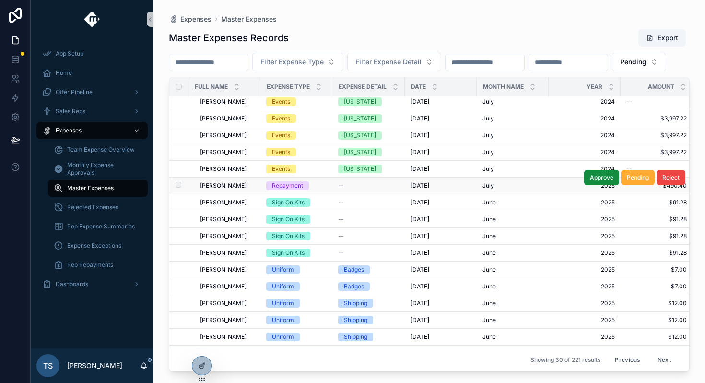
scroll to position [159, 0]
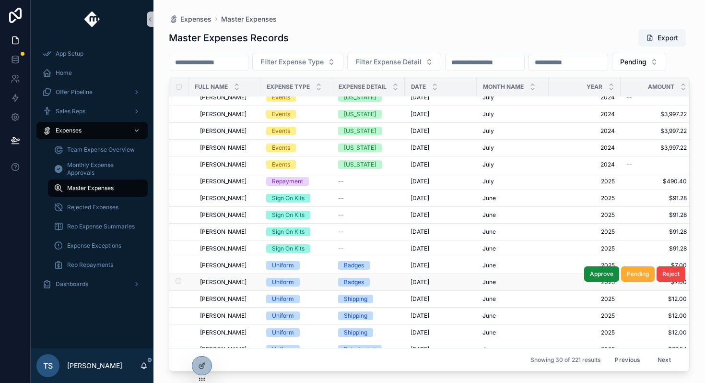
click at [227, 286] on span "Jarir Karout" at bounding box center [223, 282] width 47 height 8
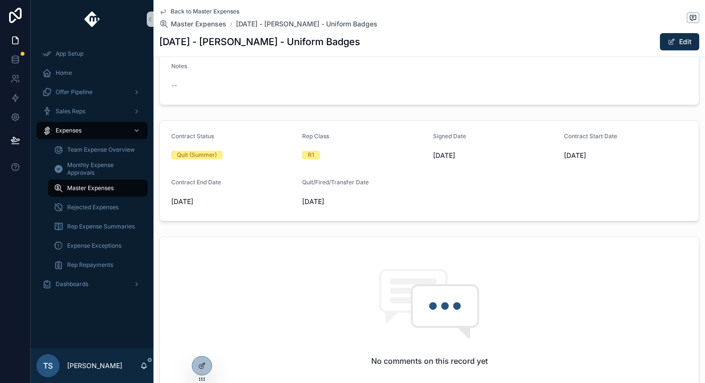
scroll to position [375, 0]
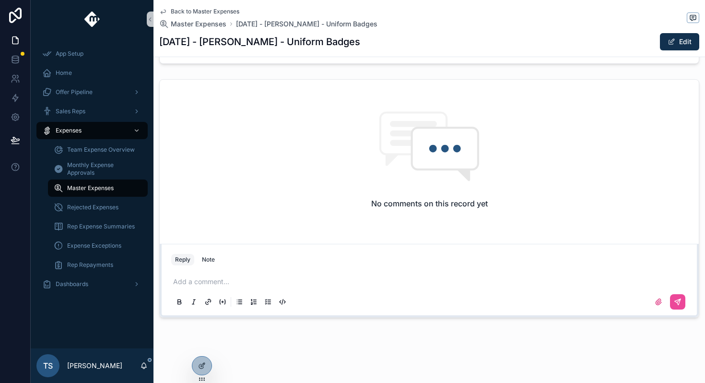
click at [285, 281] on p "scrollable content" at bounding box center [431, 282] width 516 height 10
click at [678, 306] on button "scrollable content" at bounding box center [677, 301] width 15 height 15
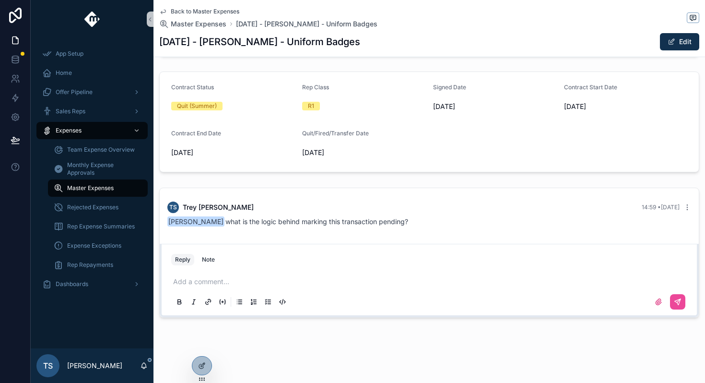
click at [216, 12] on span "Back to Master Expenses" at bounding box center [205, 12] width 69 height 8
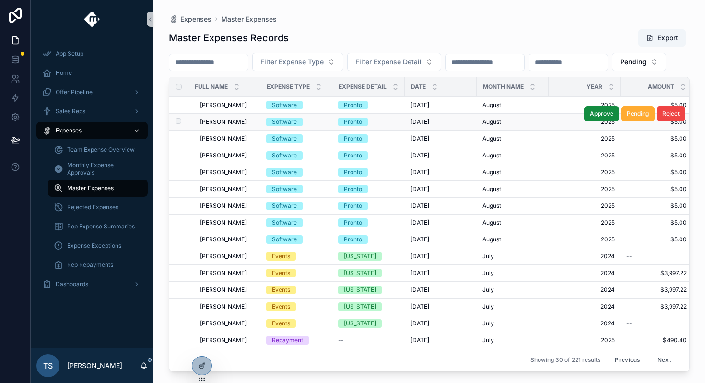
scroll to position [281, 0]
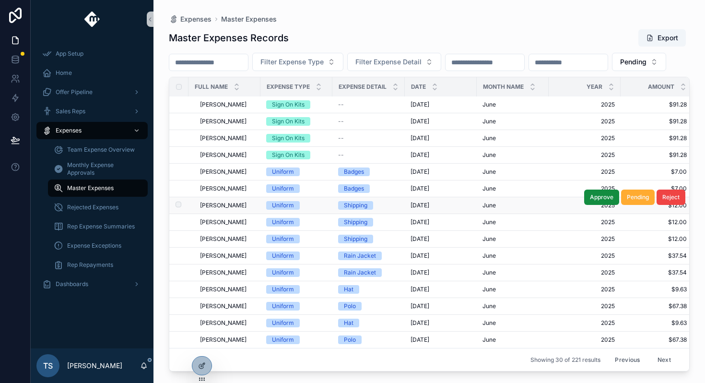
click at [246, 206] on span "Garland Ledbetter" at bounding box center [223, 205] width 47 height 8
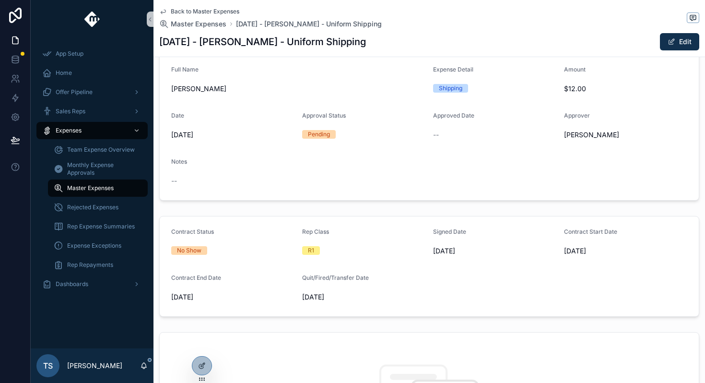
scroll to position [172, 0]
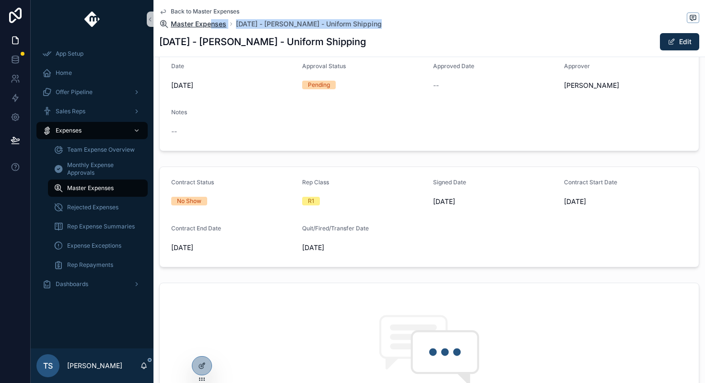
drag, startPoint x: 220, startPoint y: 33, endPoint x: 211, endPoint y: 26, distance: 10.9
click at [211, 26] on div "Back to Master Expenses Master Expenses June 2025 - Garland Ledbetter - Uniform…" at bounding box center [429, 28] width 540 height 57
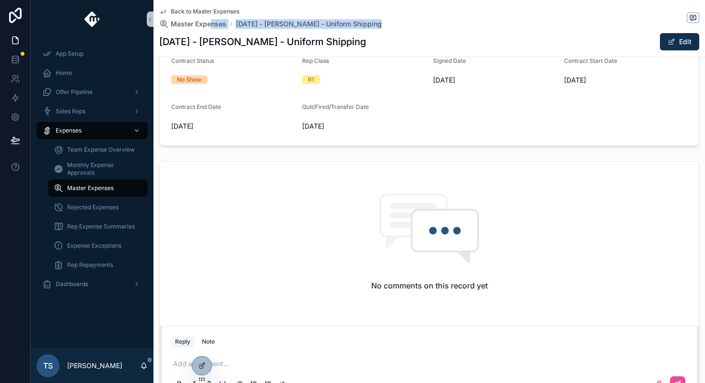
scroll to position [375, 0]
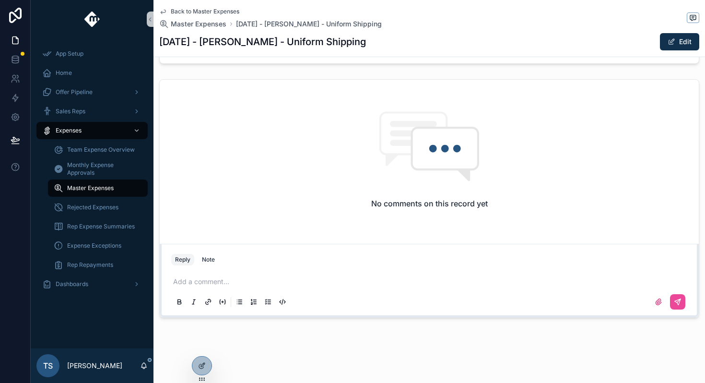
click at [281, 277] on p "scrollable content" at bounding box center [431, 282] width 516 height 10
click at [677, 302] on icon "scrollable content" at bounding box center [678, 300] width 3 height 3
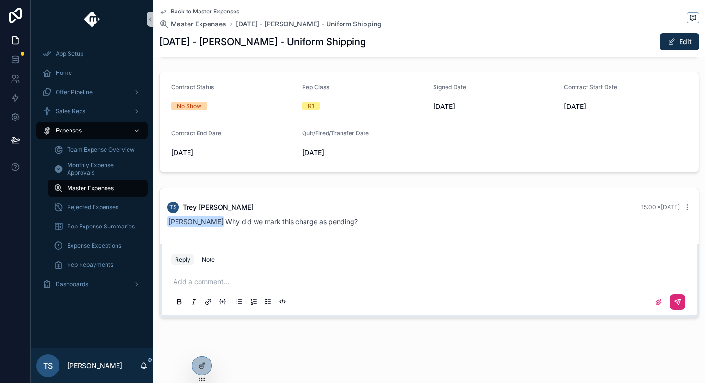
click at [231, 12] on span "Back to Master Expenses" at bounding box center [205, 12] width 69 height 8
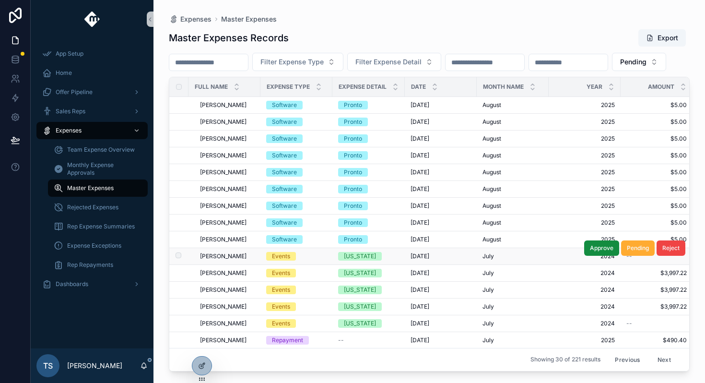
scroll to position [281, 0]
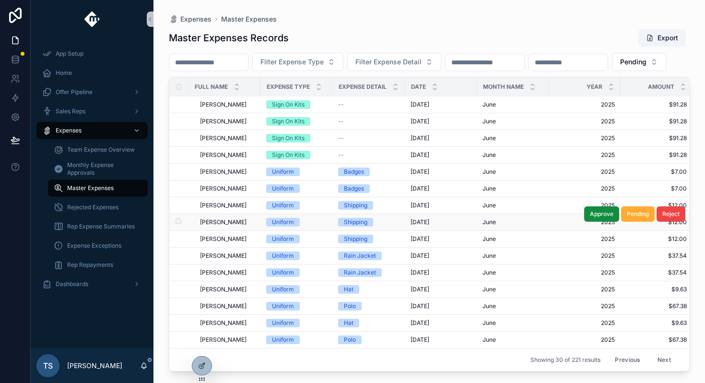
click at [310, 224] on div "Uniform" at bounding box center [296, 222] width 60 height 9
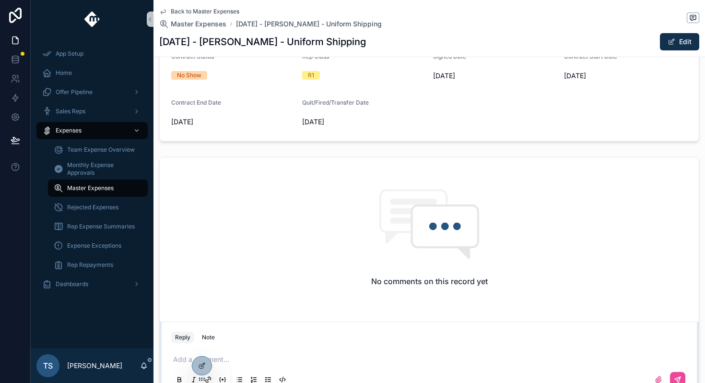
scroll to position [375, 0]
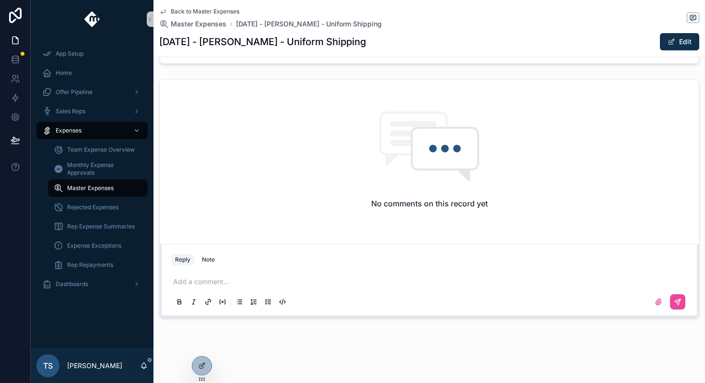
click at [288, 270] on div "Add a comment..." at bounding box center [428, 291] width 527 height 48
click at [284, 283] on p "scrollable content" at bounding box center [431, 282] width 516 height 10
click at [677, 303] on icon "scrollable content" at bounding box center [678, 302] width 8 height 8
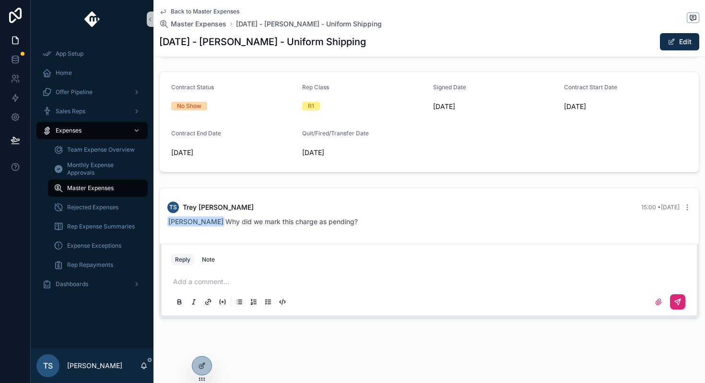
click at [227, 6] on div "Back to Master Expenses Master Expenses June 2025 - Shawn Andrus - Uniform Ship…" at bounding box center [429, 28] width 540 height 57
click at [227, 7] on div "Back to Master Expenses Master Expenses June 2025 - Shawn Andrus - Uniform Ship…" at bounding box center [429, 28] width 540 height 57
click at [229, 11] on span "Back to Master Expenses" at bounding box center [205, 12] width 69 height 8
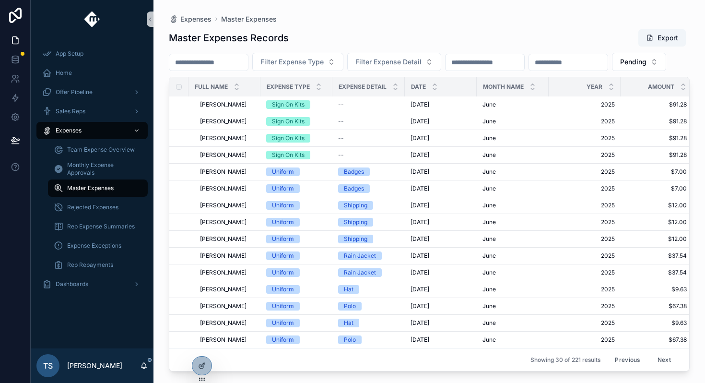
scroll to position [280, 0]
click at [253, 236] on div "Jarir Karout Jarir Karout" at bounding box center [227, 239] width 55 height 8
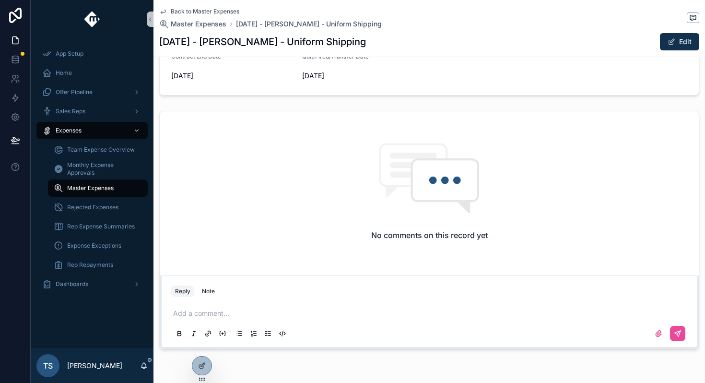
scroll to position [368, 0]
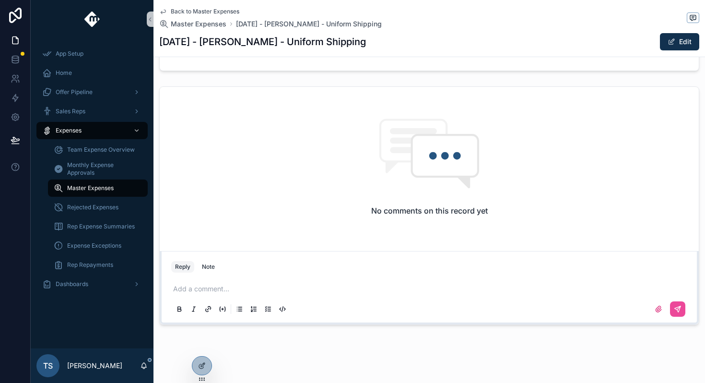
click at [292, 283] on div "Add a comment..." at bounding box center [429, 298] width 516 height 40
click at [284, 290] on p "scrollable content" at bounding box center [431, 289] width 516 height 10
drag, startPoint x: 362, startPoint y: 290, endPoint x: 216, endPoint y: 289, distance: 145.8
click at [216, 289] on p "**********" at bounding box center [431, 289] width 516 height 10
click at [679, 306] on icon "scrollable content" at bounding box center [678, 309] width 6 height 6
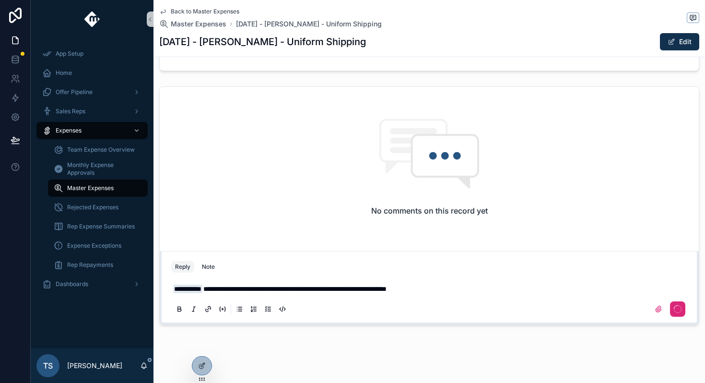
scroll to position [267, 0]
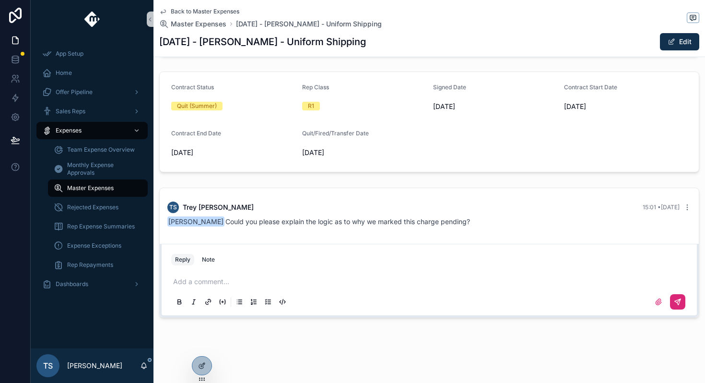
click at [202, 11] on span "Back to Master Expenses" at bounding box center [205, 12] width 69 height 8
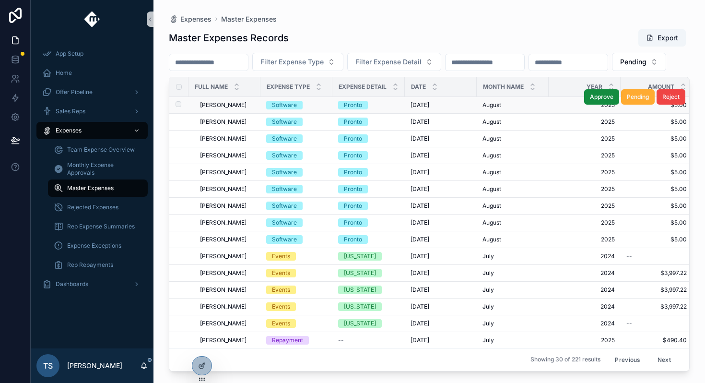
scroll to position [281, 0]
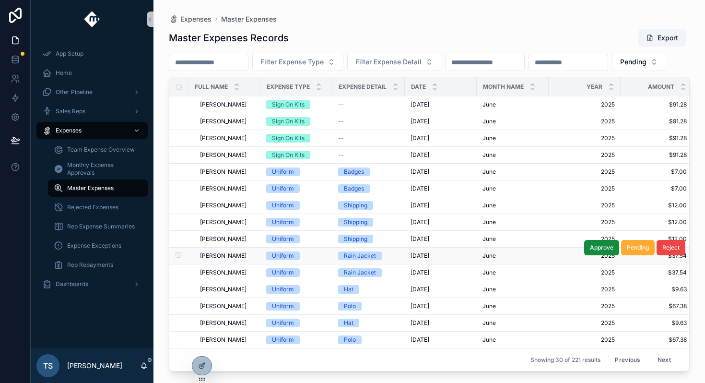
click at [252, 256] on div "Garland Ledbetter Garland Ledbetter" at bounding box center [227, 256] width 55 height 8
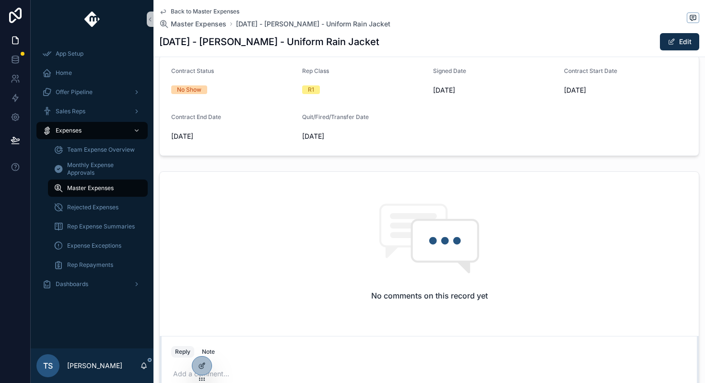
scroll to position [375, 0]
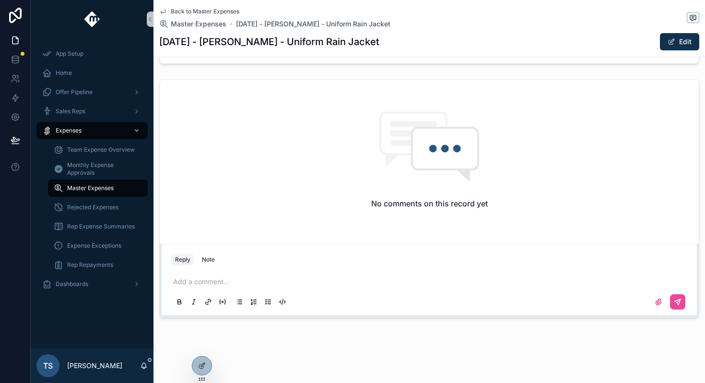
click at [278, 277] on p "scrollable content" at bounding box center [431, 282] width 516 height 10
click at [679, 302] on icon "scrollable content" at bounding box center [678, 302] width 6 height 6
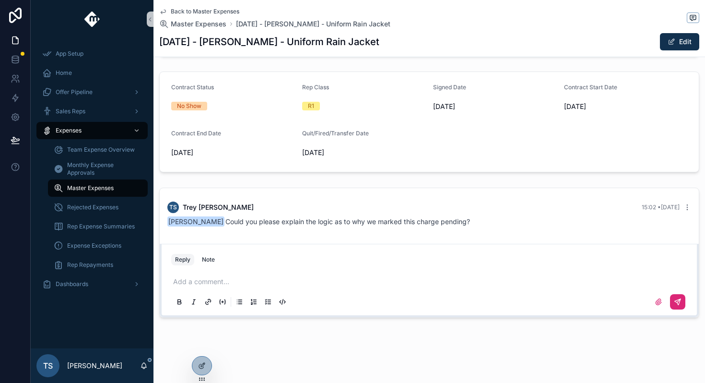
scroll to position [267, 0]
click at [197, 11] on span "Back to Master Expenses" at bounding box center [205, 12] width 69 height 8
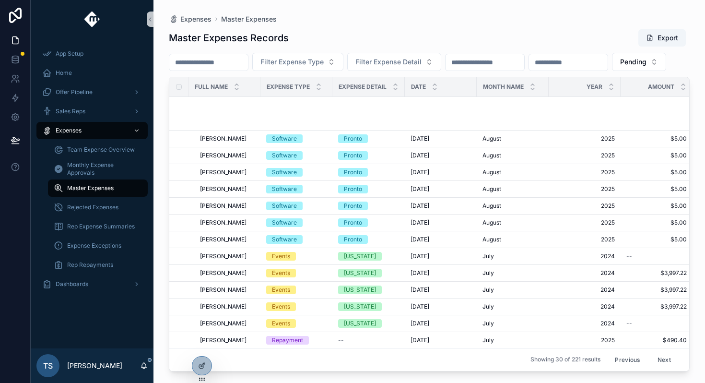
scroll to position [281, 0]
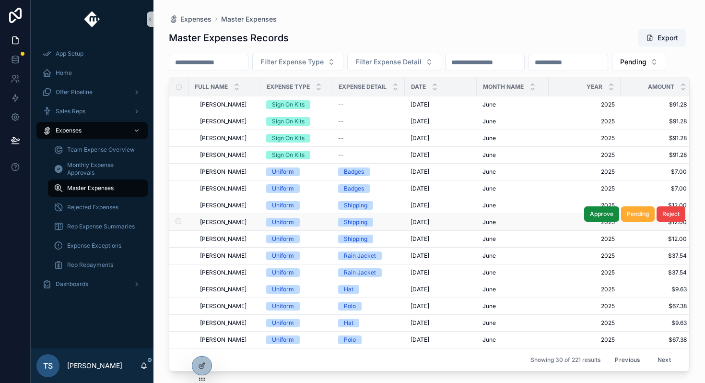
click at [250, 222] on div "Shawn Andrus Shawn Andrus" at bounding box center [227, 222] width 55 height 8
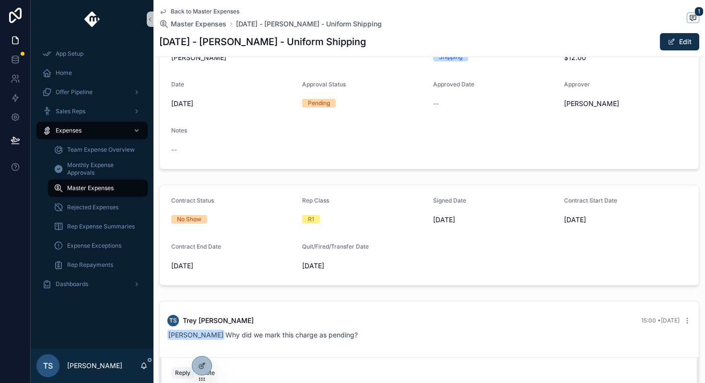
scroll to position [267, 0]
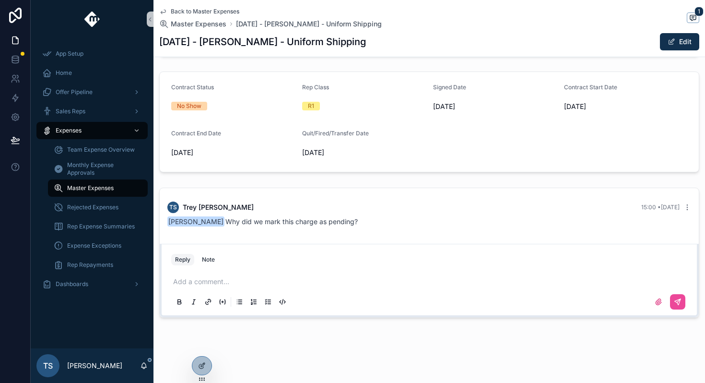
click at [225, 10] on span "Back to Master Expenses" at bounding box center [205, 12] width 69 height 8
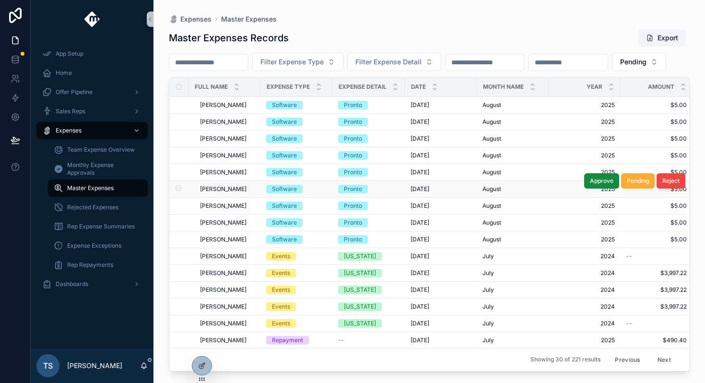
scroll to position [281, 0]
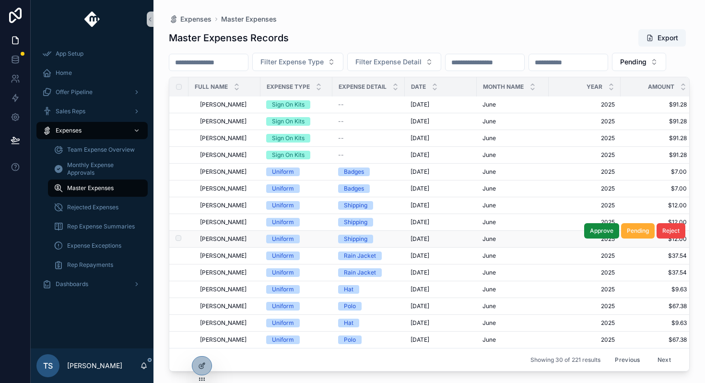
click at [242, 237] on div "Jarir Karout Jarir Karout" at bounding box center [227, 239] width 55 height 8
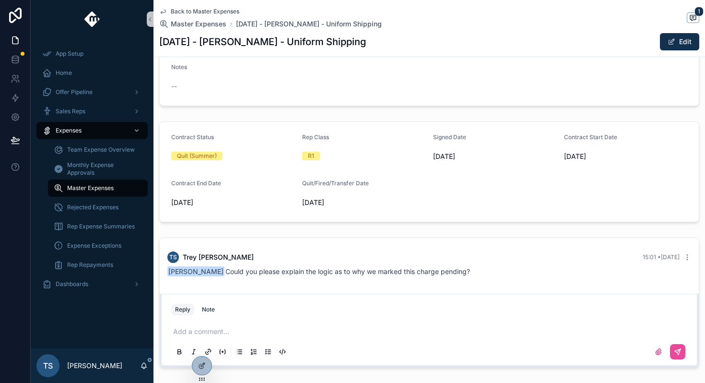
scroll to position [267, 0]
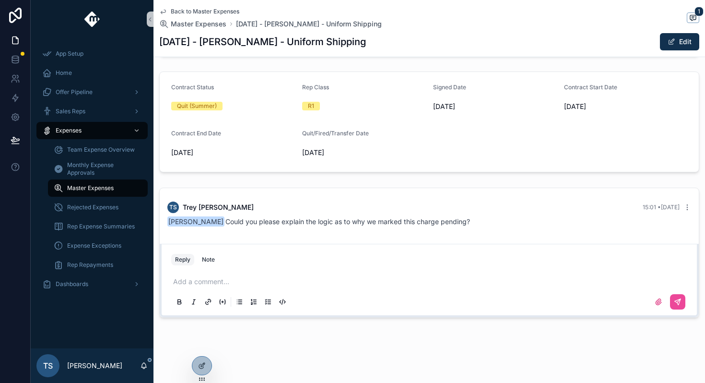
click at [214, 10] on span "Back to Master Expenses" at bounding box center [205, 12] width 69 height 8
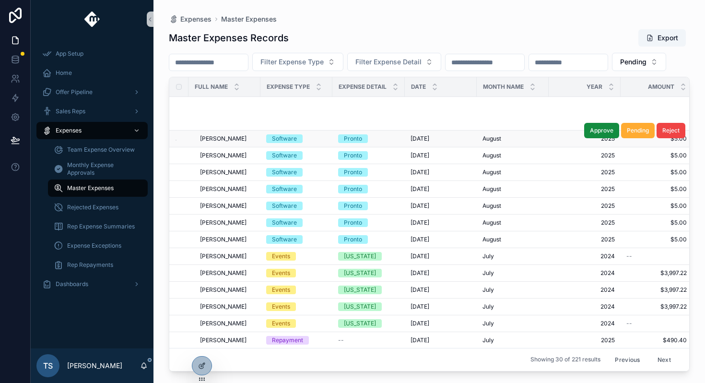
scroll to position [281, 0]
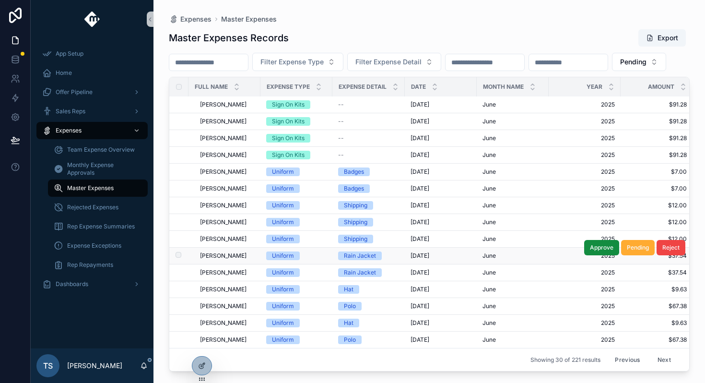
click at [236, 254] on span "Garland Ledbetter" at bounding box center [223, 256] width 47 height 8
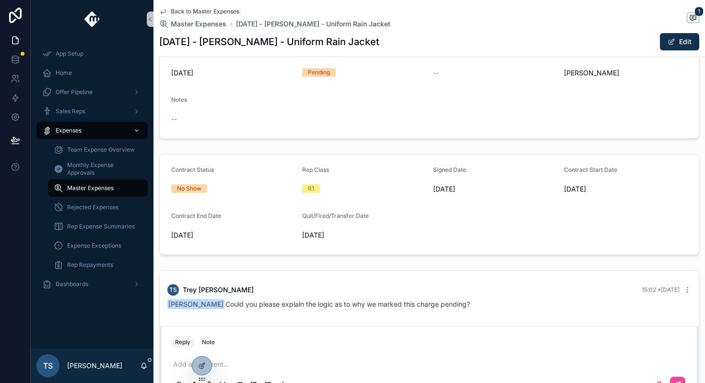
scroll to position [232, 0]
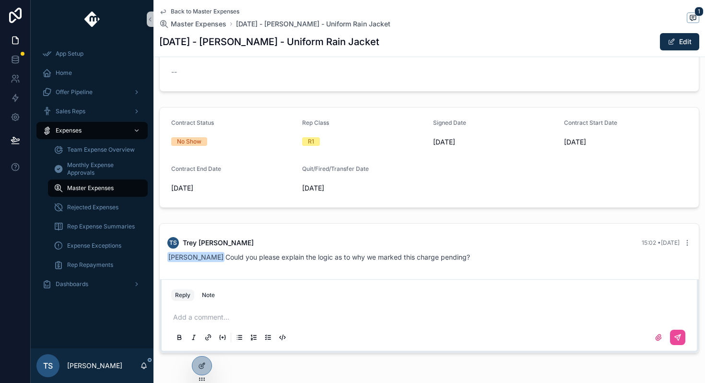
click at [213, 9] on span "Back to Master Expenses" at bounding box center [205, 12] width 69 height 8
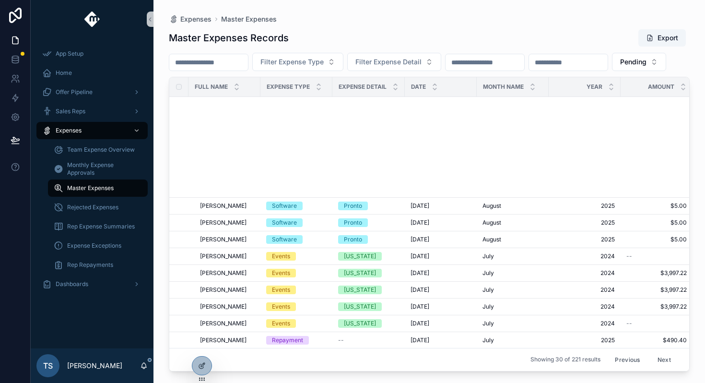
scroll to position [281, 0]
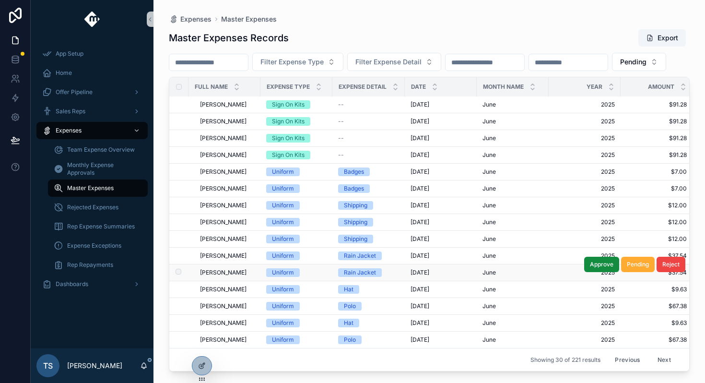
click at [228, 272] on span "Jarir Karout" at bounding box center [223, 272] width 47 height 8
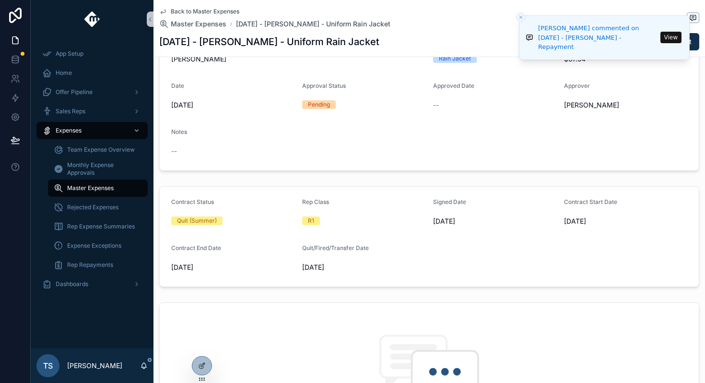
scroll to position [238, 0]
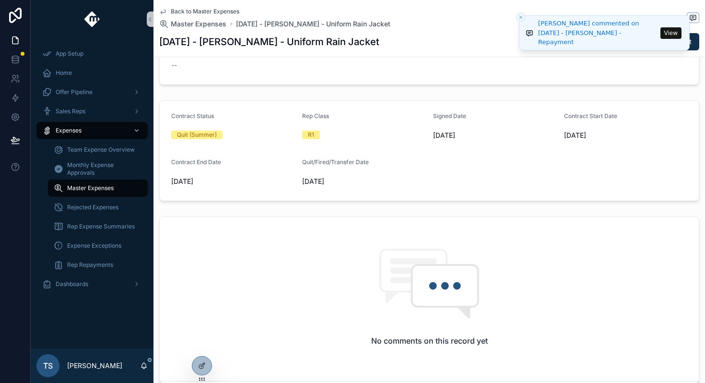
click at [667, 36] on button "View" at bounding box center [670, 33] width 21 height 12
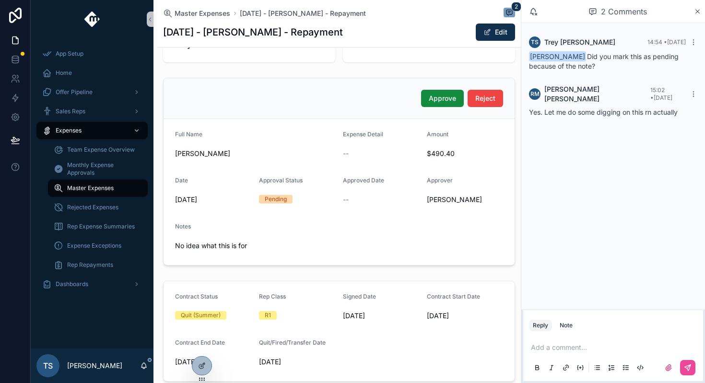
scroll to position [82, 0]
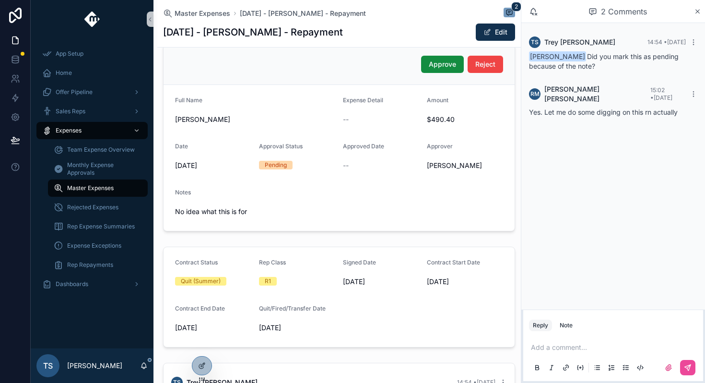
click at [540, 344] on p "scrollable content" at bounding box center [615, 347] width 168 height 10
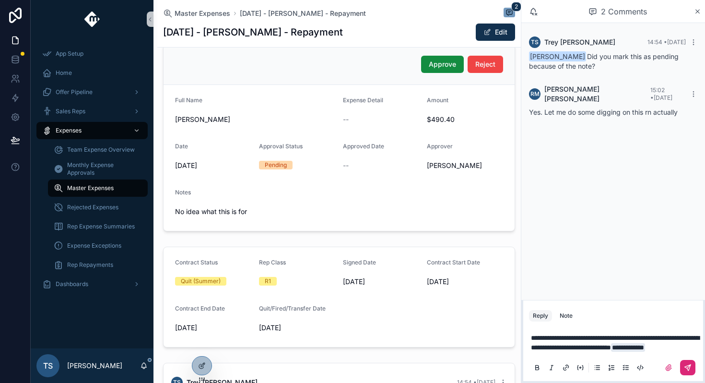
click at [688, 367] on icon "scrollable content" at bounding box center [688, 367] width 8 height 8
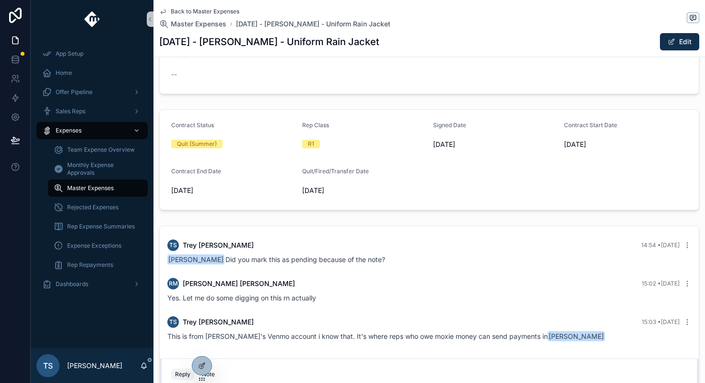
scroll to position [344, 0]
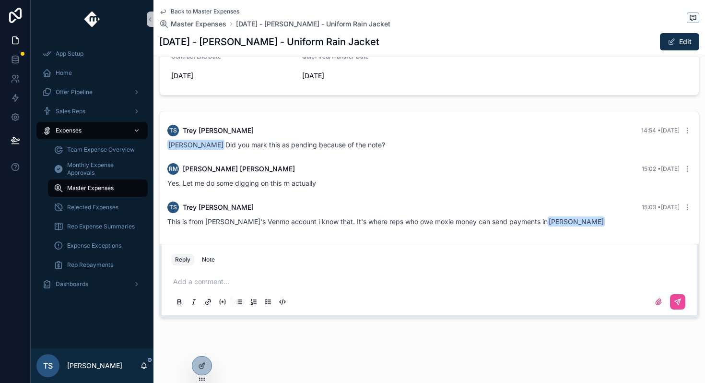
click at [193, 12] on span "Back to Master Expenses" at bounding box center [205, 12] width 69 height 8
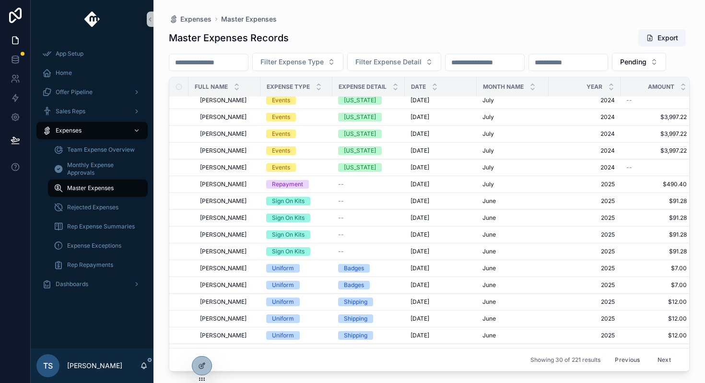
scroll to position [281, 0]
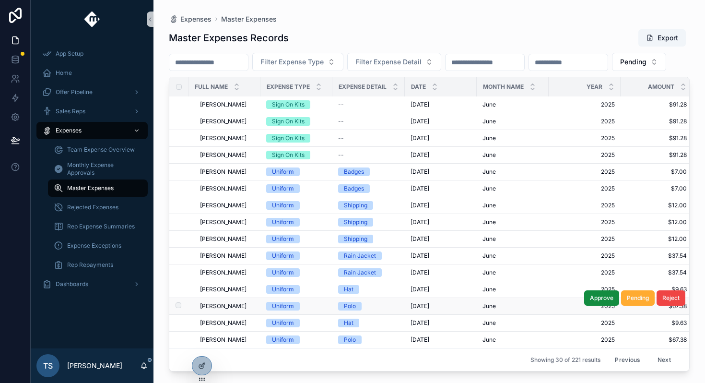
click at [255, 305] on div "Garland Ledbetter Garland Ledbetter" at bounding box center [227, 306] width 55 height 8
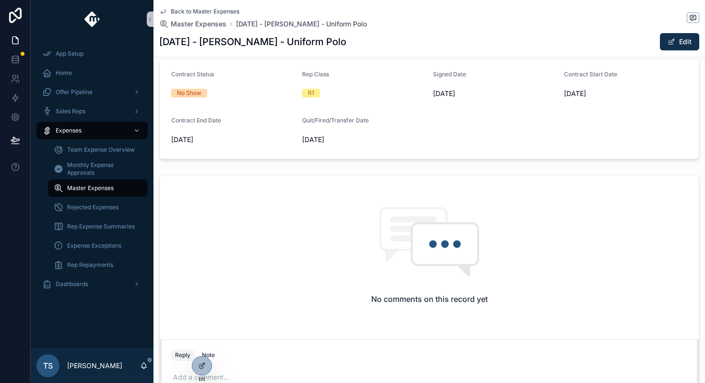
scroll to position [304, 0]
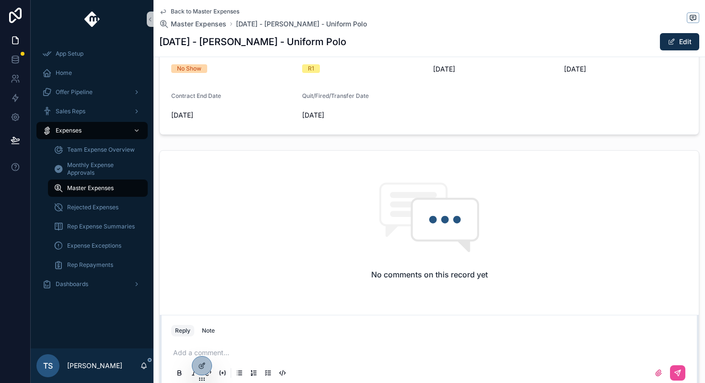
click at [273, 340] on div "Add a comment..." at bounding box center [428, 362] width 527 height 48
click at [268, 352] on p "scrollable content" at bounding box center [431, 353] width 516 height 10
click at [670, 370] on button "scrollable content" at bounding box center [677, 372] width 15 height 15
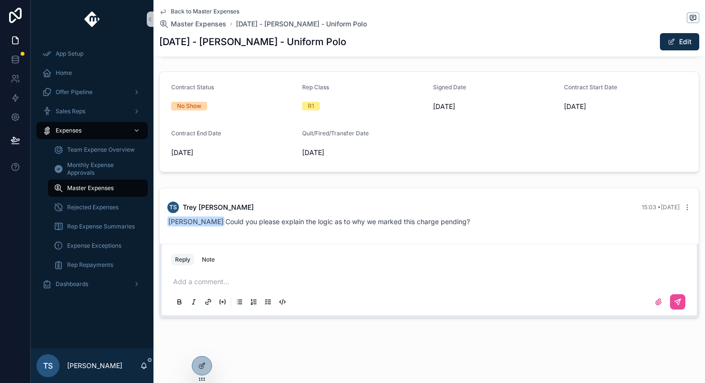
click at [221, 11] on span "Back to Master Expenses" at bounding box center [205, 12] width 69 height 8
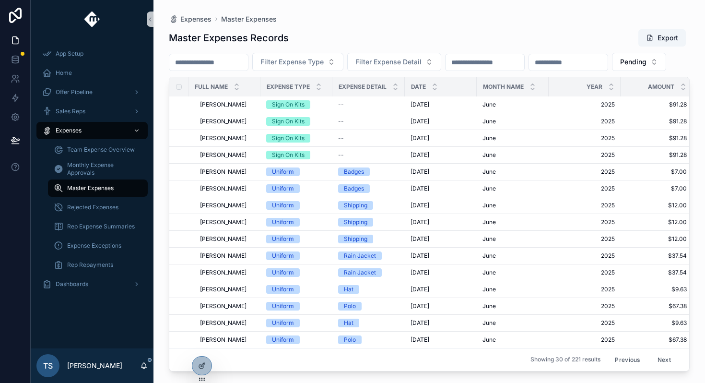
scroll to position [281, 0]
click at [230, 303] on span "Garland Ledbetter" at bounding box center [223, 306] width 47 height 8
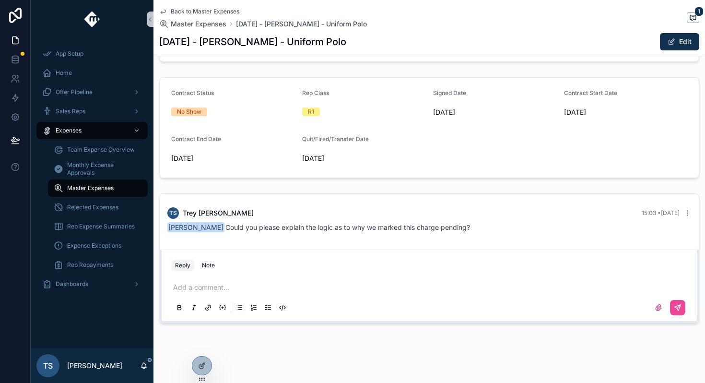
scroll to position [267, 0]
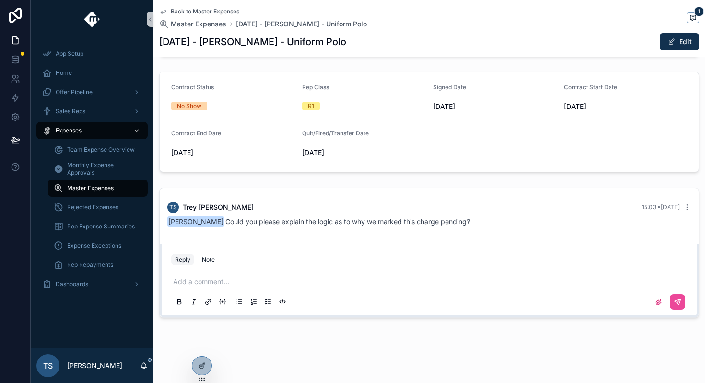
click at [234, 5] on div "Back to Master Expenses Master Expenses June 2025 - Garland Ledbetter - Uniform…" at bounding box center [429, 28] width 540 height 57
click at [234, 6] on div "Back to Master Expenses Master Expenses June 2025 - Garland Ledbetter - Uniform…" at bounding box center [429, 28] width 540 height 57
click at [233, 9] on span "Back to Master Expenses" at bounding box center [205, 12] width 69 height 8
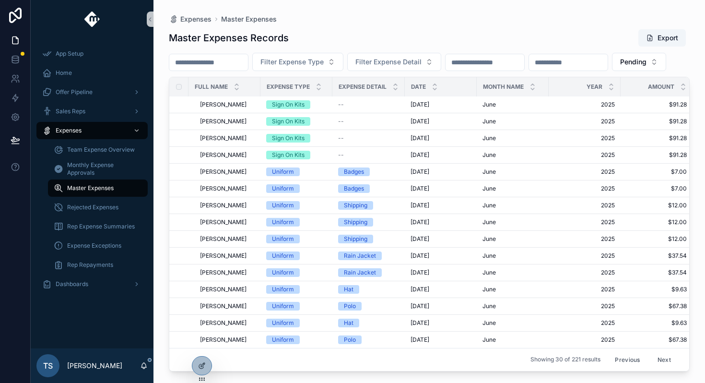
scroll to position [281, 0]
click at [229, 319] on span "Jarir Karout" at bounding box center [223, 323] width 47 height 8
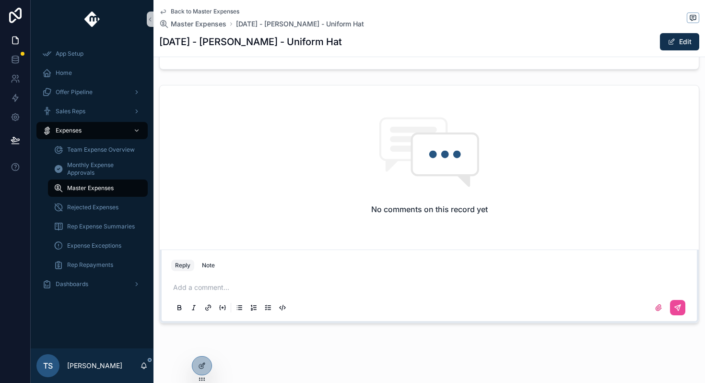
scroll to position [373, 0]
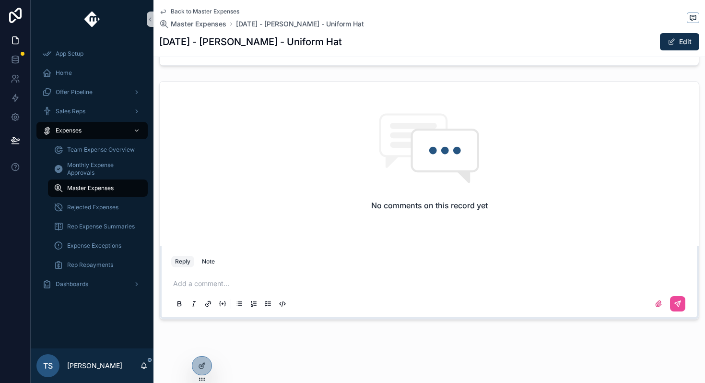
click at [319, 282] on p "scrollable content" at bounding box center [431, 284] width 516 height 10
click at [673, 301] on button "scrollable content" at bounding box center [677, 303] width 15 height 15
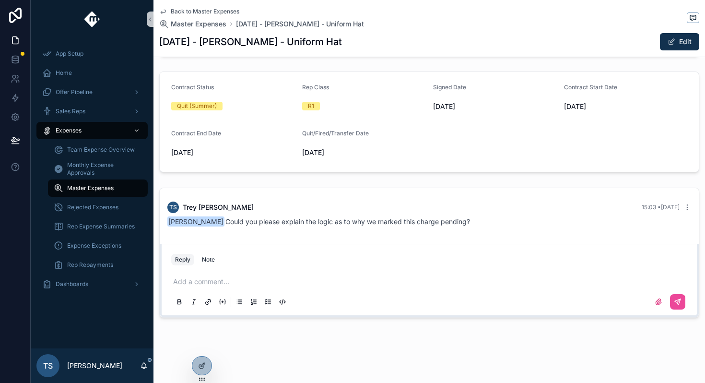
click at [226, 12] on span "Back to Master Expenses" at bounding box center [205, 12] width 69 height 8
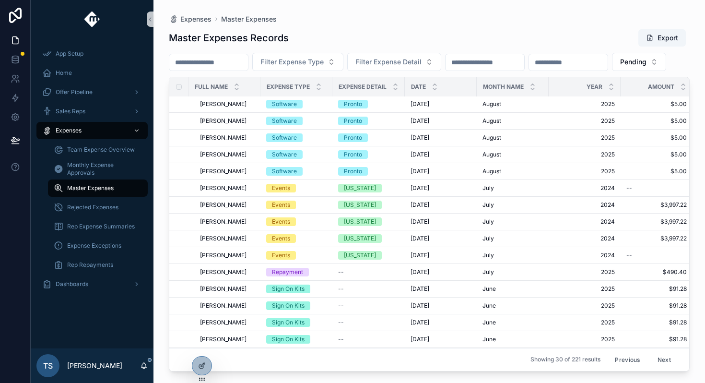
scroll to position [281, 0]
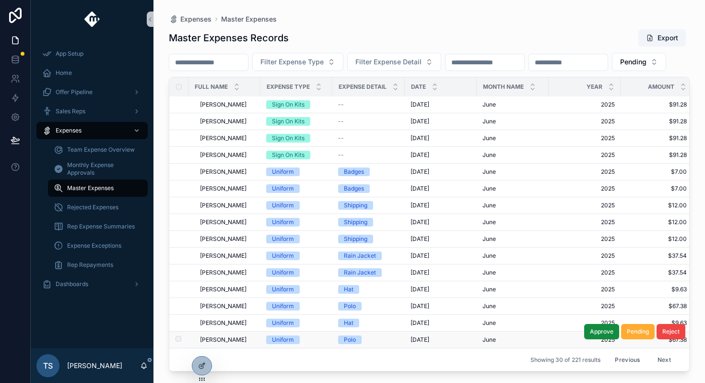
click at [224, 339] on span "Jarir Karout" at bounding box center [223, 340] width 47 height 8
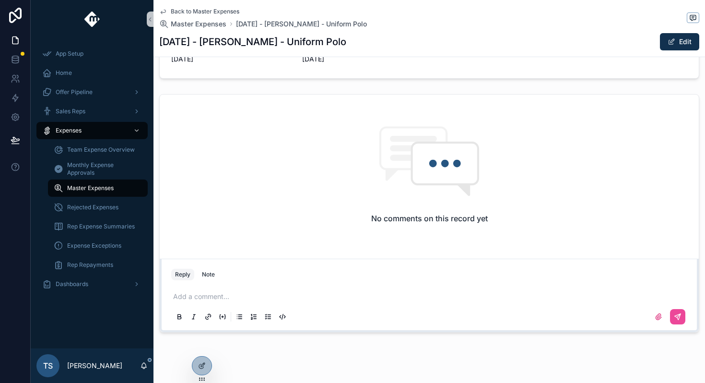
scroll to position [374, 0]
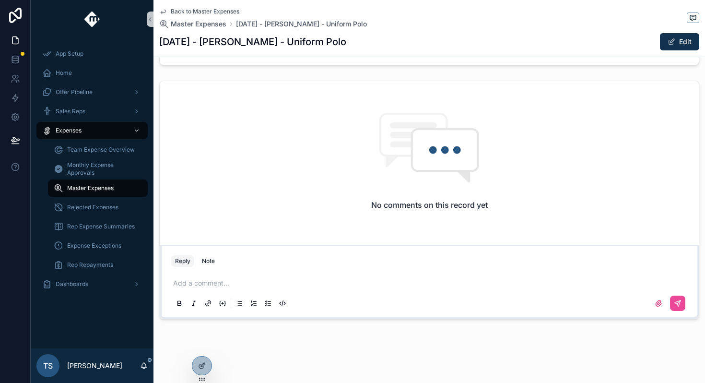
click at [336, 282] on p "scrollable content" at bounding box center [431, 283] width 516 height 10
click at [671, 301] on button "scrollable content" at bounding box center [677, 302] width 15 height 15
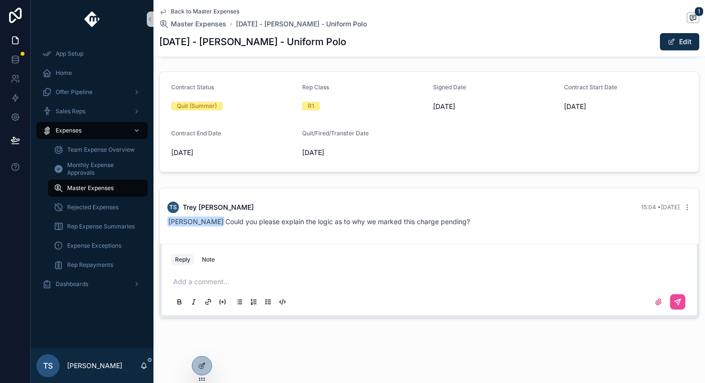
click at [210, 11] on span "Back to Master Expenses" at bounding box center [205, 12] width 69 height 8
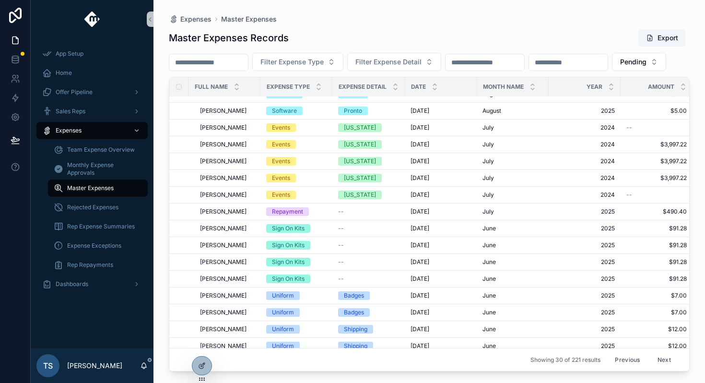
scroll to position [281, 0]
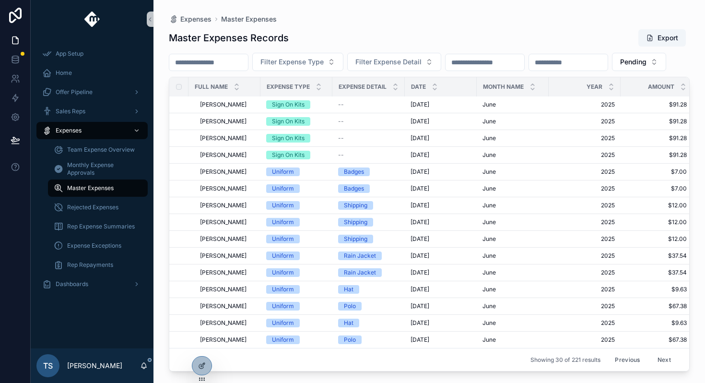
click at [665, 360] on button "Next" at bounding box center [664, 359] width 27 height 15
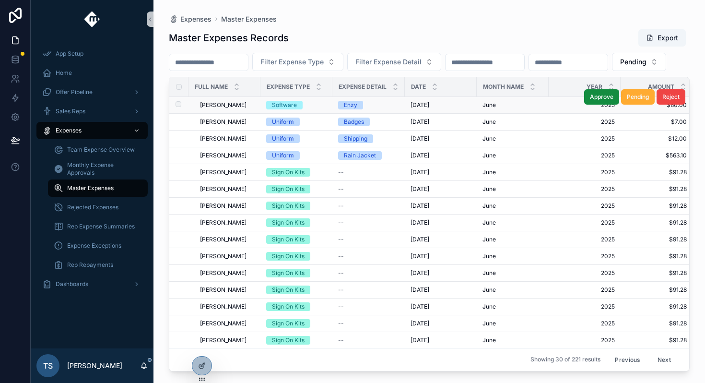
click at [230, 109] on span "Alejandro Morales" at bounding box center [223, 105] width 47 height 8
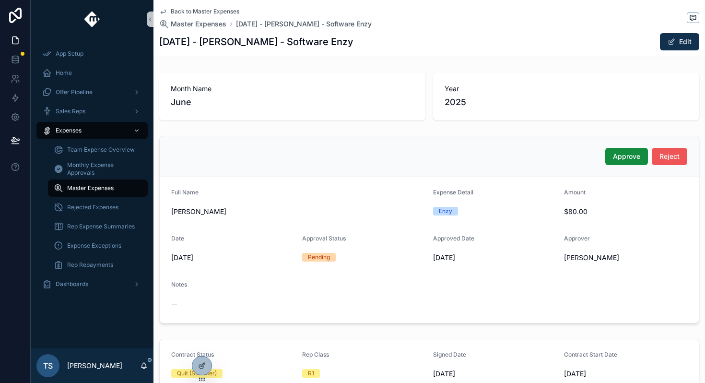
click at [674, 154] on span "Reject" at bounding box center [669, 157] width 20 height 10
click at [209, 12] on span "Back to Master Expenses" at bounding box center [205, 12] width 69 height 8
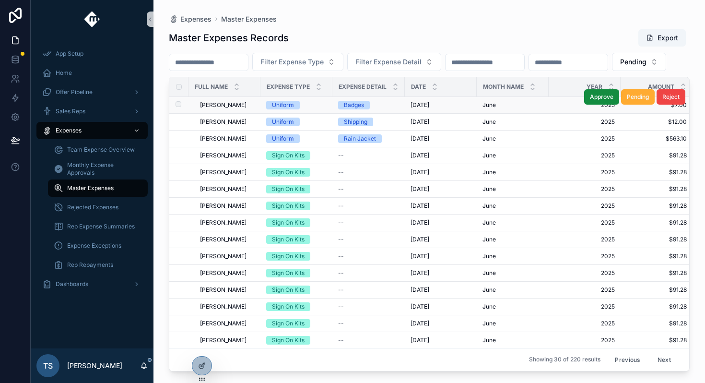
click at [238, 109] on span "Alejandro Morales" at bounding box center [223, 105] width 47 height 8
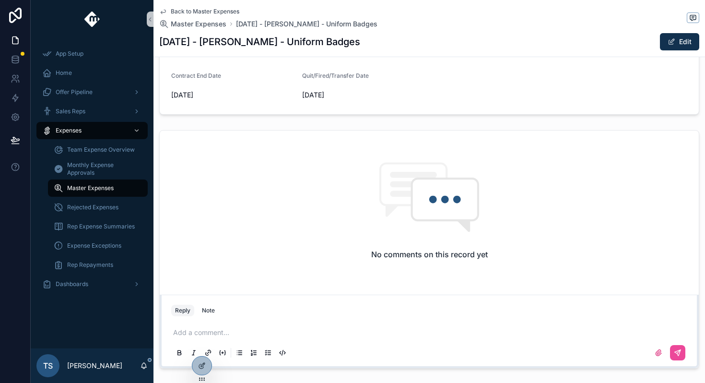
scroll to position [375, 0]
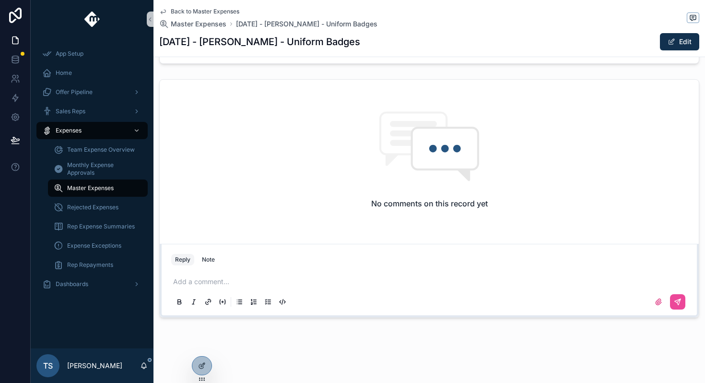
click at [222, 289] on div "Add a comment..." at bounding box center [429, 291] width 516 height 40
click at [226, 286] on div "Add a comment..." at bounding box center [429, 291] width 516 height 40
click at [229, 283] on p "scrollable content" at bounding box center [431, 282] width 516 height 10
click at [675, 302] on icon "scrollable content" at bounding box center [678, 302] width 8 height 8
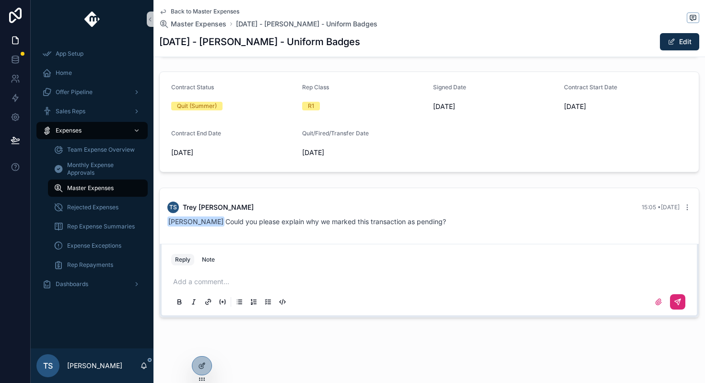
click at [226, 10] on span "Back to Master Expenses" at bounding box center [205, 12] width 69 height 8
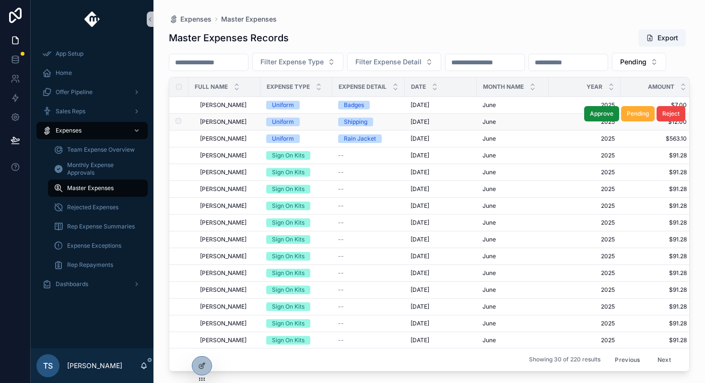
click at [240, 126] on span "Emmanuel Reyes Prado" at bounding box center [223, 122] width 47 height 8
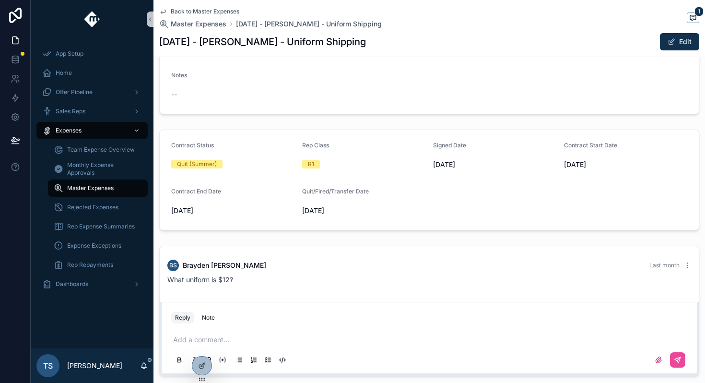
scroll to position [233, 0]
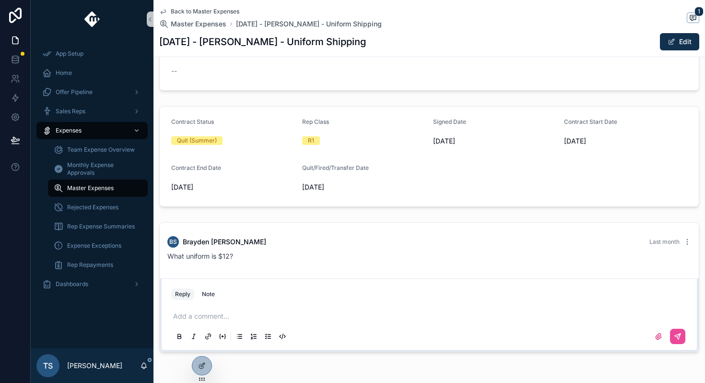
click at [242, 329] on div "scrollable content" at bounding box center [429, 336] width 516 height 19
click at [253, 322] on div "Add a comment..." at bounding box center [429, 325] width 516 height 40
click at [265, 315] on p "scrollable content" at bounding box center [431, 316] width 516 height 10
click at [677, 333] on icon "scrollable content" at bounding box center [678, 336] width 8 height 8
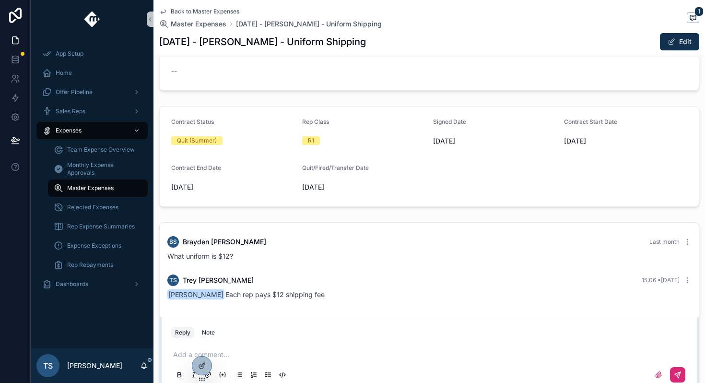
click at [230, 10] on span "Back to Master Expenses" at bounding box center [205, 12] width 69 height 8
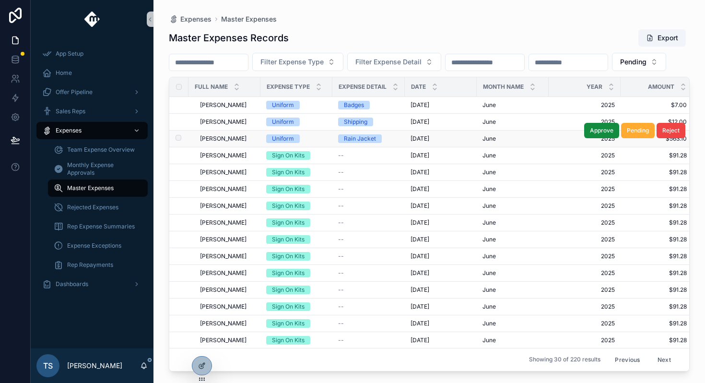
click at [235, 142] on span "[PERSON_NAME]" at bounding box center [223, 139] width 47 height 8
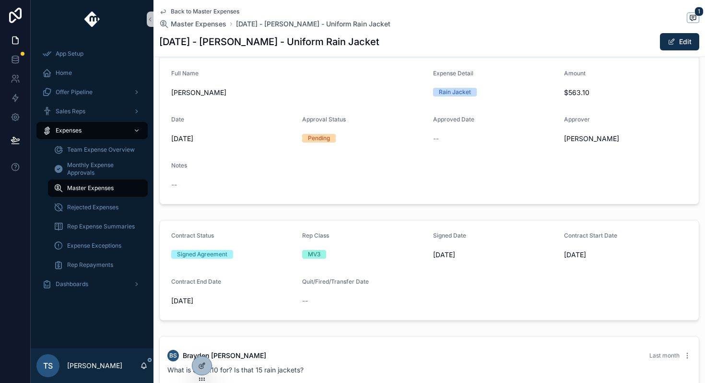
scroll to position [267, 0]
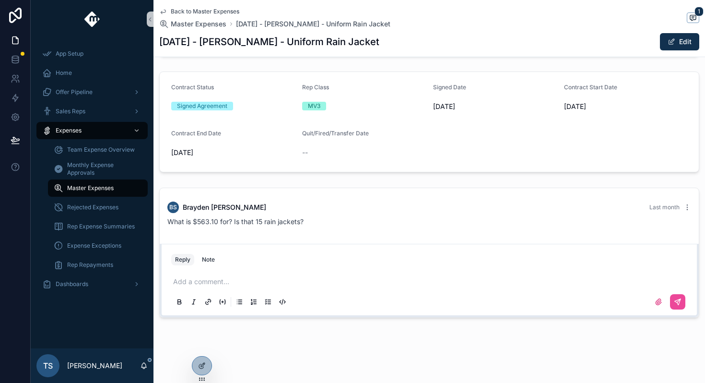
click at [217, 278] on p "scrollable content" at bounding box center [431, 282] width 516 height 10
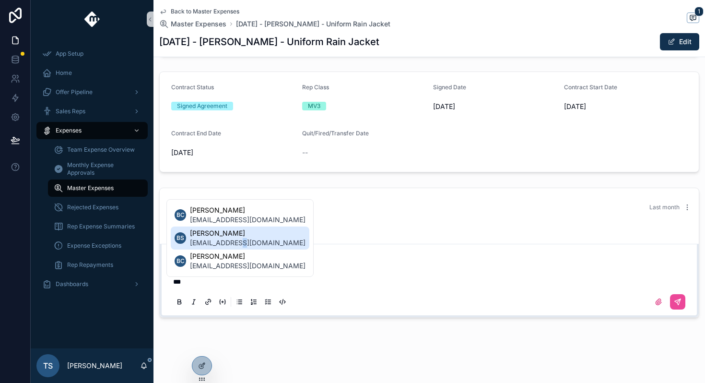
click at [241, 245] on span "[EMAIL_ADDRESS][DOMAIN_NAME]" at bounding box center [248, 243] width 116 height 10
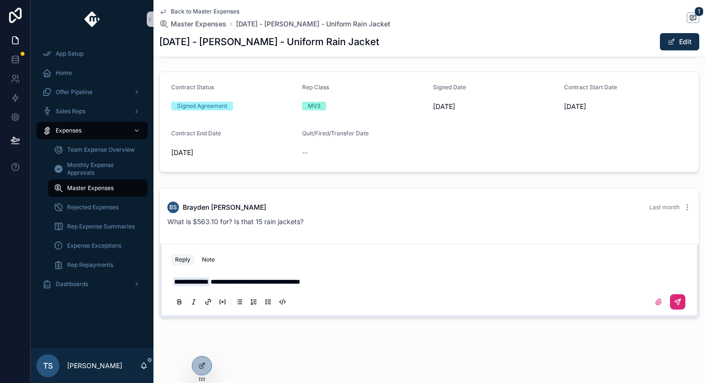
click at [675, 300] on icon "scrollable content" at bounding box center [678, 302] width 8 height 8
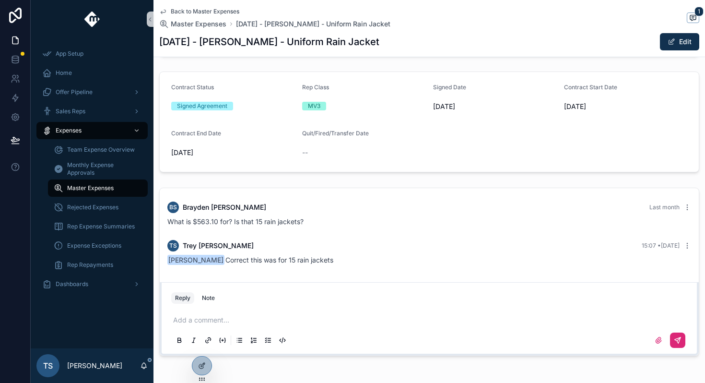
click at [213, 13] on span "Back to Master Expenses" at bounding box center [205, 12] width 69 height 8
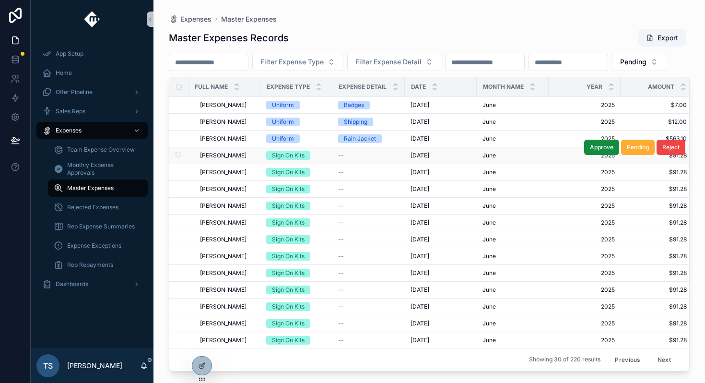
click at [230, 159] on span "Ryan Gonzales" at bounding box center [223, 156] width 47 height 8
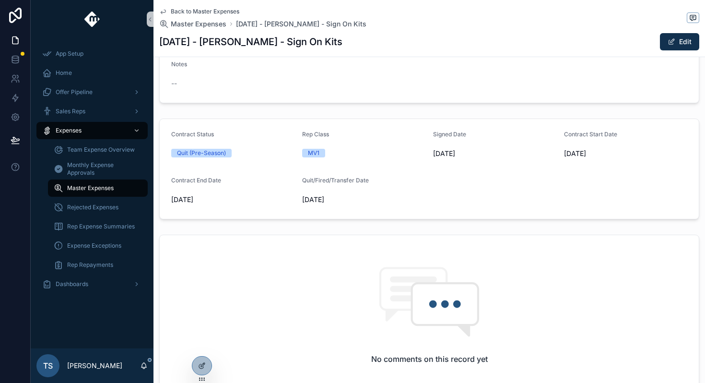
scroll to position [375, 0]
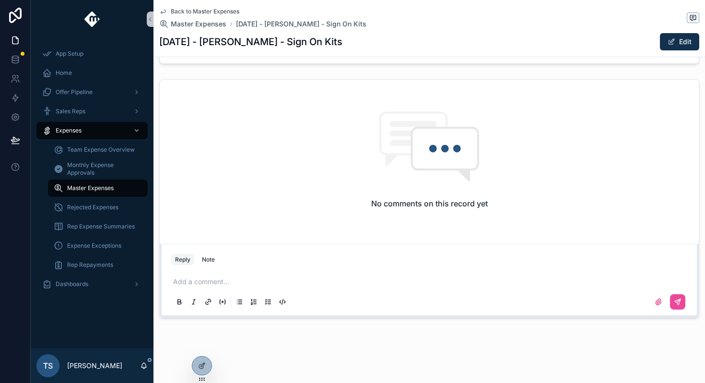
click at [234, 283] on p "scrollable content" at bounding box center [431, 282] width 516 height 10
click at [685, 301] on div "scrollable content" at bounding box center [429, 301] width 516 height 19
click at [682, 301] on button "scrollable content" at bounding box center [677, 301] width 15 height 15
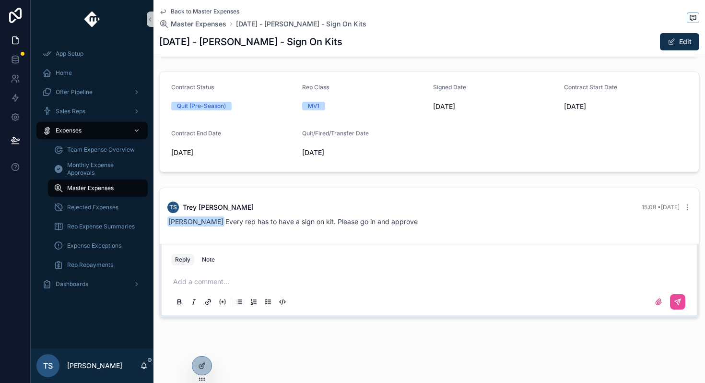
scroll to position [267, 0]
click at [221, 10] on span "Back to Master Expenses" at bounding box center [205, 12] width 69 height 8
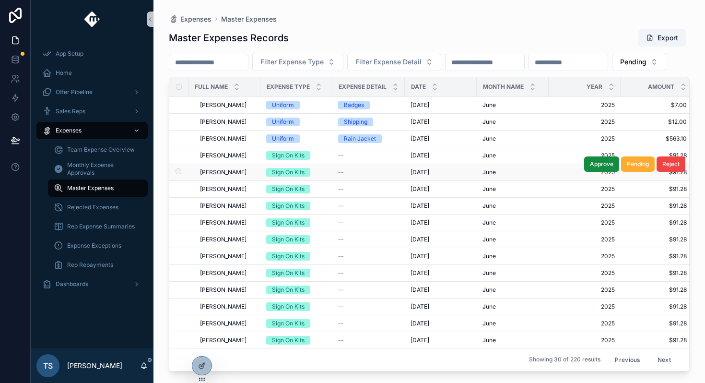
click at [241, 176] on span "[PERSON_NAME]" at bounding box center [223, 172] width 47 height 8
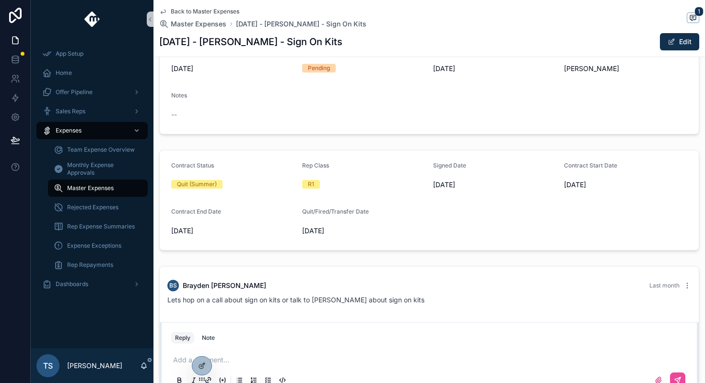
scroll to position [233, 0]
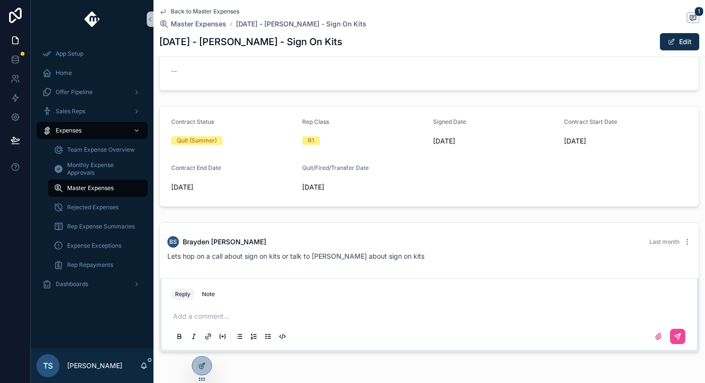
click at [232, 319] on p "scrollable content" at bounding box center [431, 316] width 516 height 10
click at [512, 319] on p "**********" at bounding box center [431, 316] width 516 height 10
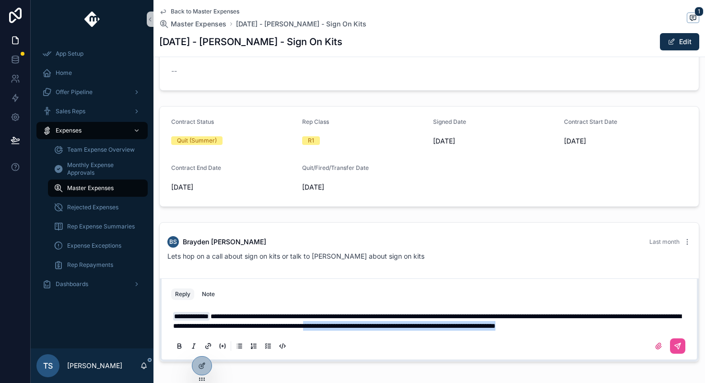
drag, startPoint x: 638, startPoint y: 338, endPoint x: 501, endPoint y: 326, distance: 136.7
click at [501, 326] on p "**********" at bounding box center [431, 320] width 516 height 19
click at [679, 350] on icon "scrollable content" at bounding box center [678, 346] width 8 height 8
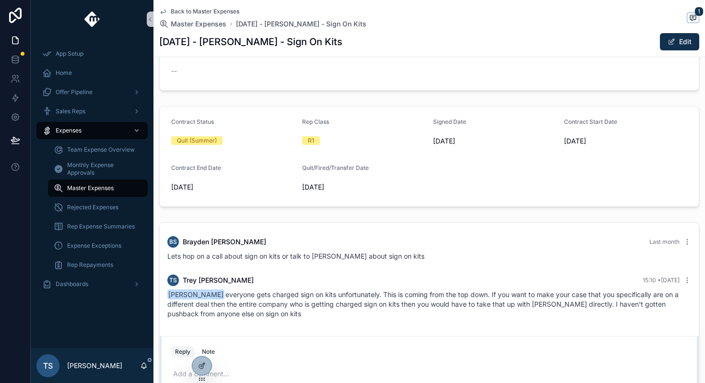
click at [198, 10] on span "Back to Master Expenses" at bounding box center [205, 12] width 69 height 8
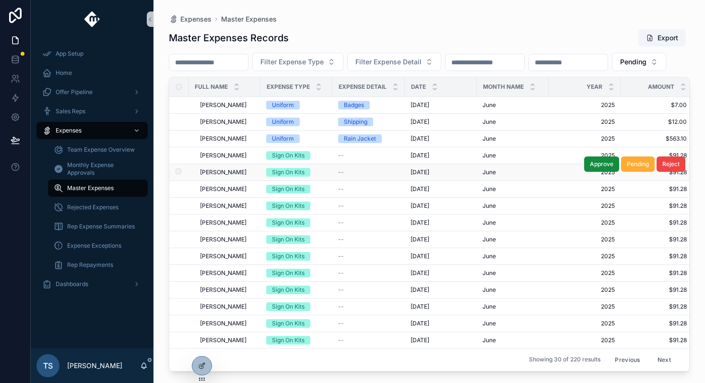
click at [241, 176] on span "[PERSON_NAME]" at bounding box center [223, 172] width 47 height 8
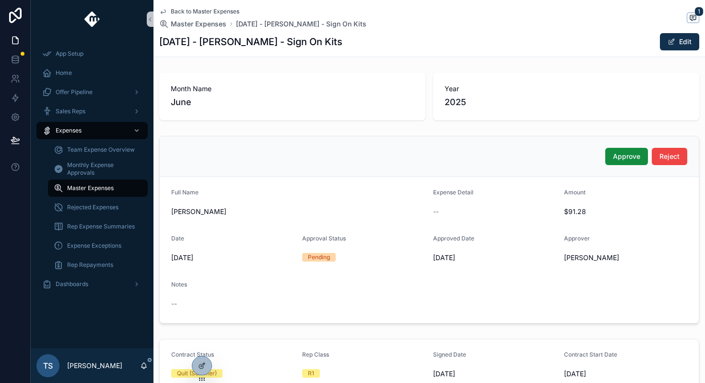
scroll to position [325, 0]
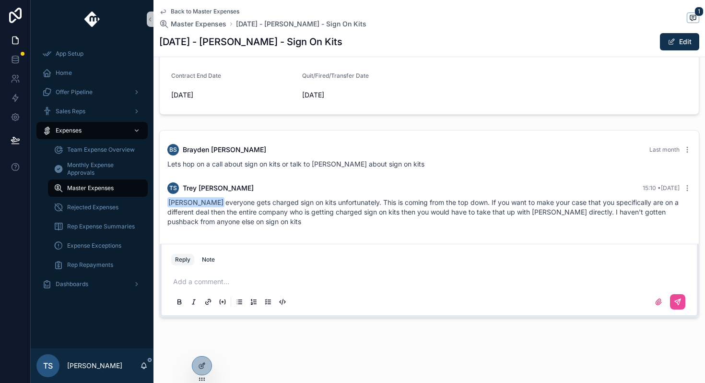
click at [199, 11] on span "Back to Master Expenses" at bounding box center [205, 12] width 69 height 8
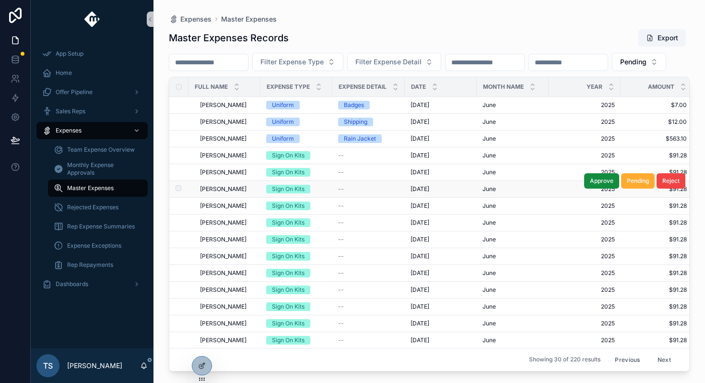
click at [239, 193] on span "[PERSON_NAME]" at bounding box center [223, 189] width 47 height 8
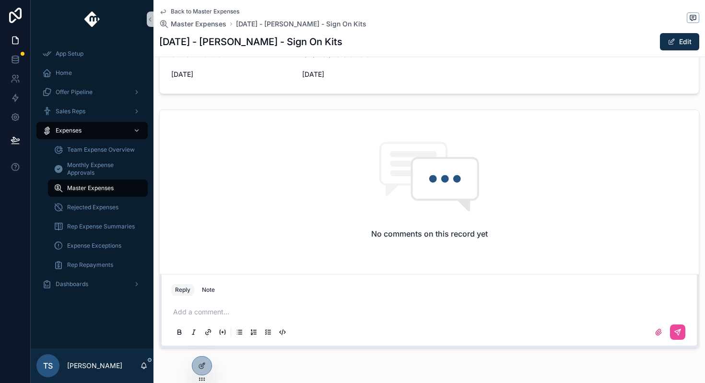
scroll to position [375, 0]
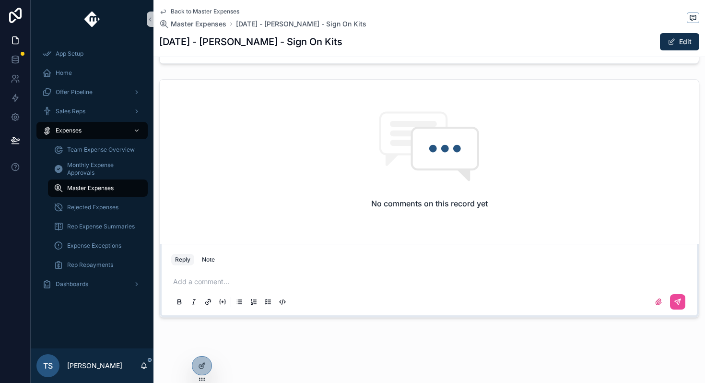
click at [234, 273] on div "Add a comment..." at bounding box center [429, 291] width 516 height 40
click at [232, 289] on div "Add a comment..." at bounding box center [429, 291] width 516 height 40
click at [232, 286] on div "Add a comment..." at bounding box center [429, 291] width 516 height 40
click at [232, 286] on p "scrollable content" at bounding box center [431, 282] width 516 height 10
click at [676, 302] on icon "scrollable content" at bounding box center [678, 302] width 6 height 6
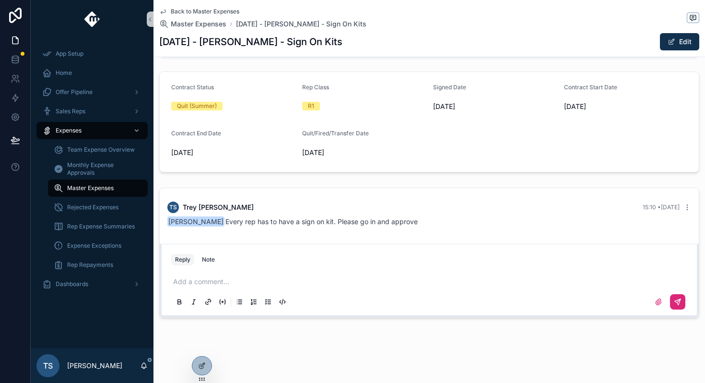
scroll to position [267, 0]
click at [211, 9] on span "Back to Master Expenses" at bounding box center [205, 12] width 69 height 8
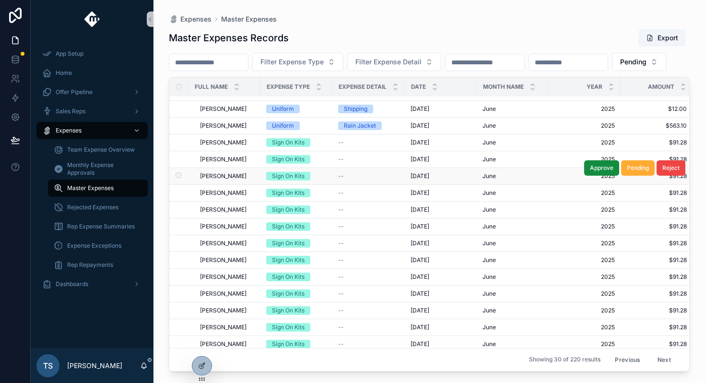
scroll to position [13, 0]
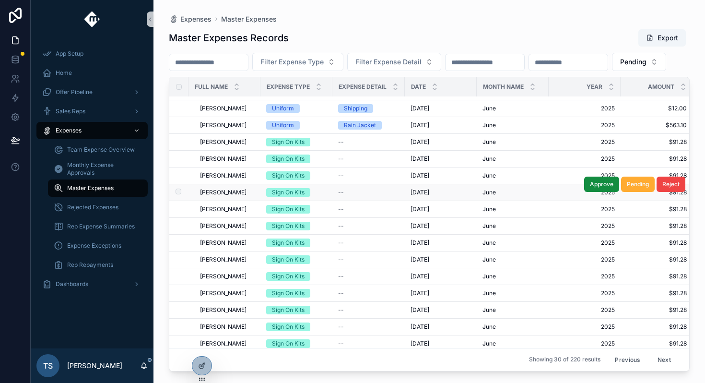
click at [218, 196] on span "[PERSON_NAME]" at bounding box center [223, 192] width 47 height 8
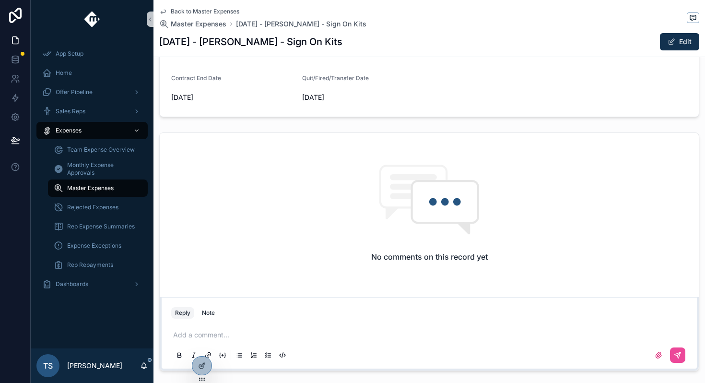
scroll to position [375, 0]
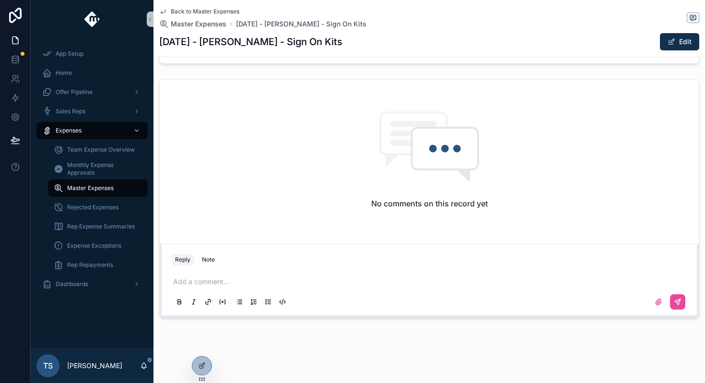
click at [264, 292] on div "scrollable content" at bounding box center [429, 301] width 516 height 19
click at [292, 281] on p "scrollable content" at bounding box center [431, 282] width 516 height 10
click at [671, 298] on button "scrollable content" at bounding box center [677, 301] width 15 height 15
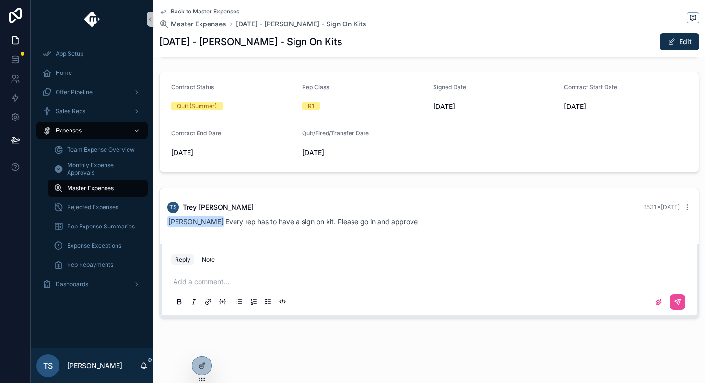
scroll to position [267, 0]
click at [225, 12] on span "Back to Master Expenses" at bounding box center [205, 12] width 69 height 8
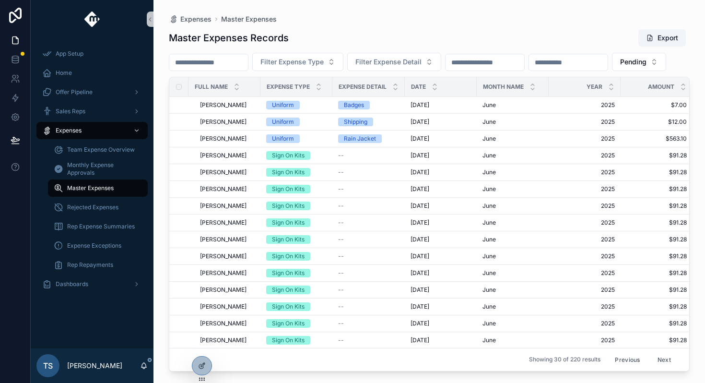
click at [242, 226] on div "[PERSON_NAME] [PERSON_NAME]" at bounding box center [227, 223] width 55 height 8
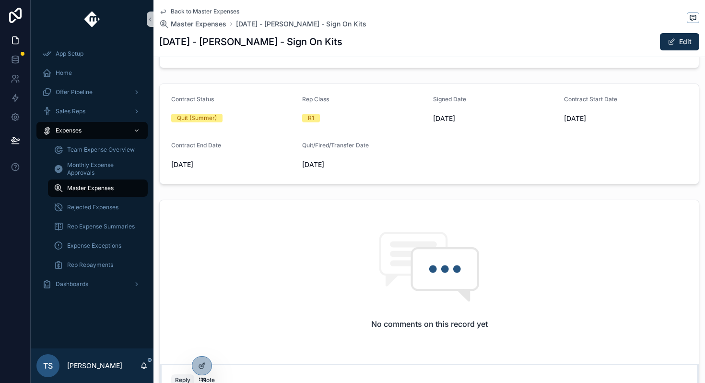
scroll to position [375, 0]
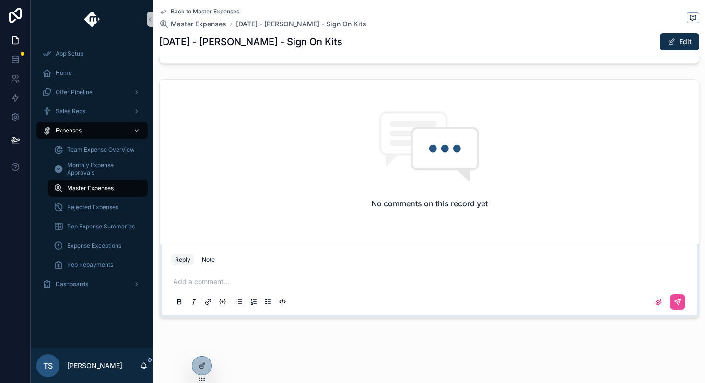
click at [235, 277] on p "scrollable content" at bounding box center [431, 282] width 516 height 10
click at [229, 280] on span "**********" at bounding box center [285, 281] width 150 height 7
drag, startPoint x: 229, startPoint y: 280, endPoint x: 179, endPoint y: 274, distance: 50.3
click at [179, 274] on div "**********" at bounding box center [429, 291] width 516 height 40
click at [181, 282] on span "**********" at bounding box center [191, 281] width 36 height 9
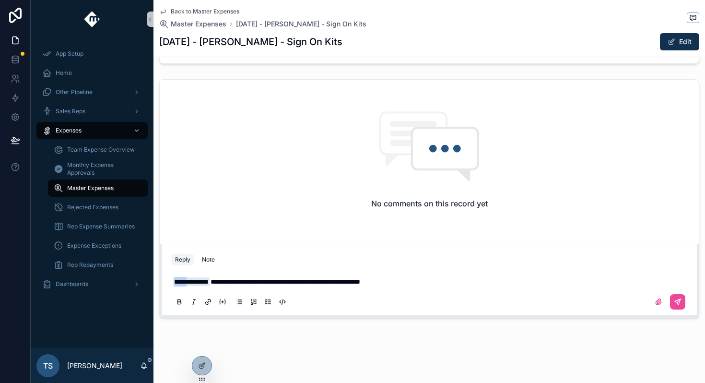
click at [181, 282] on span "**********" at bounding box center [191, 281] width 36 height 9
click at [175, 284] on span "**********" at bounding box center [191, 281] width 36 height 9
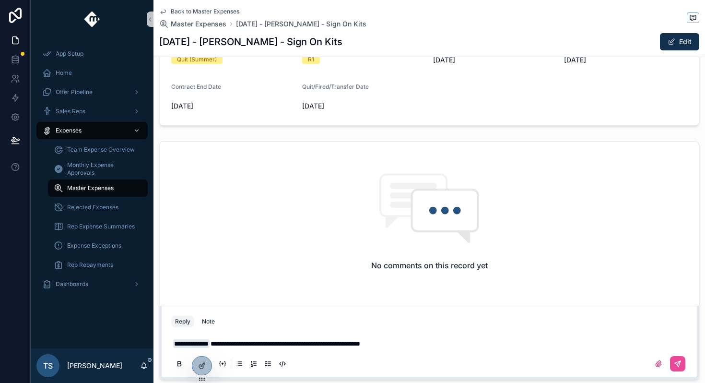
scroll to position [337, 0]
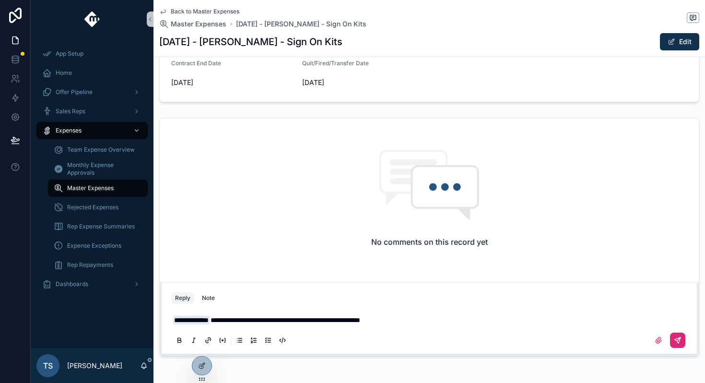
click at [675, 338] on icon "scrollable content" at bounding box center [678, 340] width 8 height 8
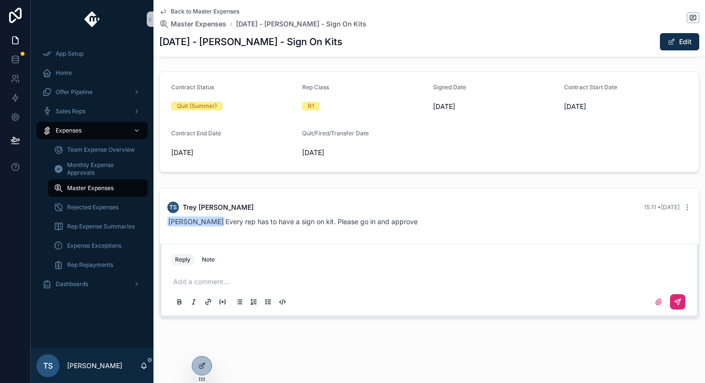
scroll to position [267, 0]
click at [224, 12] on span "Back to Master Expenses" at bounding box center [205, 12] width 69 height 8
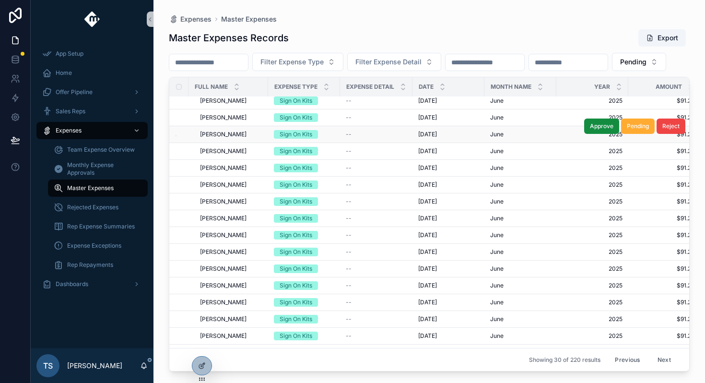
scroll to position [119, 0]
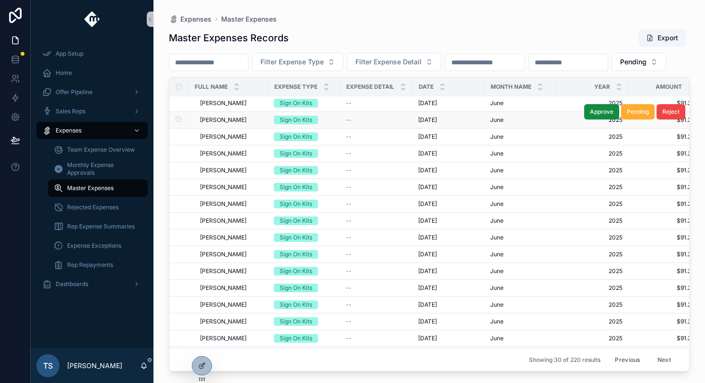
click at [237, 124] on div "[PERSON_NAME] [PERSON_NAME]" at bounding box center [231, 120] width 62 height 8
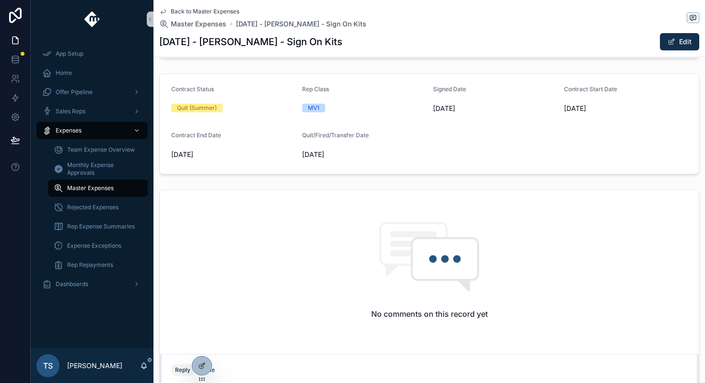
scroll to position [340, 0]
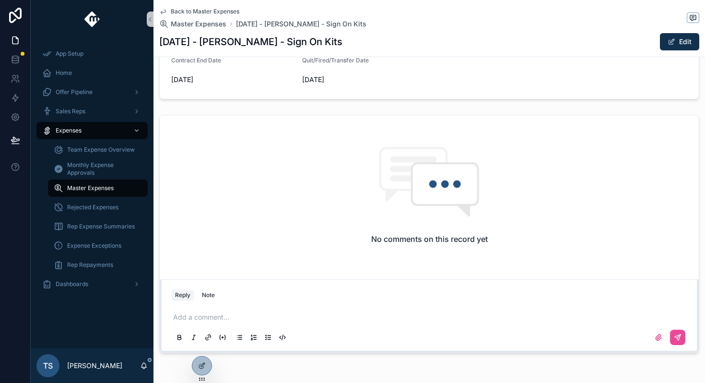
click at [228, 310] on div "Add a comment..." at bounding box center [429, 326] width 516 height 40
click at [226, 315] on p "scrollable content" at bounding box center [431, 317] width 516 height 10
click at [682, 338] on button "scrollable content" at bounding box center [677, 336] width 15 height 15
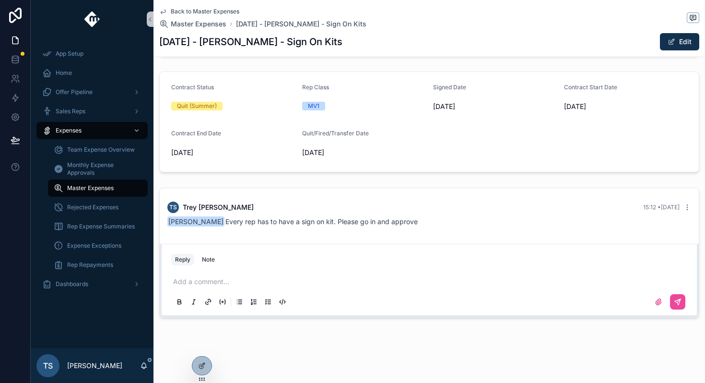
click at [214, 8] on span "Back to Master Expenses" at bounding box center [205, 12] width 69 height 8
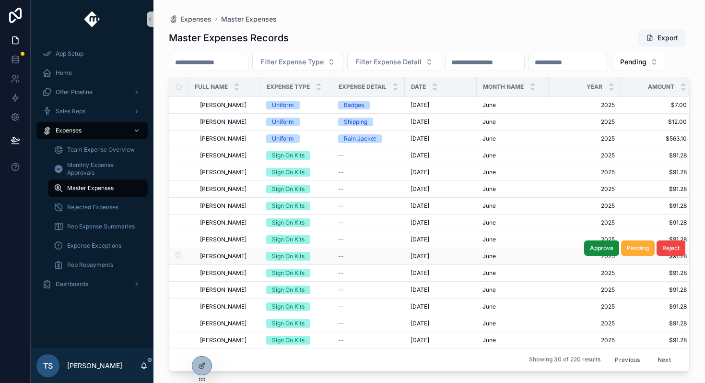
click at [226, 260] on span "Adan Molinar" at bounding box center [223, 256] width 47 height 8
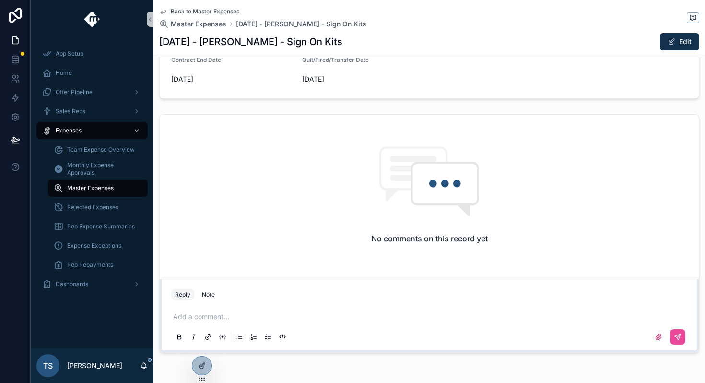
scroll to position [344, 0]
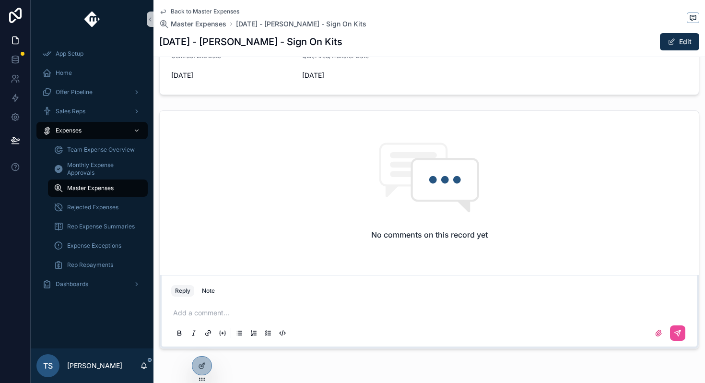
click at [278, 311] on p "scrollable content" at bounding box center [431, 313] width 516 height 10
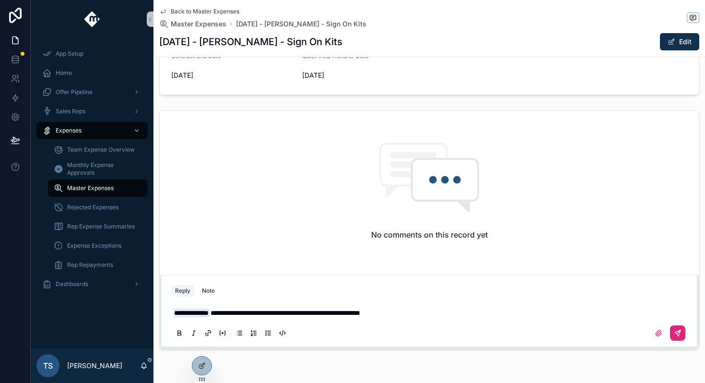
click at [676, 327] on button "scrollable content" at bounding box center [677, 332] width 15 height 15
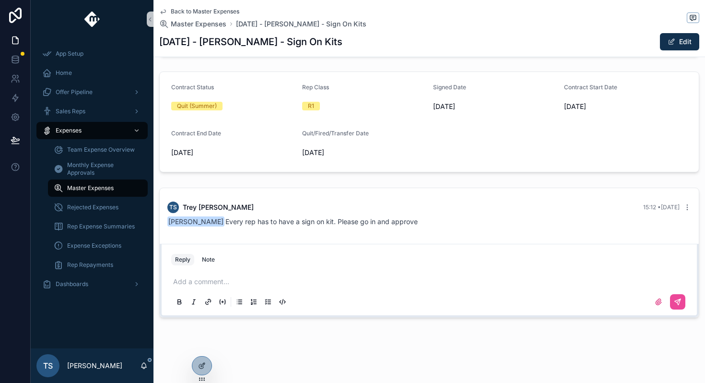
click at [202, 12] on span "Back to Master Expenses" at bounding box center [205, 12] width 69 height 8
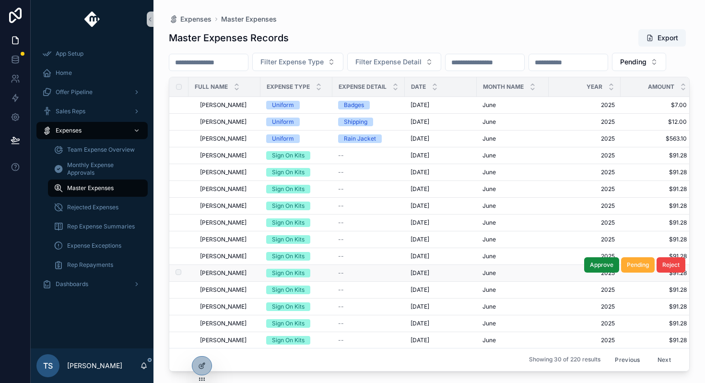
click at [220, 277] on span "Slade Devere" at bounding box center [223, 273] width 47 height 8
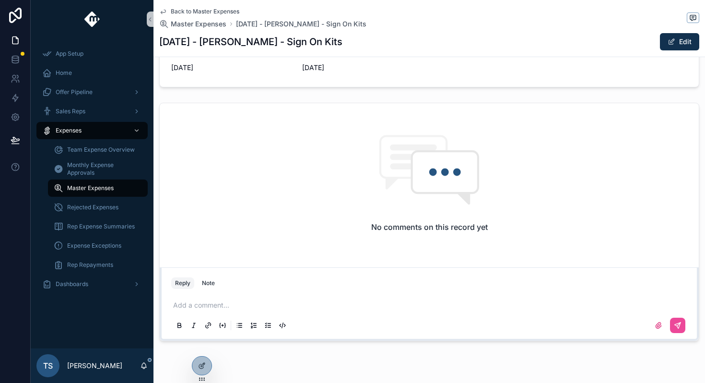
scroll to position [350, 0]
click at [291, 299] on div "Add a comment..." at bounding box center [429, 316] width 516 height 40
click at [290, 301] on div "Add a comment..." at bounding box center [429, 316] width 516 height 40
click at [265, 303] on p "scrollable content" at bounding box center [431, 307] width 516 height 10
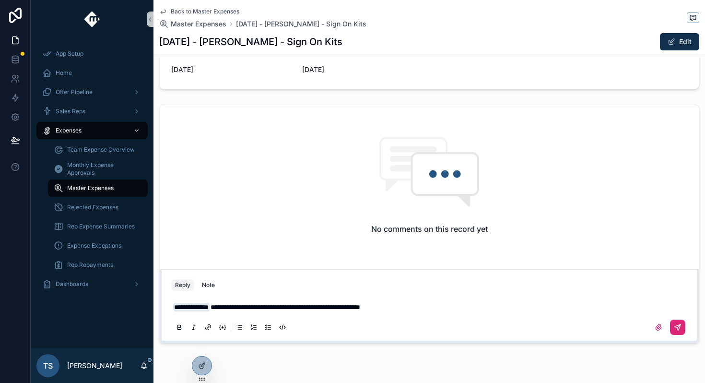
click at [680, 331] on button "scrollable content" at bounding box center [677, 326] width 15 height 15
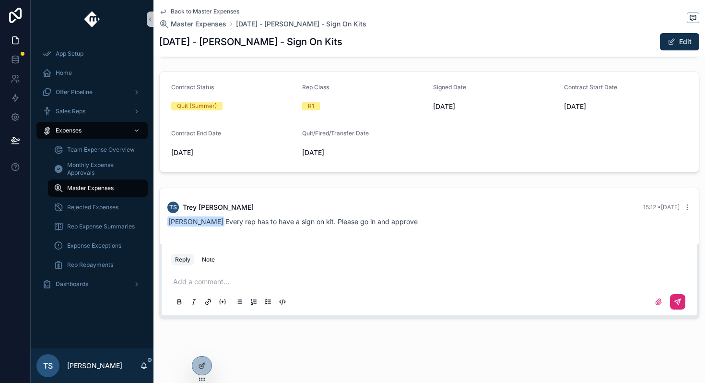
scroll to position [267, 0]
click at [199, 10] on span "Back to Master Expenses" at bounding box center [205, 12] width 69 height 8
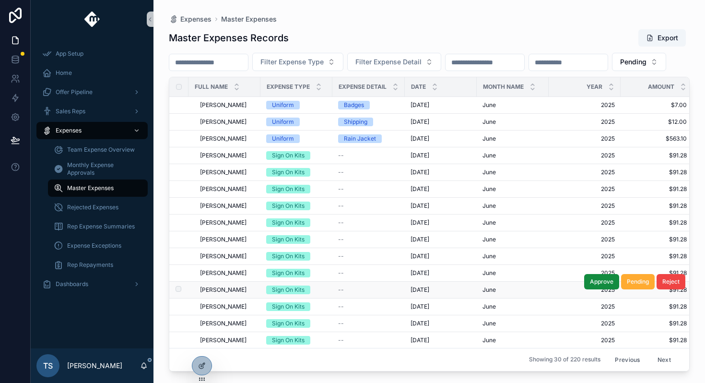
click at [227, 298] on td "Aaron Biggins Aaron Biggins" at bounding box center [224, 289] width 72 height 17
click at [227, 293] on span "Aaron Biggins" at bounding box center [223, 290] width 47 height 8
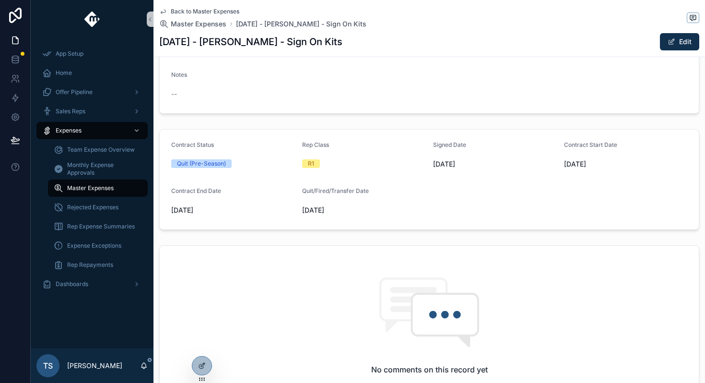
scroll to position [375, 0]
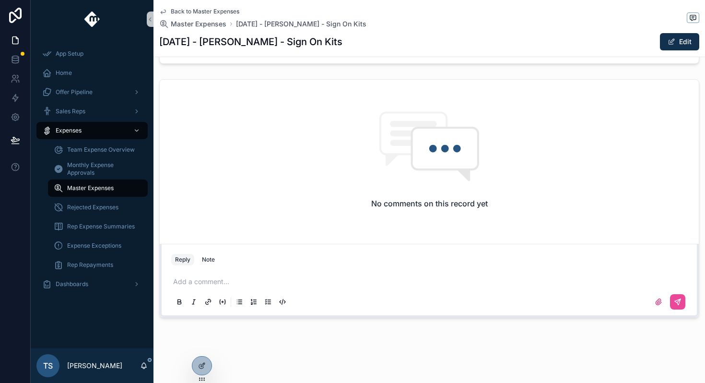
click at [263, 287] on div "Add a comment..." at bounding box center [429, 291] width 516 height 40
click at [274, 283] on p "scrollable content" at bounding box center [431, 282] width 516 height 10
click at [674, 298] on icon "scrollable content" at bounding box center [678, 302] width 8 height 8
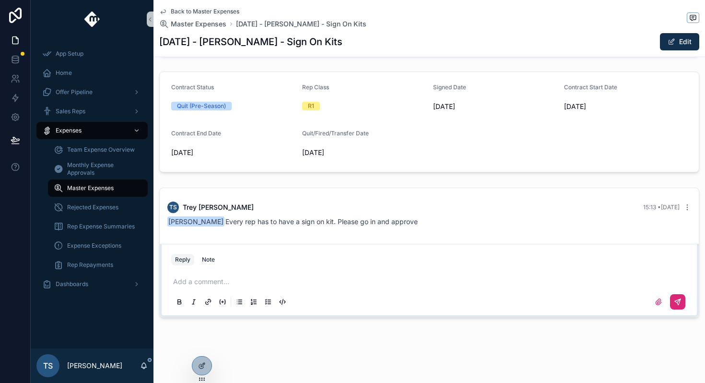
click at [200, 12] on span "Back to Master Expenses" at bounding box center [205, 12] width 69 height 8
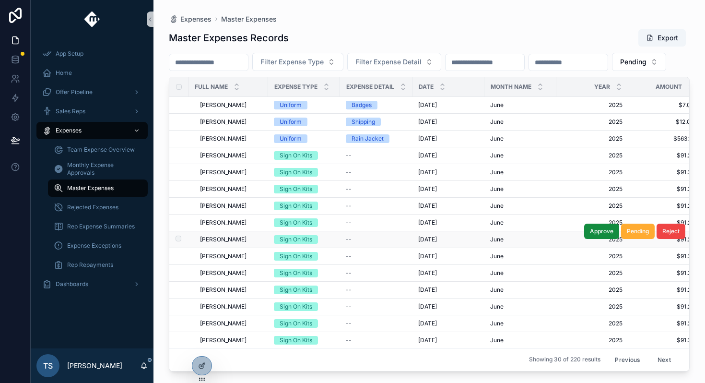
scroll to position [61, 0]
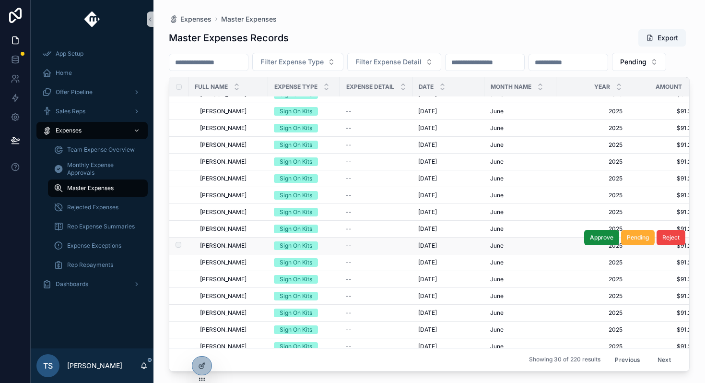
click at [226, 249] on span "[PERSON_NAME]" at bounding box center [223, 246] width 47 height 8
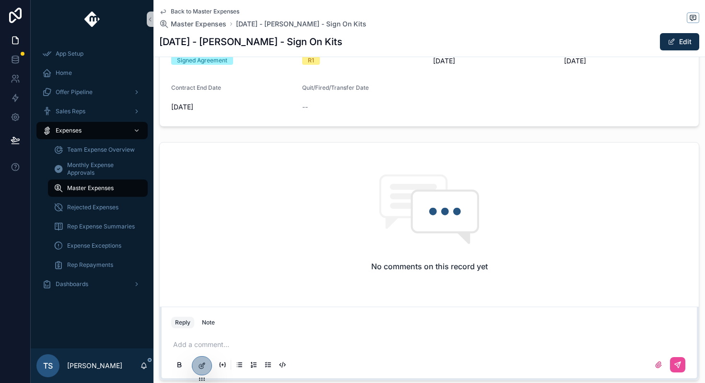
scroll to position [365, 0]
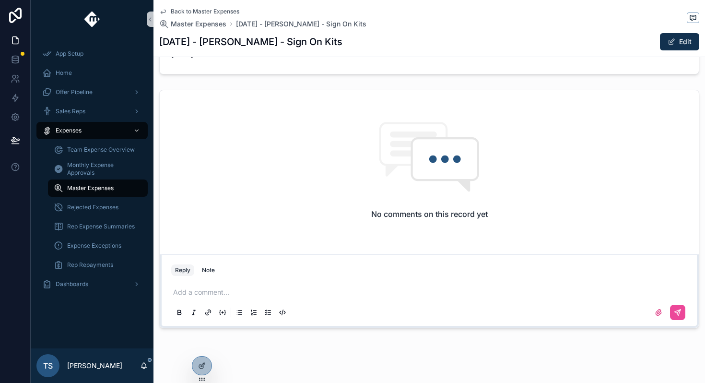
click at [275, 300] on div "Add a comment..." at bounding box center [429, 301] width 516 height 40
click at [283, 294] on p "scrollable content" at bounding box center [431, 292] width 516 height 10
click at [681, 314] on icon "scrollable content" at bounding box center [678, 312] width 8 height 8
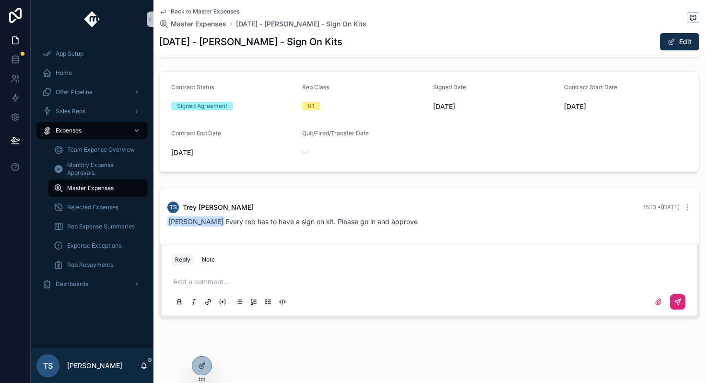
scroll to position [267, 0]
click at [194, 14] on span "Back to Master Expenses" at bounding box center [205, 12] width 69 height 8
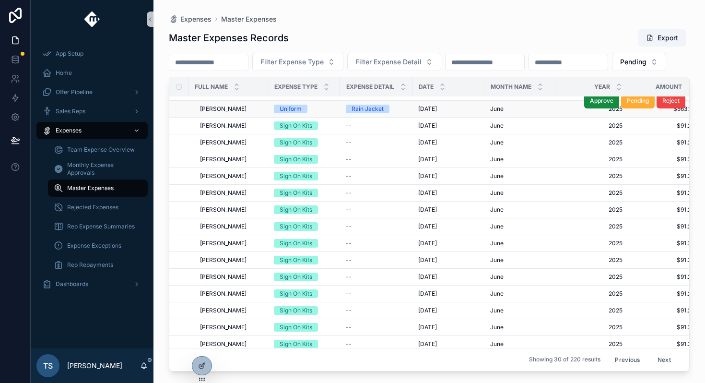
scroll to position [29, 0]
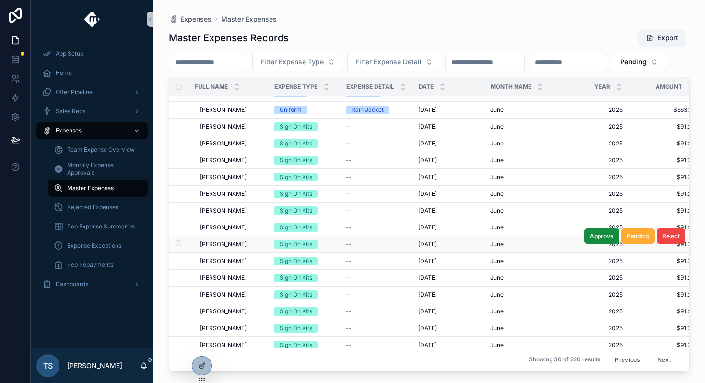
click at [230, 248] on span "Slade Devere" at bounding box center [223, 244] width 47 height 8
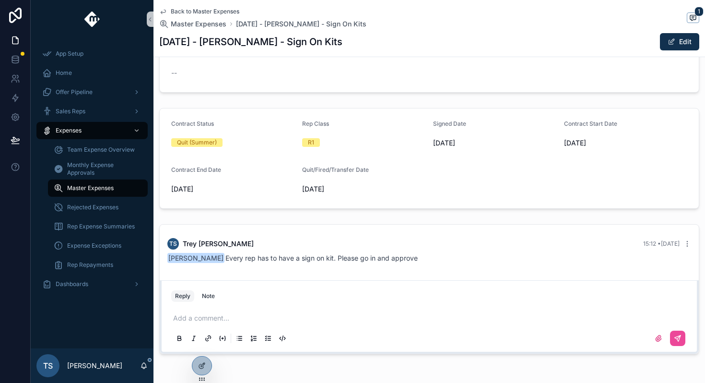
scroll to position [257, 0]
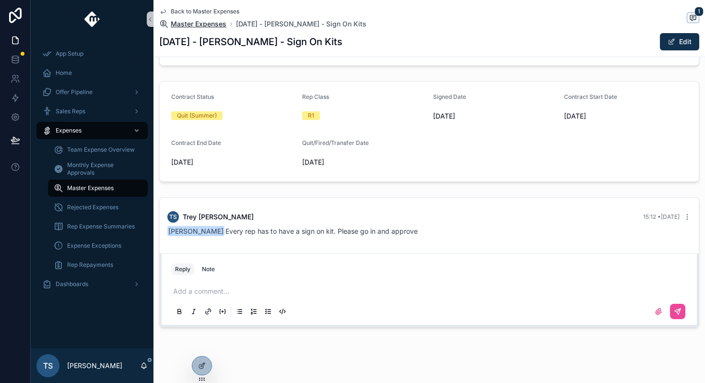
click at [211, 21] on span "Master Expenses" at bounding box center [199, 24] width 56 height 10
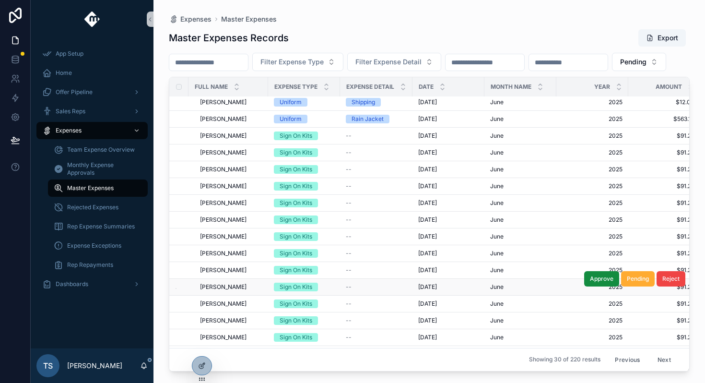
scroll to position [27, 0]
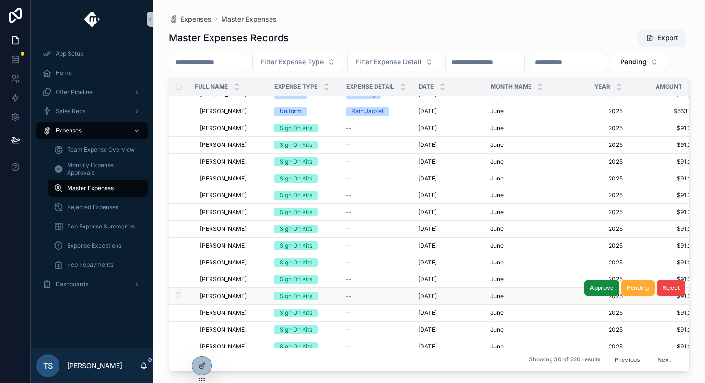
click at [231, 300] on span "Makhi Covington" at bounding box center [223, 296] width 47 height 8
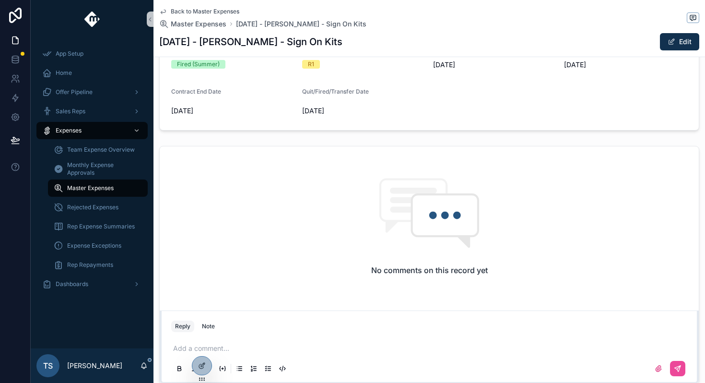
scroll to position [315, 0]
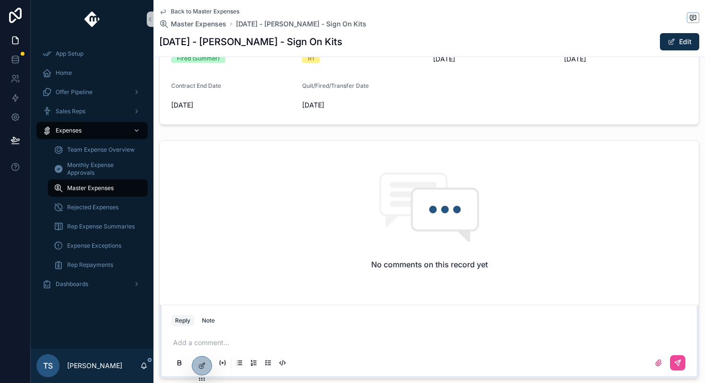
click at [266, 340] on p "scrollable content" at bounding box center [431, 343] width 516 height 10
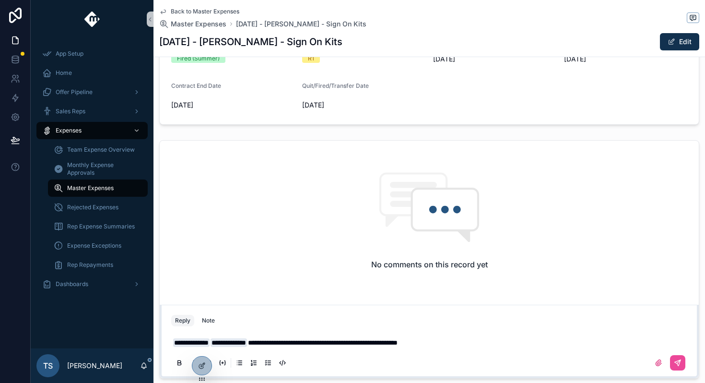
click at [247, 346] on span "**********" at bounding box center [228, 342] width 36 height 9
click at [247, 345] on span "**********" at bounding box center [228, 342] width 36 height 9
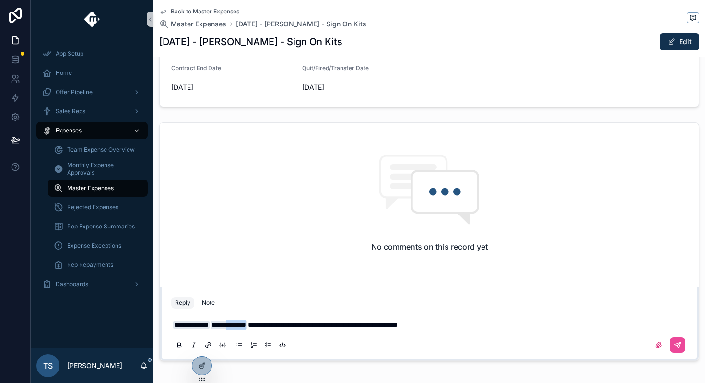
scroll to position [334, 0]
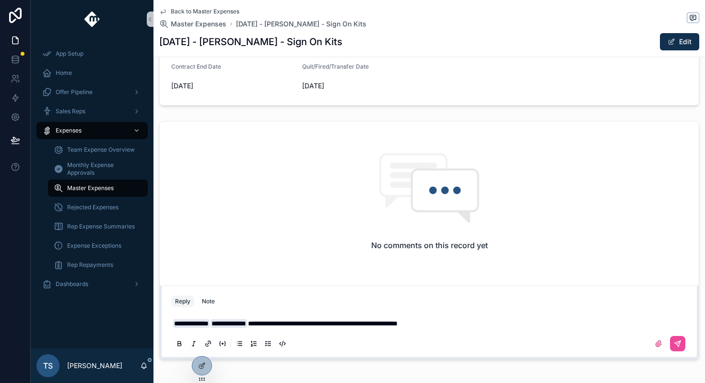
click at [280, 326] on span "**********" at bounding box center [323, 323] width 150 height 7
click at [680, 347] on icon "scrollable content" at bounding box center [678, 343] width 8 height 8
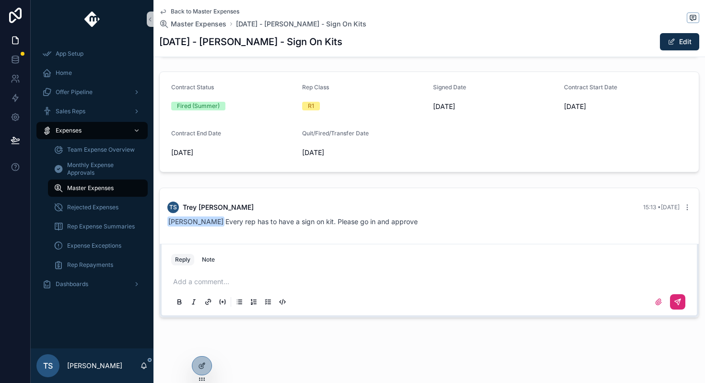
scroll to position [267, 0]
click at [213, 11] on span "Back to Master Expenses" at bounding box center [205, 12] width 69 height 8
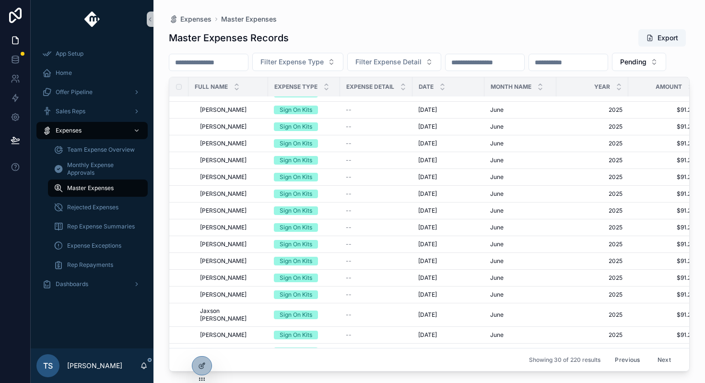
scroll to position [281, 0]
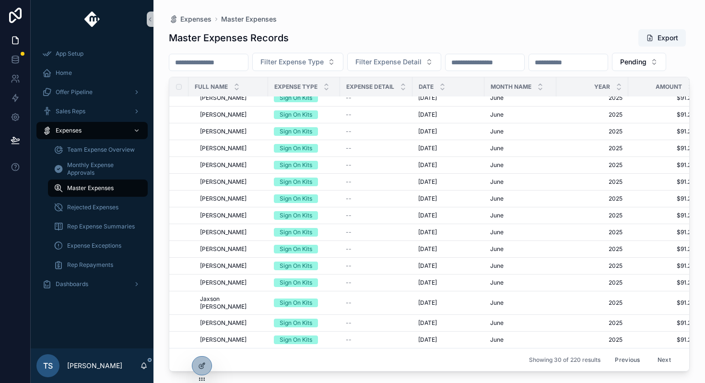
click at [660, 360] on button "Next" at bounding box center [664, 359] width 27 height 15
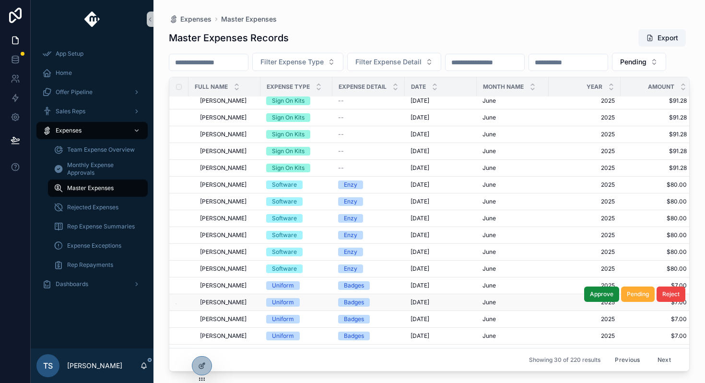
scroll to position [141, 0]
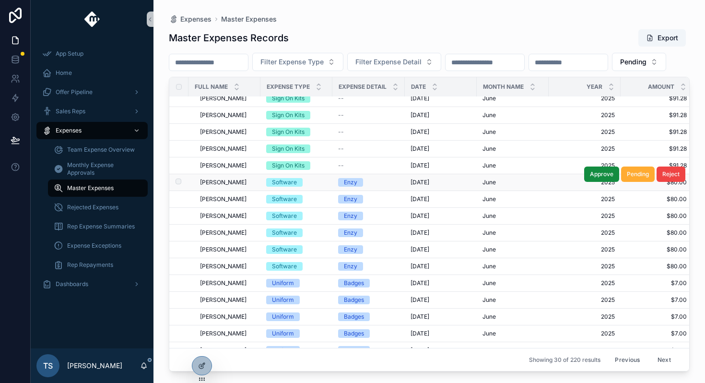
click at [249, 186] on div "Wyatt Johnson Wyatt Johnson" at bounding box center [227, 182] width 55 height 8
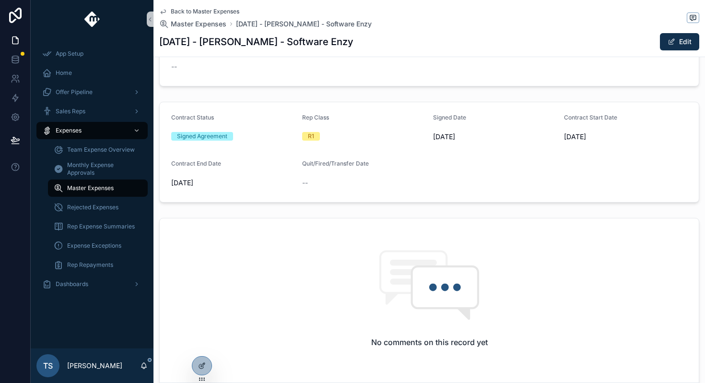
scroll to position [375, 0]
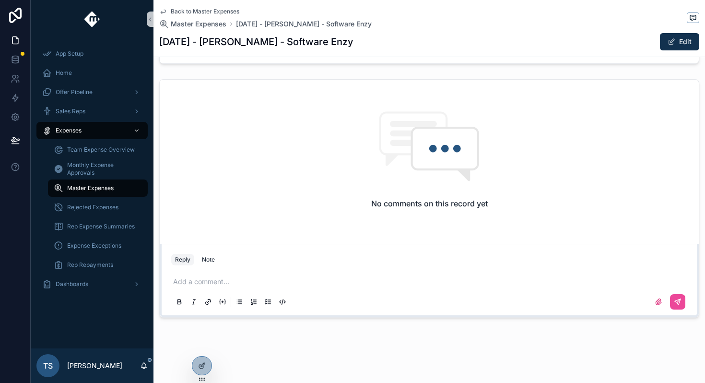
click at [222, 277] on p "scrollable content" at bounding box center [431, 282] width 516 height 10
click at [562, 281] on p "**********" at bounding box center [431, 282] width 516 height 10
click at [676, 296] on button "scrollable content" at bounding box center [677, 301] width 15 height 15
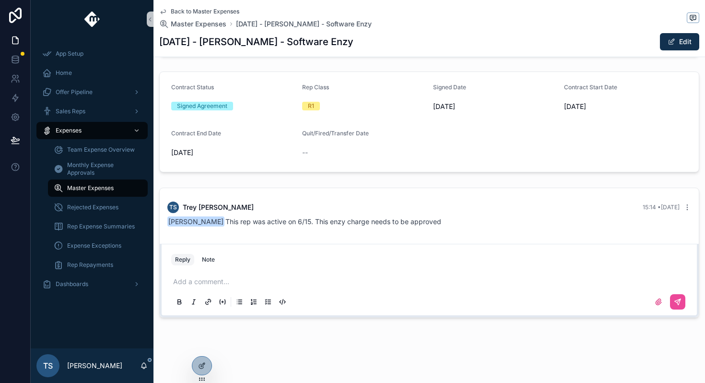
click at [185, 9] on span "Back to Master Expenses" at bounding box center [205, 12] width 69 height 8
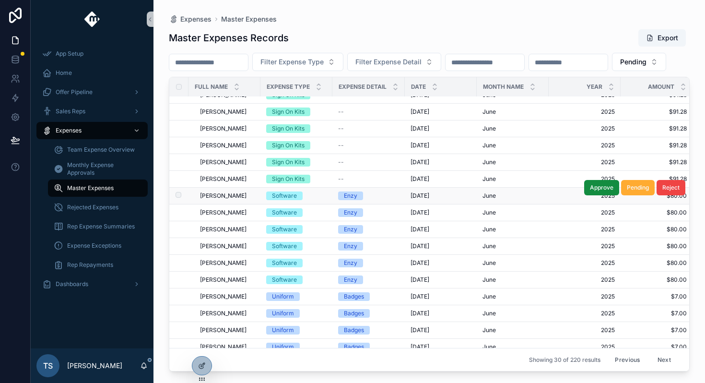
scroll to position [130, 0]
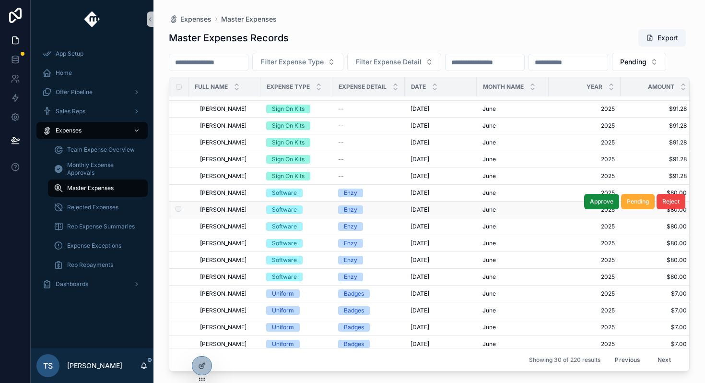
click at [234, 213] on span "[PERSON_NAME]" at bounding box center [223, 210] width 47 height 8
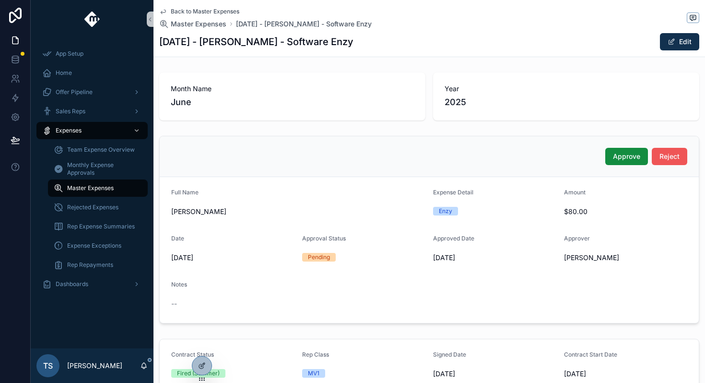
click at [669, 158] on span "Reject" at bounding box center [669, 157] width 20 height 10
click at [227, 13] on span "Back to Master Expenses" at bounding box center [205, 12] width 69 height 8
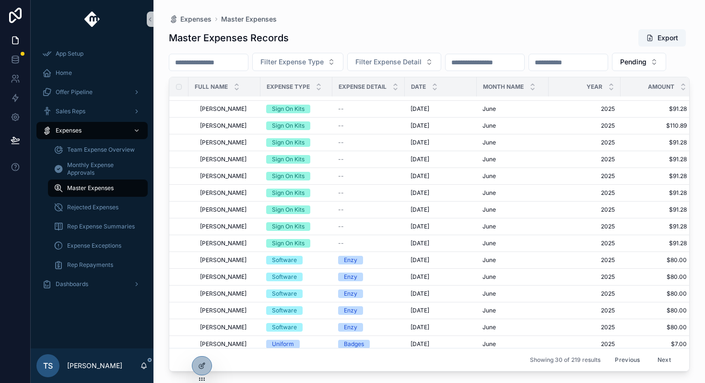
scroll to position [69, 0]
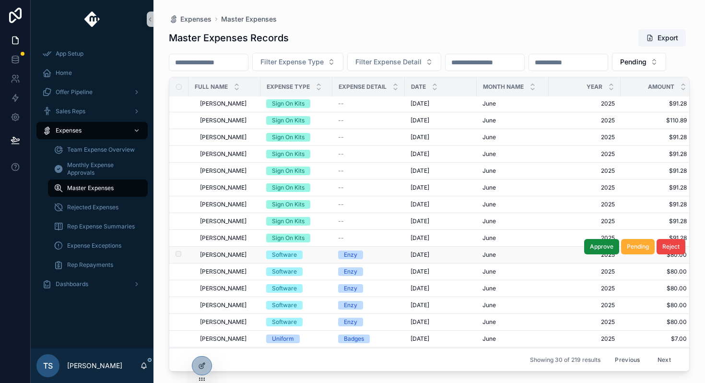
click at [235, 258] on span "[PERSON_NAME]" at bounding box center [223, 255] width 47 height 8
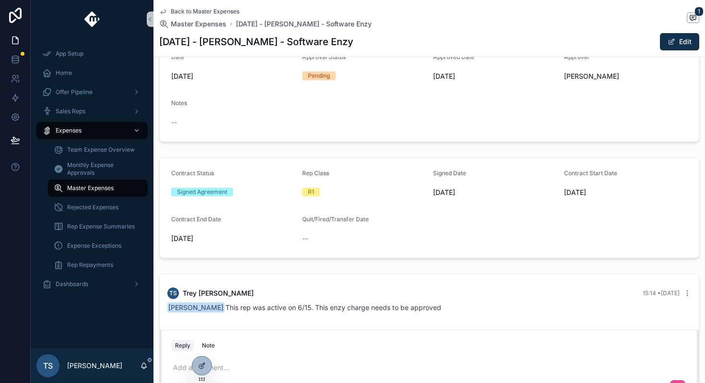
scroll to position [183, 0]
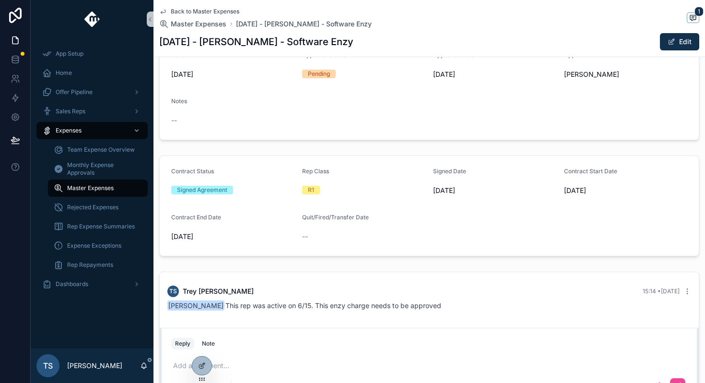
click at [198, 8] on span "Back to Master Expenses" at bounding box center [205, 12] width 69 height 8
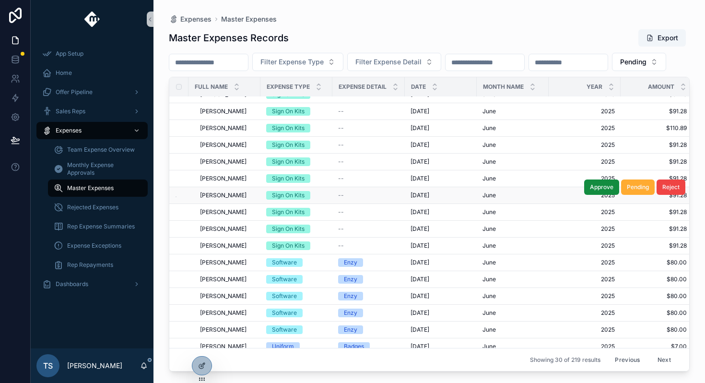
scroll to position [62, 0]
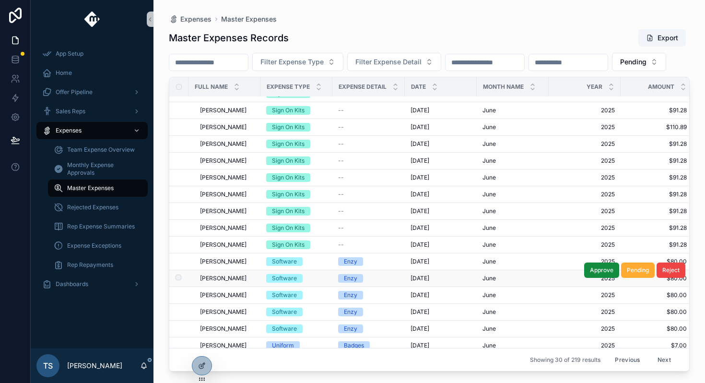
click at [226, 282] on span "[PERSON_NAME]" at bounding box center [223, 278] width 47 height 8
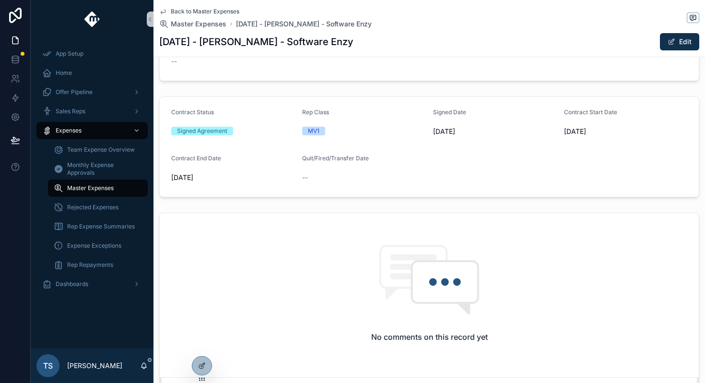
scroll to position [375, 0]
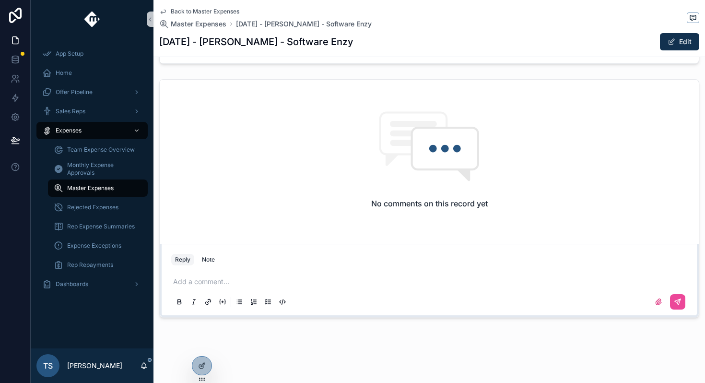
click at [239, 279] on p "scrollable content" at bounding box center [431, 282] width 516 height 10
click at [676, 301] on icon "scrollable content" at bounding box center [678, 302] width 8 height 8
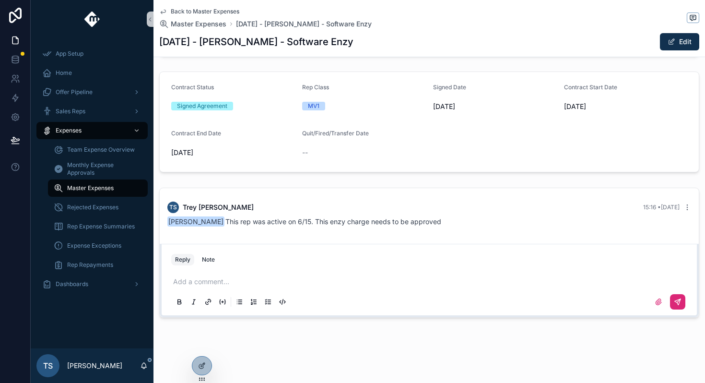
click at [207, 11] on span "Back to Master Expenses" at bounding box center [205, 12] width 69 height 8
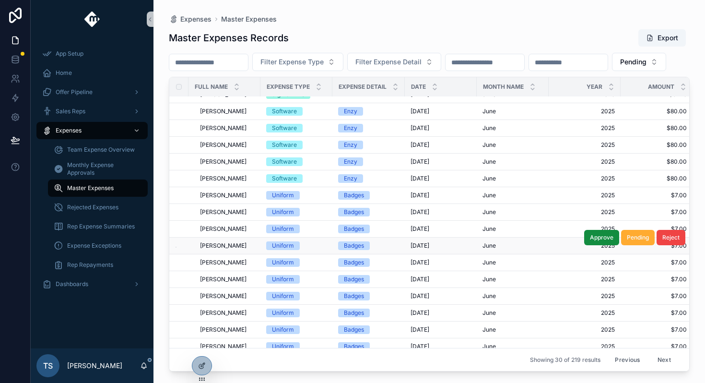
scroll to position [199, 0]
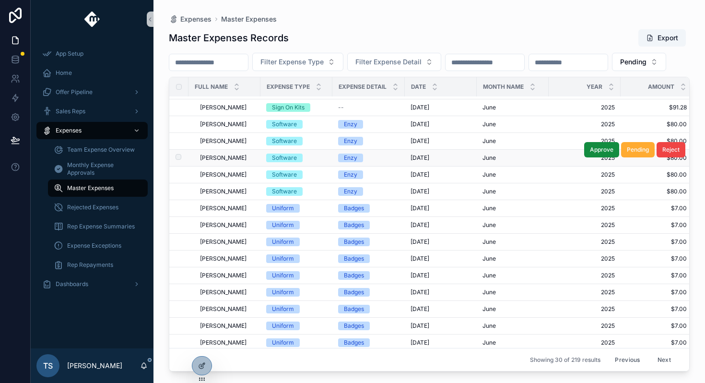
click at [221, 162] on span "[PERSON_NAME]" at bounding box center [223, 158] width 47 height 8
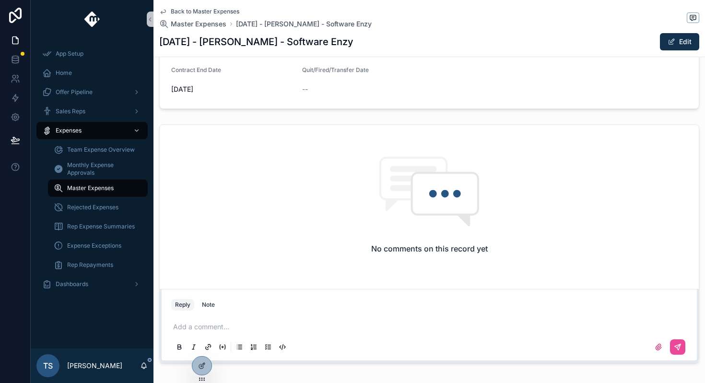
scroll to position [375, 0]
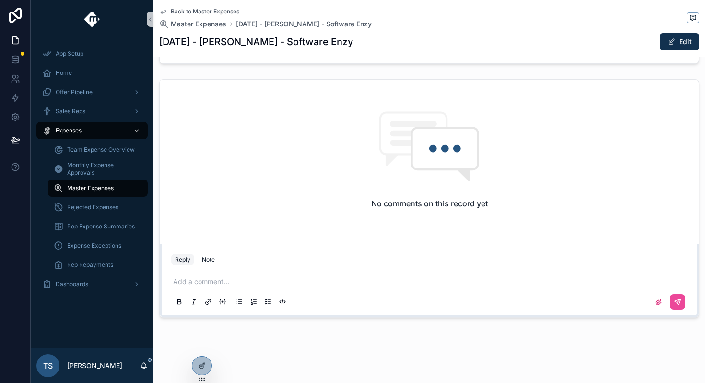
click at [246, 275] on div "Add a comment..." at bounding box center [429, 291] width 516 height 40
click at [245, 279] on p "scrollable content" at bounding box center [431, 282] width 516 height 10
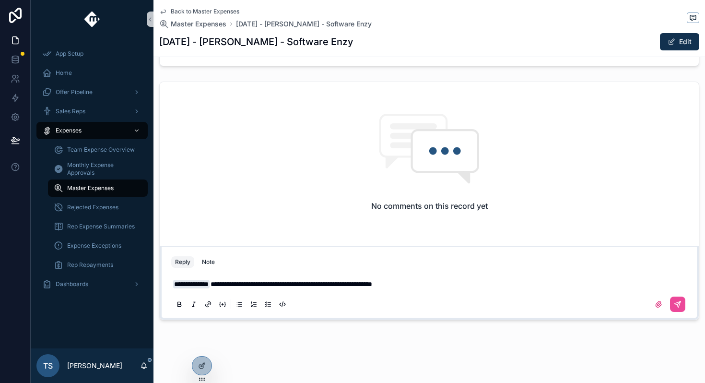
scroll to position [372, 0]
click at [302, 281] on span "**********" at bounding box center [291, 284] width 162 height 7
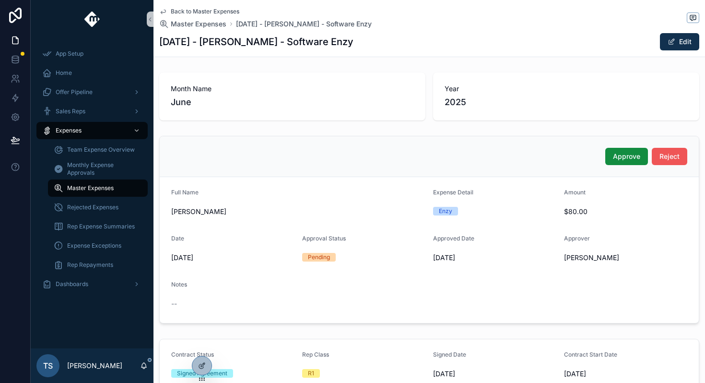
click at [670, 153] on span "Reject" at bounding box center [669, 157] width 20 height 10
click at [213, 9] on span "Back to Master Expenses" at bounding box center [205, 12] width 69 height 8
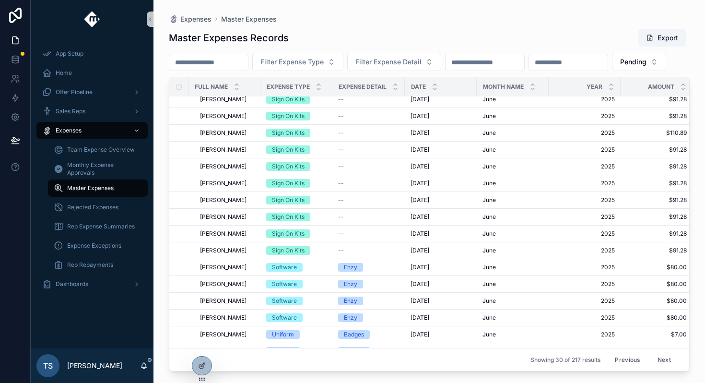
scroll to position [70, 0]
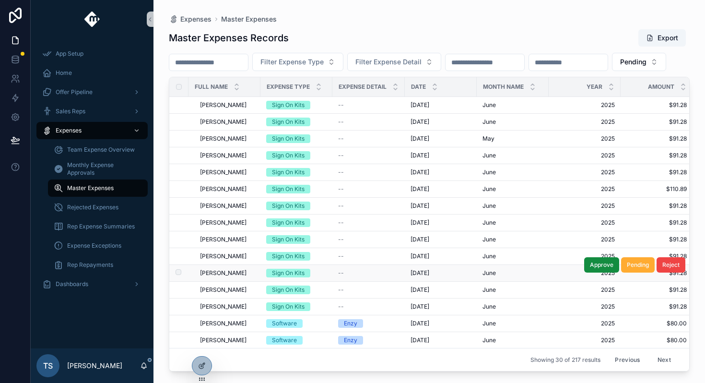
scroll to position [70, 0]
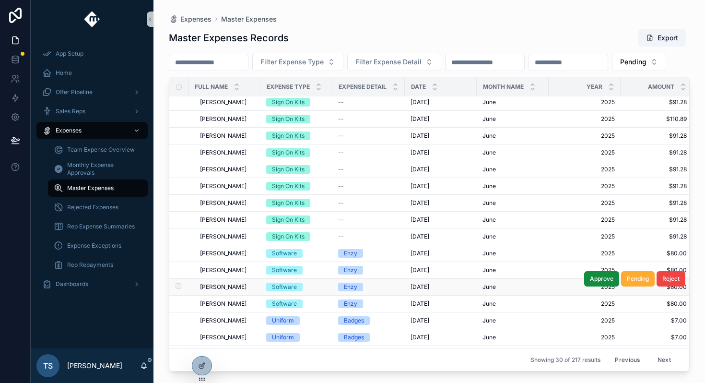
click at [222, 291] on span "[PERSON_NAME]" at bounding box center [223, 287] width 47 height 8
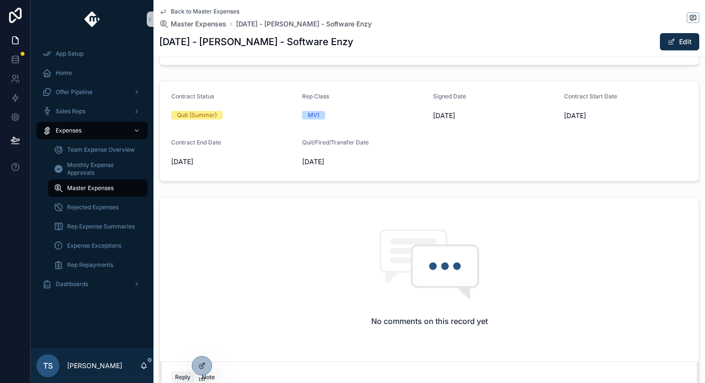
scroll to position [343, 0]
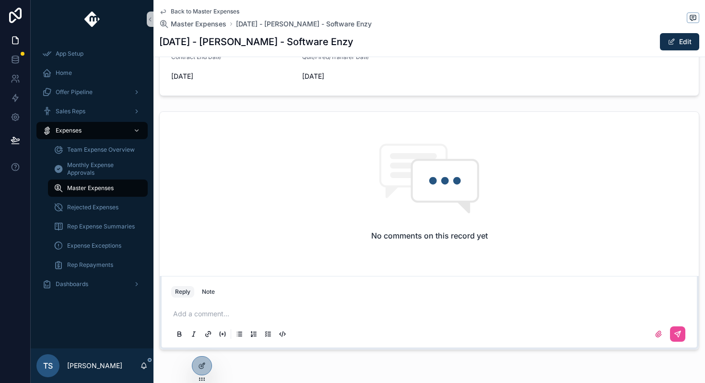
click at [257, 314] on p "scrollable content" at bounding box center [431, 314] width 516 height 10
click at [677, 331] on icon "scrollable content" at bounding box center [678, 334] width 8 height 8
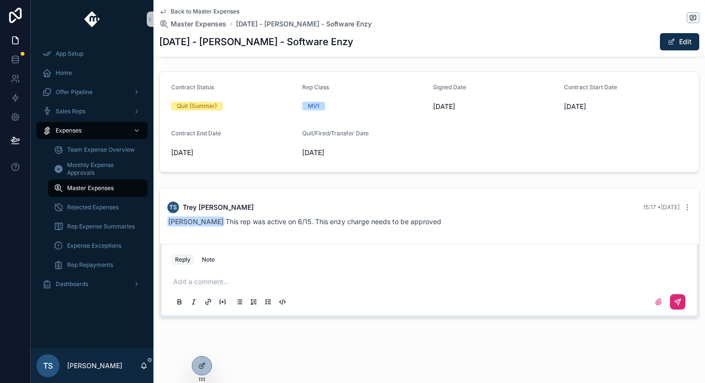
click at [221, 11] on span "Back to Master Expenses" at bounding box center [205, 12] width 69 height 8
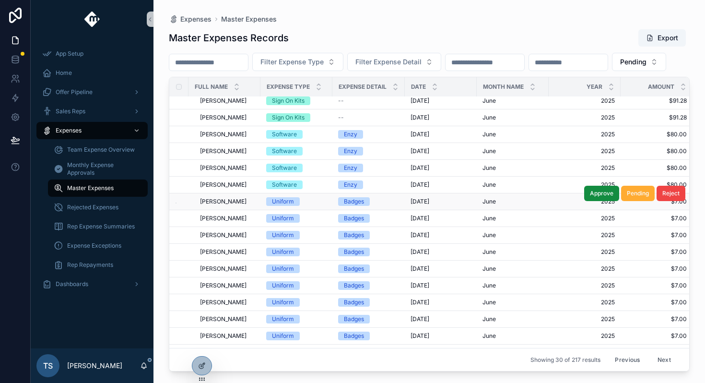
scroll to position [190, 0]
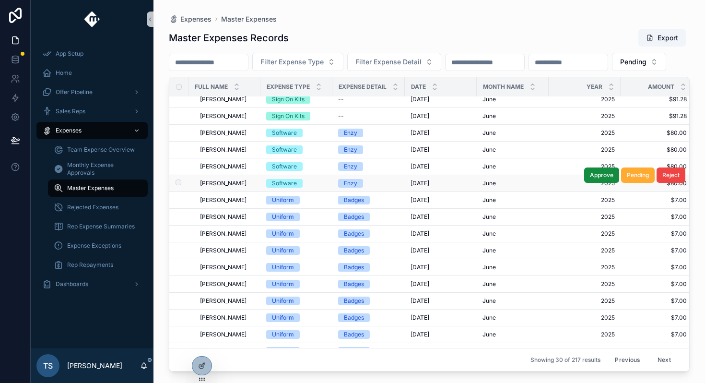
click at [234, 187] on span "[PERSON_NAME]" at bounding box center [223, 183] width 47 height 8
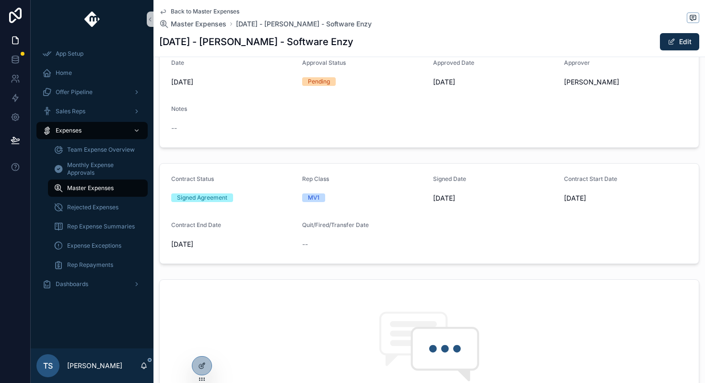
scroll to position [375, 0]
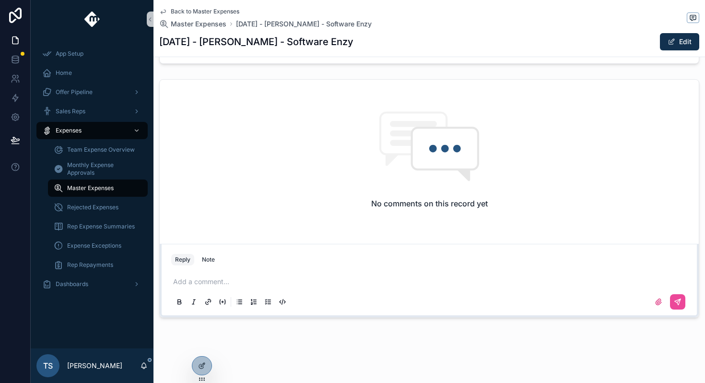
click at [302, 283] on p "scrollable content" at bounding box center [431, 282] width 516 height 10
click at [676, 302] on icon "scrollable content" at bounding box center [678, 302] width 8 height 8
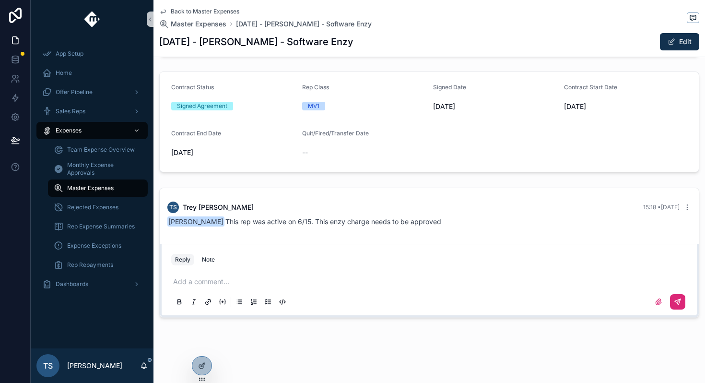
click at [190, 4] on div "Back to Master Expenses Master Expenses [DATE] - [PERSON_NAME] - Software Enzy …" at bounding box center [429, 28] width 540 height 57
click at [191, 8] on span "Back to Master Expenses" at bounding box center [205, 12] width 69 height 8
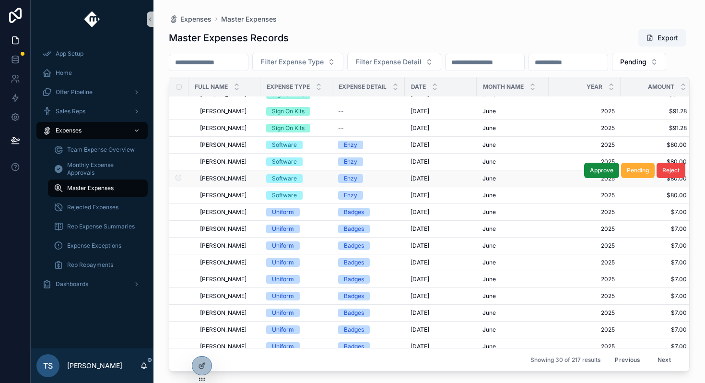
scroll to position [190, 0]
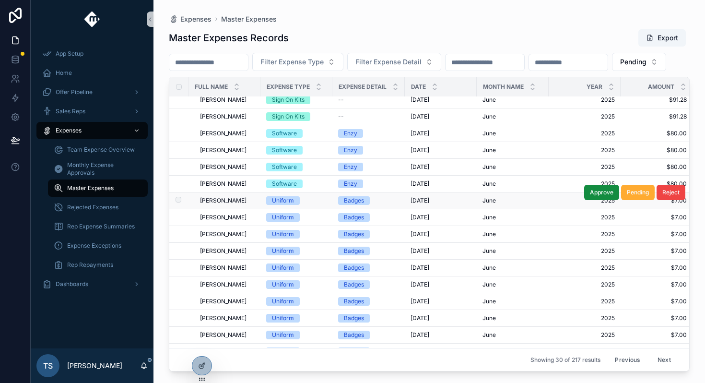
click at [322, 205] on div "Uniform" at bounding box center [296, 200] width 60 height 9
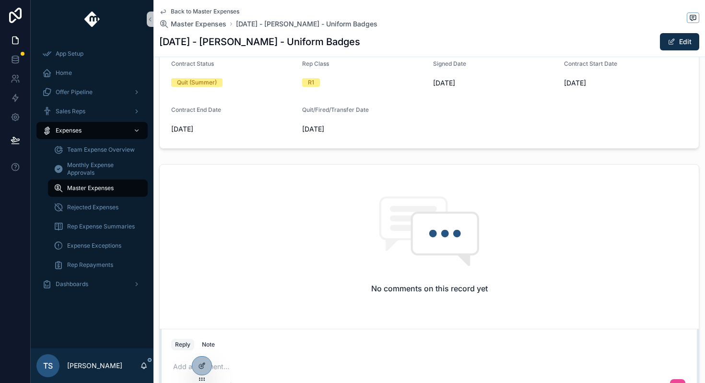
scroll to position [375, 0]
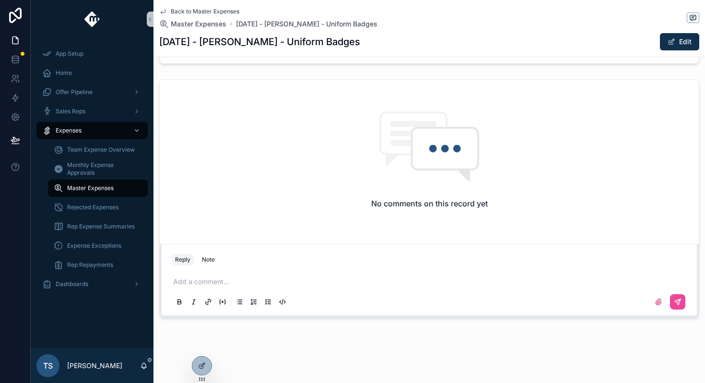
click at [287, 277] on p "scrollable content" at bounding box center [431, 282] width 516 height 10
drag, startPoint x: 462, startPoint y: 281, endPoint x: 233, endPoint y: 281, distance: 229.2
click at [233, 281] on p "**********" at bounding box center [431, 282] width 516 height 10
click at [678, 300] on icon "scrollable content" at bounding box center [678, 302] width 8 height 8
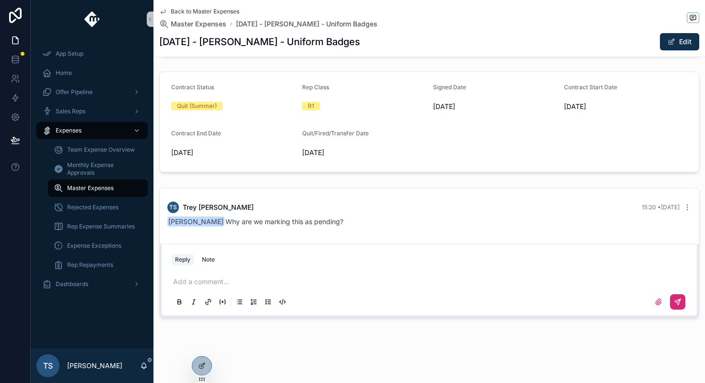
scroll to position [267, 0]
click at [218, 8] on span "Back to Master Expenses" at bounding box center [205, 12] width 69 height 8
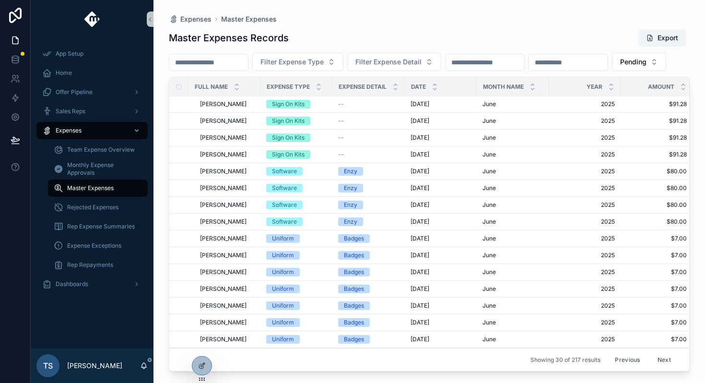
scroll to position [153, 0]
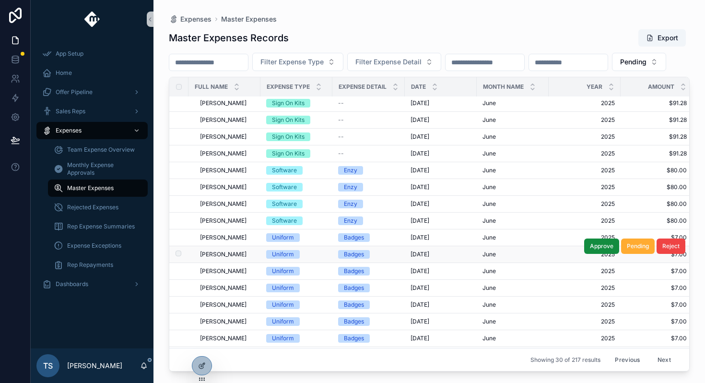
click at [226, 258] on span "[PERSON_NAME]" at bounding box center [223, 254] width 47 height 8
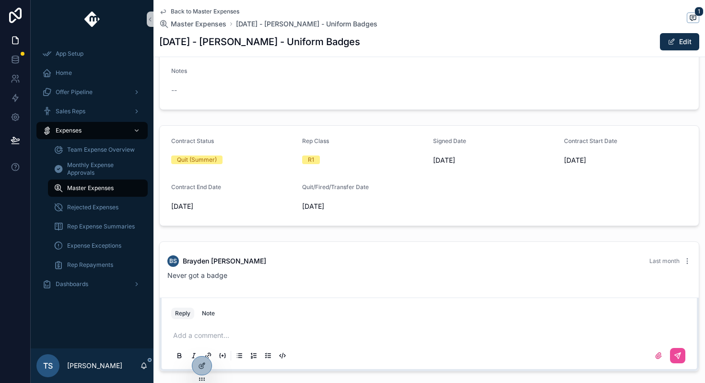
scroll to position [225, 0]
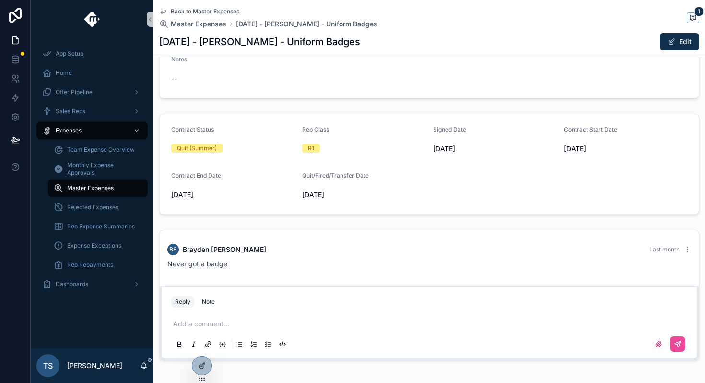
click at [226, 323] on p "scrollable content" at bounding box center [431, 324] width 516 height 10
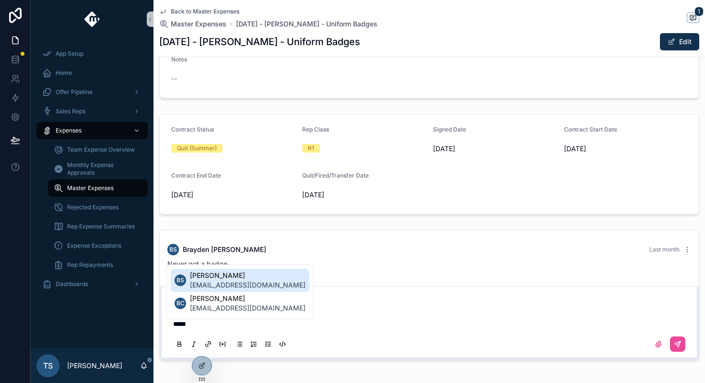
click at [260, 288] on span "[EMAIL_ADDRESS][DOMAIN_NAME]" at bounding box center [248, 285] width 116 height 10
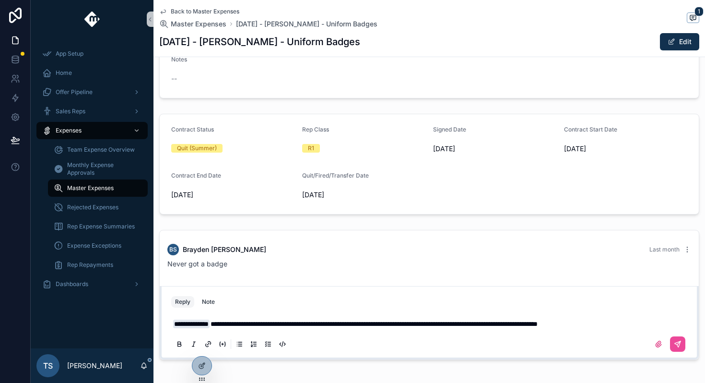
click at [537, 323] on span "**********" at bounding box center [373, 323] width 327 height 7
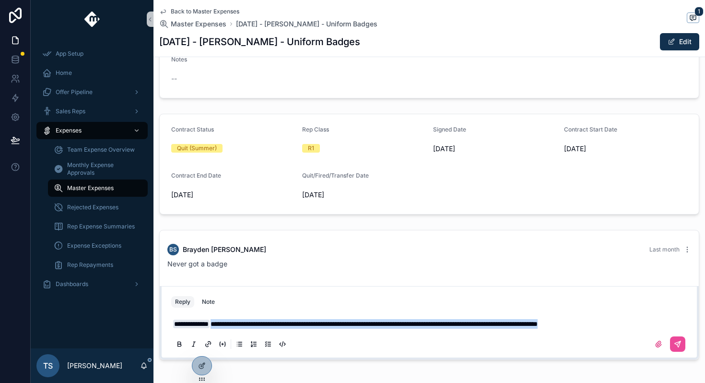
click at [537, 323] on span "**********" at bounding box center [373, 323] width 327 height 7
copy span "***"
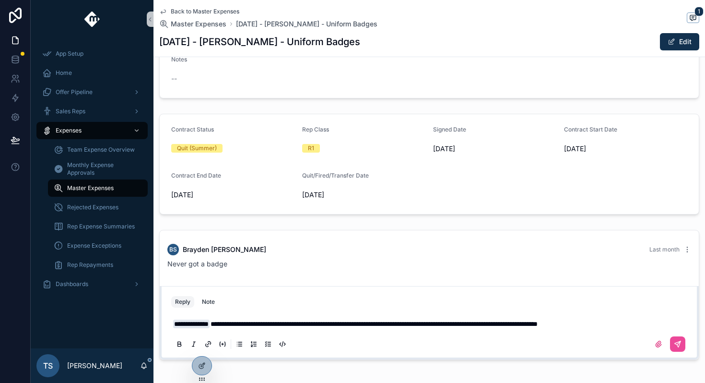
click at [666, 345] on div "scrollable content" at bounding box center [666, 343] width 38 height 15
click at [678, 345] on icon "scrollable content" at bounding box center [678, 344] width 8 height 8
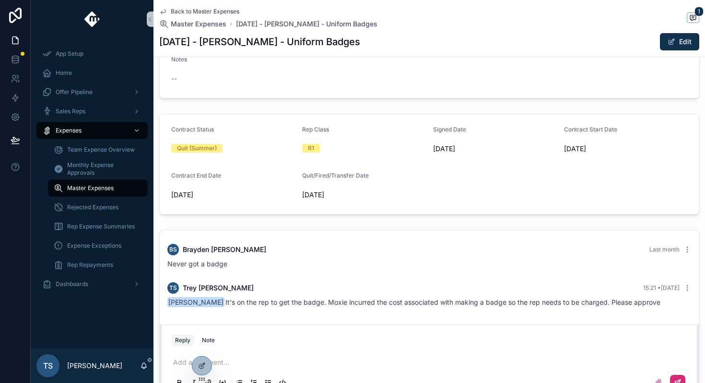
click at [203, 13] on span "Back to Master Expenses" at bounding box center [205, 12] width 69 height 8
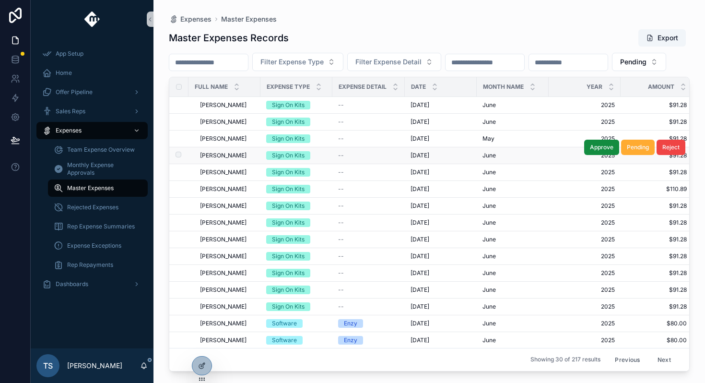
scroll to position [274, 0]
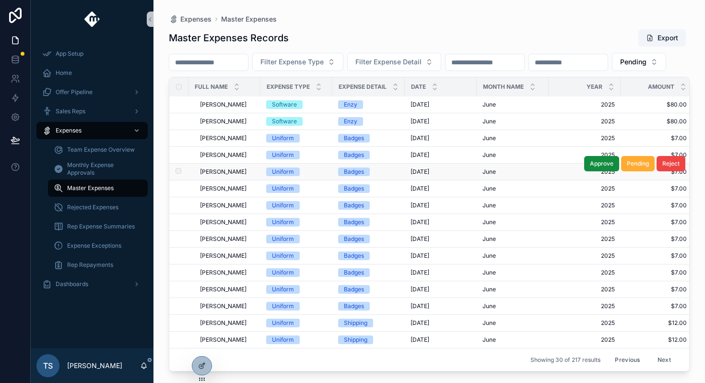
click at [238, 175] on td "[PERSON_NAME] [PERSON_NAME]" at bounding box center [224, 171] width 72 height 17
click at [226, 171] on span "[PERSON_NAME]" at bounding box center [223, 172] width 47 height 8
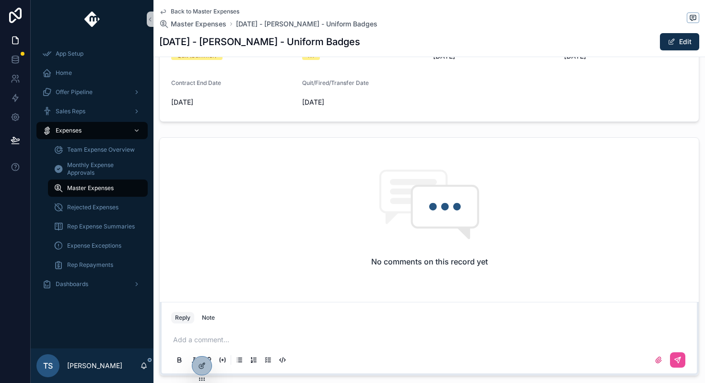
scroll to position [375, 0]
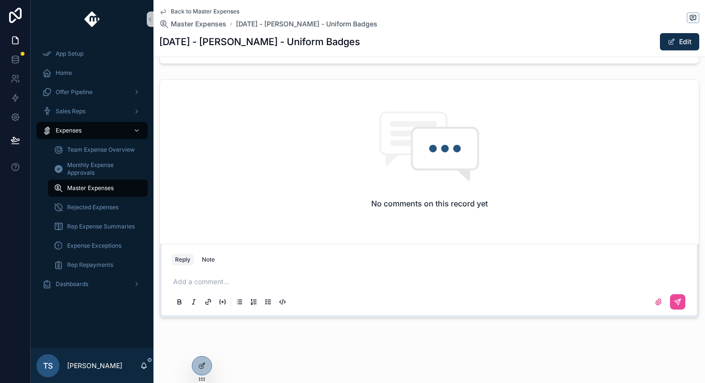
click at [292, 278] on p "scrollable content" at bounding box center [431, 282] width 516 height 10
click at [291, 280] on p "scrollable content" at bounding box center [431, 282] width 516 height 10
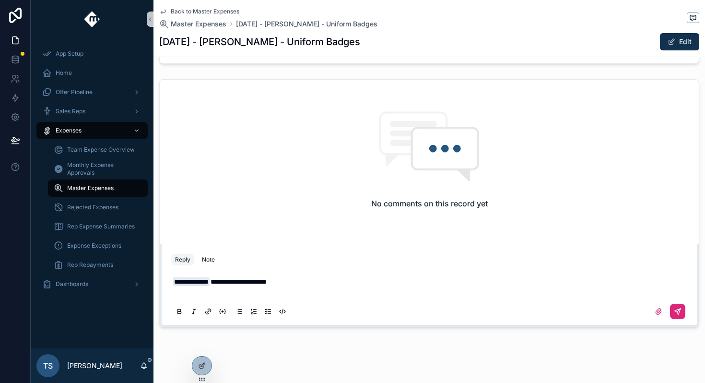
click at [679, 314] on icon "scrollable content" at bounding box center [678, 311] width 8 height 8
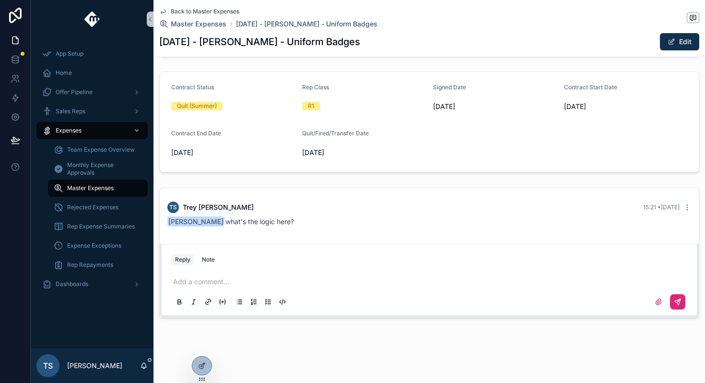
scroll to position [267, 0]
click at [223, 10] on span "Back to Master Expenses" at bounding box center [205, 12] width 69 height 8
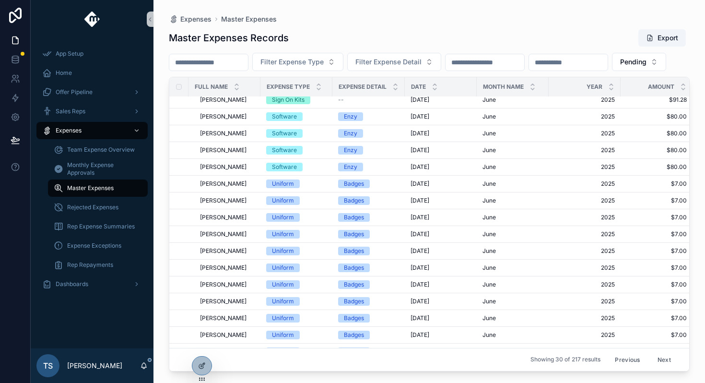
scroll to position [274, 0]
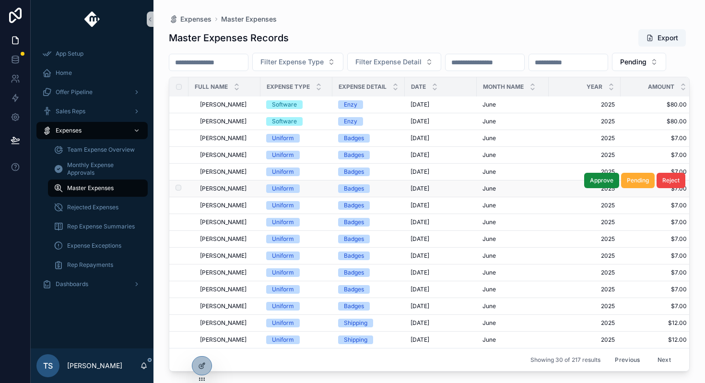
click at [247, 187] on div "[PERSON_NAME] [PERSON_NAME]" at bounding box center [227, 189] width 55 height 8
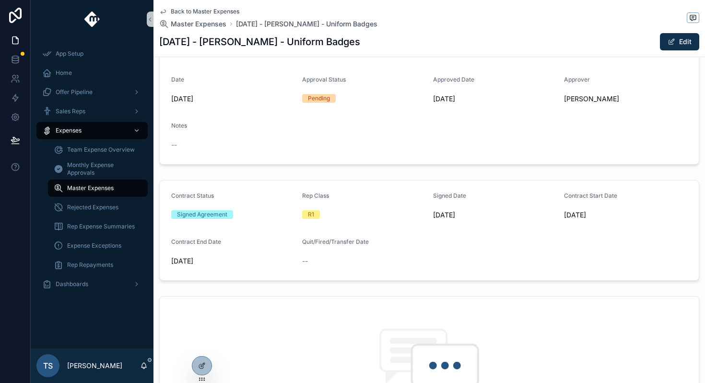
scroll to position [156, 0]
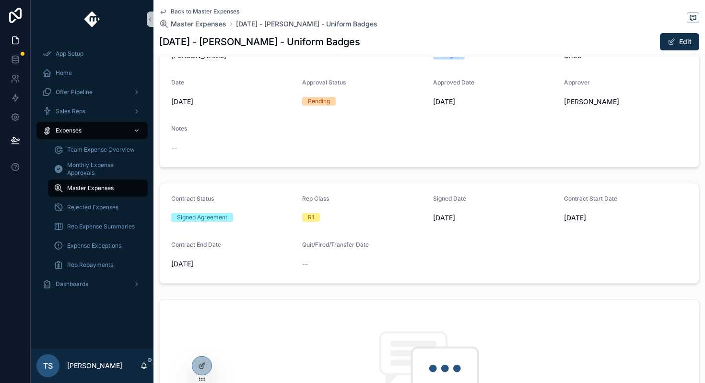
click at [219, 8] on span "Back to Master Expenses" at bounding box center [205, 12] width 69 height 8
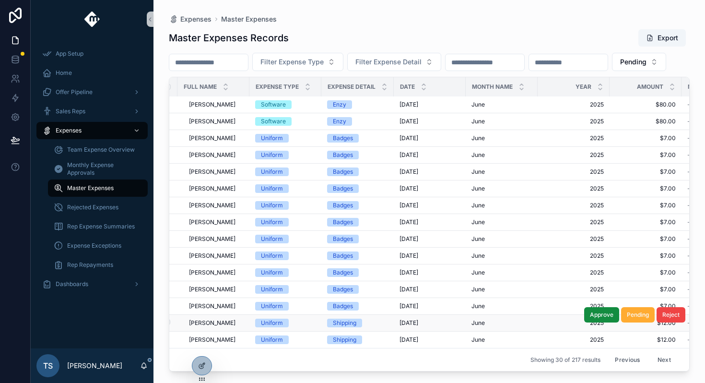
scroll to position [274, 0]
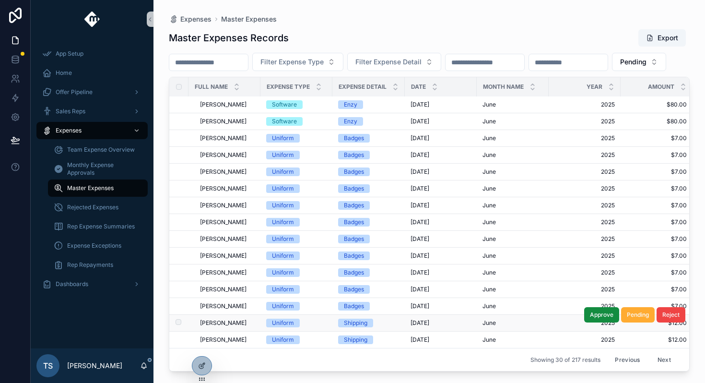
click at [232, 321] on span "[PERSON_NAME]" at bounding box center [223, 323] width 47 height 8
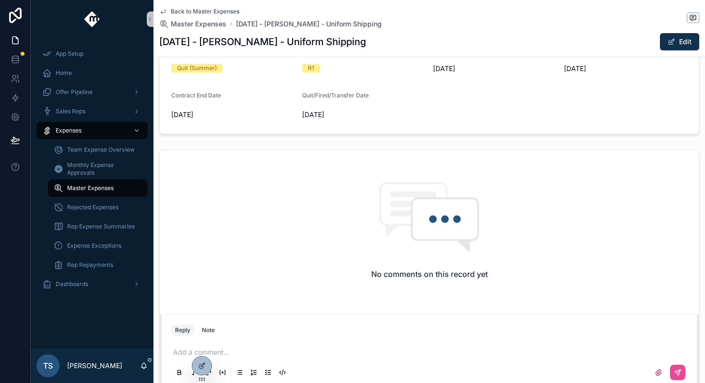
scroll to position [332, 0]
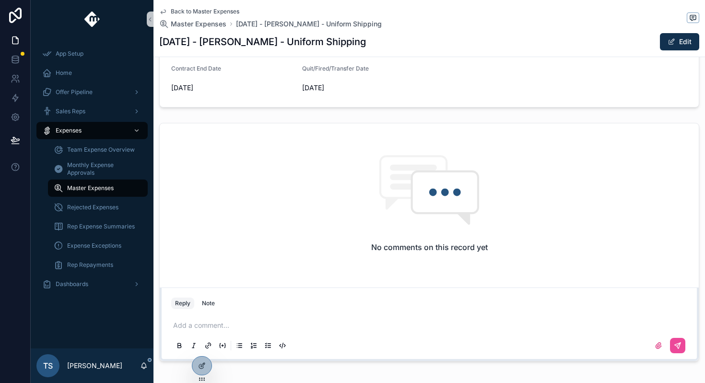
click at [232, 321] on p "scrollable content" at bounding box center [431, 325] width 516 height 10
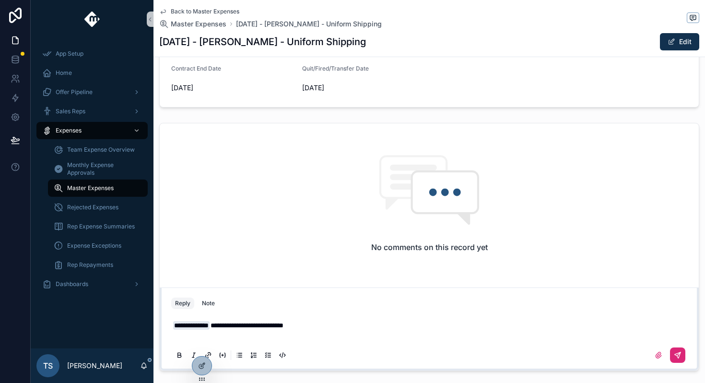
click at [675, 352] on icon "scrollable content" at bounding box center [678, 355] width 8 height 8
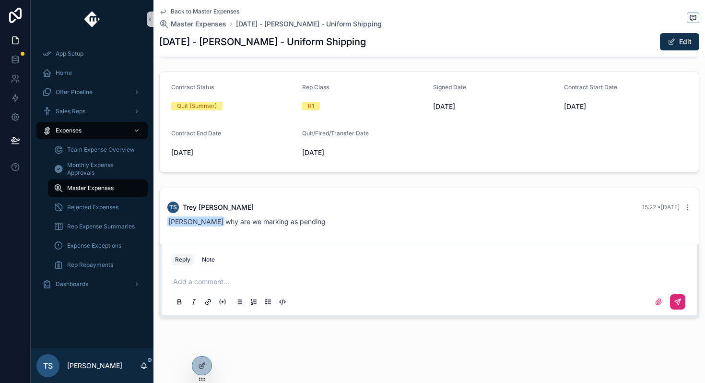
scroll to position [267, 0]
click at [213, 13] on span "Back to Master Expenses" at bounding box center [205, 12] width 69 height 8
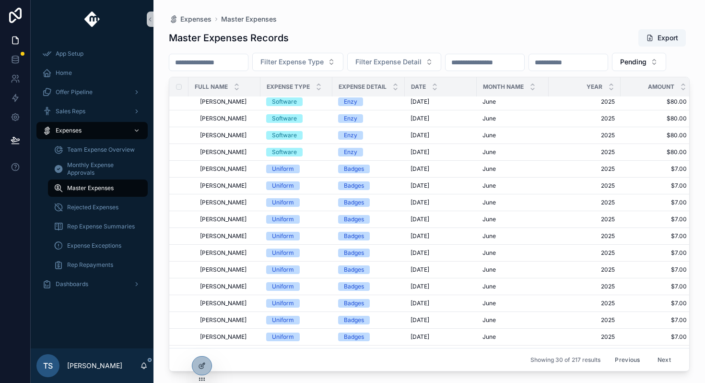
scroll to position [274, 0]
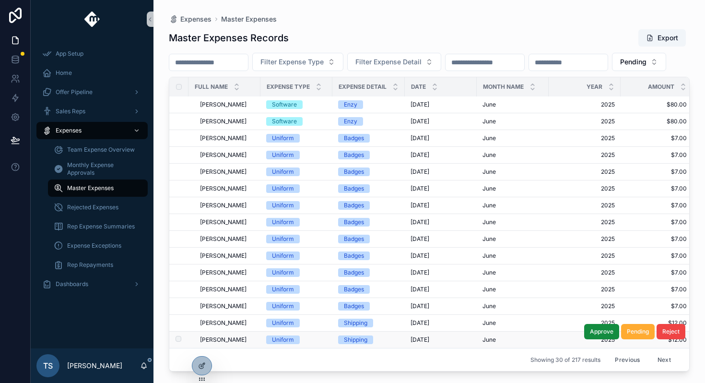
click at [230, 340] on span "[PERSON_NAME]" at bounding box center [223, 340] width 47 height 8
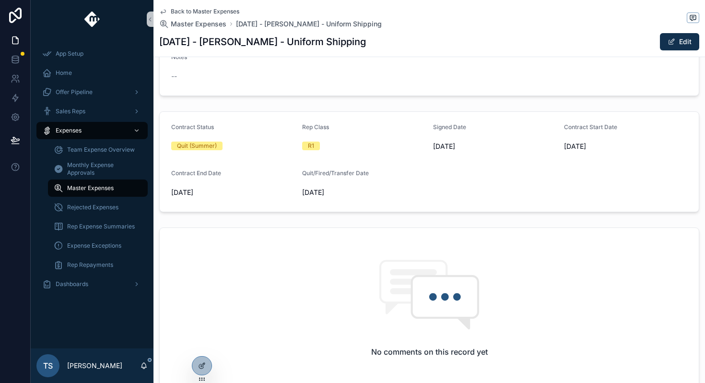
scroll to position [303, 0]
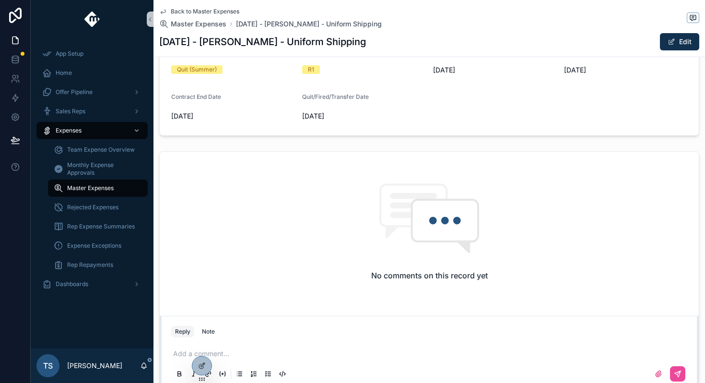
click at [247, 355] on p "scrollable content" at bounding box center [431, 354] width 516 height 10
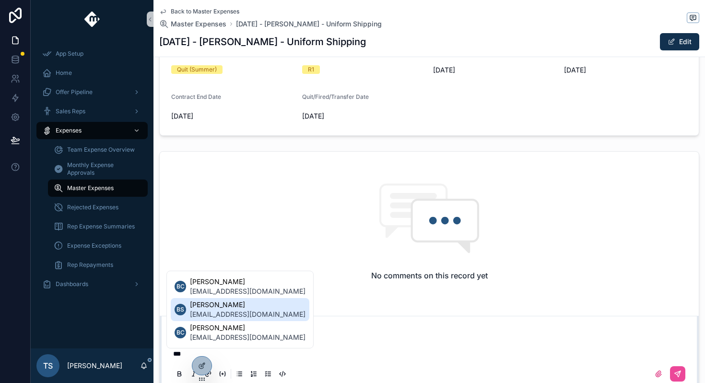
click at [232, 307] on span "[PERSON_NAME]" at bounding box center [248, 305] width 116 height 10
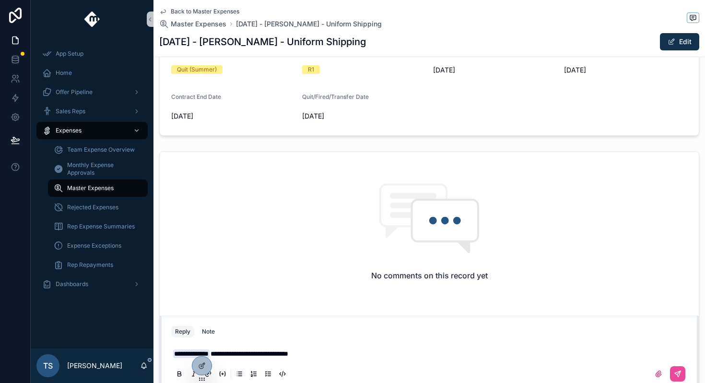
click at [281, 350] on span "**********" at bounding box center [249, 353] width 78 height 7
click at [330, 351] on p "**********" at bounding box center [431, 354] width 516 height 10
click at [677, 366] on button "scrollable content" at bounding box center [677, 373] width 15 height 15
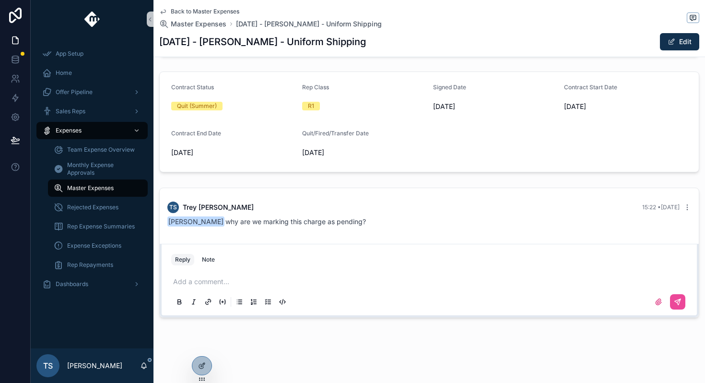
click at [225, 12] on span "Back to Master Expenses" at bounding box center [205, 12] width 69 height 8
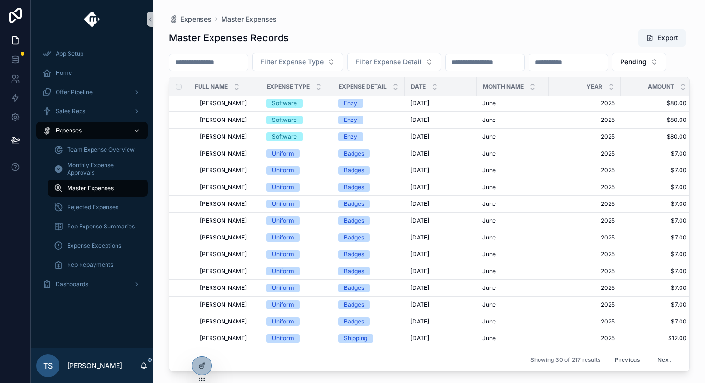
scroll to position [274, 0]
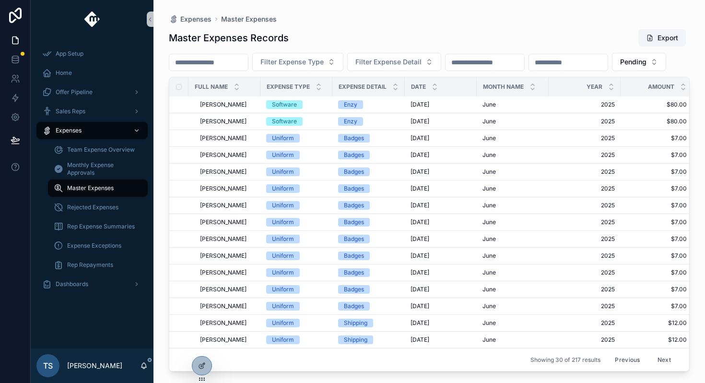
click at [666, 361] on button "Next" at bounding box center [664, 359] width 27 height 15
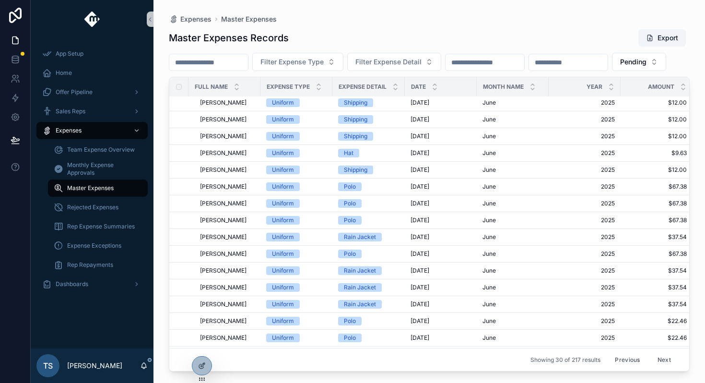
scroll to position [274, 0]
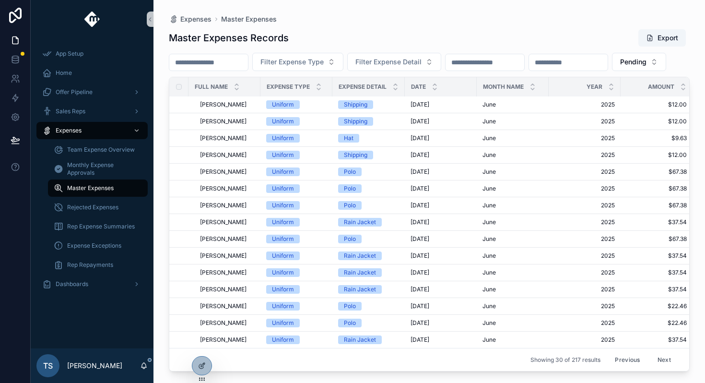
click at [654, 357] on button "Next" at bounding box center [664, 359] width 27 height 15
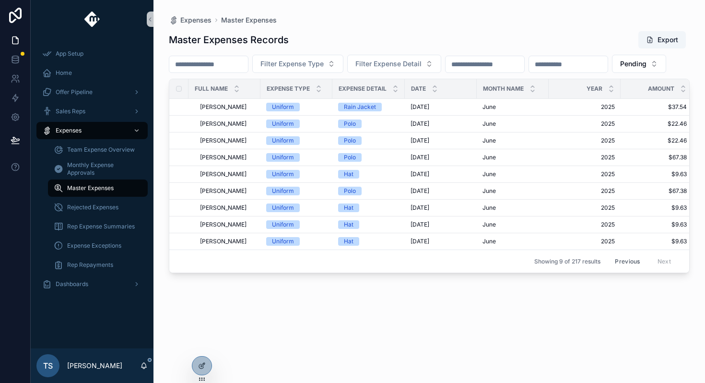
click at [621, 268] on button "Previous" at bounding box center [627, 261] width 38 height 15
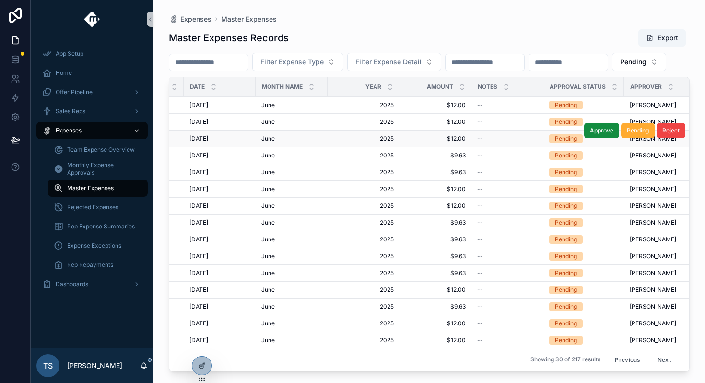
scroll to position [0, 300]
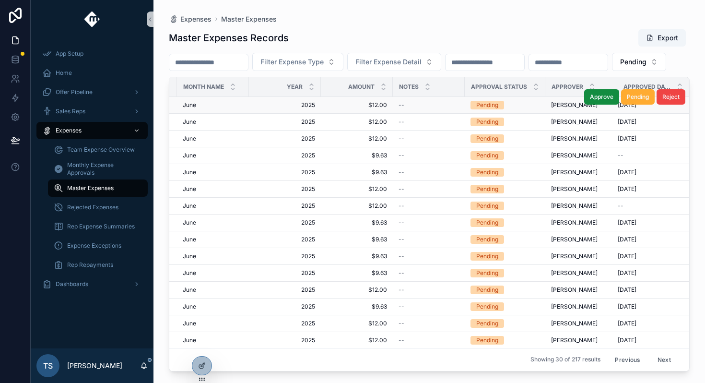
click at [380, 109] on span "$12.00" at bounding box center [357, 105] width 60 height 8
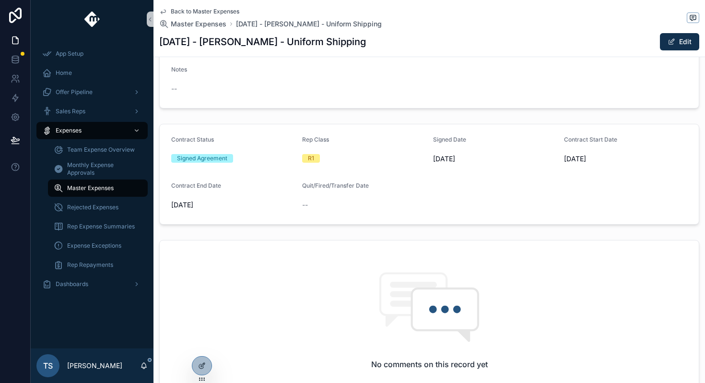
scroll to position [375, 0]
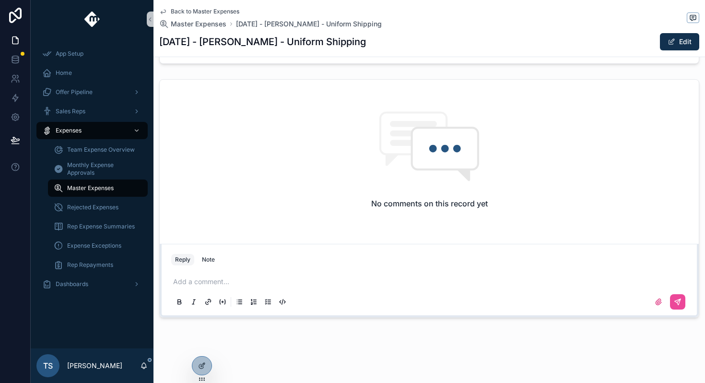
click at [208, 13] on span "Back to Master Expenses" at bounding box center [205, 12] width 69 height 8
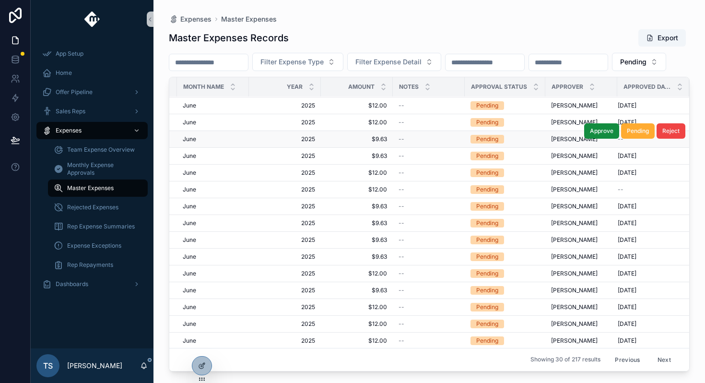
scroll to position [0, 300]
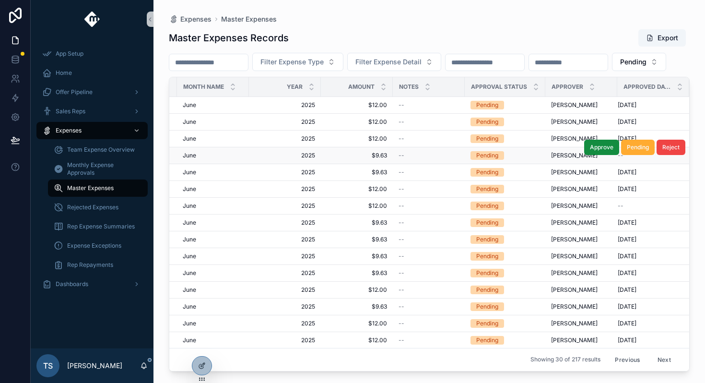
click at [225, 164] on td "June June" at bounding box center [213, 155] width 72 height 17
click at [190, 159] on span "June" at bounding box center [189, 156] width 13 height 8
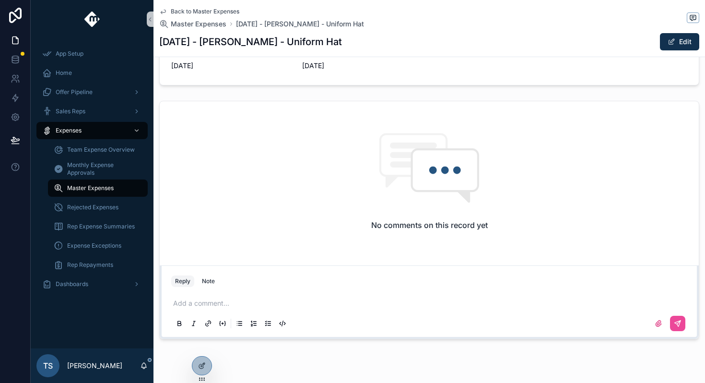
scroll to position [375, 0]
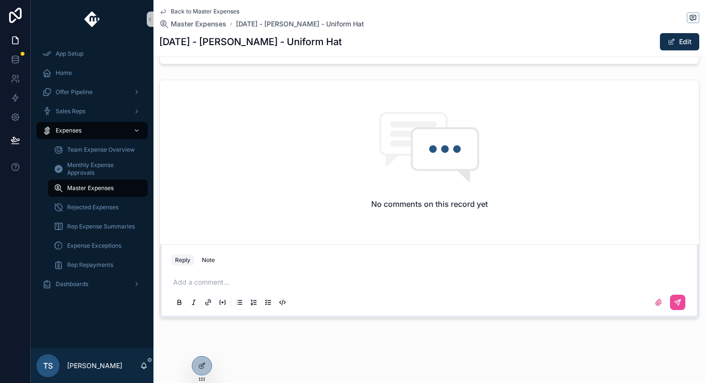
click at [223, 12] on span "Back to Master Expenses" at bounding box center [205, 12] width 69 height 8
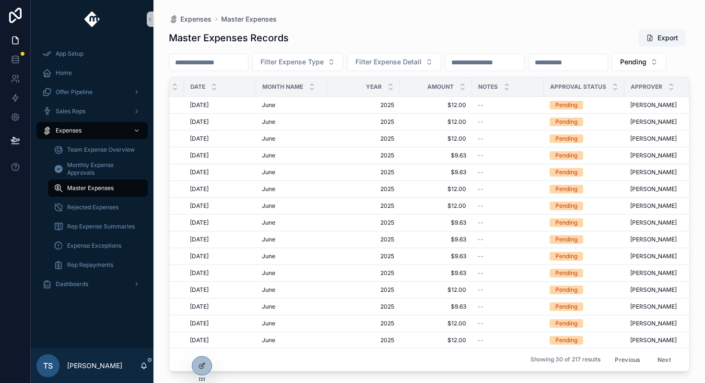
scroll to position [0, 300]
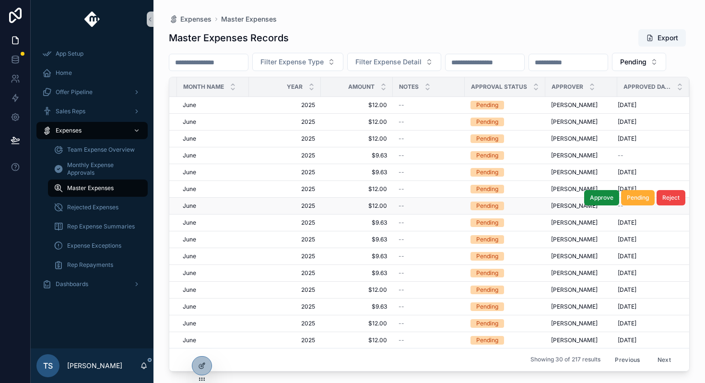
click at [370, 210] on span "$12.00" at bounding box center [357, 206] width 60 height 8
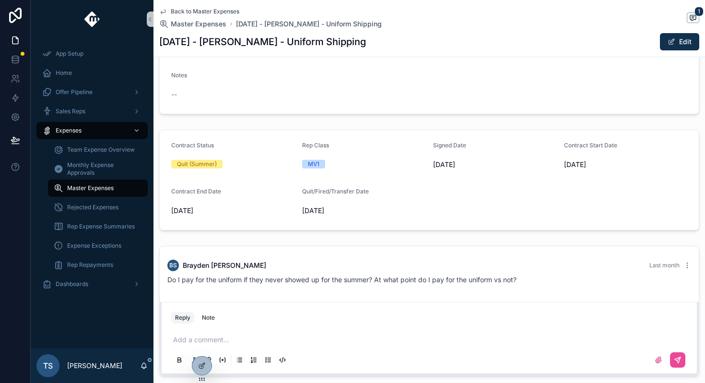
scroll to position [267, 0]
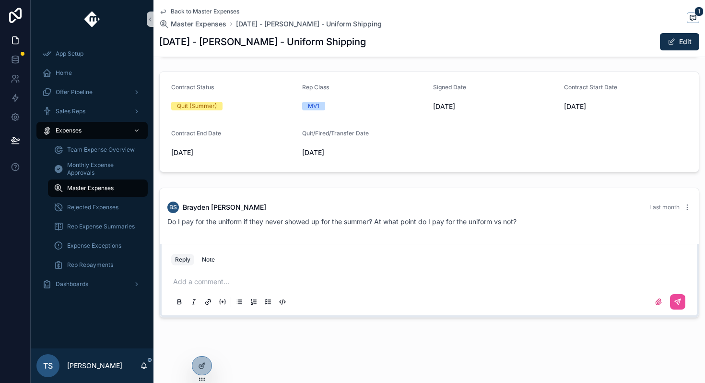
click at [328, 272] on div "Add a comment..." at bounding box center [429, 291] width 516 height 40
click at [315, 286] on div "Add a comment..." at bounding box center [429, 291] width 516 height 40
click at [281, 286] on p "scrollable content" at bounding box center [431, 282] width 516 height 10
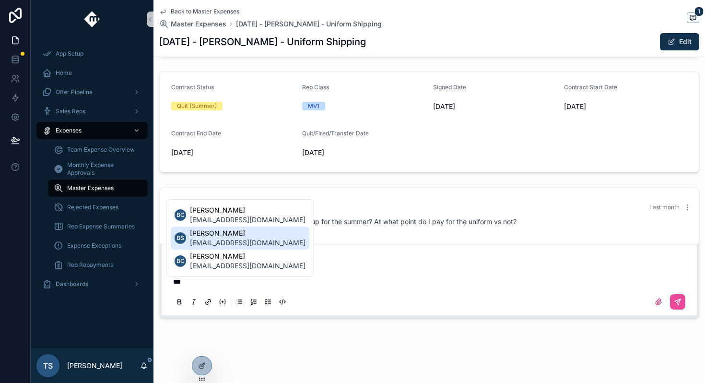
click at [261, 237] on span "[PERSON_NAME]" at bounding box center [248, 233] width 116 height 10
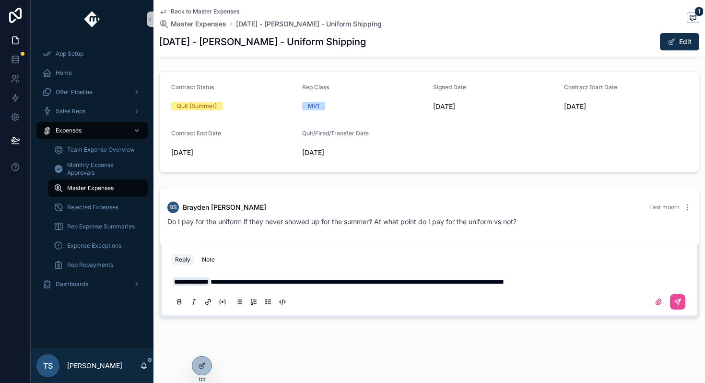
click at [257, 280] on span "**********" at bounding box center [356, 281] width 293 height 7
click at [603, 280] on p "**********" at bounding box center [431, 282] width 516 height 10
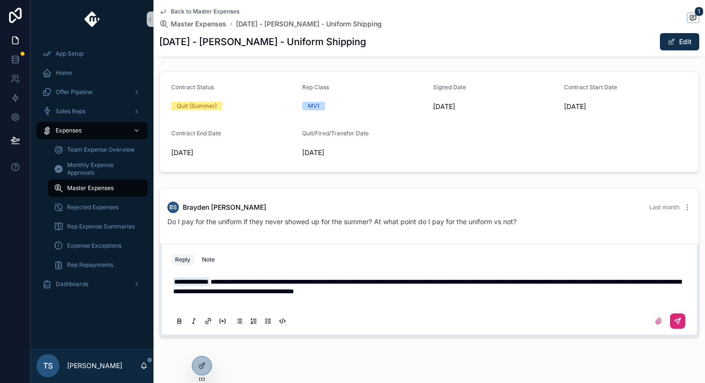
click at [677, 327] on button "scrollable content" at bounding box center [677, 320] width 15 height 15
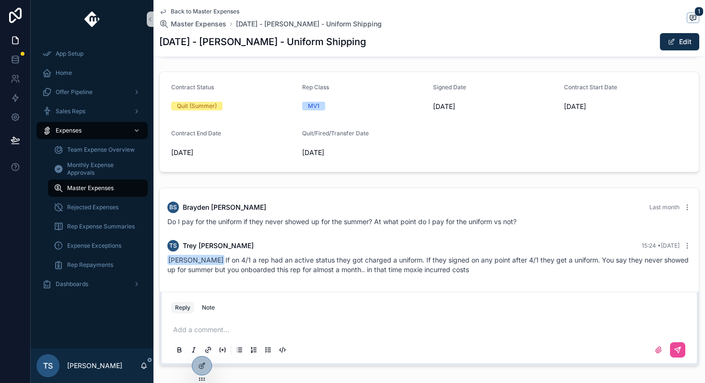
click at [221, 13] on span "Back to Master Expenses" at bounding box center [205, 12] width 69 height 8
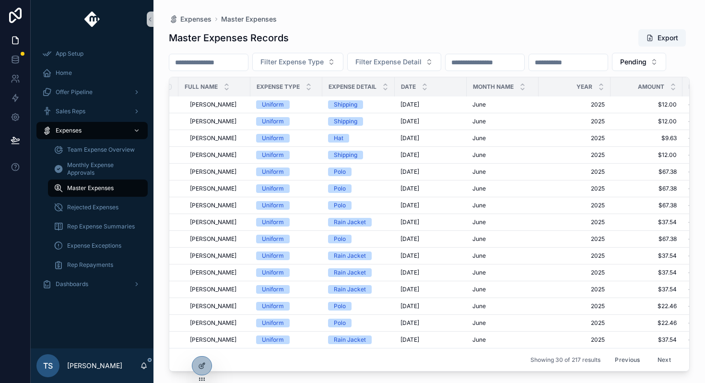
scroll to position [274, 11]
click at [401, 219] on span "[DATE]" at bounding box center [409, 222] width 19 height 8
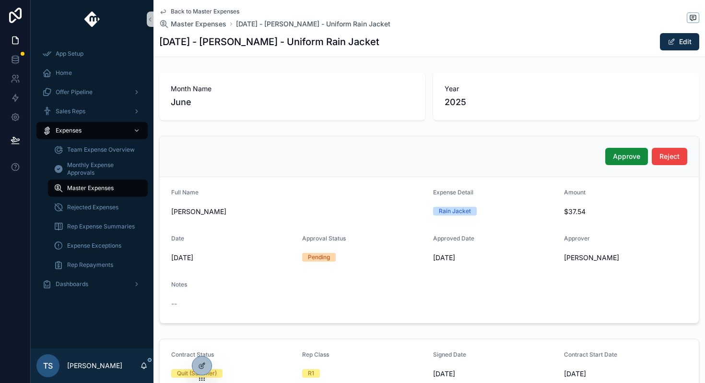
click at [183, 13] on span "Back to Master Expenses" at bounding box center [205, 12] width 69 height 8
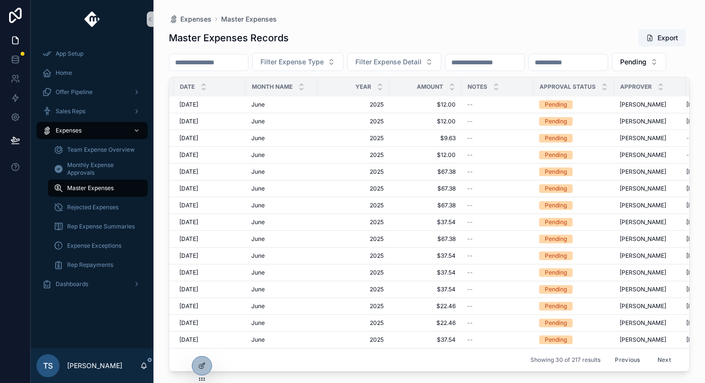
scroll to position [274, 300]
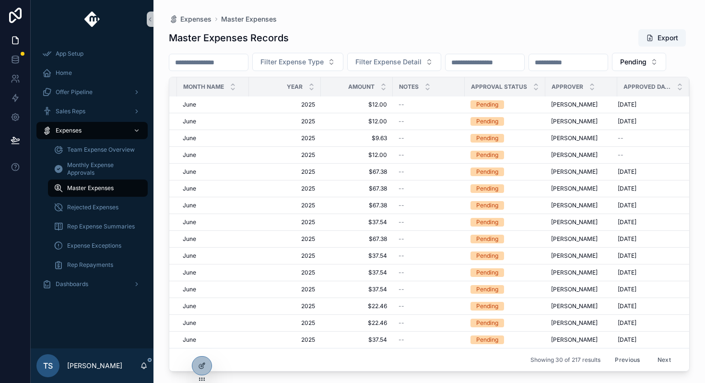
click at [658, 356] on button "Next" at bounding box center [664, 359] width 27 height 15
